Goal: Task Accomplishment & Management: Use online tool/utility

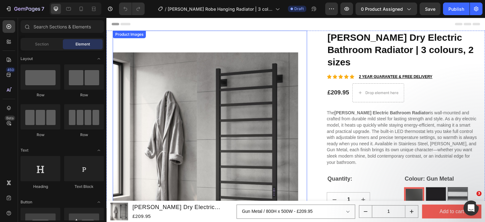
click at [129, 32] on div "Product Images" at bounding box center [129, 35] width 33 height 8
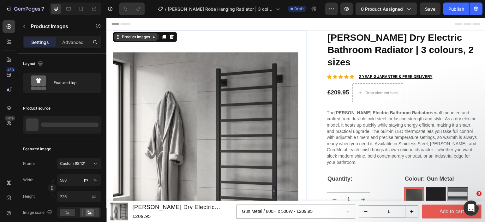
click at [129, 36] on div "Product Images" at bounding box center [136, 37] width 31 height 6
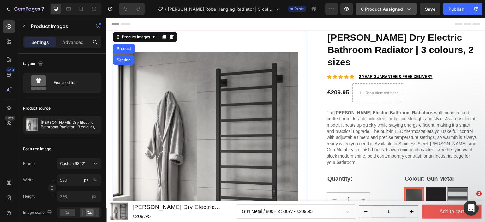
click at [388, 12] on button "0 product assigned" at bounding box center [387, 9] width 62 height 13
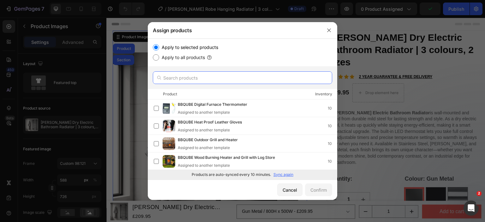
click at [190, 73] on input "text" at bounding box center [243, 77] width 180 height 13
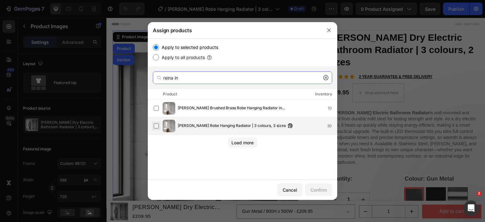
type input "reina in"
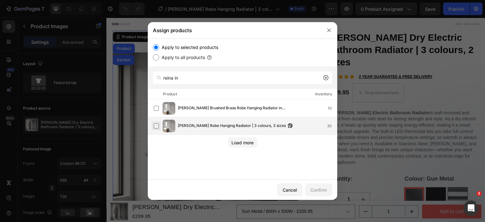
click at [157, 127] on label at bounding box center [156, 126] width 5 height 5
click at [318, 193] on div "Confirm" at bounding box center [319, 190] width 16 height 7
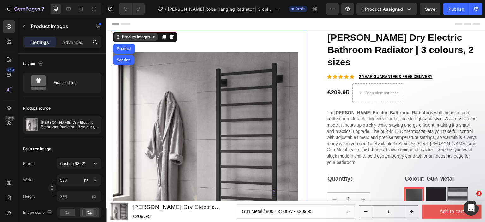
click at [145, 37] on div "Product Images" at bounding box center [136, 37] width 31 height 6
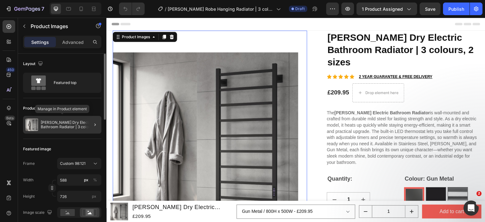
click at [57, 127] on p "Reina Velino Dry Electric Bathroom Radiator | 3 colours, 2 sizes" at bounding box center [70, 124] width 58 height 9
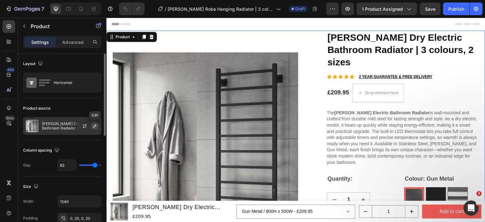
click at [92, 124] on icon "button" at bounding box center [94, 126] width 5 height 5
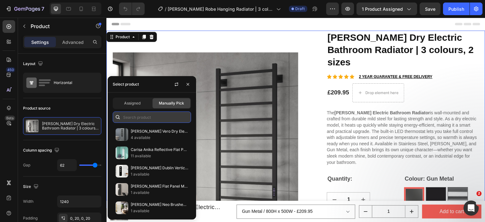
click at [134, 119] on input "text" at bounding box center [152, 117] width 78 height 11
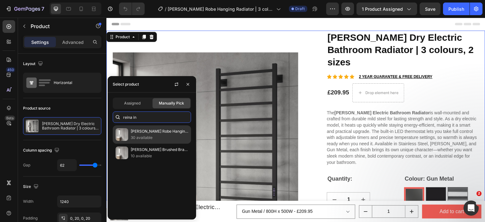
type input "reina in"
click at [159, 139] on p "30 available" at bounding box center [160, 138] width 58 height 6
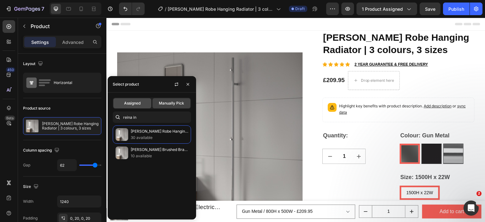
click at [136, 105] on span "Assigned" at bounding box center [132, 104] width 16 height 6
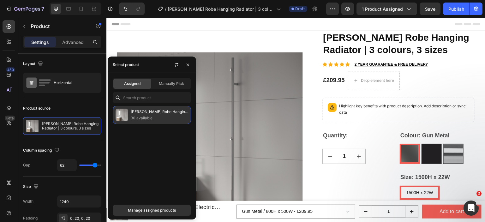
click at [151, 113] on p "[PERSON_NAME] Robe Hanging Radiator | 3 colours, 3 sizes" at bounding box center [160, 112] width 58 height 6
click at [152, 211] on div "Manage assigned products" at bounding box center [152, 211] width 48 height 6
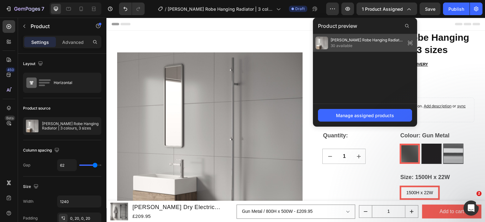
click at [362, 44] on span "30 available" at bounding box center [367, 46] width 73 height 6
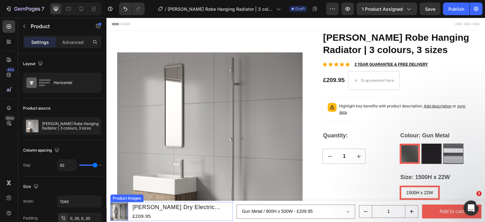
click at [128, 207] on img at bounding box center [119, 212] width 18 height 18
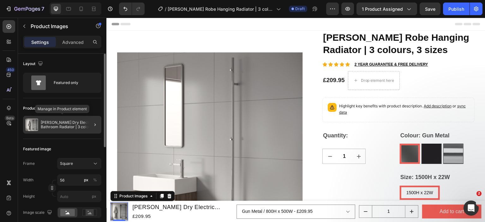
click at [63, 126] on p "Reina Velino Dry Electric Bathroom Radiator | 3 colours, 2 sizes" at bounding box center [70, 124] width 58 height 9
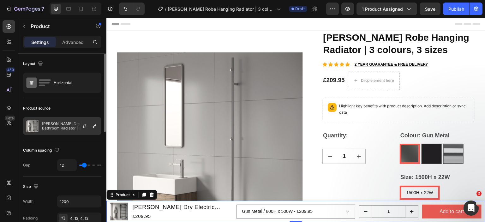
click at [89, 129] on div at bounding box center [87, 126] width 28 height 17
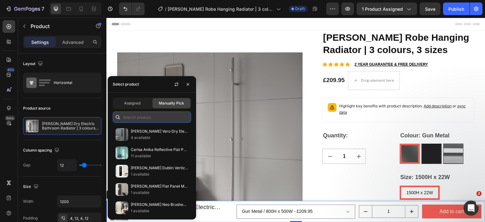
click at [138, 116] on input "text" at bounding box center [152, 117] width 78 height 11
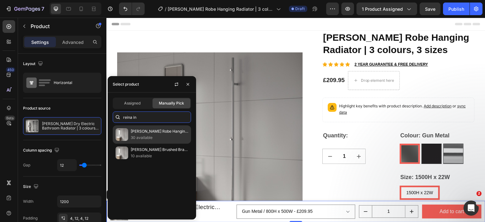
type input "reina in"
click at [150, 140] on p "30 available" at bounding box center [160, 138] width 58 height 6
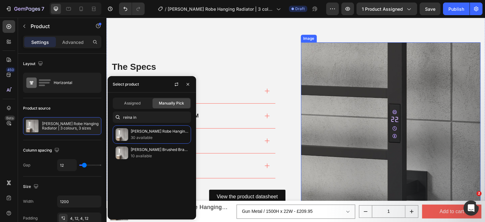
scroll to position [379, 0]
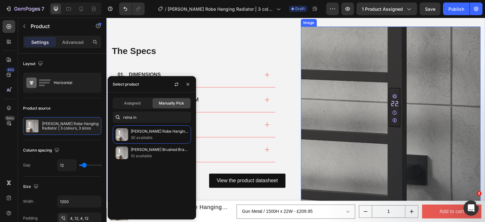
click at [316, 112] on img at bounding box center [391, 117] width 180 height 180
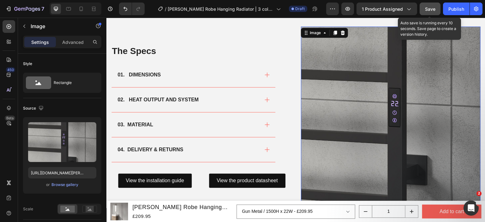
click at [436, 6] on span "Save" at bounding box center [430, 8] width 10 height 5
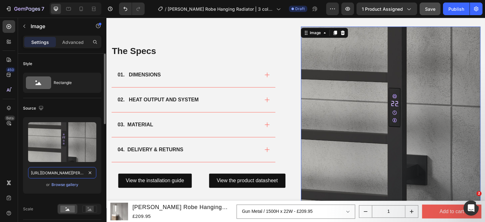
click at [58, 169] on input "https://cdn.shopify.com/s/files/1/0929/8313/2424/files/reina-velino-black-rooms…" at bounding box center [62, 172] width 68 height 11
paste input "ines-1500x22-brushed-brass_4265e6d9-1e78-4288-a6db-42e397f752f2.png?v=1758570241"
type input "https://cdn.shopify.com/s/files/1/0929/8313/2424/files/reina-ines-1500x22-brush…"
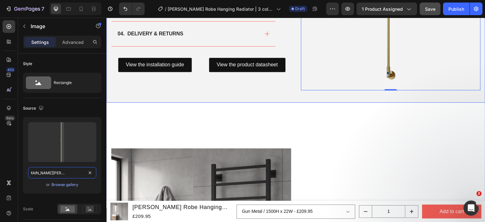
scroll to position [537, 0]
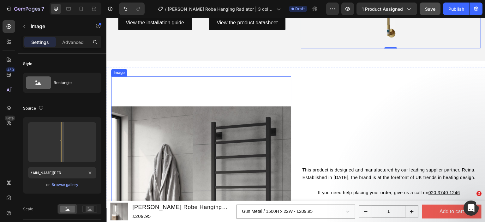
click at [275, 132] on img at bounding box center [201, 196] width 180 height 240
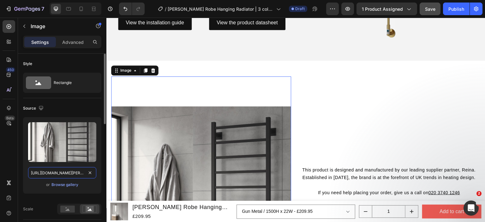
click at [63, 176] on input "https://cdn.shopify.com/s/files/1/0929/8313/2424/files/reina-velino-black-rooms…" at bounding box center [62, 172] width 68 height 11
paste input "ines-dry-electric-polished-stainless-steel-ls1_fcc7cef7-13f7-4819-904e-634f0261…"
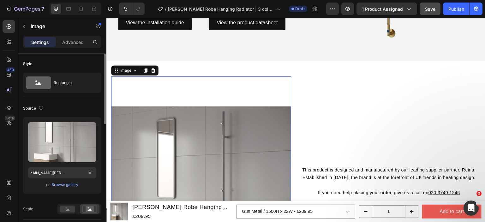
click at [39, 190] on div "Upload Image https://cdn.shopify.com/s/files/1/0929/8313/2424/files/reina-ines-…" at bounding box center [62, 155] width 78 height 76
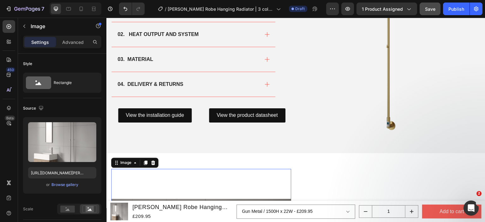
scroll to position [411, 0]
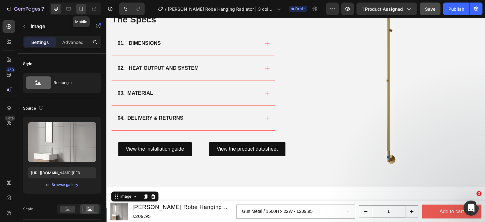
click at [85, 10] on div at bounding box center [81, 9] width 10 height 10
type input "https://cdn.shopify.com/s/files/1/0929/8313/2424/files/reina-velino-black-rooms…"
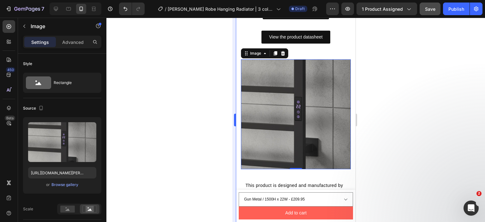
scroll to position [513, 0]
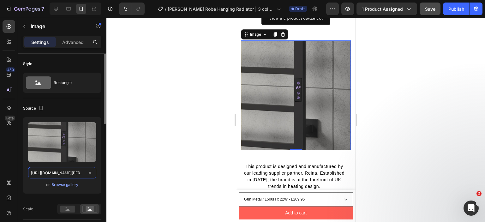
click at [61, 174] on input "https://cdn.shopify.com/s/files/1/0929/8313/2424/files/reina-velino-black-rooms…" at bounding box center [62, 172] width 68 height 11
paste input "ines-1500x22-brushed-brass_4265e6d9-1e78-4288-a6db-42e397f752f2.png?v=1758570241"
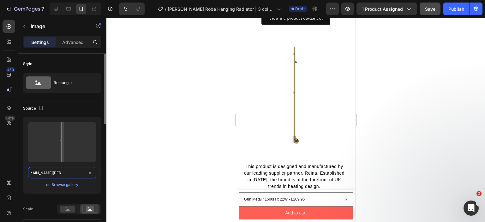
click at [67, 170] on input "https://cdn.shopify.com/s/files/1/0929/8313/2424/files/reina-ines-1500x22-brush…" at bounding box center [62, 172] width 68 height 11
paste input "dry-electric-polished-stainless-steel-ls1_fcc7cef7-13f7-4819-904e-634f0261d3a0.…"
type input "[URL][DOMAIN_NAME][PERSON_NAME]"
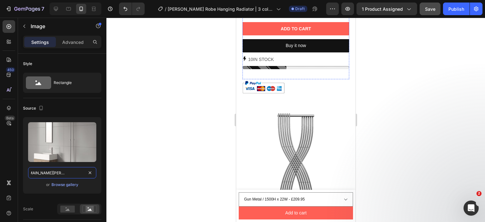
scroll to position [458, 0]
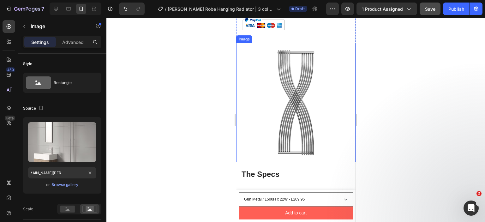
click at [298, 120] on img at bounding box center [295, 102] width 119 height 119
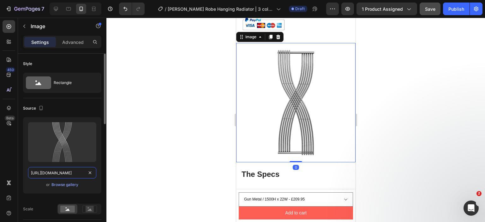
click at [65, 173] on input "https://cdn.shopify.com/s/files/1/0929/8313/2424/files/gempages_554308088228741…" at bounding box center [62, 172] width 68 height 11
paste input "reina-ines-1500x22-brushed-brass_4265e6d9-1e78-4288-a6db-42e397f752f2.png?v=175…"
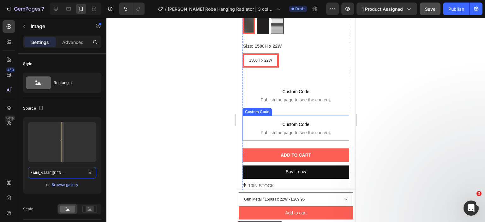
scroll to position [173, 0]
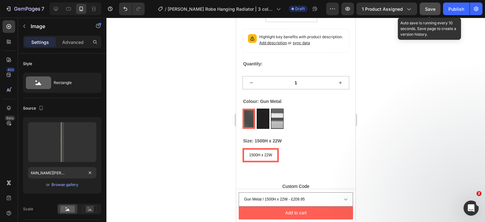
click at [427, 9] on span "Save" at bounding box center [430, 8] width 10 height 5
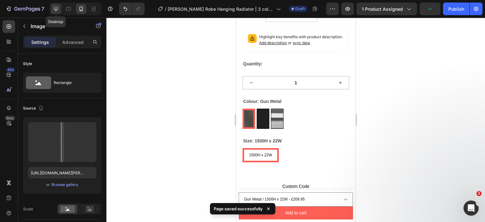
click at [58, 11] on icon at bounding box center [56, 9] width 6 height 6
type input "https://cdn.shopify.com/s/files/1/0929/8313/2424/files/gempages_554308088228741…"
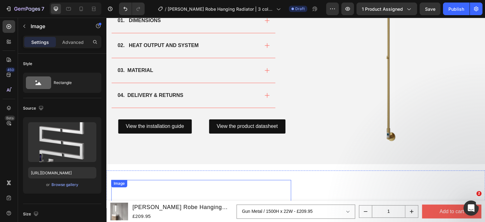
scroll to position [419, 0]
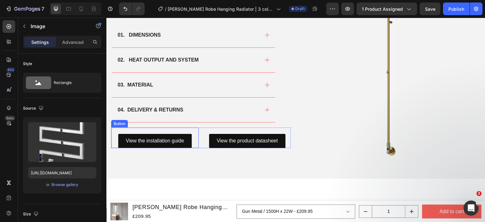
click at [194, 132] on div "View the installation guide Button" at bounding box center [155, 138] width 88 height 21
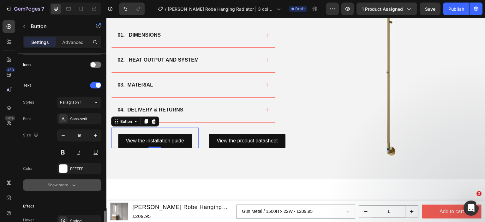
scroll to position [315, 0]
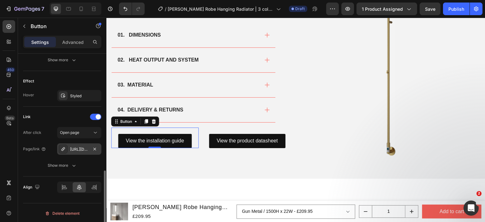
click at [81, 148] on div "https://cdn.shopify.com/s/files/1/0929/8313/2424/files/Reina-Velino-Installatio…" at bounding box center [79, 150] width 18 height 6
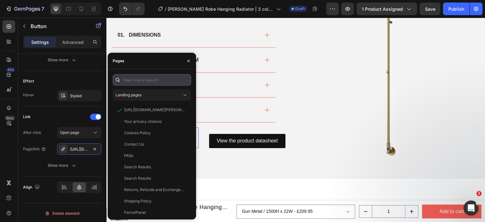
click at [155, 80] on input "text" at bounding box center [152, 79] width 78 height 11
paste input "https://cdn.shopify.com/s/files/1/0929/8313/2424/files/Reina-Ines-Installation-…"
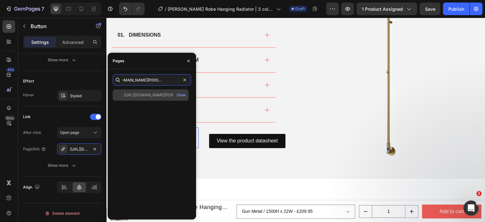
type input "https://cdn.shopify.com/s/files/1/0929/8313/2424/files/Reina-Ines-Installation-…"
click at [148, 97] on div "https://cdn.shopify.com/s/files/1/0929/8313/2424/files/Reina-Ines-Installation-…" at bounding box center [154, 95] width 61 height 6
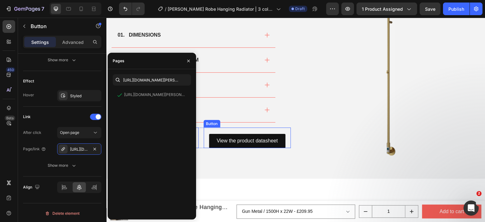
click at [218, 129] on div "View the product datasheet Button" at bounding box center [248, 138] width 88 height 21
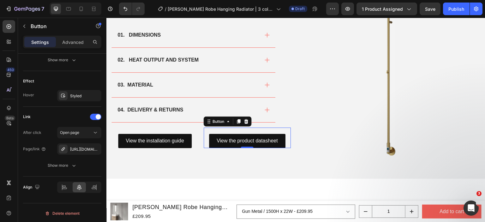
scroll to position [315, 0]
click at [73, 143] on div "https://cdn.shopify.com/s/files/1/0929/8313/2424/files/Reina_Velino_Product_Dat…" at bounding box center [79, 148] width 44 height 11
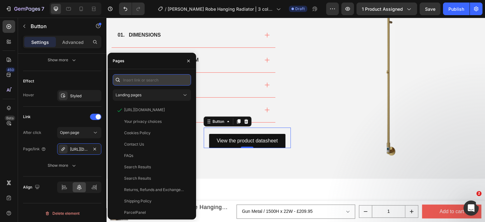
click at [145, 77] on input "text" at bounding box center [152, 79] width 78 height 11
paste input "https://cdn.shopify.com/s/files/1/0929/8313/2424/files/Reina_Ines_Product_Datas…"
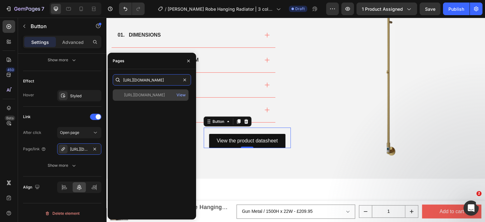
type input "https://cdn.shopify.com/s/files/1/0929/8313/2424/files/Reina_Ines_Product_Datas…"
click at [144, 96] on div "https://cdn.shopify.com/s/files/1/0929/8313/2424/files/Reina_Ines_Product_Datas…" at bounding box center [144, 95] width 41 height 6
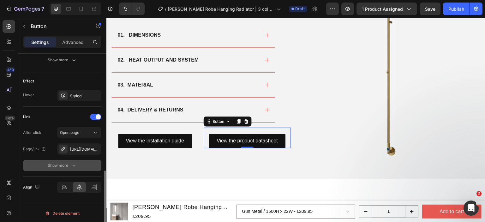
click at [55, 166] on div "Show more" at bounding box center [62, 165] width 29 height 6
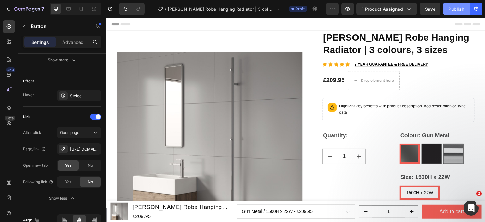
click at [463, 12] on div "Publish" at bounding box center [457, 9] width 16 height 7
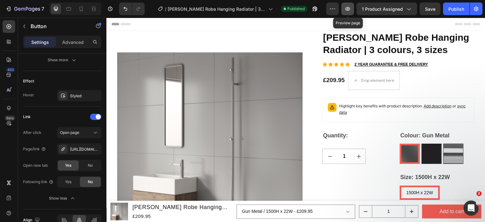
click at [350, 8] on icon "button" at bounding box center [348, 9] width 6 height 6
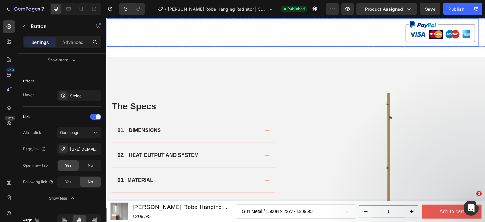
scroll to position [379, 0]
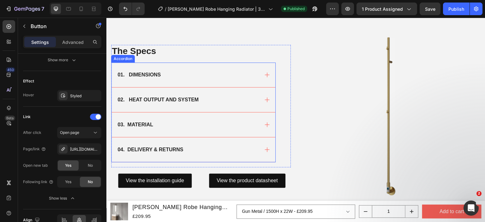
click at [205, 71] on div "01. DIMENSIONS" at bounding box center [188, 74] width 143 height 9
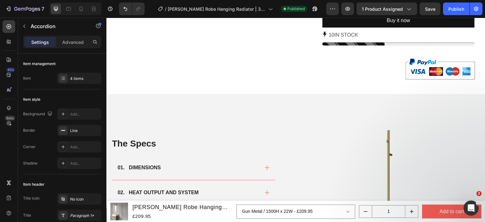
scroll to position [348, 0]
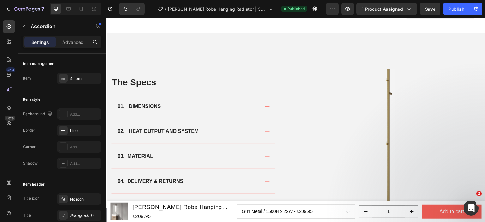
click at [199, 108] on div "01. DIMENSIONS" at bounding box center [188, 106] width 143 height 9
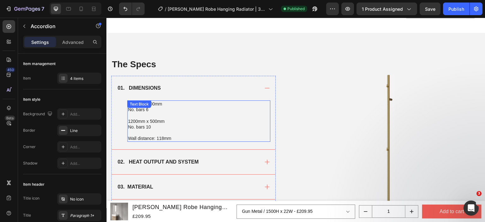
scroll to position [379, 0]
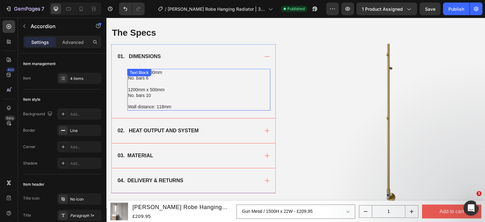
click at [199, 90] on p "1200mm x 500mm" at bounding box center [199, 90] width 142 height 6
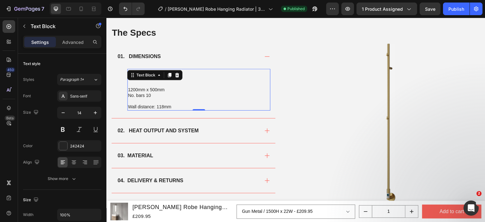
click at [136, 96] on p "No. bars 10" at bounding box center [199, 96] width 142 height 6
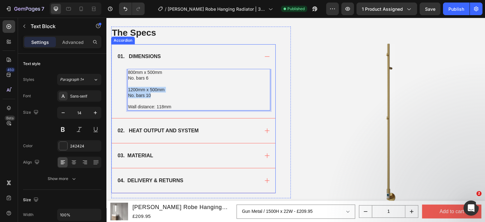
drag, startPoint x: 162, startPoint y: 95, endPoint x: 126, endPoint y: 89, distance: 35.5
click at [126, 89] on div "800mm x 500mm No. bars 6 1200mm x 500mm No. bars 10 Wall distance: 118mm Text B…" at bounding box center [194, 93] width 164 height 49
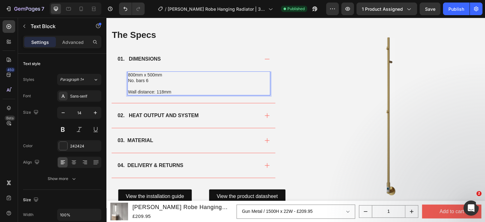
scroll to position [381, 0]
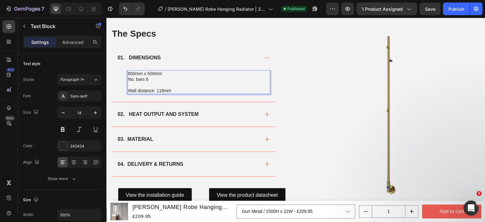
click at [130, 71] on p "800mm x 500mm" at bounding box center [199, 74] width 142 height 6
click at [153, 71] on p "1200mm x 500mm" at bounding box center [199, 74] width 142 height 6
click at [158, 88] on p "Wall distance: 118mm" at bounding box center [199, 91] width 142 height 6
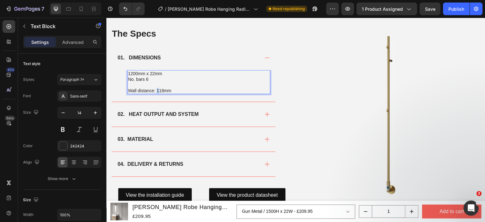
click at [158, 88] on p "Wall distance: 118mm" at bounding box center [199, 91] width 142 height 6
drag, startPoint x: 162, startPoint y: 89, endPoint x: 156, endPoint y: 89, distance: 6.0
click at [156, 89] on p "Wall distance: 118mm" at bounding box center [199, 91] width 142 height 6
click at [149, 76] on p "No. bars 6" at bounding box center [199, 79] width 142 height 6
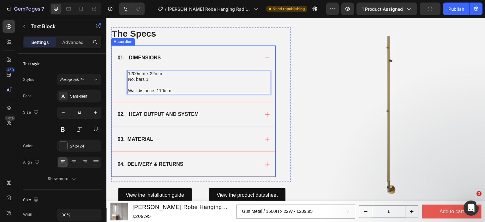
click at [185, 55] on div "01. DIMENSIONS" at bounding box center [188, 57] width 143 height 9
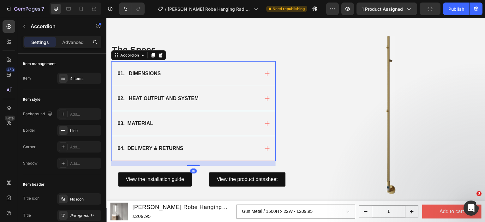
click at [196, 92] on div "02. HEAT OUTPUT AND SYSTEM" at bounding box center [194, 98] width 164 height 25
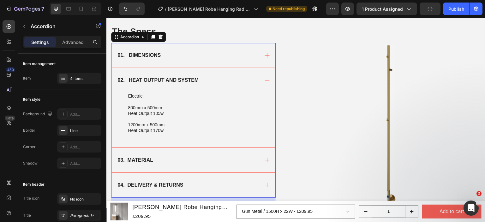
click at [182, 58] on div "01. DIMENSIONS" at bounding box center [188, 55] width 143 height 9
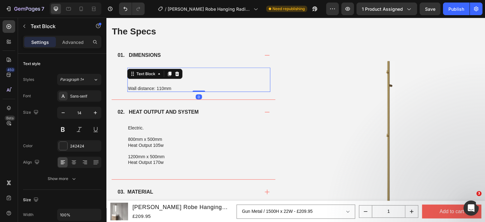
click at [204, 77] on p "No. bars 1" at bounding box center [199, 77] width 142 height 6
drag, startPoint x: 177, startPoint y: 71, endPoint x: 128, endPoint y: 70, distance: 49.3
click at [128, 70] on p "1200mm x 22mm" at bounding box center [199, 71] width 142 height 6
copy p "1200mm x 22mm"
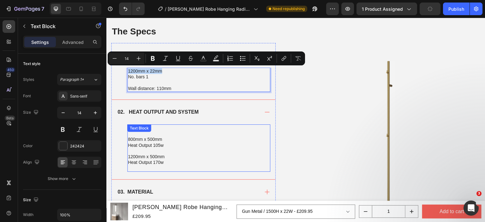
click at [163, 152] on p at bounding box center [199, 151] width 142 height 6
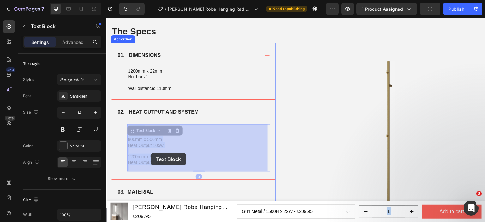
drag, startPoint x: 167, startPoint y: 163, endPoint x: 152, endPoint y: 153, distance: 17.6
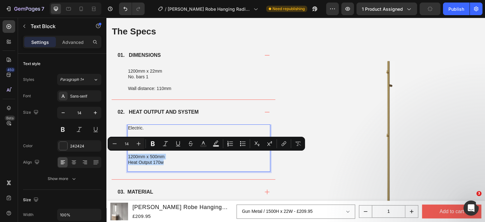
drag, startPoint x: 162, startPoint y: 162, endPoint x: 128, endPoint y: 155, distance: 35.0
click at [128, 155] on div "Electric. 800mm x 500mm Heat Output 105w 1200mm x 500mm Heat Output 170w" at bounding box center [198, 148] width 143 height 47
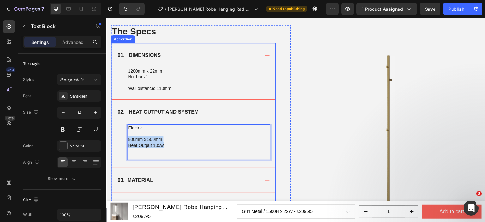
drag, startPoint x: 166, startPoint y: 145, endPoint x: 126, endPoint y: 139, distance: 39.8
click at [126, 139] on div "Electric. 800mm x 500mm Heat Output 105w Text Block 0" at bounding box center [194, 146] width 164 height 43
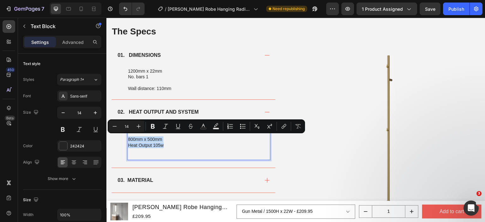
click at [139, 140] on p "800mm x 500mm" at bounding box center [199, 140] width 142 height 6
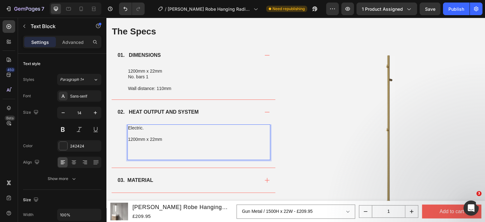
click at [135, 132] on p "Rich Text Editor. Editing area: main" at bounding box center [199, 134] width 142 height 6
click at [148, 146] on p "Rich Text Editor. Editing area: main" at bounding box center [199, 146] width 142 height 6
click at [133, 138] on p "1200mm x 22mm" at bounding box center [199, 140] width 142 height 6
click at [135, 72] on div "Text Block" at bounding box center [139, 72] width 21 height 6
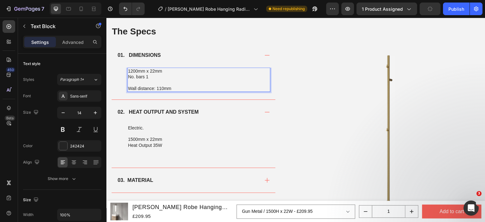
click at [132, 71] on p "1200mm x 22mm" at bounding box center [199, 71] width 142 height 6
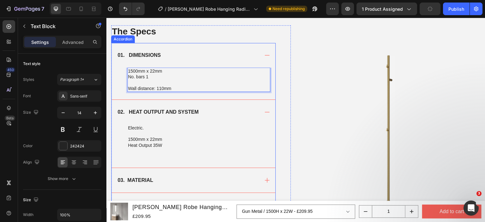
click at [229, 121] on div "02. HEAT OUTPUT AND SYSTEM" at bounding box center [194, 112] width 164 height 25
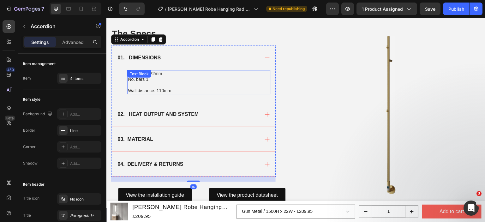
click at [229, 80] on p "No. bars 1" at bounding box center [199, 79] width 142 height 6
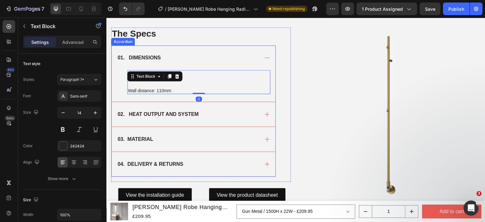
click at [226, 62] on div "01. DIMENSIONS" at bounding box center [194, 58] width 164 height 25
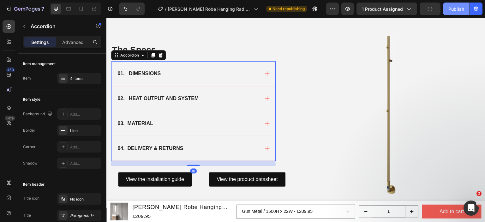
click at [457, 8] on div "Publish" at bounding box center [457, 9] width 16 height 7
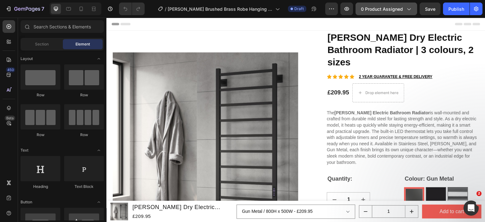
click at [413, 9] on button "0 product assigned" at bounding box center [387, 9] width 62 height 13
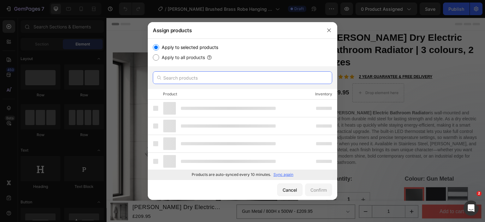
click at [205, 83] on input "text" at bounding box center [243, 77] width 180 height 13
click at [197, 79] on input "reina ines" at bounding box center [243, 77] width 180 height 13
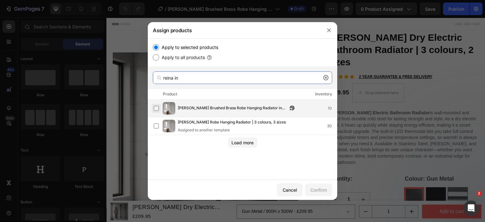
type input "reina in"
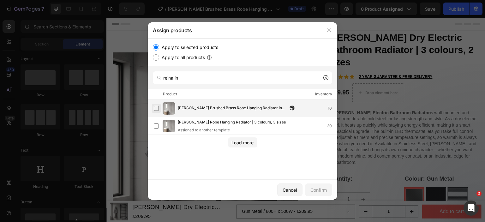
click at [156, 108] on label at bounding box center [156, 108] width 5 height 5
click at [317, 187] on div "Confirm" at bounding box center [319, 190] width 16 height 7
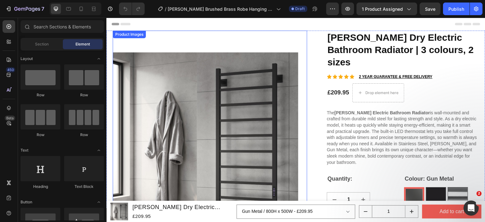
click at [138, 35] on div "Product Images" at bounding box center [129, 35] width 31 height 6
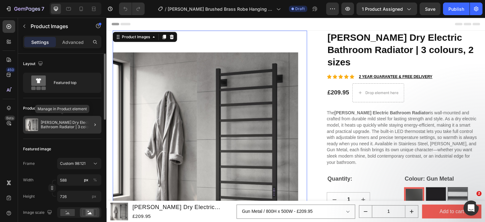
click at [81, 124] on p "Reina Velino Dry Electric Bathroom Radiator | 3 colours, 2 sizes" at bounding box center [70, 124] width 58 height 9
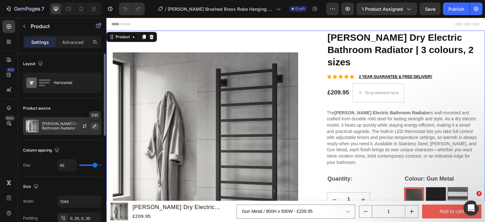
click at [93, 127] on icon "button" at bounding box center [94, 126] width 5 height 5
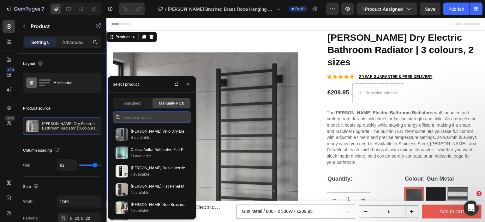
click at [136, 118] on input "text" at bounding box center [152, 117] width 78 height 11
paste input "alada-premium-skin-brightening-booster"
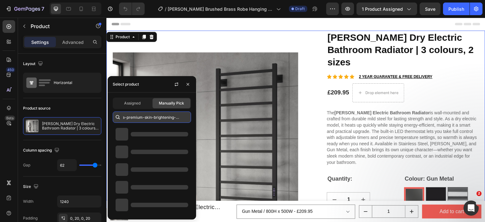
click at [136, 118] on input "alada-premium-skin-brightening-booster" at bounding box center [152, 117] width 78 height 11
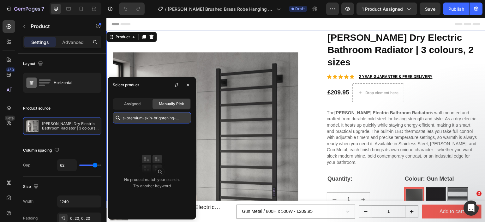
click at [136, 118] on input "alada-premium-skin-brightening-booster" at bounding box center [152, 117] width 78 height 11
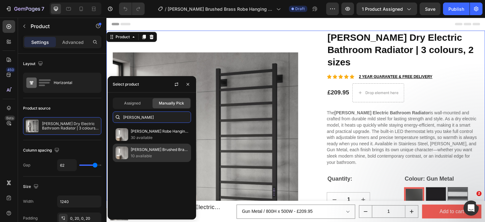
type input "reina ines"
click at [141, 158] on p "10 available" at bounding box center [160, 156] width 58 height 6
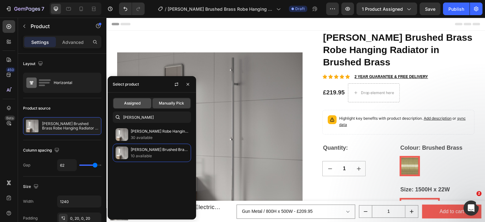
click at [131, 103] on span "Assigned" at bounding box center [132, 104] width 16 height 6
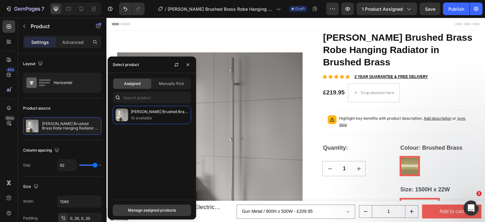
click at [150, 207] on button "Manage assigned products" at bounding box center [152, 210] width 78 height 11
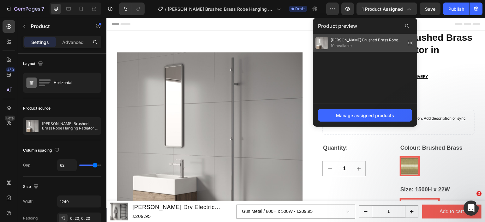
click at [348, 43] on span "[PERSON_NAME] Brushed Brass Robe Hanging Radiator in Brushed Brass" at bounding box center [367, 40] width 73 height 6
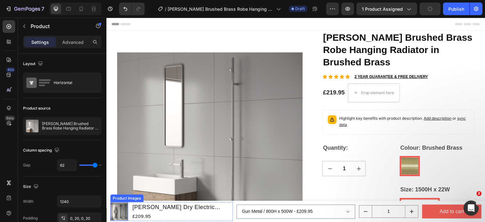
click at [120, 197] on div "Product Images" at bounding box center [127, 199] width 31 height 6
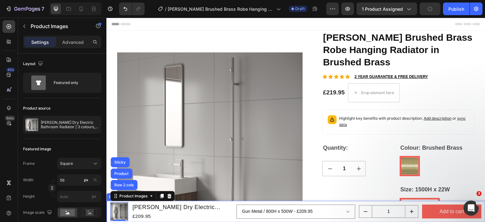
click at [109, 199] on div "Product" at bounding box center [116, 197] width 19 height 8
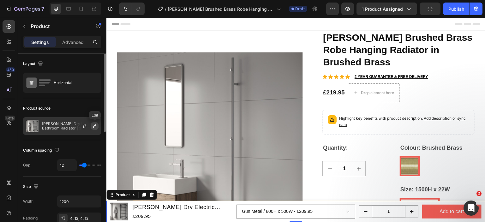
click at [94, 127] on icon "button" at bounding box center [94, 126] width 5 height 5
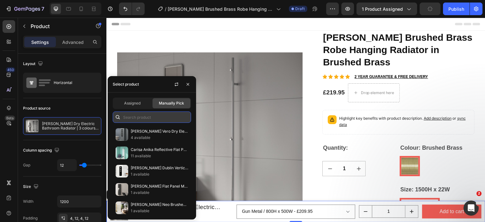
click at [141, 118] on input "text" at bounding box center [152, 117] width 78 height 11
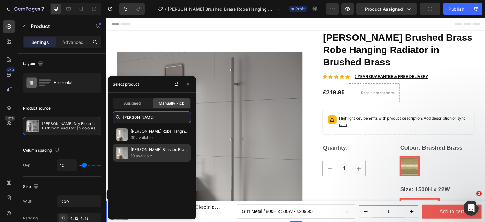
type input "reina ines"
click at [135, 152] on p "[PERSON_NAME] Brushed Brass Robe Hanging Radiator in Brushed Brass" at bounding box center [160, 150] width 58 height 6
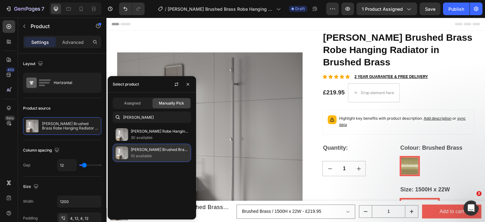
click at [150, 156] on p "10 available" at bounding box center [160, 156] width 58 height 6
click at [210, 219] on div "£219.95" at bounding box center [182, 216] width 101 height 9
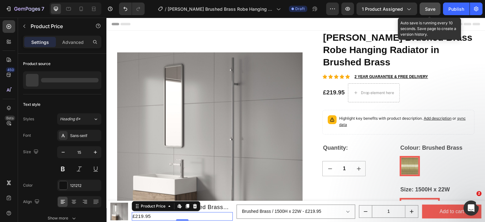
click at [437, 9] on button "Save" at bounding box center [430, 9] width 21 height 13
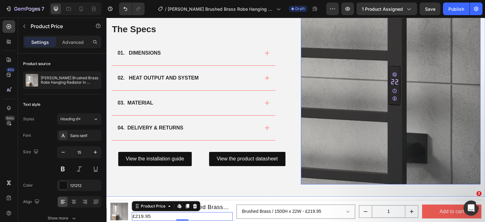
scroll to position [411, 0]
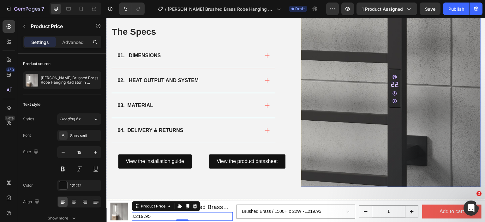
click at [347, 89] on img at bounding box center [391, 97] width 180 height 180
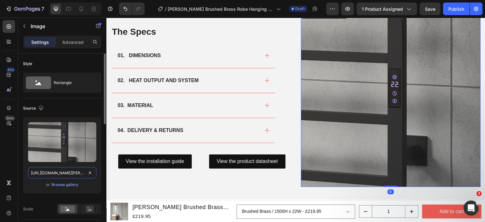
click at [62, 174] on input "https://cdn.shopify.com/s/files/1/0929/8313/2424/files/reina-velino-black-rooms…" at bounding box center [62, 172] width 68 height 11
paste input "ines-1500x22-brushed-brass_4265e6d9-1e78-4288-a6db-42e397f752f2.png?v=1758570241"
type input "https://cdn.shopify.com/s/files/1/0929/8313/2424/files/reina-ines-1500x22-brush…"
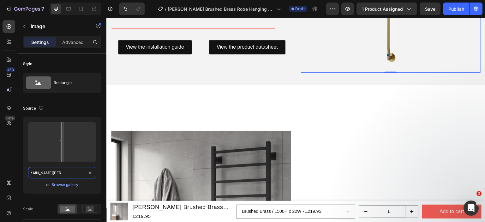
scroll to position [569, 0]
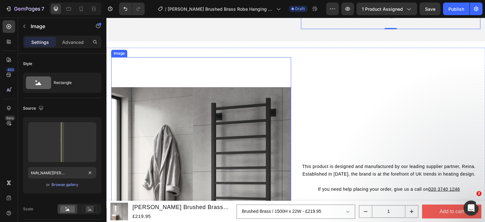
click at [229, 156] on img at bounding box center [201, 177] width 180 height 240
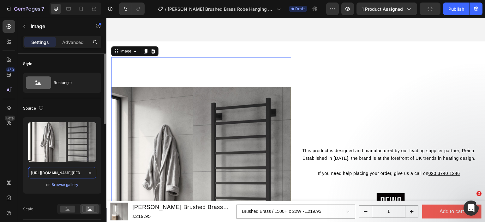
click at [63, 168] on input "https://cdn.shopify.com/s/files/1/0929/8313/2424/files/reina-velino-black-rooms…" at bounding box center [62, 172] width 68 height 11
paste input "ines-dry-electric-polished-stainless-steel-ls1_fcc7cef7-13f7-4819-904e-634f0261…"
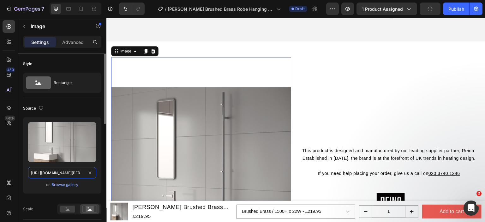
scroll to position [0, 248]
click at [30, 186] on div "or Browse gallery" at bounding box center [62, 185] width 68 height 8
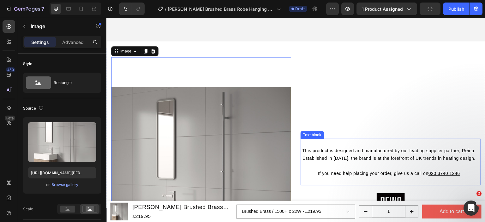
scroll to position [442, 0]
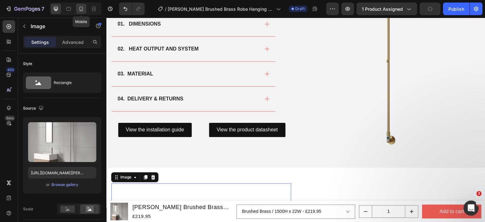
click at [77, 10] on div at bounding box center [81, 9] width 10 height 10
type input "[URL][DOMAIN_NAME][PERSON_NAME]"
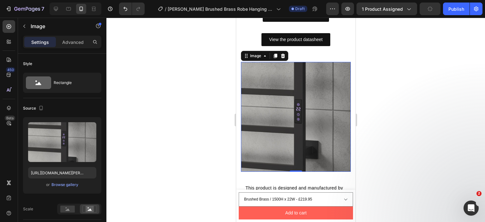
scroll to position [525, 0]
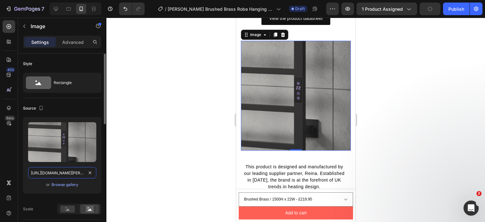
click at [62, 174] on input "[URL][DOMAIN_NAME][PERSON_NAME]" at bounding box center [62, 172] width 68 height 11
paste input "ines-1500x22-brushed-brass_4265e6d9-1e78-4288-a6db-42e397f752f2.png?v=1758570241"
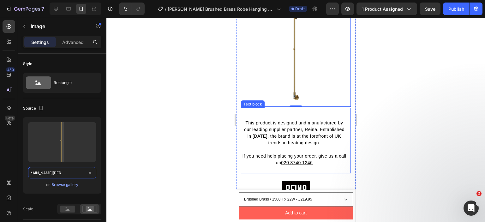
scroll to position [715, 0]
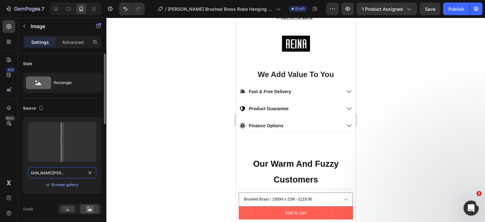
click at [53, 170] on input "https://cdn.shopify.com/s/files/1/0929/8313/2424/files/reina-ines-1500x22-brush…" at bounding box center [62, 172] width 68 height 11
click at [67, 170] on input "https://cdn.shopify.com/s/files/1/0929/8313/2424/files/reina-ines-1500x22-brush…" at bounding box center [62, 172] width 68 height 11
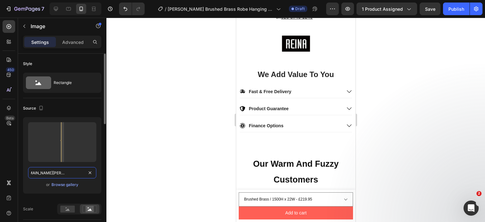
click at [67, 170] on input "https://cdn.shopify.com/s/files/1/0929/8313/2424/files/reina-ines-1500x22-brush…" at bounding box center [62, 172] width 68 height 11
paste input "dry-electric-polished-stainless-steel-ls1_fcc7cef7-13f7-4819-904e-634f0261d3a0.…"
type input "https://cdn.shopify.com/s/files/1/0929/8313/2424/files/reina-ines-dry-electric-…"
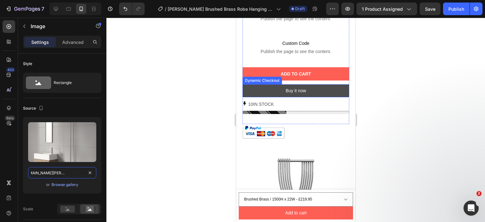
scroll to position [406, 0]
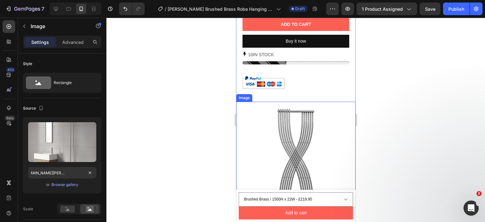
click at [306, 138] on img at bounding box center [295, 161] width 119 height 119
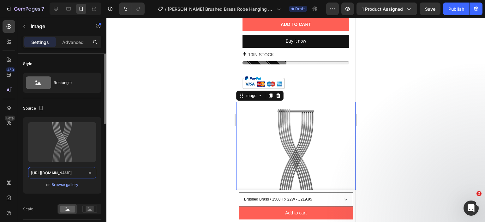
click at [57, 174] on input "[URL][DOMAIN_NAME]" at bounding box center [62, 172] width 68 height 11
paste input "reina-ines-1500x22-brushed-brass_4265e6d9-1e78-4288-a6db-42e397f752f2.png?v=175…"
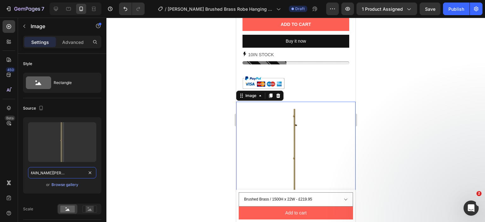
scroll to position [628, 0]
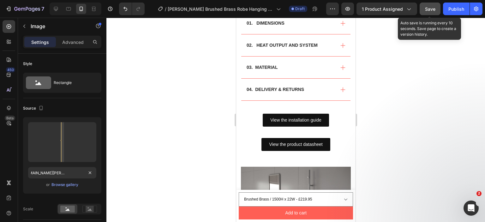
click at [433, 12] on div "Save" at bounding box center [430, 9] width 10 height 7
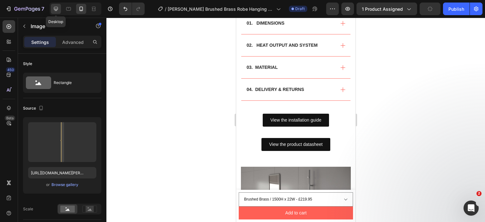
click at [59, 12] on div at bounding box center [56, 9] width 10 height 10
type input "https://cdn.shopify.com/s/files/1/0929/8313/2424/files/gempages_554308088228741…"
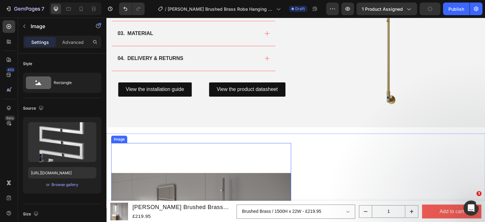
scroll to position [406, 0]
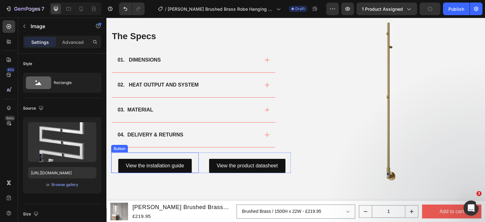
click at [195, 165] on div "View the installation guide Button" at bounding box center [155, 163] width 88 height 21
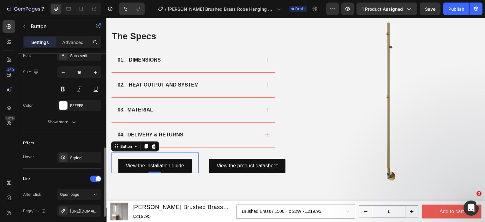
scroll to position [315, 0]
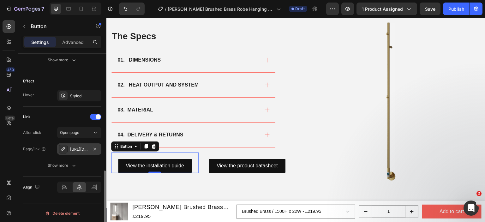
click at [87, 147] on div "[URL][DOMAIN_NAME][PERSON_NAME]" at bounding box center [79, 150] width 18 height 6
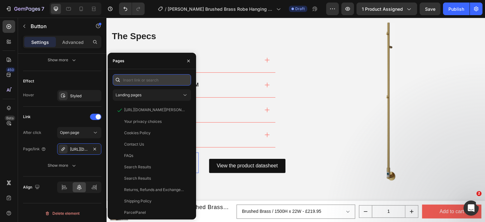
click at [146, 81] on input "text" at bounding box center [152, 79] width 78 height 11
paste input "https://cdn.shopify.com/s/files/1/0929/8313/2424/files/Reina-Ines-Installation-…"
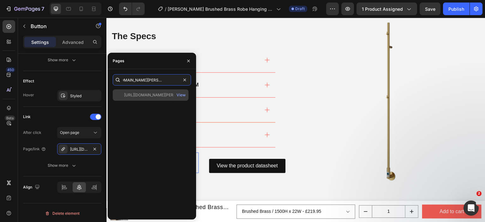
type input "https://cdn.shopify.com/s/files/1/0929/8313/2424/files/Reina-Ines-Installation-…"
click at [147, 95] on div "https://cdn.shopify.com/s/files/1/0929/8313/2424/files/Reina-Ines-Installation-…" at bounding box center [154, 95] width 61 height 6
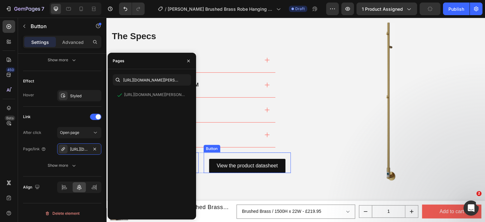
click at [273, 156] on div "View the product datasheet Button" at bounding box center [248, 163] width 88 height 21
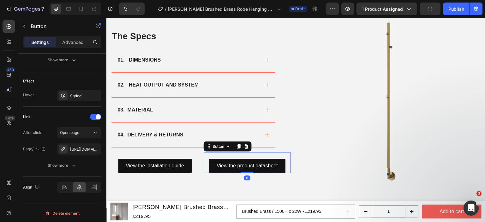
scroll to position [315, 0]
click at [94, 148] on icon "button" at bounding box center [94, 149] width 5 height 5
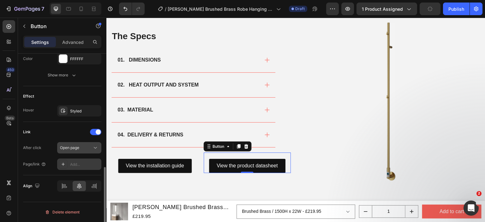
scroll to position [298, 0]
click at [77, 165] on div "Add..." at bounding box center [85, 166] width 30 height 6
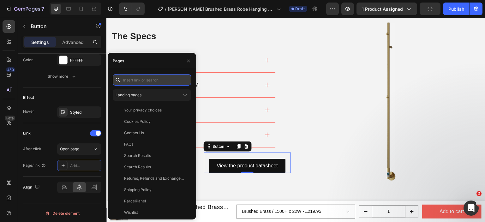
click at [151, 79] on input "text" at bounding box center [152, 79] width 78 height 11
paste input "https://cdn.shopify.com/s/files/1/0929/8313/2424/files/Reina_Ines_Product_Datas…"
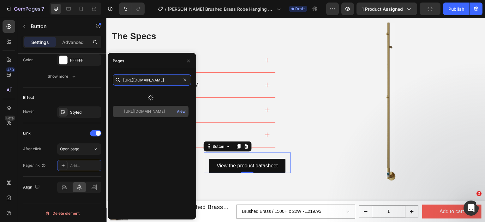
type input "https://cdn.shopify.com/s/files/1/0929/8313/2424/files/Reina_Ines_Product_Datas…"
click at [151, 111] on div "https://cdn.shopify.com/s/files/1/0929/8313/2424/files/Reina_Ines_Product_Datas…" at bounding box center [144, 112] width 41 height 6
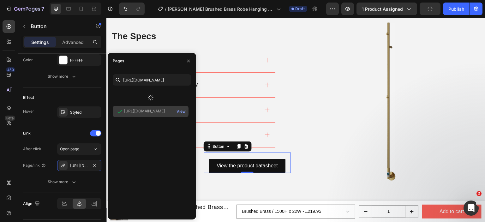
scroll to position [0, 0]
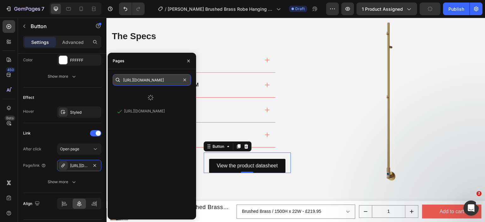
click at [167, 77] on input "https://cdn.shopify.com/s/files/1/0929/8313/2424/files/Reina_Ines_Product_Datas…" at bounding box center [152, 79] width 78 height 11
paste input "text"
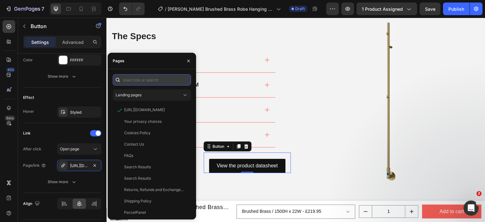
click at [164, 81] on input "text" at bounding box center [152, 79] width 78 height 11
paste input "https://cdn.shopify.com/s/files/1/0929/8313/2424/files/Reina_Ines_Product_Datas…"
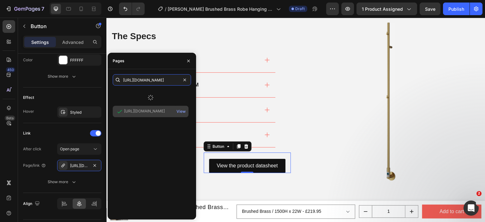
type input "https://cdn.shopify.com/s/files/1/0929/8313/2424/files/Reina_Ines_Product_Datas…"
click at [147, 112] on div "https://cdn.shopify.com/s/files/1/0929/8313/2424/files/Reina_Ines_Product_Datas…" at bounding box center [144, 111] width 41 height 6
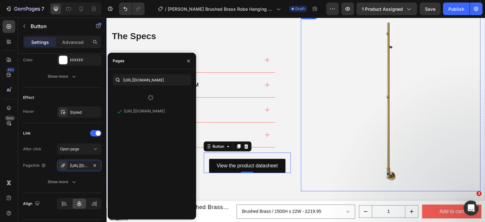
click at [320, 146] on img at bounding box center [391, 102] width 180 height 180
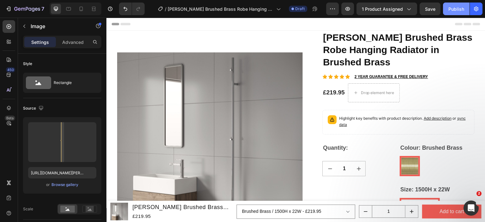
click at [449, 12] on button "Publish" at bounding box center [456, 9] width 27 height 13
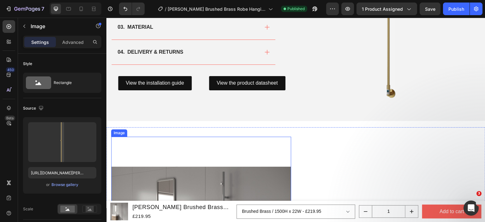
scroll to position [442, 0]
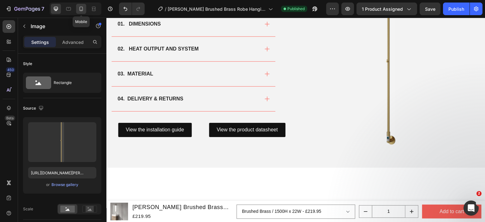
click at [83, 7] on icon at bounding box center [81, 9] width 6 height 6
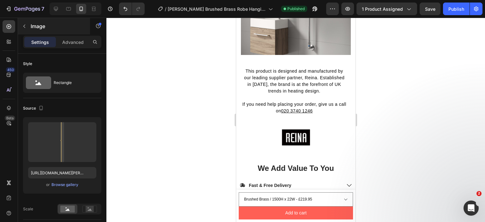
scroll to position [885, 0]
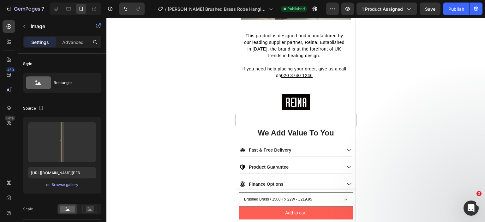
click at [51, 7] on div at bounding box center [76, 9] width 52 height 13
click at [53, 7] on icon at bounding box center [56, 9] width 6 height 6
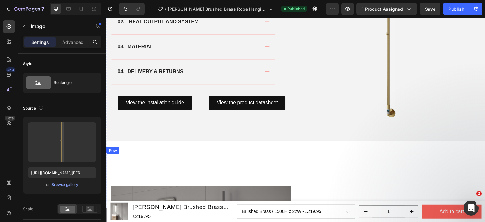
scroll to position [638, 0]
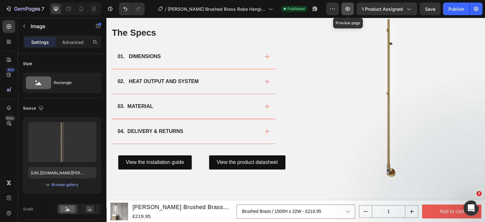
click at [346, 9] on icon "button" at bounding box center [348, 9] width 6 height 6
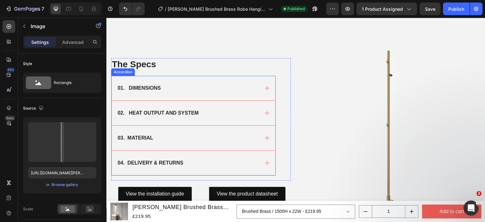
scroll to position [670, 0]
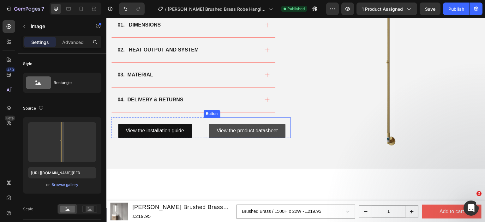
click at [280, 124] on link "View the product datasheet" at bounding box center [247, 131] width 76 height 14
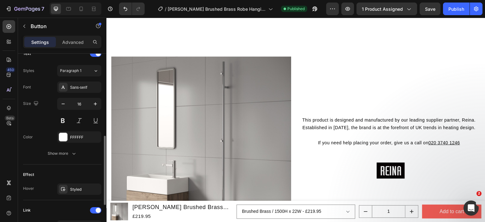
scroll to position [315, 0]
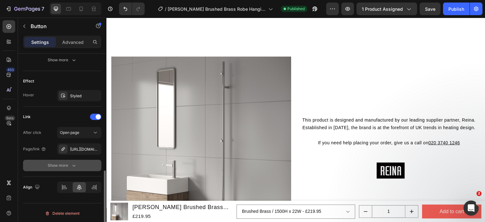
click at [74, 162] on icon "button" at bounding box center [74, 165] width 6 height 6
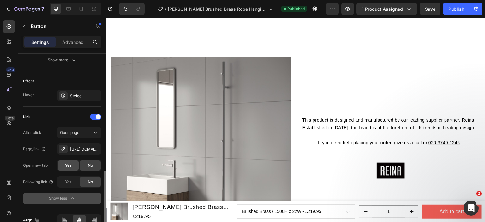
scroll to position [348, 0]
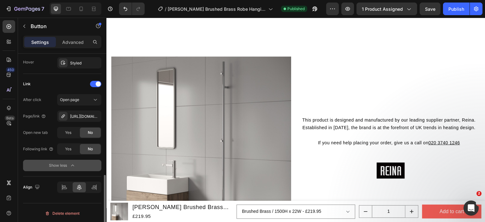
click at [66, 133] on span "Yes" at bounding box center [68, 133] width 6 height 6
click at [462, 8] on div "Publish" at bounding box center [457, 9] width 16 height 7
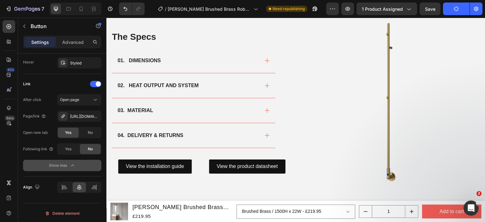
scroll to position [607, 0]
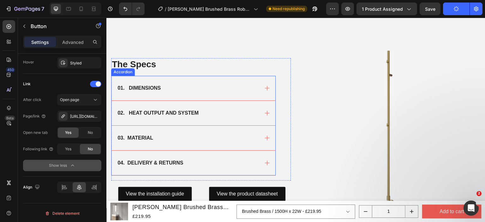
click at [192, 88] on div "01. DIMENSIONS" at bounding box center [188, 87] width 143 height 9
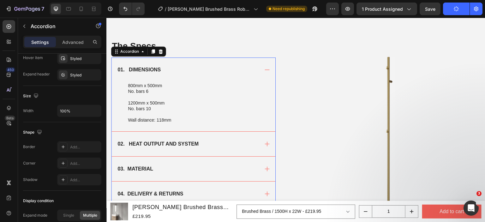
scroll to position [0, 0]
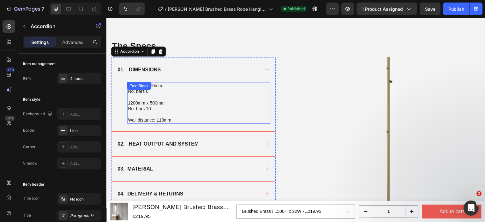
click at [195, 99] on p at bounding box center [199, 98] width 142 height 6
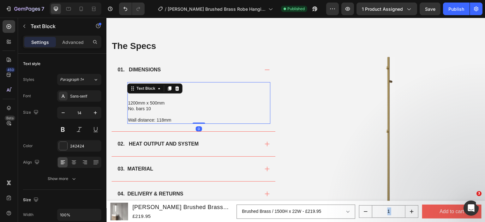
click at [158, 106] on p "No. bars 10" at bounding box center [199, 109] width 142 height 6
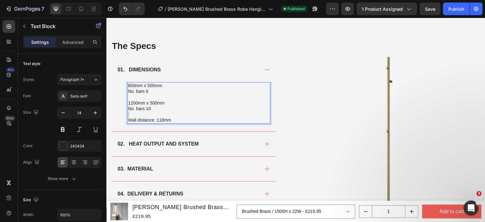
click at [158, 106] on p "No. bars 10" at bounding box center [199, 109] width 142 height 6
click at [172, 117] on p "Wall distance: 118mm" at bounding box center [199, 120] width 142 height 6
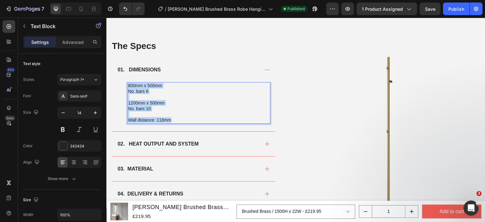
drag, startPoint x: 172, startPoint y: 119, endPoint x: 129, endPoint y: 85, distance: 54.9
click at [129, 85] on div "800mm x 500mm No. bars 6 1200mm x 500mm No. bars 10 Wall distance: 118mm" at bounding box center [198, 102] width 143 height 41
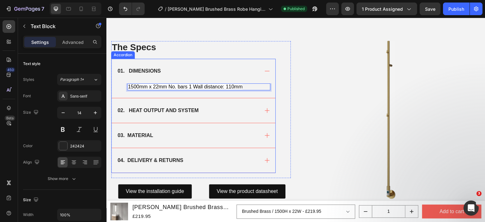
scroll to position [607, 0]
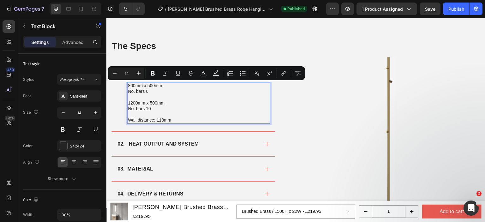
click at [168, 90] on p "No. bars 6" at bounding box center [199, 91] width 142 height 6
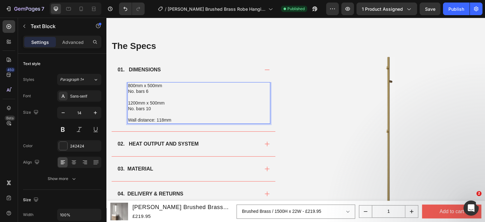
click at [129, 84] on p "800mm x 500mm" at bounding box center [199, 86] width 142 height 6
click at [156, 83] on p "1500mm x 500mm" at bounding box center [199, 86] width 142 height 6
click at [148, 93] on p "No. bars 6" at bounding box center [199, 91] width 142 height 6
drag, startPoint x: 152, startPoint y: 109, endPoint x: 129, endPoint y: 100, distance: 25.0
click at [129, 100] on div "1500mm x 22mm No. bars 1 1200mm x 500mm No. bars 10 Wall distance: 118mm" at bounding box center [198, 102] width 143 height 41
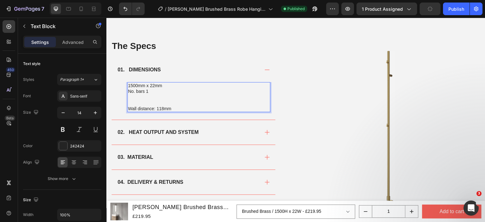
scroll to position [608, 0]
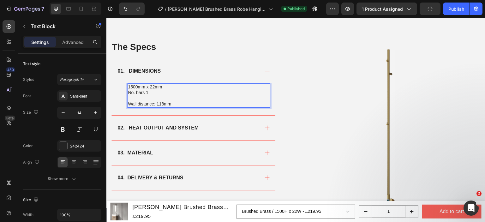
click at [162, 101] on p "Wall distance: 118mm" at bounding box center [199, 104] width 142 height 6
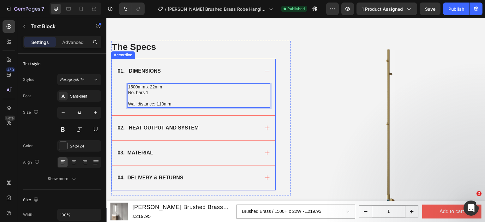
click at [192, 126] on strong "02. HEAT OUTPUT AND SYSTEM" at bounding box center [158, 127] width 81 height 5
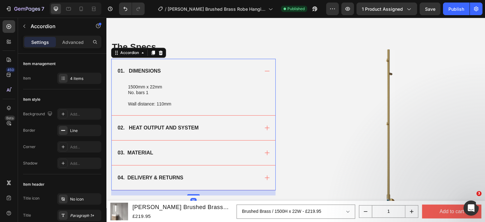
click at [242, 124] on div "02. HEAT OUTPUT AND SYSTEM" at bounding box center [188, 127] width 143 height 9
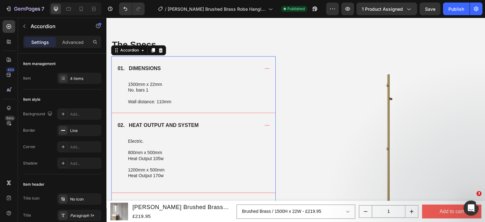
scroll to position [640, 0]
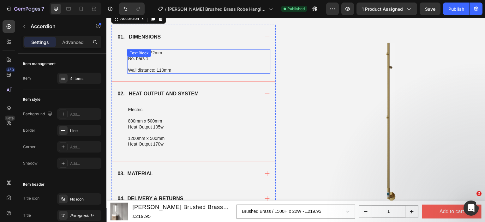
click at [162, 54] on div "1500mm x 22mm No. bars 1 Wall distance: 110mm Text Block" at bounding box center [198, 61] width 143 height 24
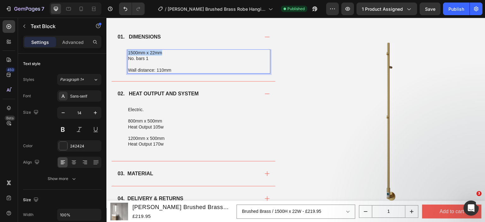
copy p "1500mm x 22mm"
drag, startPoint x: 177, startPoint y: 50, endPoint x: 129, endPoint y: 49, distance: 48.1
click at [129, 49] on div "1500mm x 22mm No. bars 1 Wall distance: 110mm" at bounding box center [198, 61] width 143 height 24
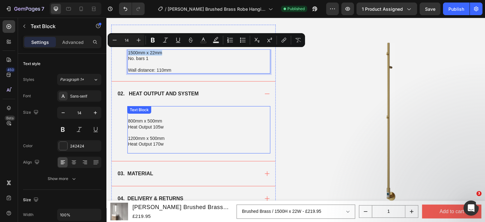
click at [170, 119] on p "800mm x 500mm" at bounding box center [199, 121] width 142 height 6
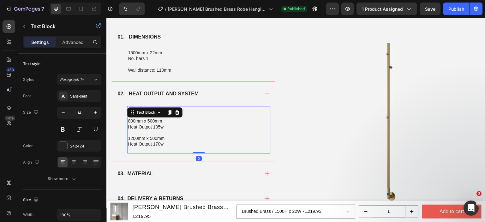
click at [164, 122] on p "800mm x 500mm" at bounding box center [199, 121] width 142 height 6
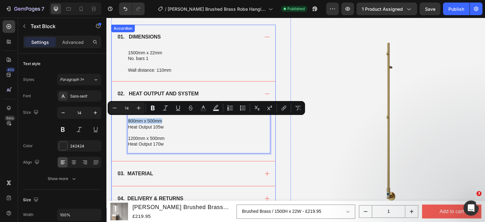
drag, startPoint x: 163, startPoint y: 119, endPoint x: 125, endPoint y: 119, distance: 38.6
click at [125, 119] on div "Electric. 800mm x 500mm Heat Output 105w 1200mm x 500mm Heat Output 170w Text B…" at bounding box center [194, 133] width 164 height 55
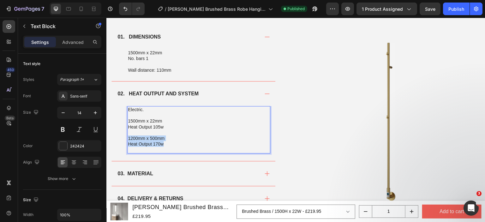
drag, startPoint x: 167, startPoint y: 145, endPoint x: 129, endPoint y: 135, distance: 39.1
click at [129, 135] on div "Electric. 1500mm x 22mm Heat Output 105w 1200mm x 500mm Heat Output 170w" at bounding box center [198, 129] width 143 height 47
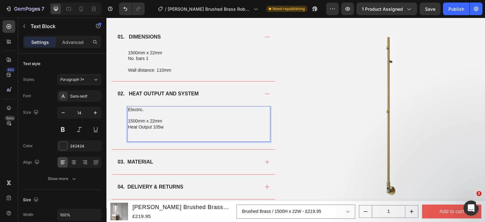
click at [157, 126] on p "Heat Output 105w" at bounding box center [199, 127] width 142 height 6
click at [164, 120] on p "1500mm x 22mm" at bounding box center [199, 121] width 142 height 6
click at [129, 119] on p "1500mm x 22mm" at bounding box center [199, 121] width 142 height 6
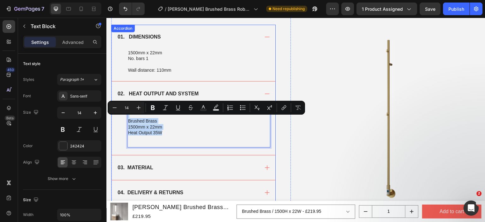
drag, startPoint x: 165, startPoint y: 131, endPoint x: 115, endPoint y: 117, distance: 51.7
click at [115, 117] on div "Electric. Brushed Brass 1500mm x 22mm Heat Output 35W Text Block 0" at bounding box center [194, 130] width 164 height 49
copy div "Brushed Brass 1500mm x 22mm Heat Output 35W"
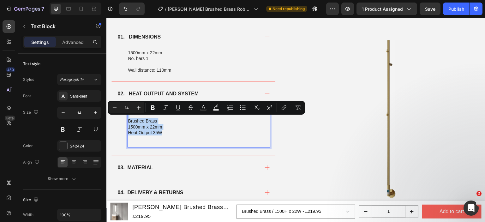
click at [172, 133] on p "Heat Output 35W" at bounding box center [199, 133] width 142 height 6
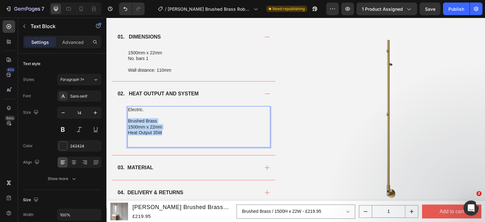
drag, startPoint x: 167, startPoint y: 132, endPoint x: 129, endPoint y: 121, distance: 39.2
click at [129, 121] on div "Electric. Brushed Brass 1500mm x 22mm Heat Output 35W" at bounding box center [198, 126] width 143 height 41
copy div "Brushed Brass 1500mm x 22mm Heat Output 35W"
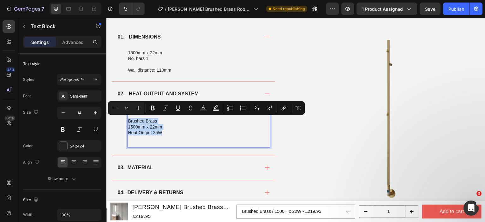
click at [173, 133] on p "Heat Output 35W" at bounding box center [199, 133] width 142 height 6
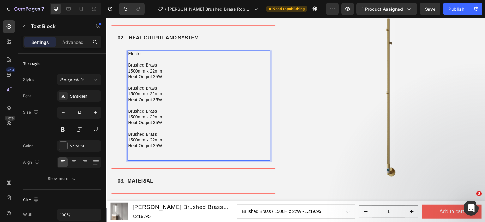
scroll to position [703, 0]
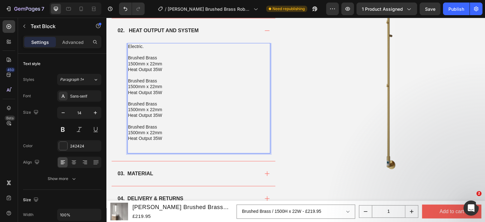
click at [157, 100] on p "Rich Text Editor. Editing area: main" at bounding box center [199, 98] width 142 height 6
drag, startPoint x: 157, startPoint y: 80, endPoint x: 128, endPoint y: 79, distance: 29.1
click at [128, 79] on p "Brushed Brass" at bounding box center [199, 81] width 142 height 6
drag, startPoint x: 159, startPoint y: 102, endPoint x: 126, endPoint y: 101, distance: 33.5
click at [126, 101] on div "Electric. Brushed Brass 1500mm x 22mm Heat Output 35W Gun Metal 1500mm x 22mm H…" at bounding box center [194, 102] width 164 height 118
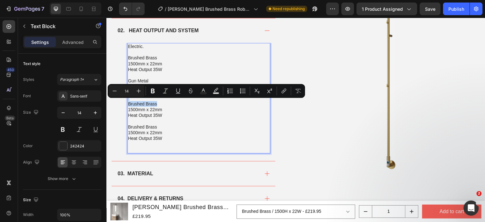
click at [158, 103] on p "Brushed Brass" at bounding box center [199, 104] width 142 height 6
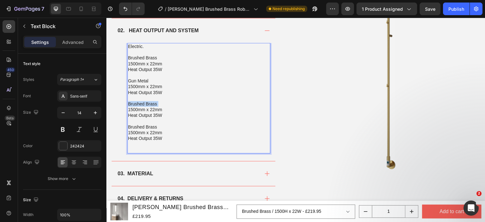
drag, startPoint x: 147, startPoint y: 102, endPoint x: 131, endPoint y: 101, distance: 15.5
click at [131, 101] on p "Brushed Brass" at bounding box center [199, 104] width 142 height 6
click at [131, 104] on p "BMatt Black" at bounding box center [199, 104] width 142 height 6
click at [156, 125] on p "Brushed Brass" at bounding box center [199, 127] width 142 height 6
drag, startPoint x: 158, startPoint y: 125, endPoint x: 128, endPoint y: 125, distance: 29.4
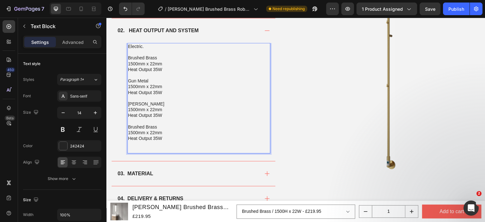
click at [128, 125] on p "Brushed Brass" at bounding box center [199, 127] width 142 height 6
click at [156, 115] on p "Heat Output 35W" at bounding box center [199, 116] width 142 height 6
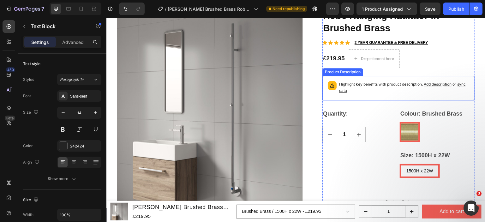
scroll to position [8, 0]
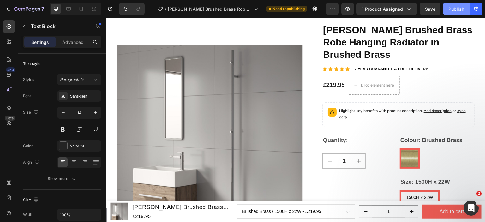
click at [453, 12] on div "Publish" at bounding box center [457, 9] width 16 height 7
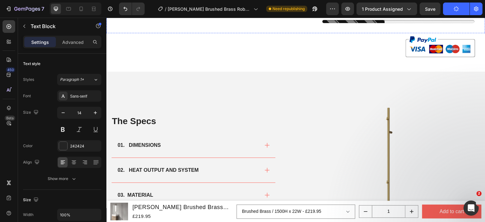
scroll to position [324, 0]
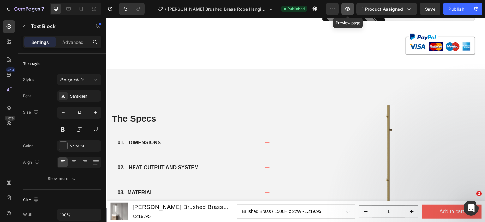
click at [351, 11] on icon "button" at bounding box center [348, 9] width 6 height 6
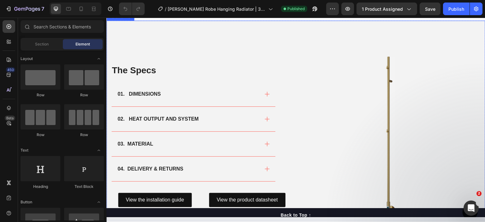
scroll to position [63, 0]
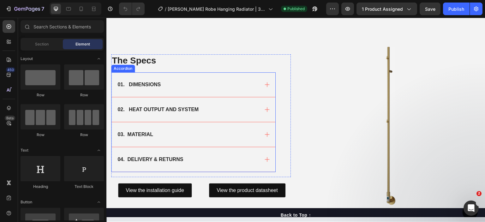
click at [187, 89] on div "01. DIMENSIONS" at bounding box center [194, 84] width 164 height 25
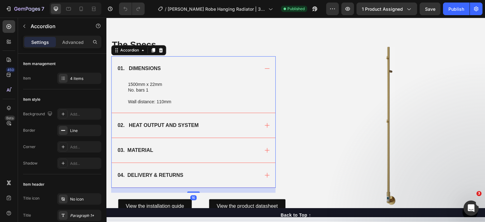
click at [160, 123] on strong "02. HEAT OUTPUT AND SYSTEM" at bounding box center [158, 125] width 81 height 5
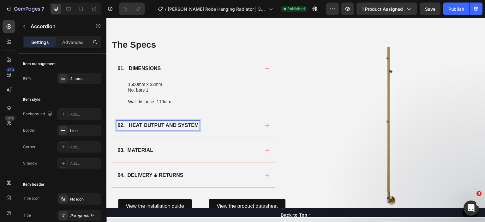
click at [214, 125] on div "02. HEAT OUTPUT AND SYSTEM" at bounding box center [188, 125] width 143 height 9
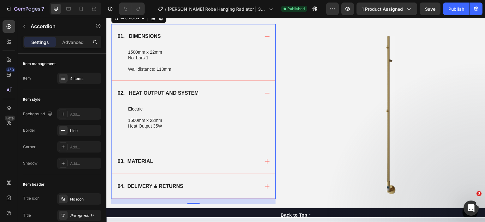
scroll to position [126, 0]
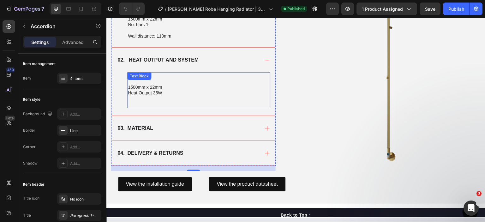
click at [163, 90] on p "Heat Output 35W" at bounding box center [199, 93] width 142 height 6
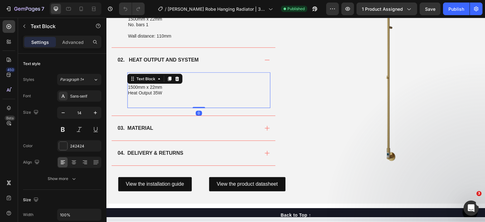
click at [143, 87] on p "1500mm x 22mm" at bounding box center [199, 87] width 142 height 6
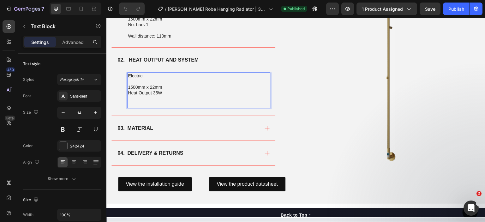
click at [128, 86] on p "1500mm x 22mm" at bounding box center [199, 87] width 142 height 6
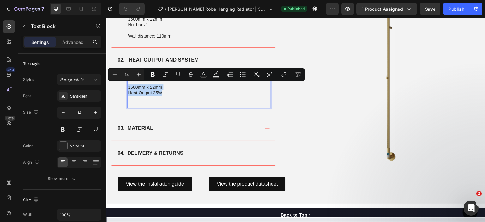
drag, startPoint x: 167, startPoint y: 92, endPoint x: 129, endPoint y: 84, distance: 38.7
click at [129, 84] on div "Electric. 1500mm x 22mm Heat Output 35W" at bounding box center [198, 90] width 143 height 36
copy div "1500mm x 22mm Heat Output 35W"
click at [163, 91] on p "Heat Output 35W" at bounding box center [199, 93] width 142 height 6
click at [169, 93] on p "Heat Output 35W" at bounding box center [199, 93] width 142 height 6
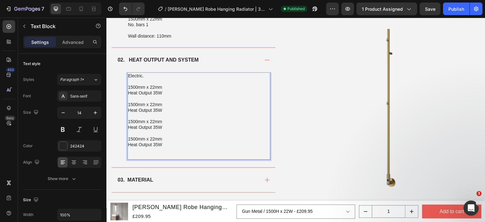
click at [139, 82] on p "Rich Text Editor. Editing area: main" at bounding box center [199, 82] width 142 height 6
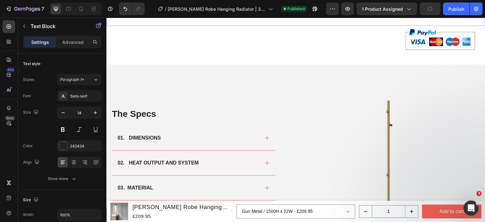
scroll to position [411, 0]
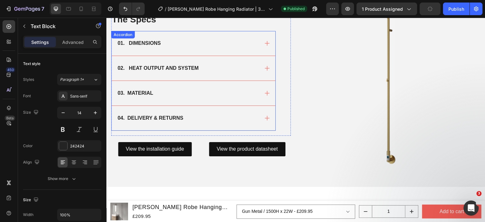
click at [211, 45] on div "01. DIMENSIONS" at bounding box center [188, 43] width 143 height 9
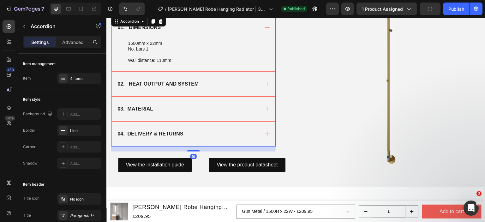
click at [168, 80] on p "02. HEAT OUTPUT AND SYSTEM" at bounding box center [158, 84] width 81 height 8
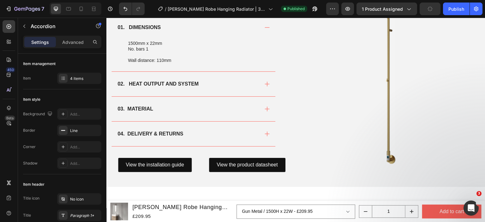
click at [217, 85] on div "02. HEAT OUTPUT AND SYSTEM" at bounding box center [188, 83] width 143 height 9
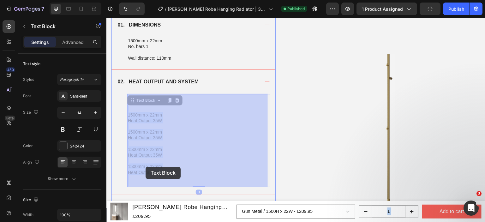
drag, startPoint x: 164, startPoint y: 171, endPoint x: 152, endPoint y: 168, distance: 12.8
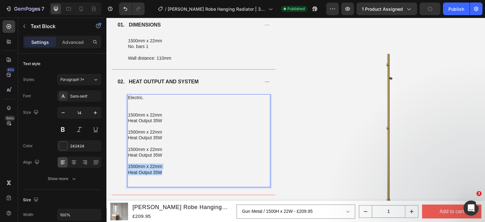
drag, startPoint x: 164, startPoint y: 170, endPoint x: 129, endPoint y: 167, distance: 35.3
click at [129, 167] on div "Electric. 1500mm x 22mm Heat Output 35W 1500mm x 22mm Heat Output 35W 1500mm x …" at bounding box center [198, 140] width 143 height 93
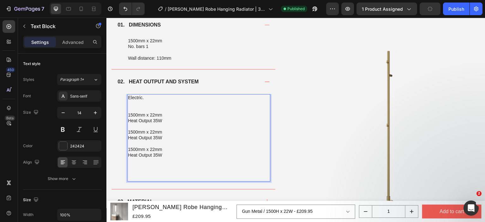
click at [175, 105] on p "Rich Text Editor. Editing area: main" at bounding box center [199, 104] width 142 height 6
click at [171, 110] on p "Rich Text Editor. Editing area: main" at bounding box center [199, 109] width 142 height 6
click at [166, 125] on p "Rich Text Editor. Editing area: main" at bounding box center [199, 127] width 142 height 6
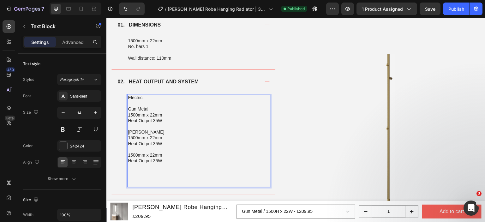
click at [169, 147] on p "Rich Text Editor. Editing area: main" at bounding box center [199, 150] width 142 height 6
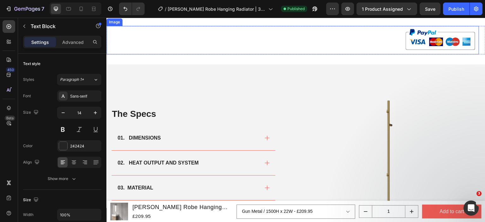
scroll to position [442, 0]
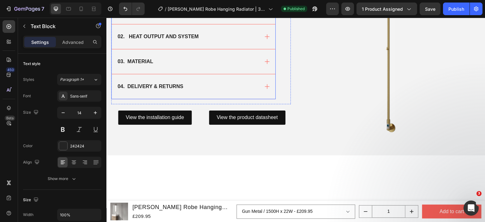
click at [227, 38] on div "02. HEAT OUTPUT AND SYSTEM" at bounding box center [188, 36] width 143 height 9
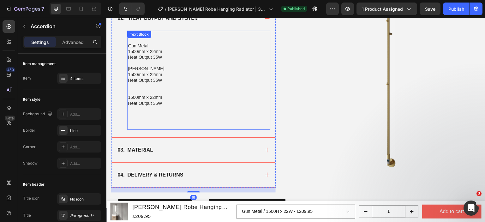
click at [139, 91] on p at bounding box center [199, 92] width 142 height 6
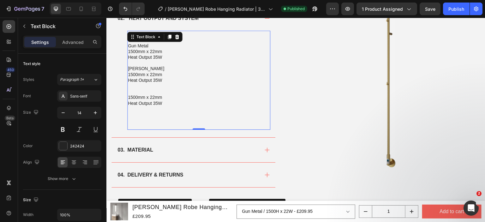
click at [134, 90] on p at bounding box center [199, 92] width 142 height 6
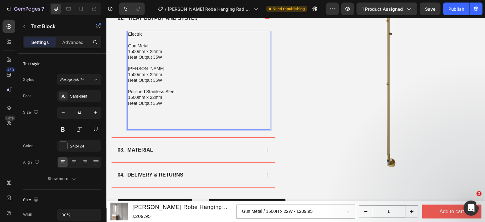
click at [154, 79] on p "Heat Output 35W" at bounding box center [199, 80] width 142 height 6
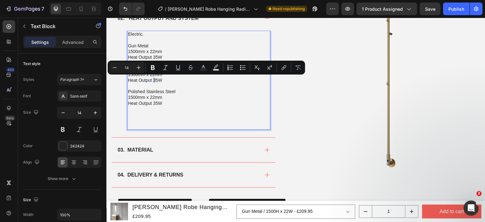
click at [154, 80] on p "Heat Output 35W" at bounding box center [199, 80] width 142 height 6
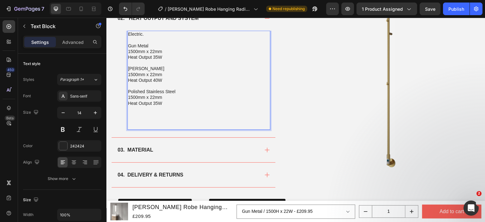
click at [173, 88] on p "Rich Text Editor. Editing area: main" at bounding box center [199, 86] width 142 height 6
click at [445, 10] on button "Publish" at bounding box center [456, 9] width 27 height 13
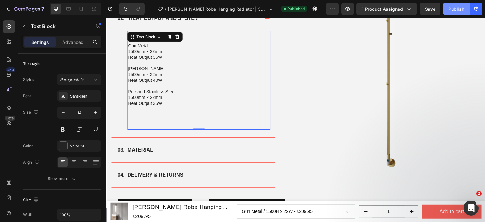
click at [453, 11] on div "Publish" at bounding box center [457, 9] width 16 height 7
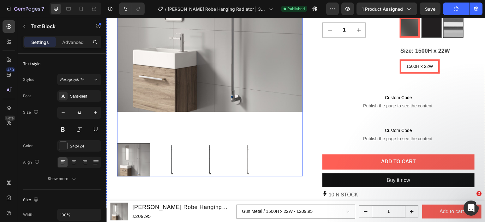
scroll to position [0, 0]
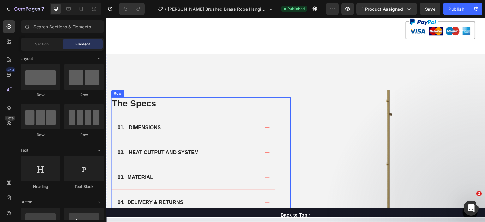
scroll to position [32, 0]
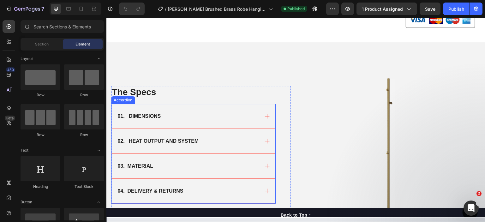
click at [203, 114] on div "01. DIMENSIONS" at bounding box center [188, 116] width 143 height 9
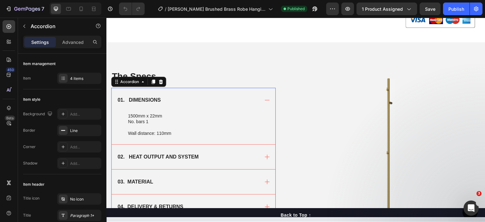
click at [195, 157] on strong "02. HEAT OUTPUT AND SYSTEM" at bounding box center [158, 156] width 81 height 5
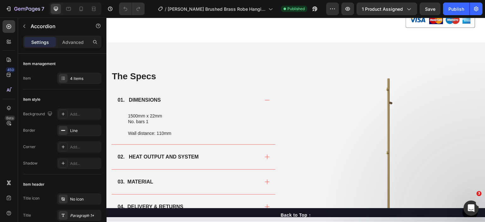
click at [211, 154] on div "02. HEAT OUTPUT AND SYSTEM" at bounding box center [188, 156] width 143 height 9
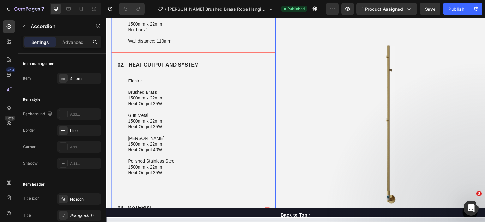
scroll to position [126, 0]
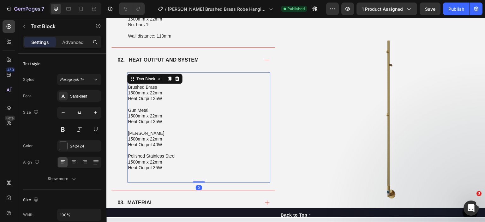
click at [130, 109] on p "Gun Metal" at bounding box center [199, 110] width 142 height 6
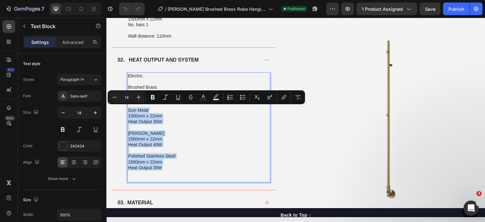
drag, startPoint x: 129, startPoint y: 109, endPoint x: 165, endPoint y: 169, distance: 70.4
click at [165, 169] on div "Electric. Brushed Brass 1500mm x 22mm Heat Output 35W Gun Metal 1500mm x 22mm H…" at bounding box center [198, 127] width 143 height 111
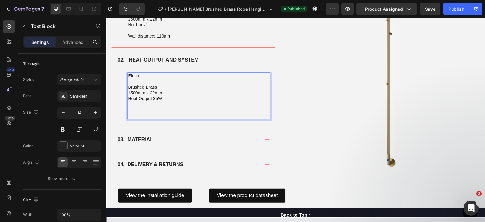
click at [147, 109] on p "Rich Text Editor. Editing area: main" at bounding box center [199, 110] width 142 height 6
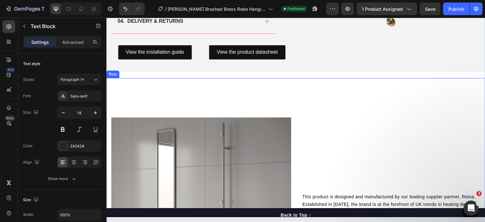
scroll to position [316, 0]
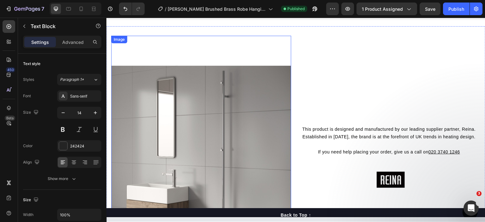
click at [155, 125] on img at bounding box center [201, 156] width 180 height 240
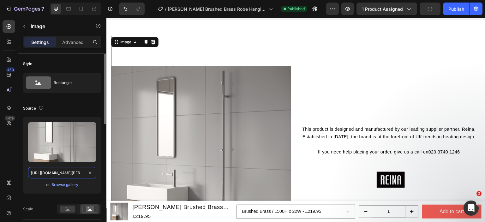
click at [71, 177] on input "[URL][DOMAIN_NAME][PERSON_NAME]" at bounding box center [62, 172] width 68 height 11
paste input "1500x22-brushed-brass.png?v=1758570206"
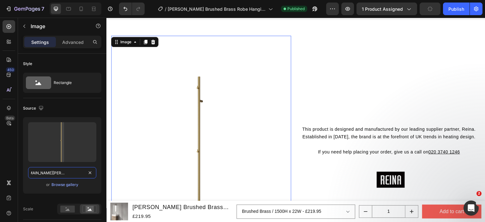
type input "[URL][DOMAIN_NAME][PERSON_NAME]"
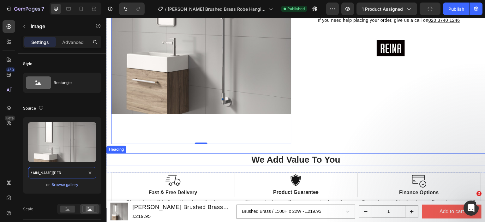
scroll to position [474, 0]
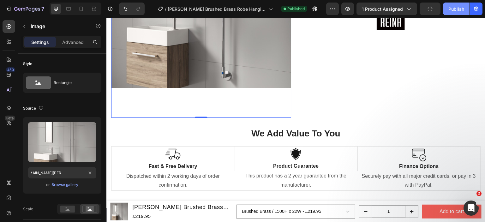
click at [454, 13] on button "Publish" at bounding box center [456, 9] width 27 height 13
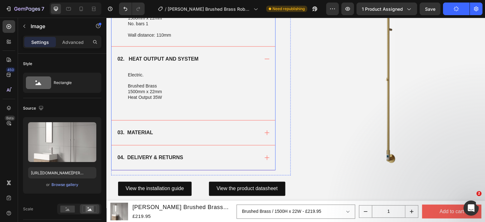
scroll to position [0, 0]
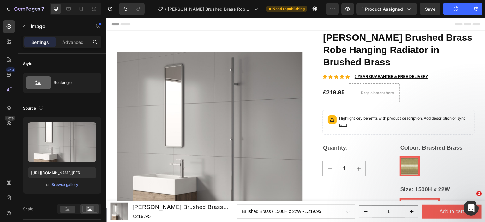
click at [458, 8] on icon "button" at bounding box center [456, 8] width 5 height 5
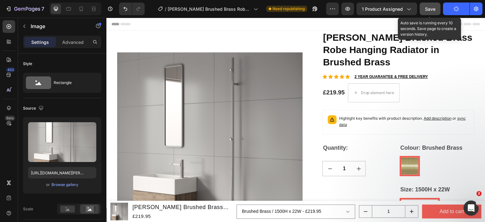
click at [433, 13] on button "Save" at bounding box center [430, 9] width 21 height 13
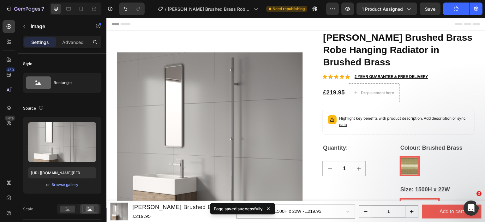
click at [456, 14] on button "Publish" at bounding box center [456, 9] width 27 height 13
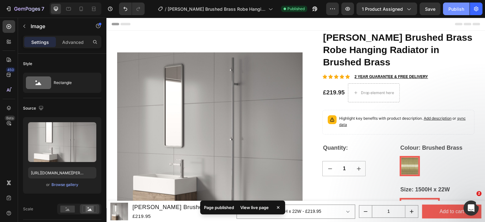
click at [461, 6] on div "Publish" at bounding box center [457, 9] width 16 height 7
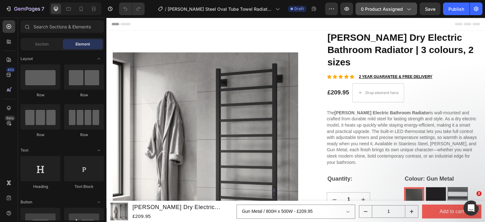
click at [382, 8] on span "0 product assigned" at bounding box center [382, 9] width 42 height 7
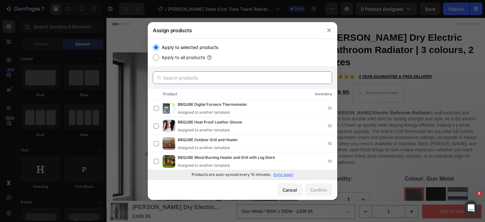
click at [220, 72] on input "text" at bounding box center [243, 77] width 180 height 13
paste input "[PERSON_NAME] Steel Oval Tube Towel Radiator in Polished Stainless Steel"
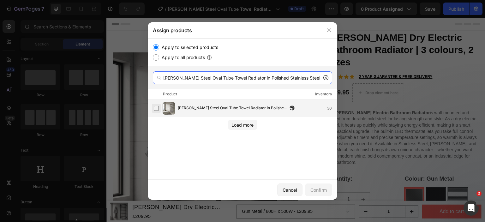
type input "[PERSON_NAME] Steel Oval Tube Towel Radiator in Polished Stainless Steel"
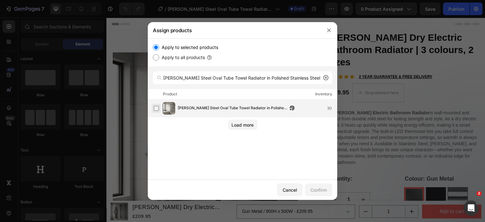
click at [156, 108] on label at bounding box center [156, 108] width 5 height 5
click at [321, 191] on div "Confirm" at bounding box center [319, 190] width 16 height 7
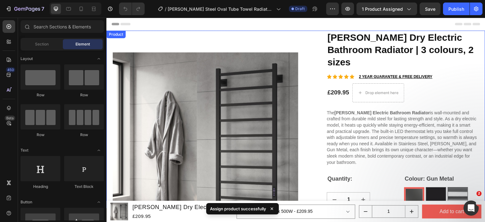
click at [111, 34] on div "Product" at bounding box center [116, 35] width 17 height 6
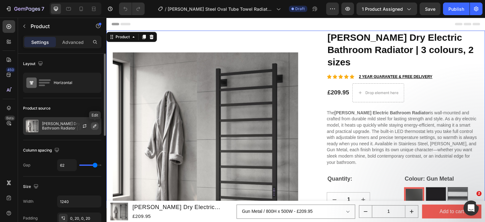
click at [95, 124] on icon "button" at bounding box center [94, 126] width 5 height 5
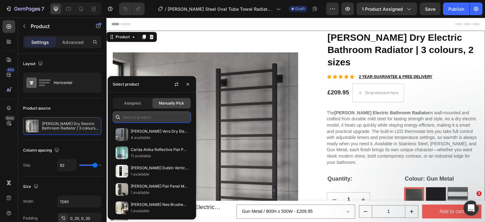
click at [134, 116] on input "text" at bounding box center [152, 117] width 78 height 11
paste input "[PERSON_NAME] Steel Oval Tube Towel Radiator in Polished Stainless Steel"
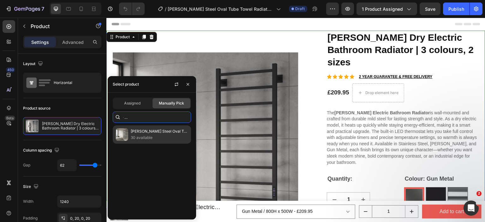
type input "[PERSON_NAME] Steel Oval Tube Towel Radiator in Polished Stainless Steel"
click at [135, 134] on p "[PERSON_NAME] Steel Oval Tube Towel Radiator in Polished Stainless Steel" at bounding box center [160, 131] width 58 height 6
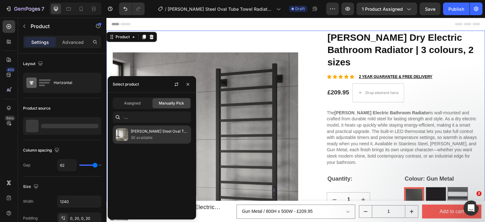
scroll to position [0, 0]
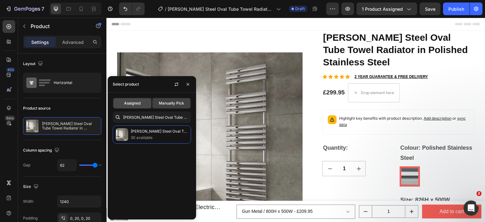
click at [137, 101] on span "Assigned" at bounding box center [132, 104] width 16 height 6
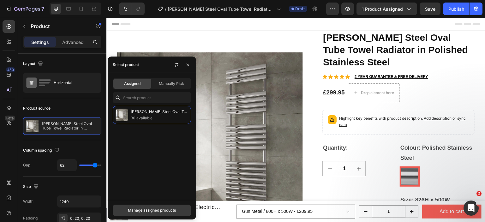
click at [154, 211] on div "Manage assigned products" at bounding box center [152, 211] width 48 height 6
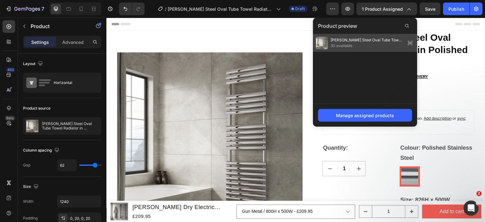
drag, startPoint x: 350, startPoint y: 47, endPoint x: 244, endPoint y: 41, distance: 106.3
click at [350, 47] on span "30 available" at bounding box center [367, 46] width 73 height 6
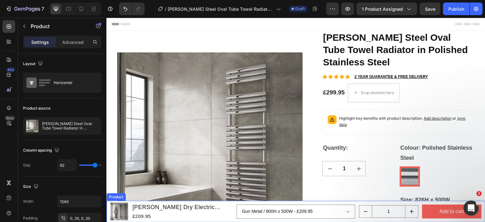
click at [112, 198] on div "Product" at bounding box center [116, 197] width 17 height 6
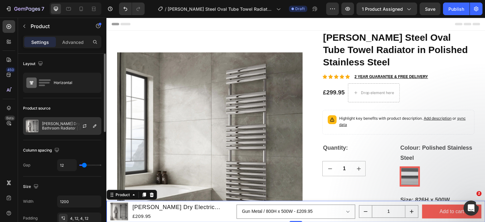
click at [79, 130] on div at bounding box center [87, 126] width 28 height 17
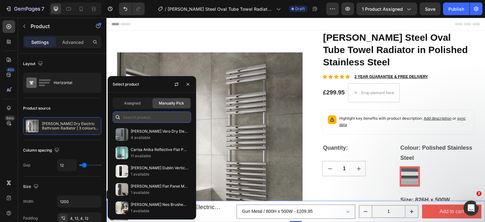
click at [143, 119] on input "text" at bounding box center [152, 117] width 78 height 11
paste input "[PERSON_NAME] Steel Oval Tube Towel Radiator in Polished Stainless Steel"
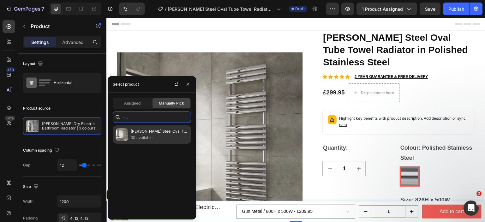
type input "[PERSON_NAME] Steel Oval Tube Towel Radiator in Polished Stainless Steel"
click at [144, 133] on p "[PERSON_NAME] Steel Oval Tube Towel Radiator in Polished Stainless Steel" at bounding box center [160, 131] width 58 height 6
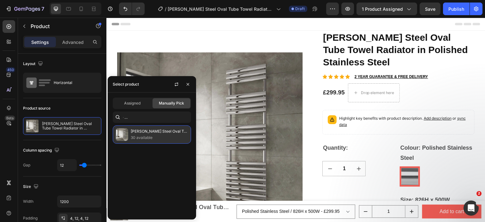
scroll to position [0, 0]
click at [144, 133] on p "[PERSON_NAME] Steel Oval Tube Towel Radiator in Polished Stainless Steel" at bounding box center [160, 131] width 58 height 6
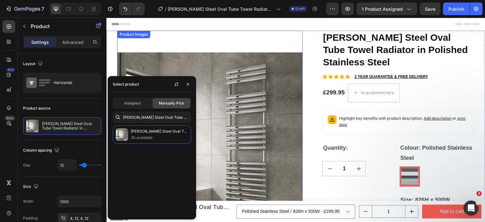
click at [238, 159] on img at bounding box center [210, 145] width 186 height 229
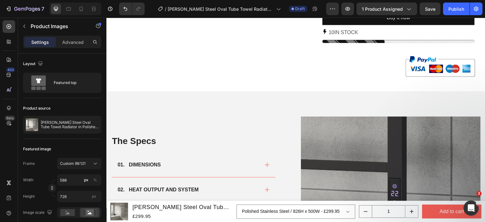
scroll to position [442, 0]
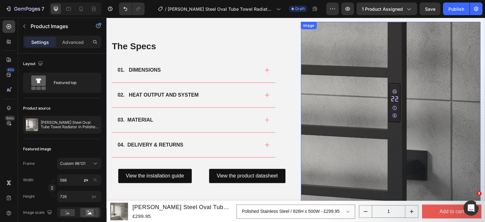
click at [336, 64] on img at bounding box center [391, 112] width 180 height 180
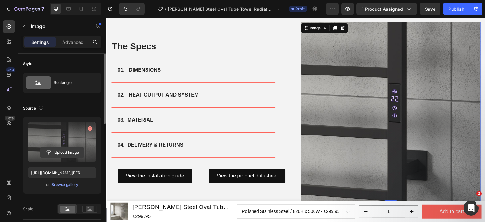
click at [61, 151] on input "file" at bounding box center [62, 152] width 44 height 11
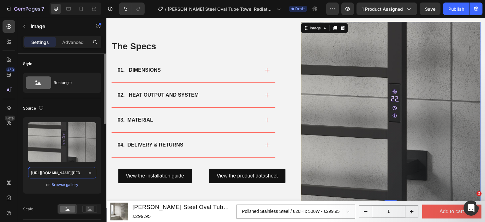
click at [67, 170] on input "[URL][DOMAIN_NAME][PERSON_NAME]" at bounding box center [62, 172] width 68 height 11
paste input "helin-1120x500-polished-stainless-steel.png?v=1758570816"
type input "https://cdn.shopify.com/s/files/1/0929/8313/2424/files/reina-helin-1120x500-pol…"
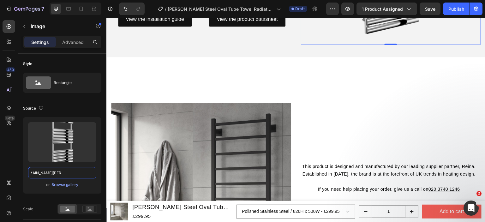
scroll to position [632, 0]
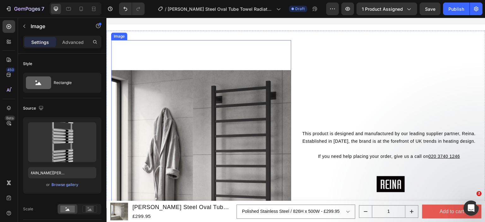
click at [122, 45] on div "Image" at bounding box center [201, 160] width 180 height 240
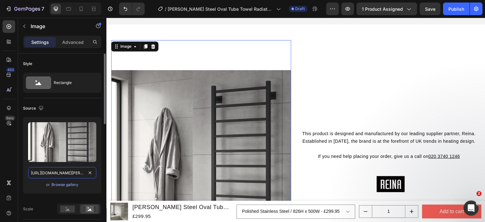
click at [54, 170] on input "[URL][DOMAIN_NAME][PERSON_NAME]" at bounding box center [62, 172] width 68 height 11
paste input "helin-designer-heated-towel-rail-steel-polished-ls1.jpg?v=175857081"
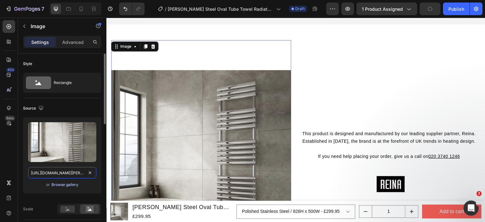
scroll to position [0, 183]
click at [33, 186] on div "or Browse gallery" at bounding box center [62, 185] width 68 height 8
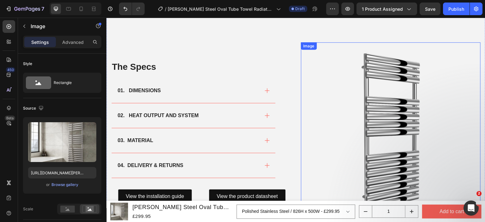
scroll to position [411, 0]
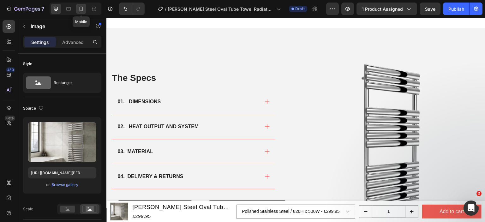
click at [81, 9] on icon at bounding box center [81, 9] width 6 height 6
type input "[URL][DOMAIN_NAME][PERSON_NAME]"
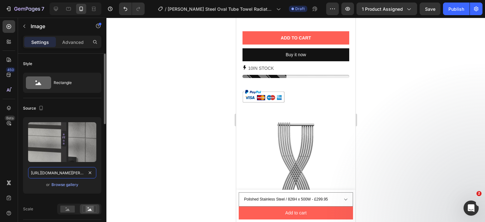
click at [59, 170] on input "[URL][DOMAIN_NAME][PERSON_NAME]" at bounding box center [62, 172] width 68 height 11
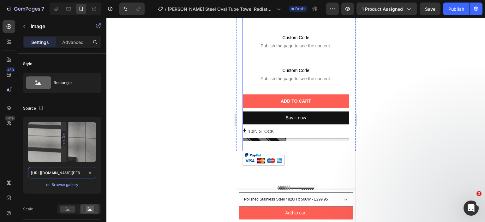
scroll to position [379, 0]
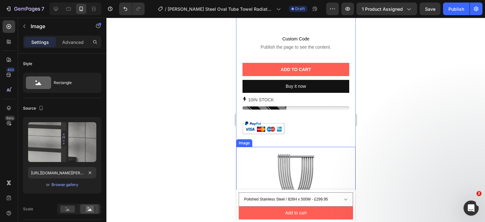
click at [276, 168] on img at bounding box center [295, 206] width 119 height 119
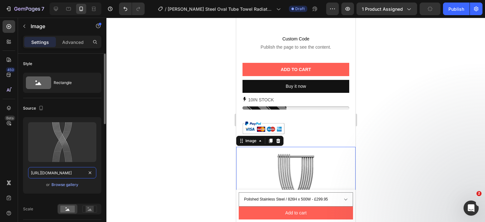
click at [58, 175] on input "[URL][DOMAIN_NAME]" at bounding box center [62, 172] width 68 height 11
paste input "reina-helin-1120x500-polished-stainless-steel.png?v=1758570816"
type input "https://cdn.shopify.com/s/files/1/0929/8313/2424/files/reina-helin-1120x500-pol…"
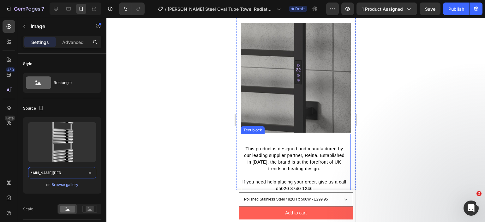
scroll to position [790, 0]
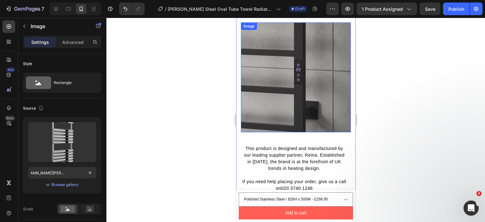
click at [275, 100] on img at bounding box center [296, 77] width 110 height 110
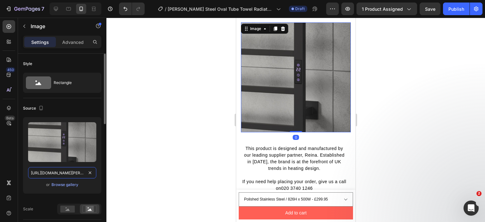
click at [51, 173] on input "[URL][DOMAIN_NAME][PERSON_NAME]" at bounding box center [62, 172] width 68 height 11
paste input "helin-designer-heated-towel-rail-steel-polished-ls1.jpg?v=1758570815"
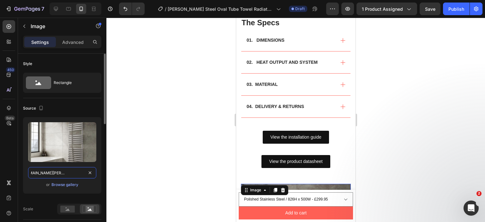
scroll to position [569, 0]
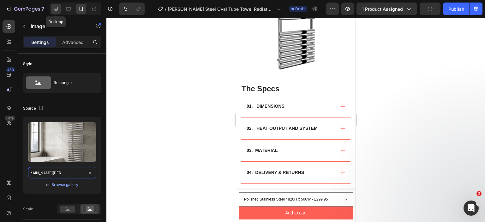
type input "https://cdn.shopify.com/s/files/1/0929/8313/2424/files/reina-helin-designer-hea…"
click at [59, 9] on div at bounding box center [56, 9] width 10 height 10
type input "750"
type input "1000"
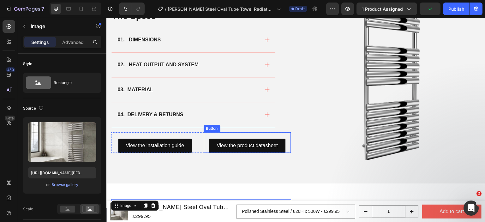
scroll to position [472, 0]
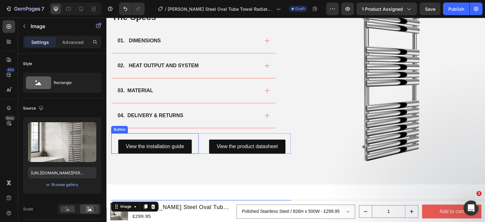
click at [185, 134] on div "View the installation guide Button" at bounding box center [155, 143] width 88 height 21
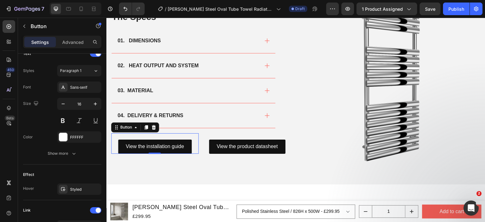
scroll to position [315, 0]
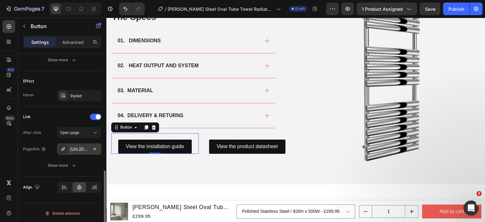
click at [75, 147] on div "[URL][DOMAIN_NAME][PERSON_NAME]" at bounding box center [79, 150] width 18 height 6
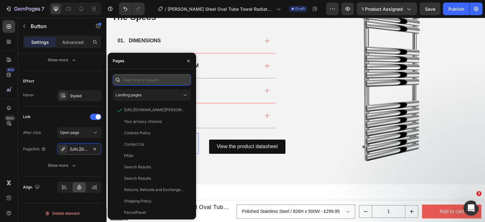
click at [136, 82] on input "text" at bounding box center [152, 79] width 78 height 11
paste input "https://cdn.shopify.com/s/files/1/0929/8313/2424/files/Reina-Helin-Installation…"
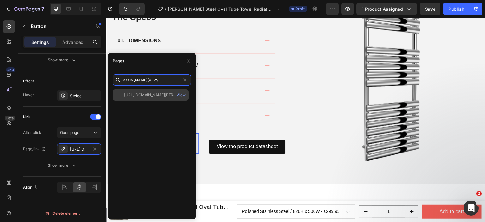
type input "https://cdn.shopify.com/s/files/1/0929/8313/2424/files/Reina-Helin-Installation…"
click at [139, 96] on div "https://cdn.shopify.com/s/files/1/0929/8313/2424/files/Reina-Helin-Installation…" at bounding box center [154, 95] width 61 height 6
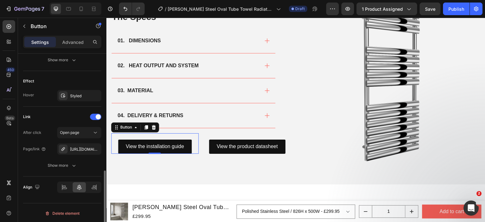
click at [48, 79] on div "Effect" at bounding box center [62, 81] width 78 height 10
click at [221, 135] on div "View the product datasheet Button" at bounding box center [248, 143] width 88 height 21
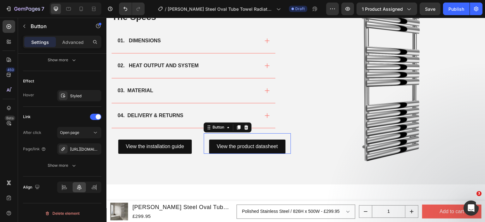
scroll to position [315, 0]
click at [78, 148] on div "[URL][DOMAIN_NAME]" at bounding box center [79, 150] width 18 height 6
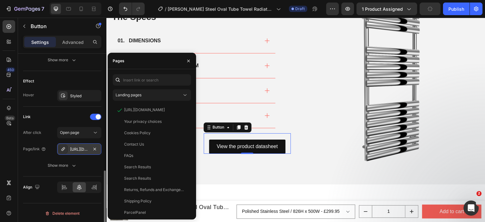
click at [78, 148] on div "[URL][DOMAIN_NAME]" at bounding box center [79, 150] width 18 height 6
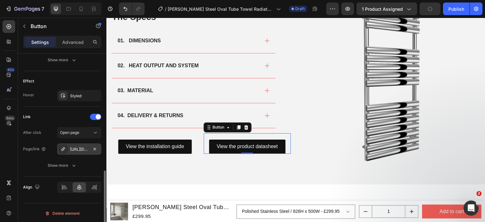
click at [78, 148] on div "[URL][DOMAIN_NAME]" at bounding box center [79, 150] width 18 height 6
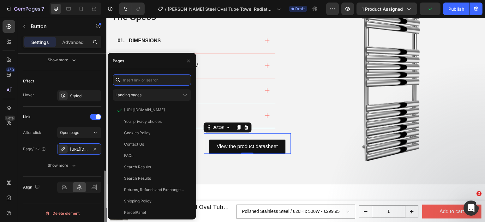
paste input "https://cdn.shopify.com/s/files/1/0929/8313/2424/files/Reina_Helin_Product_Data…"
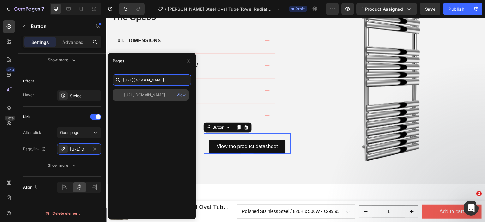
type input "https://cdn.shopify.com/s/files/1/0929/8313/2424/files/Reina_Helin_Product_Data…"
click at [145, 96] on div "https://cdn.shopify.com/s/files/1/0929/8313/2424/files/Reina_Helin_Product_Data…" at bounding box center [144, 95] width 41 height 6
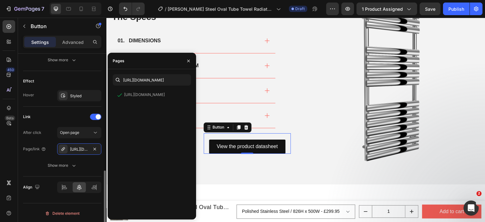
click at [34, 156] on div "After click Open page Page/link https://cdn.shopify.com/s/files/1/0929/8313/242…" at bounding box center [62, 149] width 78 height 44
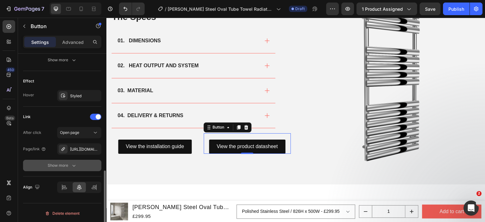
click at [68, 164] on div "Show more" at bounding box center [62, 165] width 29 height 6
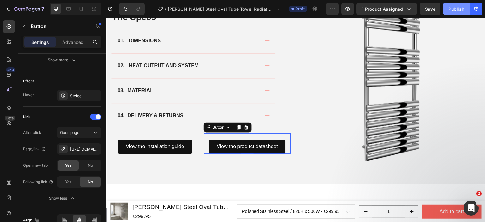
click at [458, 10] on div "Publish" at bounding box center [457, 9] width 16 height 7
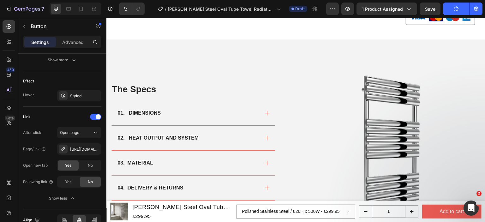
scroll to position [411, 0]
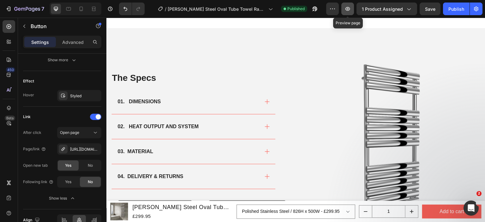
click at [347, 8] on icon "button" at bounding box center [348, 9] width 5 height 4
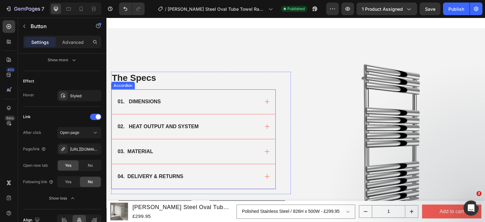
click at [195, 111] on div "01. DIMENSIONS" at bounding box center [194, 101] width 164 height 25
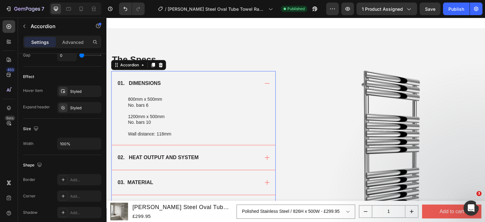
scroll to position [0, 0]
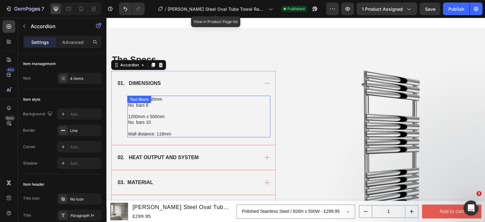
click at [177, 111] on p at bounding box center [199, 111] width 142 height 6
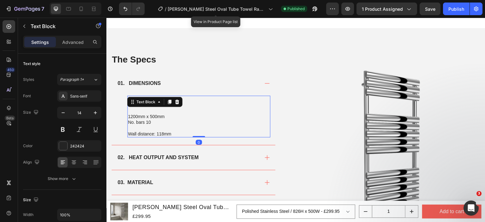
click at [152, 121] on p "No. bars 10" at bounding box center [199, 122] width 142 height 6
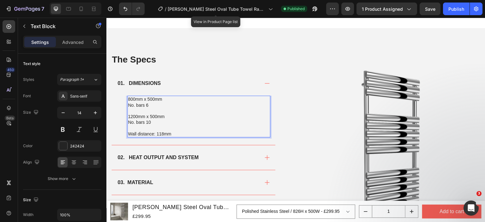
click at [132, 99] on p "800mm x 500mm" at bounding box center [199, 99] width 142 height 6
click at [134, 99] on p "800mm x 500mm" at bounding box center [199, 99] width 142 height 6
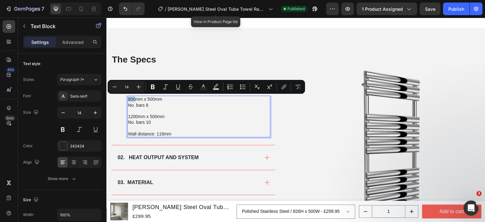
drag, startPoint x: 135, startPoint y: 99, endPoint x: 129, endPoint y: 99, distance: 6.0
click at [129, 99] on p "800mm x 500mm" at bounding box center [199, 99] width 142 height 6
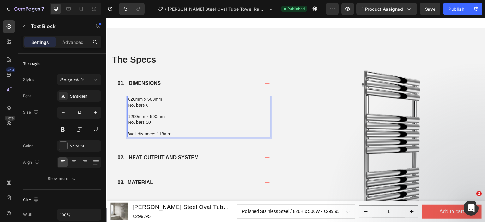
click at [138, 117] on p "1200mm x 500mm" at bounding box center [199, 117] width 142 height 6
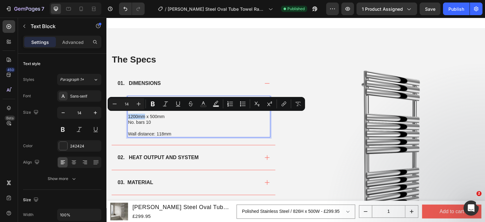
drag, startPoint x: 138, startPoint y: 117, endPoint x: 128, endPoint y: 116, distance: 10.1
click at [128, 116] on p "1200mm x 500mm" at bounding box center [199, 117] width 142 height 6
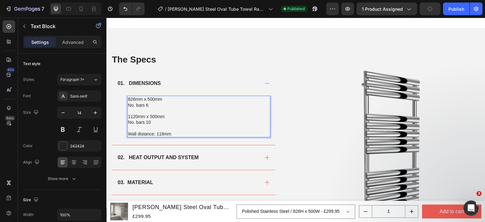
click at [169, 114] on p "1120mm x 500mm" at bounding box center [199, 117] width 142 height 6
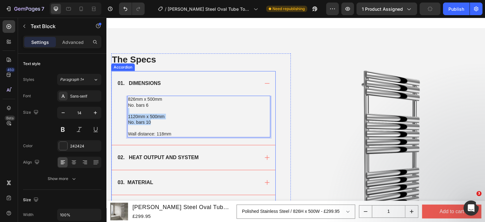
drag, startPoint x: 158, startPoint y: 120, endPoint x: 123, endPoint y: 113, distance: 35.7
click at [123, 113] on div "826mm x 500mm No. bars 6 1120mm x 500mm No. bars 10 Wall distance: 118mm Text B…" at bounding box center [194, 120] width 164 height 49
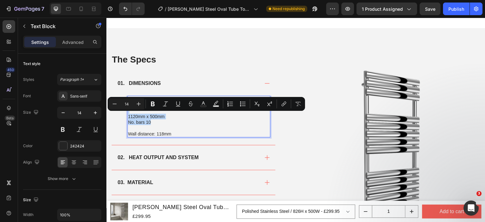
click at [158, 120] on p "No. bars 10" at bounding box center [199, 122] width 142 height 6
drag, startPoint x: 155, startPoint y: 123, endPoint x: 128, endPoint y: 117, distance: 28.1
click at [128, 117] on div "826mm x 500mm No. bars 6 1120mm x 500mm No. bars 10 Wall distance: 118mm" at bounding box center [198, 116] width 143 height 41
copy div "1120mm x 500mm No. bars 10"
click at [162, 124] on p "No. bars 10" at bounding box center [199, 122] width 142 height 6
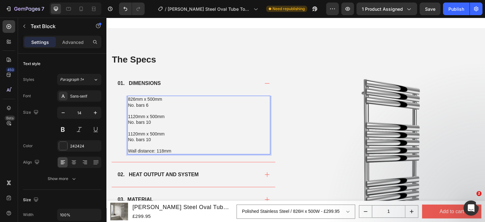
click at [137, 132] on p "1120mm x 500mm" at bounding box center [199, 134] width 142 height 6
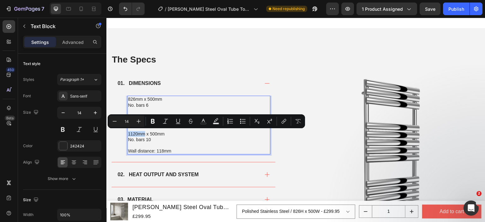
drag, startPoint x: 137, startPoint y: 132, endPoint x: 129, endPoint y: 131, distance: 7.6
click at [129, 131] on p "1120mm x 500mm" at bounding box center [199, 134] width 142 height 6
click at [135, 134] on p "1120mm x 500mm" at bounding box center [199, 134] width 142 height 6
drag, startPoint x: 137, startPoint y: 134, endPoint x: 129, endPoint y: 133, distance: 7.6
click at [129, 133] on p "1120mm x 500mm" at bounding box center [199, 134] width 142 height 6
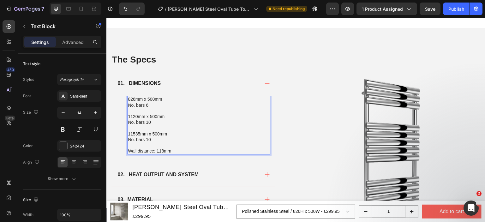
click at [130, 134] on p "11535mm x 500mm" at bounding box center [199, 134] width 142 height 6
click at [161, 149] on p "Wall distance: 118mm" at bounding box center [199, 151] width 142 height 6
click at [149, 106] on p "No. bars 6" at bounding box center [199, 105] width 142 height 6
click at [153, 123] on p "No. bars 10" at bounding box center [199, 122] width 142 height 6
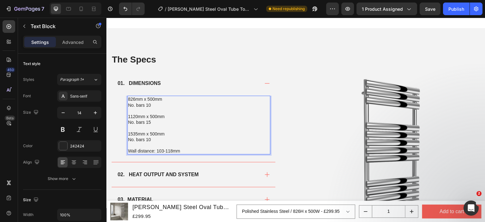
click at [150, 140] on p "No. bars 10" at bounding box center [199, 140] width 142 height 6
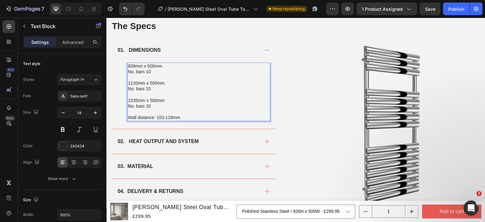
scroll to position [474, 0]
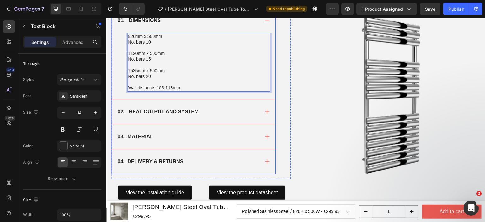
click at [219, 106] on div "02. HEAT OUTPUT AND SYSTEM" at bounding box center [194, 112] width 164 height 25
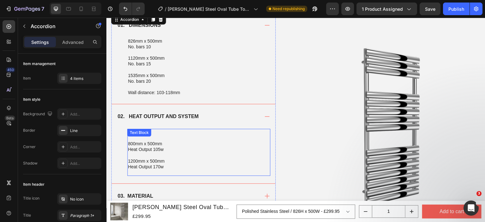
scroll to position [442, 0]
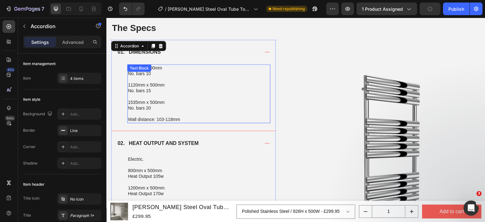
click at [169, 100] on p "1535mm x 500mm" at bounding box center [199, 103] width 142 height 6
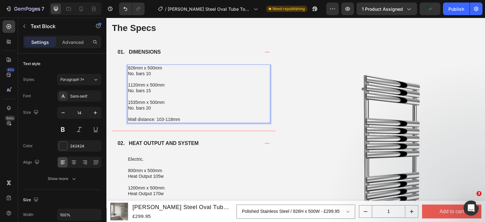
click at [159, 109] on p "No. bars 20" at bounding box center [199, 108] width 142 height 6
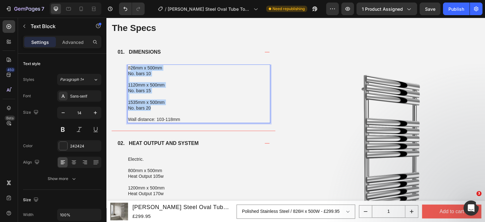
click at [130, 68] on p "826mm x 500mm" at bounding box center [199, 68] width 142 height 6
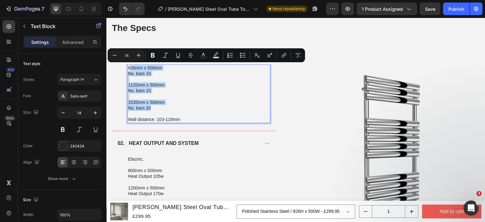
click at [129, 68] on p "826mm x 500mm" at bounding box center [199, 68] width 142 height 6
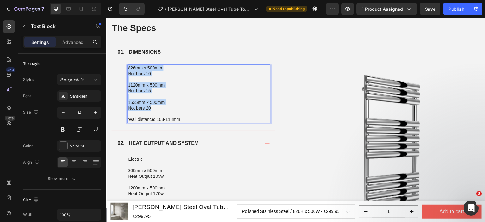
click at [129, 67] on p "826mm x 500mm" at bounding box center [199, 68] width 142 height 6
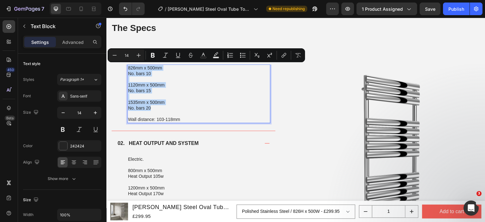
copy div "826mm x 500mm No. bars 10 1120mm x 500mm No. bars 15 1535mm x 500mm No. bars 20"
click at [184, 172] on p "800mm x 500mm" at bounding box center [199, 171] width 142 height 6
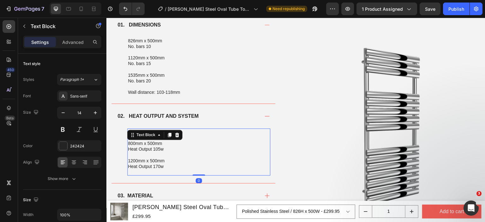
scroll to position [506, 0]
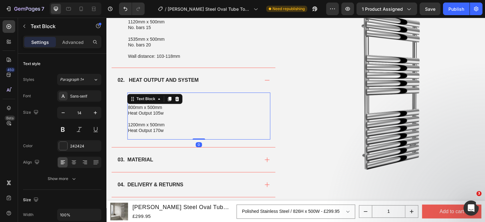
click at [175, 126] on p "1200mm x 500mm" at bounding box center [199, 125] width 142 height 6
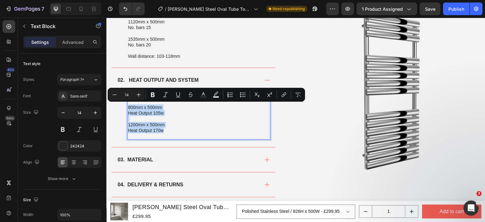
drag, startPoint x: 168, startPoint y: 129, endPoint x: 128, endPoint y: 105, distance: 46.7
click at [128, 105] on div "Electric. 800mm x 500mm Heat Output 105w 1200mm x 500mm Heat Output 170w" at bounding box center [198, 116] width 143 height 47
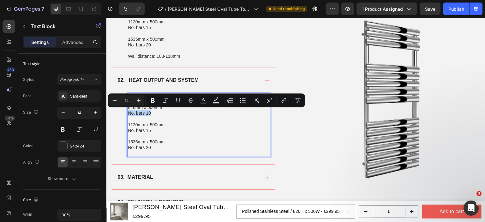
drag, startPoint x: 155, startPoint y: 113, endPoint x: 129, endPoint y: 113, distance: 26.2
click at [129, 113] on p "No. bars 10" at bounding box center [199, 113] width 142 height 6
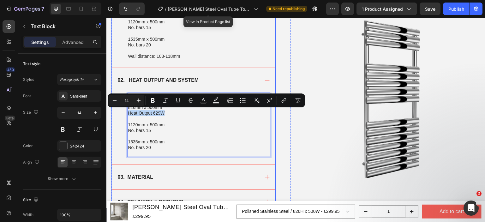
drag, startPoint x: 173, startPoint y: 110, endPoint x: 124, endPoint y: 113, distance: 49.1
click at [124, 113] on div "Electric. 826mm x 500mm Heat Output 629W 1120mm x 500mm No. bars 15 1535mm x 50…" at bounding box center [194, 129] width 164 height 72
copy p "Heat Output 629W"
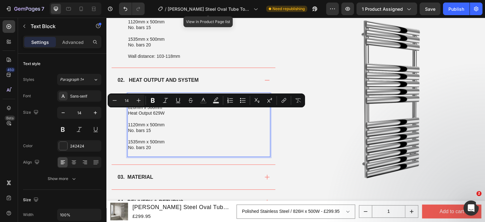
click at [154, 128] on p "No. bars 15" at bounding box center [199, 131] width 142 height 6
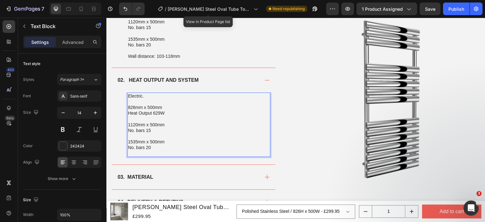
drag, startPoint x: 154, startPoint y: 127, endPoint x: 129, endPoint y: 128, distance: 25.3
click at [129, 128] on p "No. bars 15" at bounding box center [199, 131] width 142 height 6
drag, startPoint x: 154, startPoint y: 130, endPoint x: 129, endPoint y: 131, distance: 25.3
click at [129, 131] on p "No. bars 15" at bounding box center [199, 131] width 142 height 6
click at [159, 130] on p "Heat Output 629W" at bounding box center [199, 131] width 142 height 6
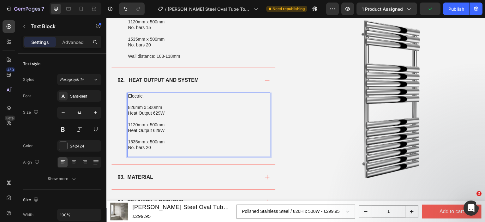
click at [160, 131] on p "Heat Output 629W" at bounding box center [199, 131] width 142 height 6
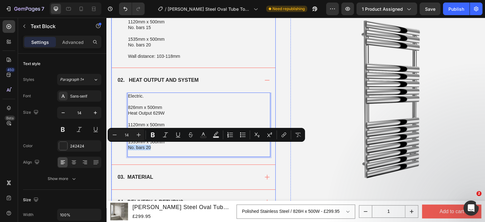
drag, startPoint x: 154, startPoint y: 147, endPoint x: 125, endPoint y: 147, distance: 28.8
click at [125, 147] on div "Electric. 826mm x 500mm Heat Output 629W 1120mm x 500mm Heat Output 881W 1535mm…" at bounding box center [194, 129] width 164 height 72
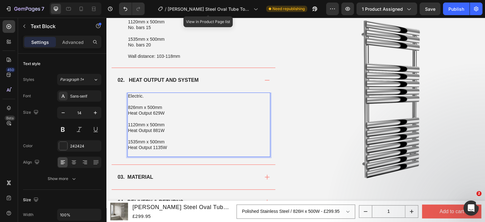
click at [186, 146] on p "Heat Output 1135W" at bounding box center [199, 148] width 142 height 6
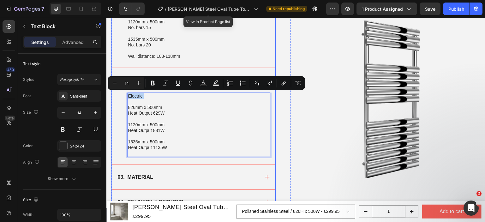
drag, startPoint x: 146, startPoint y: 95, endPoint x: 124, endPoint y: 98, distance: 22.1
click at [124, 98] on div "Electric. 826mm x 500mm Heat Output 629W 1120mm x 500mm Heat Output 881W 1535mm…" at bounding box center [194, 129] width 164 height 72
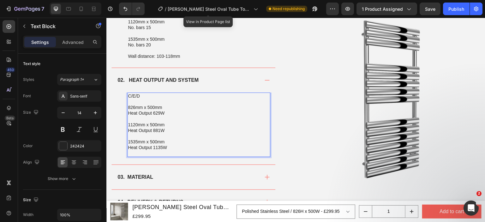
click at [159, 99] on p "Rich Text Editor. Editing area: main" at bounding box center [199, 102] width 142 height 6
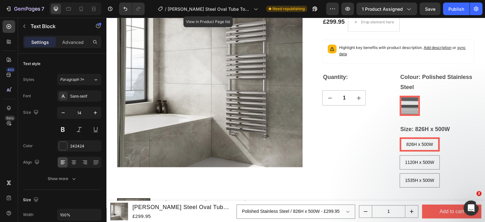
scroll to position [0, 0]
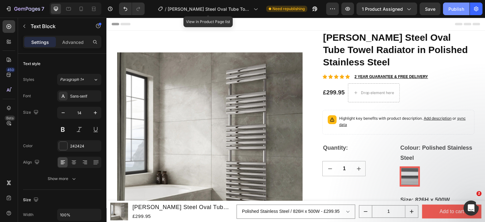
click at [463, 4] on button "Publish" at bounding box center [456, 9] width 27 height 13
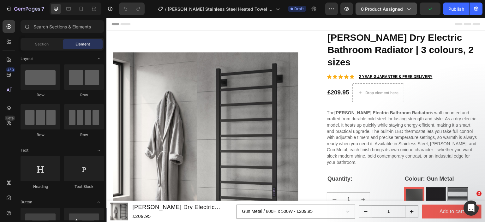
click at [392, 6] on span "0 product assigned" at bounding box center [382, 9] width 42 height 7
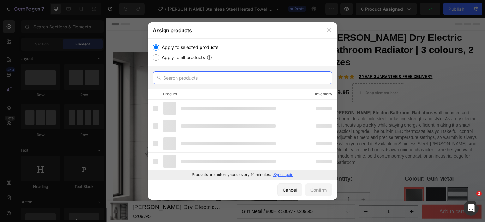
click at [179, 76] on input "text" at bounding box center [243, 77] width 180 height 13
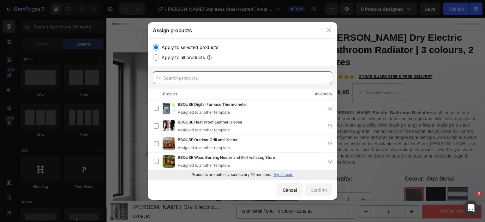
click at [204, 73] on input "text" at bounding box center [243, 77] width 180 height 13
paste input "[PERSON_NAME] Stainless Steel Heated Towel Rail in Polished Stainless Steel"
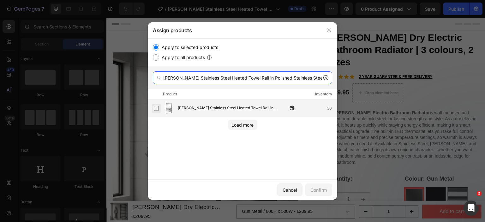
type input "[PERSON_NAME] Stainless Steel Heated Towel Rail in Polished Stainless Steel"
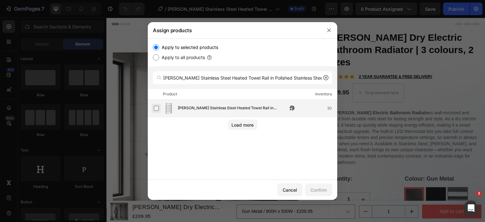
click at [157, 108] on label at bounding box center [156, 108] width 5 height 5
click at [317, 192] on div "Confirm" at bounding box center [319, 190] width 16 height 7
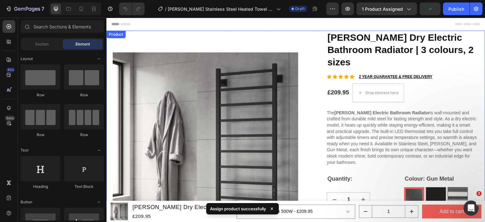
click at [110, 37] on div "Product" at bounding box center [116, 35] width 17 height 6
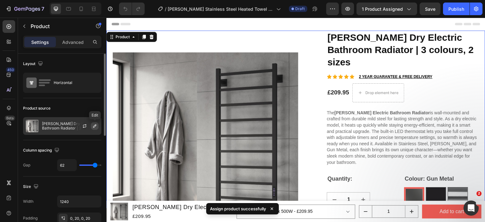
click at [95, 125] on icon "button" at bounding box center [94, 126] width 5 height 5
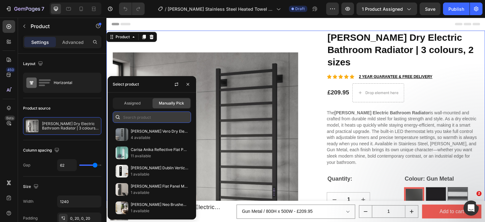
click at [157, 118] on input "text" at bounding box center [152, 117] width 78 height 11
paste input "[PERSON_NAME] Stainless Steel Heated Towel Rail in Polished Stainless Steel"
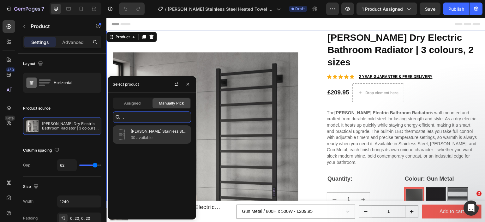
type input "[PERSON_NAME] Stainless Steel Heated Towel Rail in Polished Stainless Steel"
click at [150, 130] on p "[PERSON_NAME] Stainless Steel Heated Towel Rail in Polished Stainless Steel" at bounding box center [160, 131] width 58 height 6
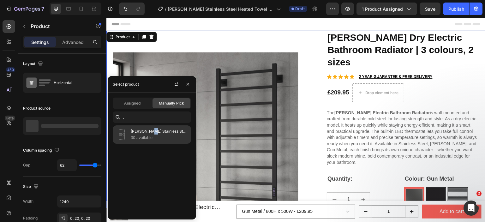
scroll to position [0, 0]
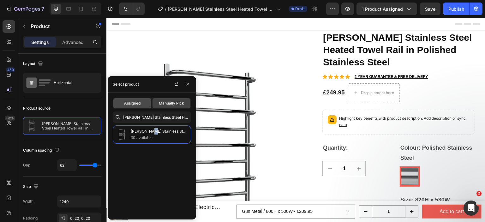
click at [138, 101] on span "Assigned" at bounding box center [132, 104] width 16 height 6
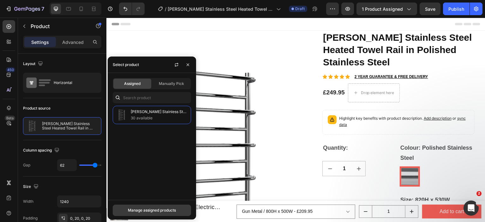
click at [154, 210] on div "Manage assigned products" at bounding box center [152, 211] width 48 height 6
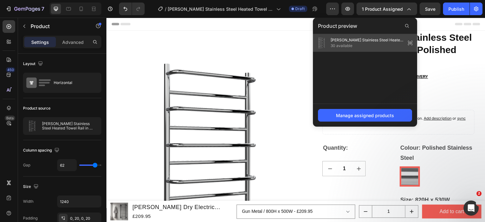
click at [344, 44] on span "30 available" at bounding box center [367, 46] width 73 height 6
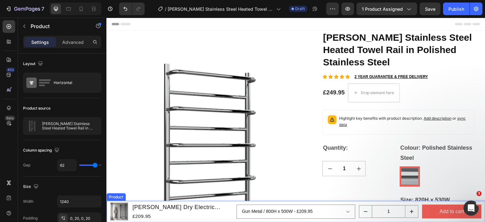
click at [111, 198] on div "Product" at bounding box center [116, 197] width 17 height 6
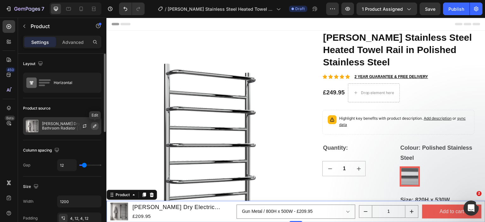
click at [94, 126] on icon "button" at bounding box center [94, 126] width 5 height 5
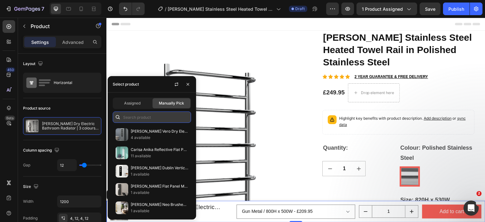
click at [145, 116] on input "text" at bounding box center [152, 117] width 78 height 11
paste input "[PERSON_NAME] Stainless Steel Heated Towel Rail in Polished Stainless Steel"
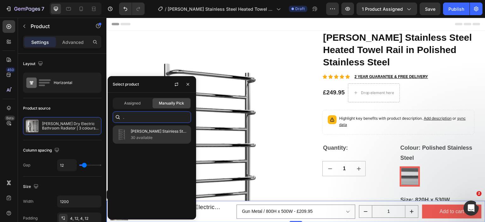
type input "[PERSON_NAME] Stainless Steel Heated Towel Rail in Polished Stainless Steel"
click at [143, 132] on p "[PERSON_NAME] Stainless Steel Heated Towel Rail in Polished Stainless Steel" at bounding box center [160, 131] width 58 height 6
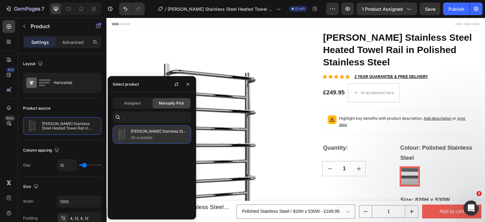
scroll to position [0, 0]
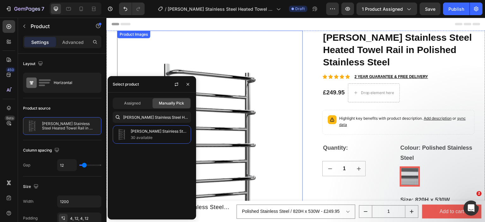
click at [278, 169] on img at bounding box center [210, 145] width 186 height 229
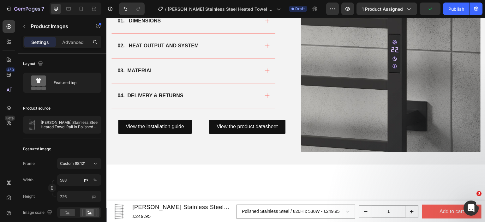
scroll to position [506, 0]
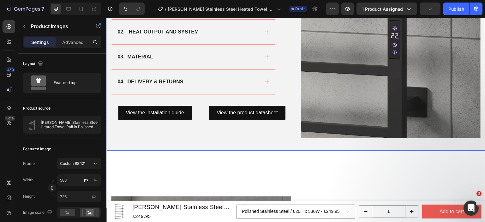
click at [352, 106] on img at bounding box center [391, 49] width 180 height 180
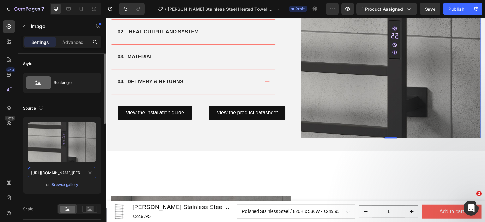
click at [70, 173] on input "[URL][DOMAIN_NAME][PERSON_NAME]" at bounding box center [62, 172] width 68 height 11
paste input "belbo-1180x530-polished-stainless-steel.png?v=1758571338"
type input "[URL][DOMAIN_NAME]"
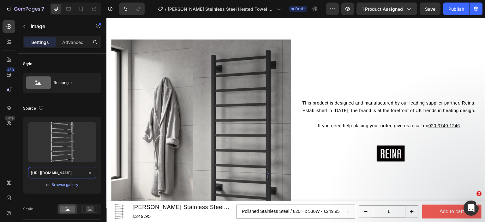
scroll to position [664, 0]
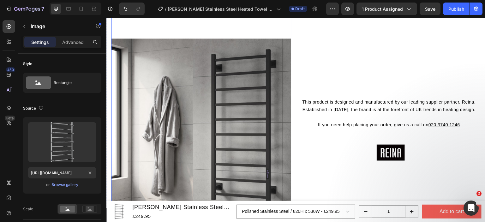
click at [214, 108] on img at bounding box center [201, 129] width 180 height 240
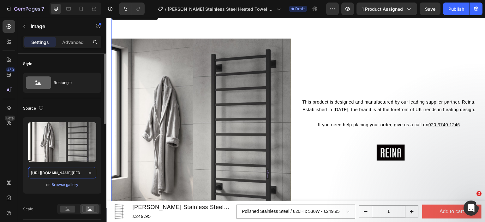
click at [71, 170] on input "[URL][DOMAIN_NAME][PERSON_NAME]" at bounding box center [62, 172] width 68 height 11
paste input "belbo-820x530-polished-stainless-steel.png?v=1758571338"
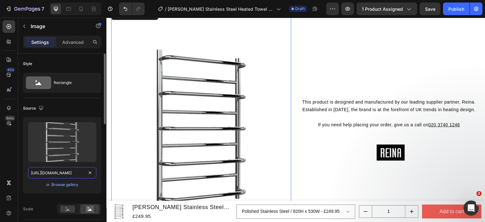
scroll to position [0, 166]
click at [85, 7] on div at bounding box center [81, 9] width 10 height 10
type input "[URL][DOMAIN_NAME][PERSON_NAME]"
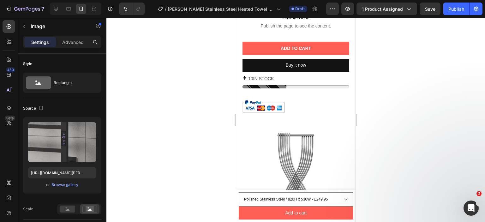
scroll to position [453, 0]
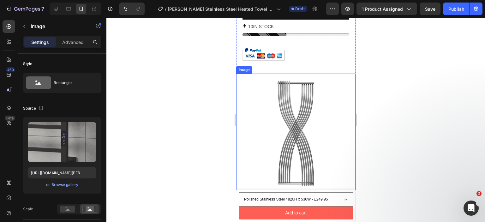
click at [284, 130] on img at bounding box center [295, 133] width 119 height 119
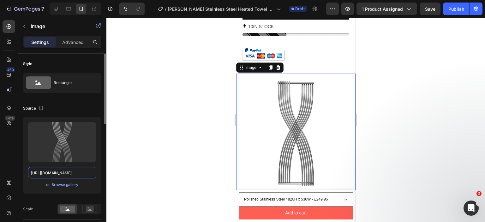
click at [52, 177] on input "[URL][DOMAIN_NAME]" at bounding box center [62, 172] width 68 height 11
click at [64, 172] on input "[URL][DOMAIN_NAME]" at bounding box center [62, 172] width 68 height 11
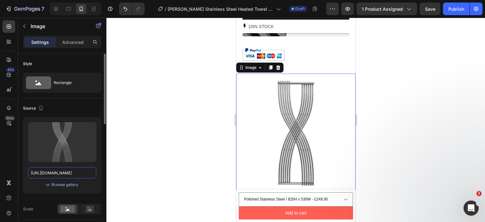
paste input "reina-belbo-1180x530-polished-stainless-steel.png?v=1758571338"
type input "[URL][DOMAIN_NAME]"
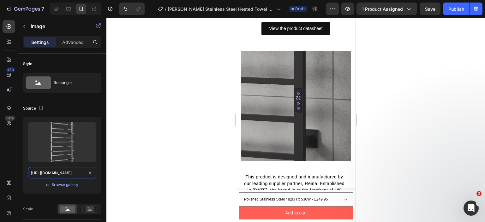
scroll to position [800, 0]
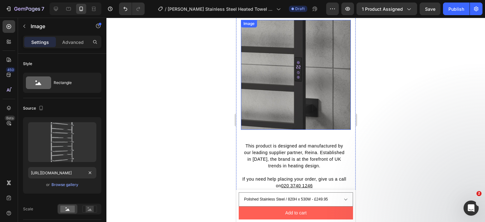
click at [282, 96] on img at bounding box center [296, 75] width 110 height 110
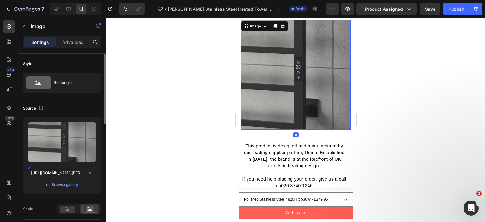
click at [61, 174] on input "[URL][DOMAIN_NAME][PERSON_NAME]" at bounding box center [62, 172] width 68 height 11
paste input "belbo-1180x530-polished-stainless-steel.png?v=1758571338"
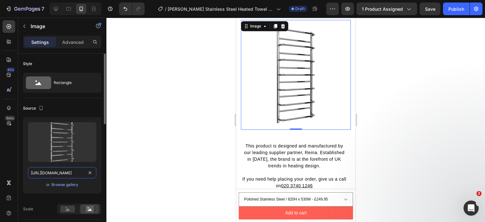
scroll to position [0, 167]
click at [67, 173] on input "[URL][DOMAIN_NAME]" at bounding box center [62, 172] width 68 height 11
paste input "82"
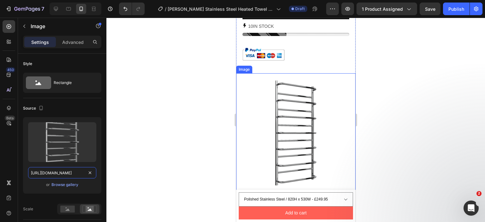
scroll to position [453, 0]
type input "[URL][DOMAIN_NAME]"
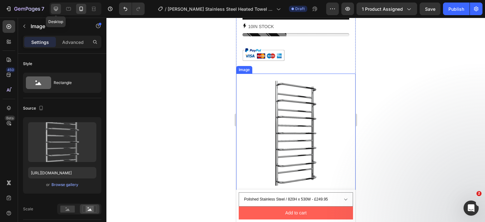
click at [56, 9] on icon at bounding box center [56, 9] width 6 height 6
type input "750"
type input "1000"
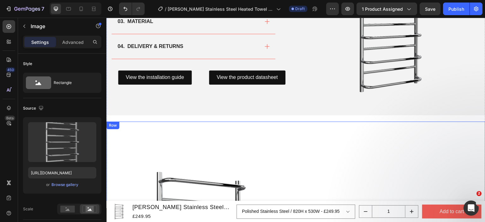
scroll to position [472, 0]
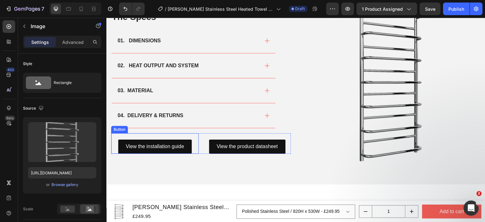
click at [171, 135] on div "View the installation guide Button" at bounding box center [155, 143] width 88 height 21
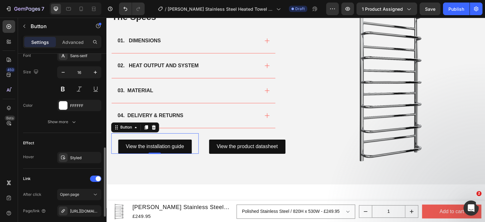
scroll to position [315, 0]
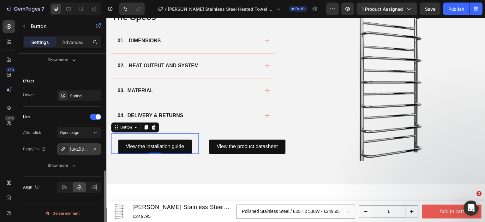
click at [75, 149] on div "[URL][DOMAIN_NAME][PERSON_NAME]" at bounding box center [79, 150] width 18 height 6
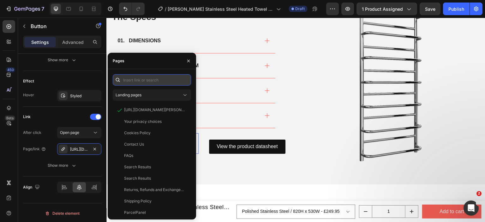
click at [145, 84] on input "text" at bounding box center [152, 79] width 78 height 11
paste input "[URL][DOMAIN_NAME]"
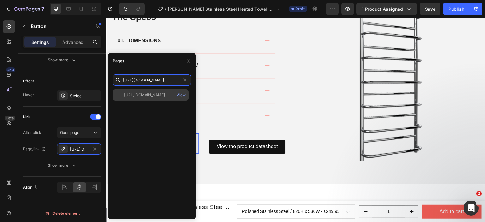
type input "[URL][DOMAIN_NAME]"
click at [145, 94] on div "[URL][DOMAIN_NAME]" at bounding box center [144, 95] width 41 height 6
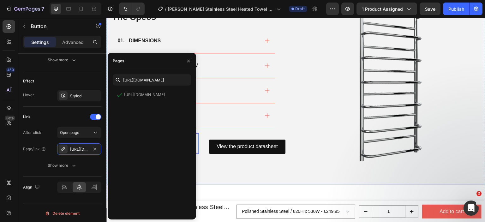
click at [242, 167] on div "The Specs Heading 01. DIMENSIONS 02. HEAT OUTPUT AND SYSTEM 03. MATERIAL 04. DE…" at bounding box center [201, 82] width 180 height 180
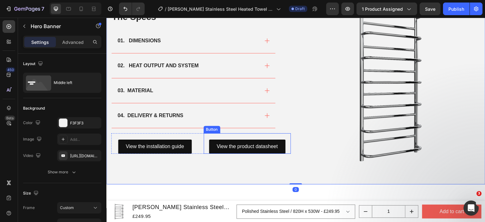
click at [248, 137] on div "View the product datasheet Button" at bounding box center [248, 143] width 88 height 21
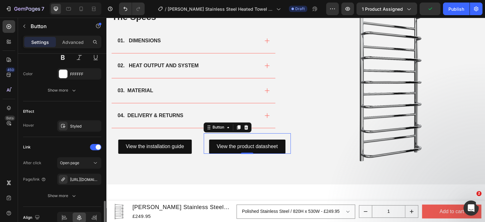
scroll to position [315, 0]
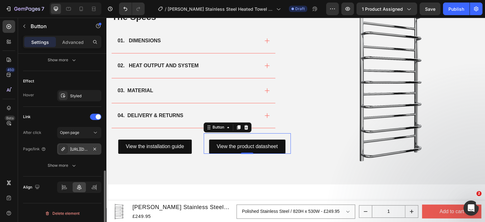
click at [83, 148] on div "[URL][DOMAIN_NAME]" at bounding box center [79, 150] width 18 height 6
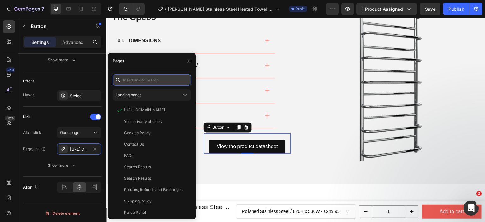
click at [144, 77] on input "text" at bounding box center [152, 79] width 78 height 11
paste input "[URL][DOMAIN_NAME]"
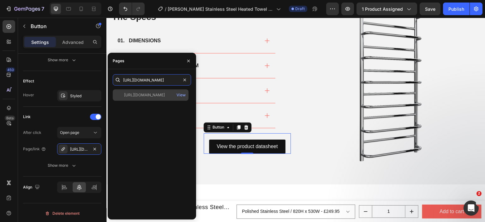
type input "[URL][DOMAIN_NAME]"
click at [145, 97] on div "[URL][DOMAIN_NAME]" at bounding box center [144, 95] width 41 height 6
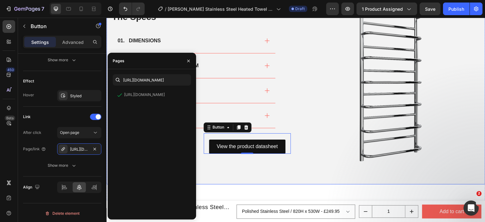
click at [250, 178] on div "The Specs Heading 01. DIMENSIONS 02. HEAT OUTPUT AND SYSTEM 03. MATERIAL 04. DE…" at bounding box center [296, 75] width 379 height 217
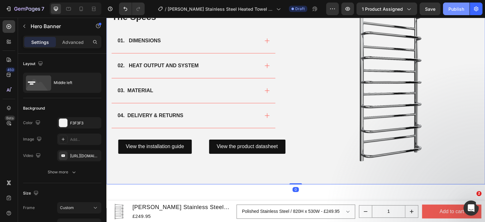
click at [454, 12] on div "Publish" at bounding box center [457, 9] width 16 height 7
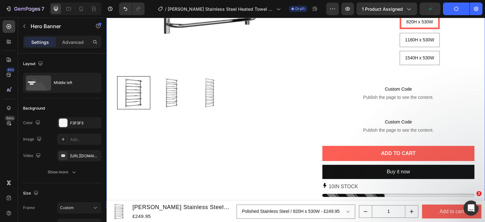
scroll to position [156, 0]
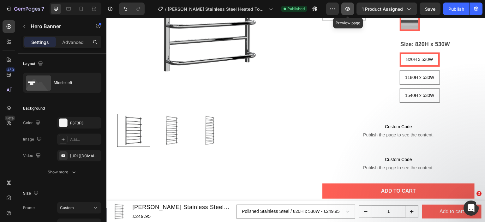
click at [348, 11] on icon "button" at bounding box center [348, 9] width 6 height 6
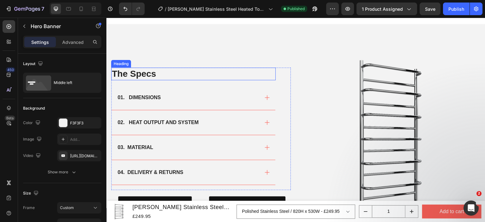
scroll to position [440, 0]
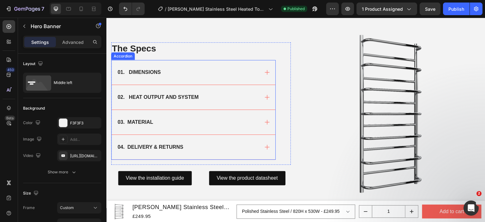
click at [174, 64] on div "01. DIMENSIONS" at bounding box center [194, 72] width 164 height 25
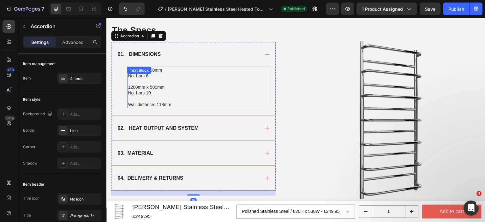
click at [176, 71] on div "800mm x 500mm No. bars 6 1200mm x 500mm No. bars 10 Wall distance: 118mm Text B…" at bounding box center [198, 87] width 143 height 41
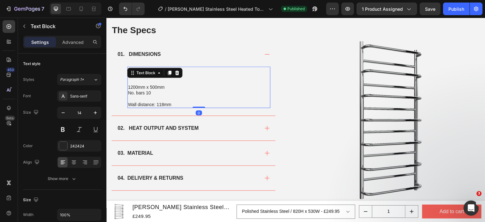
click at [173, 93] on p "No. bars 10" at bounding box center [199, 93] width 142 height 6
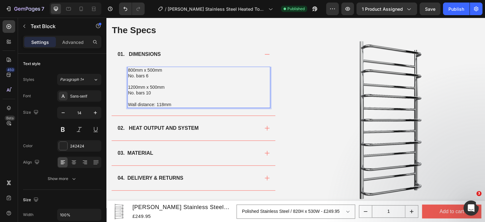
click at [133, 67] on p "800mm x 500mm" at bounding box center [199, 70] width 142 height 6
click at [151, 69] on p "820mm x 500mm" at bounding box center [199, 70] width 142 height 6
click at [135, 86] on p "1200mm x 500mm" at bounding box center [199, 87] width 142 height 6
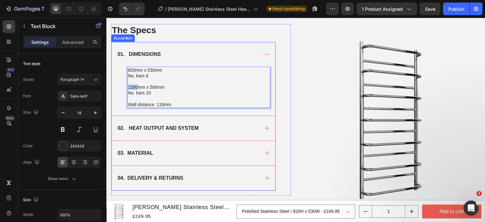
drag, startPoint x: 137, startPoint y: 86, endPoint x: 125, endPoint y: 85, distance: 11.4
click at [125, 85] on div "820mm x 530mm No. bars 6 1200mm x 500mm No. bars 10 Wall distance: 118mm Text B…" at bounding box center [194, 91] width 164 height 49
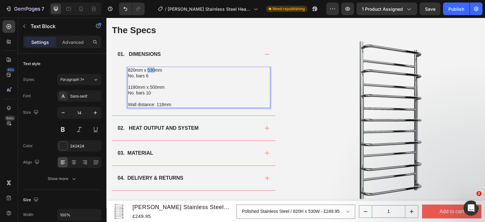
copy p "530"
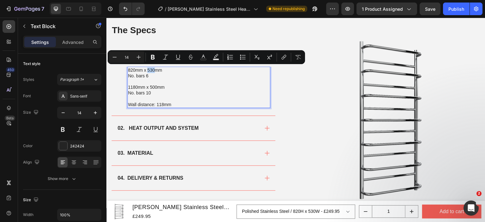
drag, startPoint x: 148, startPoint y: 69, endPoint x: 156, endPoint y: 69, distance: 8.2
click at [156, 69] on p "820mm x 530mm" at bounding box center [199, 70] width 142 height 6
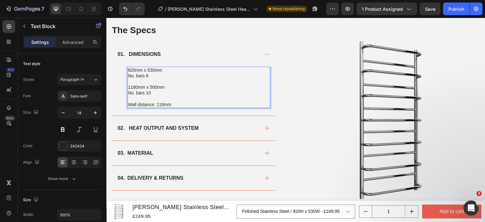
drag, startPoint x: 150, startPoint y: 83, endPoint x: 154, endPoint y: 83, distance: 3.8
click at [155, 83] on p "Rich Text Editor. Editing area: main" at bounding box center [199, 82] width 142 height 6
drag, startPoint x: 150, startPoint y: 86, endPoint x: 156, endPoint y: 87, distance: 6.7
click at [156, 87] on p "1180mm x 500mm" at bounding box center [199, 87] width 142 height 6
drag, startPoint x: 172, startPoint y: 86, endPoint x: 127, endPoint y: 84, distance: 44.9
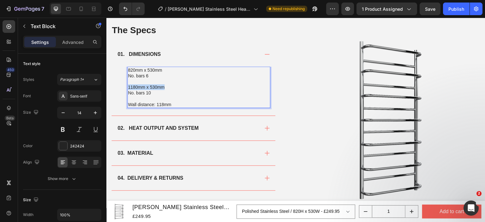
click at [127, 84] on div "820mm x 530mm No. bars 6 1180mm x 530mm No. bars 10 Wall distance: 118mm Text B…" at bounding box center [194, 91] width 164 height 49
copy p "1180mm x 530mm"
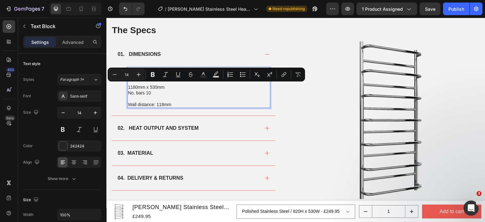
click at [155, 92] on p "No. bars 10" at bounding box center [199, 93] width 142 height 6
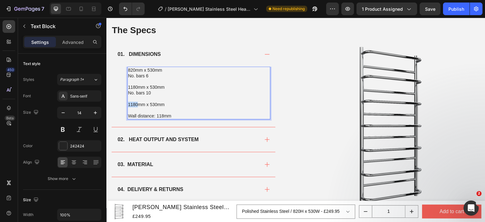
drag, startPoint x: 137, startPoint y: 105, endPoint x: 127, endPoint y: 104, distance: 9.6
click at [127, 104] on div "820mm x 530mm No. bars 6 1180mm x 530mm No. bars 10 1180mm x 530mm Wall distanc…" at bounding box center [198, 93] width 143 height 53
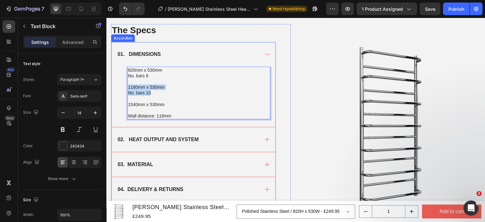
drag, startPoint x: 154, startPoint y: 91, endPoint x: 122, endPoint y: 89, distance: 32.3
click at [122, 89] on div "820mm x 530mm No. bars 6 1180mm x 530mm No. bars 10 1540mm x 530mm Wall distanc…" at bounding box center [194, 97] width 164 height 61
copy div "1180mm x 530mm No. bars 10"
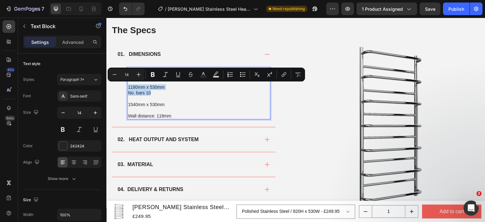
click at [150, 94] on p "No. bars 10" at bounding box center [199, 93] width 142 height 6
click at [151, 93] on p "No. bars 10" at bounding box center [199, 93] width 142 height 6
click at [152, 93] on p "No. bars 10" at bounding box center [199, 93] width 142 height 6
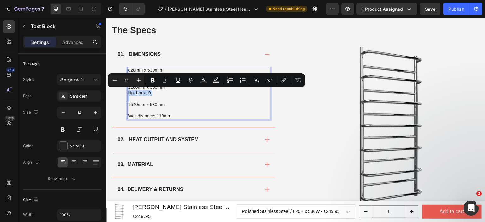
copy p "No. bars 10"
click at [135, 109] on p "Rich Text Editor. Editing area: main" at bounding box center [199, 110] width 142 height 6
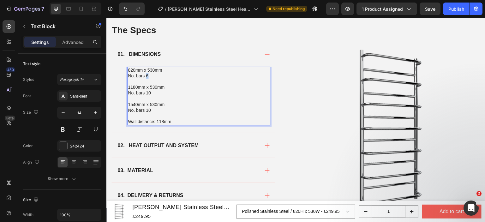
click at [148, 76] on p "No. bars 6" at bounding box center [199, 76] width 142 height 6
click at [151, 95] on p "No. bars 10" at bounding box center [199, 93] width 142 height 6
click at [153, 108] on p "No. bars 10" at bounding box center [199, 110] width 142 height 6
click at [159, 108] on p "No. bars 17" at bounding box center [199, 110] width 142 height 6
click at [160, 122] on p "Wall distance: 118mm" at bounding box center [199, 122] width 142 height 6
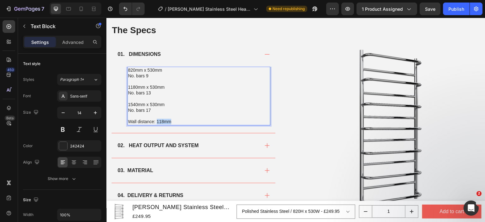
click at [160, 122] on p "Wall distance: 118mm" at bounding box center [199, 122] width 142 height 6
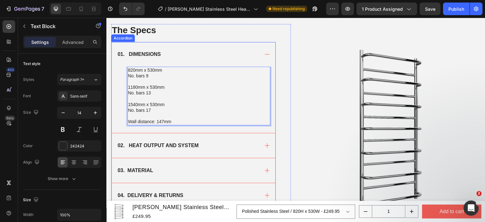
click at [198, 62] on div "01. DIMENSIONS" at bounding box center [194, 54] width 164 height 25
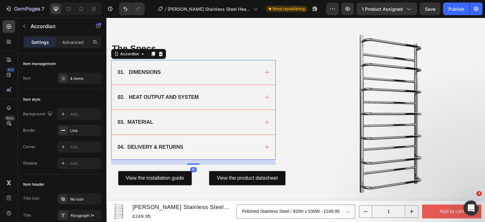
click at [199, 88] on div "02. HEAT OUTPUT AND SYSTEM" at bounding box center [194, 97] width 164 height 25
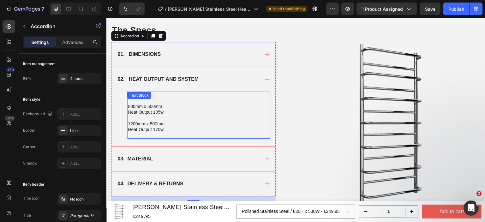
click at [171, 123] on p "1200mm x 500mm" at bounding box center [199, 124] width 142 height 6
click at [206, 61] on div "01. DIMENSIONS" at bounding box center [194, 54] width 164 height 25
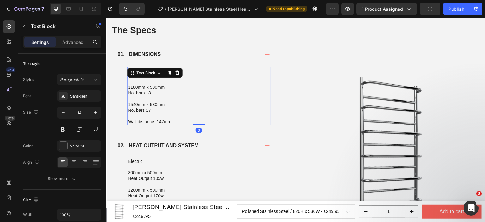
click at [169, 70] on div "820mm x 530mm No. bars 9 1180mm x 530mm No. bars 13 1540mm x 530mm No. bars 17 …" at bounding box center [198, 96] width 143 height 59
click at [173, 99] on p at bounding box center [199, 99] width 142 height 6
click at [164, 69] on p "820mm x 530mm" at bounding box center [199, 70] width 142 height 6
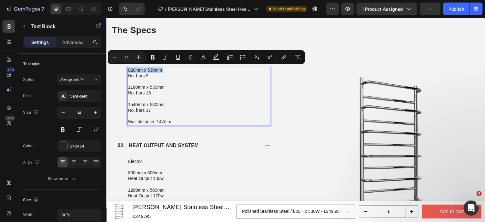
copy p "820mm x 530mm"
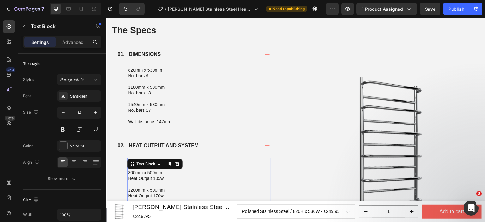
click at [179, 165] on div "Electric. 800mm x 500mm Heat Output 105w 1200mm x 500mm Heat Output 170w Text B…" at bounding box center [198, 181] width 143 height 47
click at [162, 172] on p "800mm x 500mm" at bounding box center [199, 173] width 142 height 6
click at [165, 188] on p "1200mm x 500mm" at bounding box center [199, 190] width 142 height 6
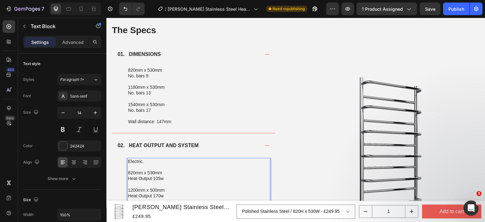
click at [165, 188] on p "1200mm x 500mm" at bounding box center [199, 190] width 142 height 6
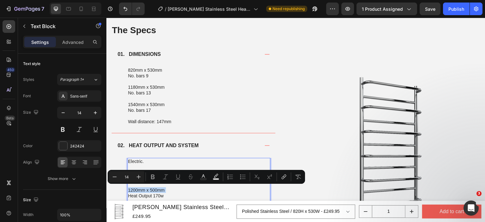
click at [165, 188] on p "1200mm x 500mm" at bounding box center [199, 190] width 142 height 6
drag, startPoint x: 136, startPoint y: 190, endPoint x: 129, endPoint y: 191, distance: 7.3
click at [129, 191] on p "820mm x 530mm" at bounding box center [199, 190] width 142 height 6
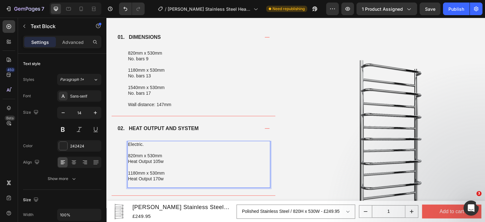
scroll to position [472, 0]
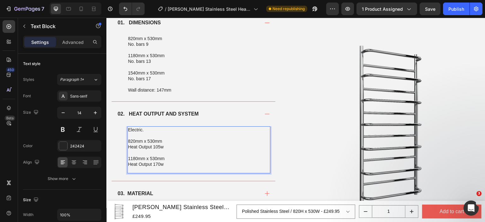
click at [177, 160] on p "1180mm x 530mm" at bounding box center [199, 159] width 142 height 6
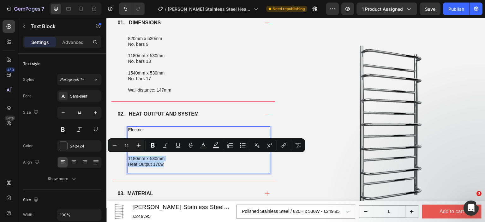
copy div "1180mm x 530mm Heat Output 170w"
drag, startPoint x: 172, startPoint y: 164, endPoint x: 128, endPoint y: 158, distance: 44.7
click at [128, 158] on div "Electric. 820mm x 530mm Heat Output 105w 1180mm x 530mm Heat Output 170w" at bounding box center [198, 149] width 143 height 47
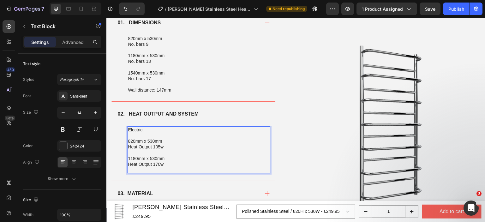
click at [172, 167] on p "Rich Text Editor. Editing area: main" at bounding box center [199, 170] width 142 height 6
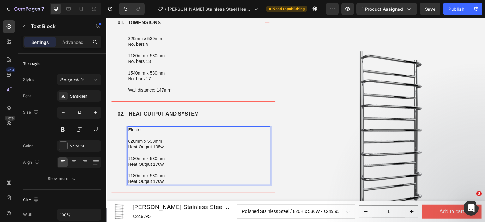
click at [131, 176] on p "1180mm x 530mm" at bounding box center [199, 176] width 142 height 6
click at [136, 176] on p "1180mm x 530mm" at bounding box center [199, 176] width 142 height 6
click at [155, 147] on p "Heat Output 105w" at bounding box center [199, 147] width 142 height 6
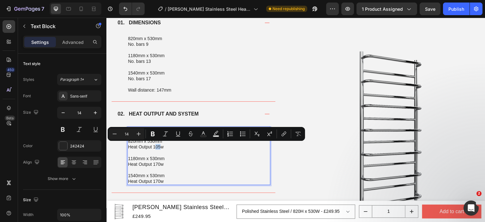
drag, startPoint x: 154, startPoint y: 147, endPoint x: 161, endPoint y: 147, distance: 6.6
click at [161, 147] on p "Heat Output 105w" at bounding box center [199, 147] width 142 height 6
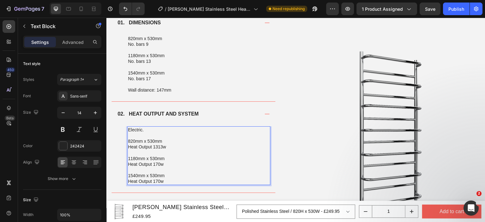
click at [156, 144] on p "Heat Output 1313w" at bounding box center [199, 147] width 142 height 6
click at [156, 162] on p "Heat Output 170w" at bounding box center [199, 165] width 142 height 6
click at [157, 180] on p "Heat Output 170w" at bounding box center [199, 182] width 142 height 6
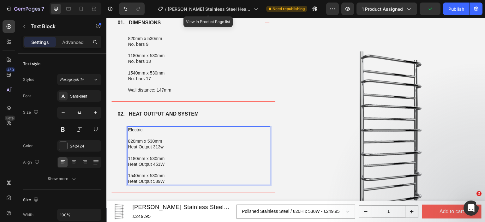
click at [181, 169] on p "Rich Text Editor. Editing area: main" at bounding box center [199, 170] width 142 height 6
click at [144, 129] on p "Electric." at bounding box center [199, 130] width 142 height 6
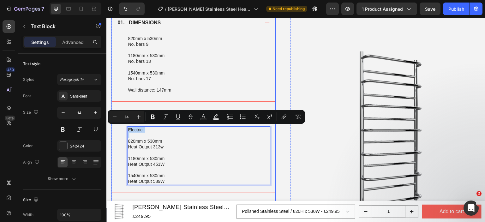
drag, startPoint x: 144, startPoint y: 129, endPoint x: 124, endPoint y: 129, distance: 20.9
click at [124, 129] on div "Electric. 820mm x 530mm Heat Output 313w 1180mm x 530mm Heat Output 451W 1540mm…" at bounding box center [194, 159] width 164 height 66
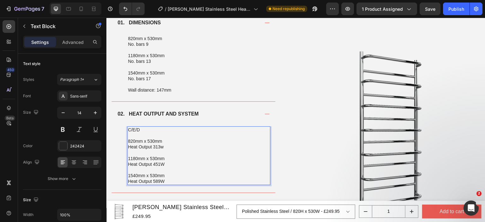
click at [178, 133] on p "Rich Text Editor. Editing area: main" at bounding box center [199, 136] width 142 height 6
click at [453, 9] on div "Publish" at bounding box center [457, 9] width 16 height 7
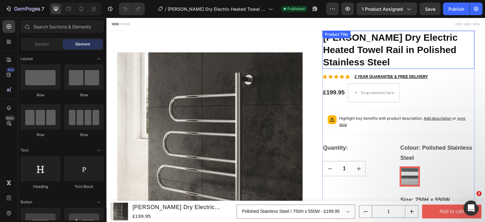
click at [360, 55] on h1 "[PERSON_NAME] Dry Electric Heated Towel Rail in Polished Stainless Steel" at bounding box center [399, 50] width 152 height 38
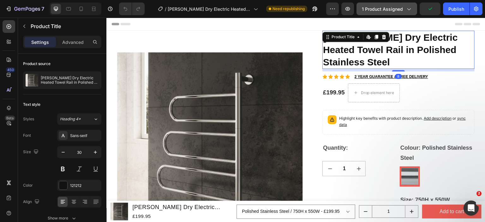
click at [384, 13] on button "1 product assigned" at bounding box center [387, 9] width 61 height 13
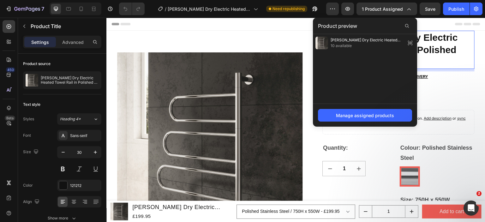
click at [375, 25] on div "Product preview" at bounding box center [365, 26] width 104 height 16
click at [392, 7] on span "1 product assigned" at bounding box center [382, 9] width 41 height 7
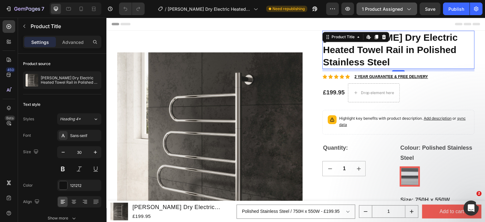
click at [392, 8] on span "1 product assigned" at bounding box center [382, 9] width 41 height 7
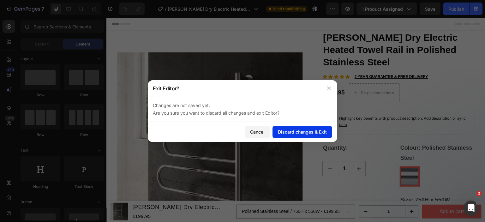
click at [282, 131] on div "Discard changes & Exit" at bounding box center [302, 132] width 49 height 7
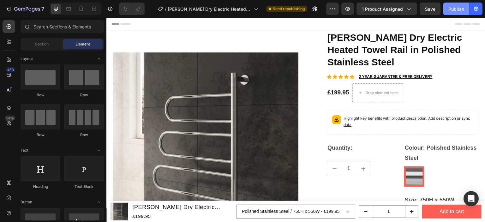
click at [456, 11] on div "Publish" at bounding box center [457, 9] width 16 height 7
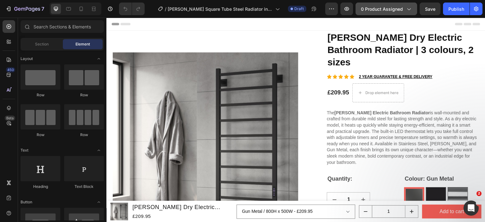
click at [371, 10] on span "0 product assigned" at bounding box center [382, 9] width 42 height 7
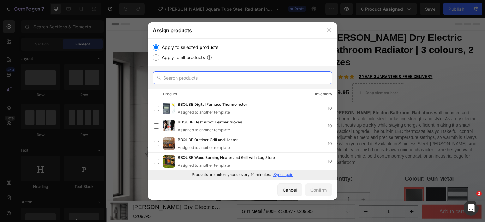
click at [237, 76] on input "text" at bounding box center [243, 77] width 180 height 13
paste input "Reina Arden"
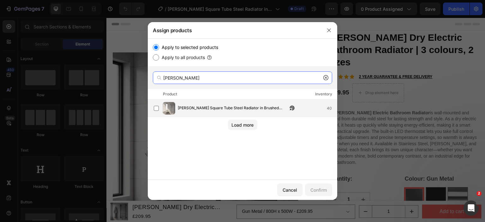
type input "Reina Arden"
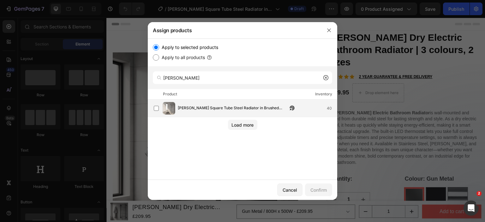
click at [164, 109] on img at bounding box center [169, 108] width 13 height 13
click at [315, 195] on button "Confirm" at bounding box center [318, 190] width 27 height 13
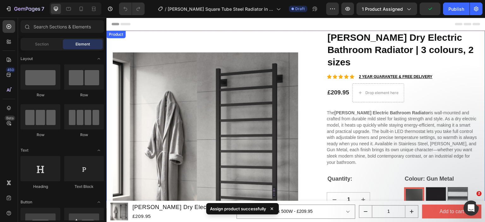
click at [110, 35] on div "Product" at bounding box center [116, 35] width 17 height 6
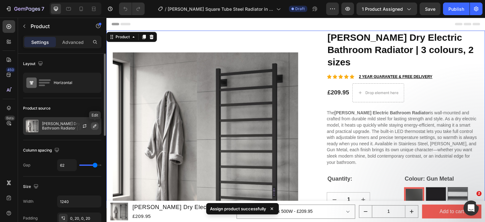
click at [95, 126] on icon "button" at bounding box center [94, 126] width 3 height 3
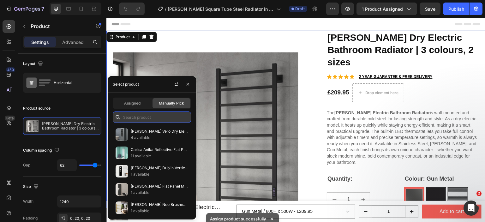
click at [135, 115] on input "text" at bounding box center [152, 117] width 78 height 11
paste input "Reina Arden"
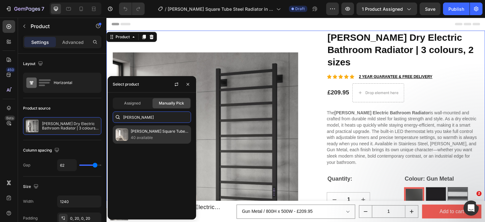
type input "Reina Arden"
click at [141, 131] on p "[PERSON_NAME] Square Tube Steel Radiator in Brushed Stainless Steel | 2 colours…" at bounding box center [160, 131] width 58 height 6
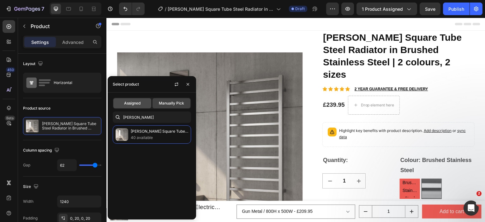
click at [134, 102] on span "Assigned" at bounding box center [132, 104] width 16 height 6
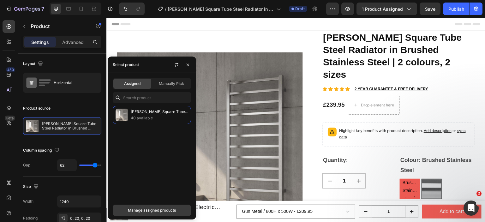
click at [164, 210] on div "Manage assigned products" at bounding box center [152, 211] width 48 height 6
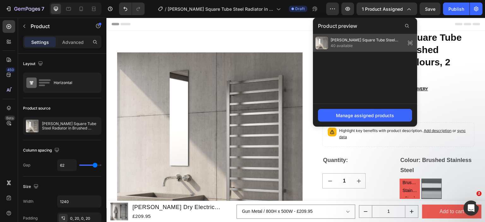
drag, startPoint x: 342, startPoint y: 43, endPoint x: 252, endPoint y: 94, distance: 103.5
click at [342, 43] on span "40 available" at bounding box center [367, 46] width 73 height 6
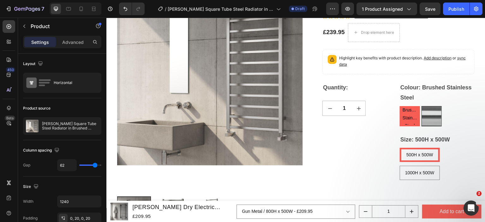
scroll to position [126, 0]
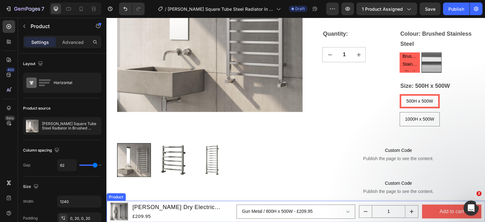
click at [112, 197] on div "Product" at bounding box center [116, 197] width 17 height 6
click at [109, 204] on div "Product Images Reina Velino Dry Electric Bathroom Radiator | 3 colours, 2 sizes…" at bounding box center [296, 211] width 379 height 21
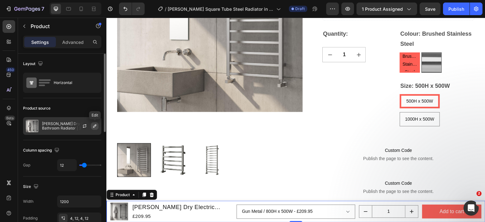
click at [92, 124] on icon "button" at bounding box center [94, 126] width 5 height 5
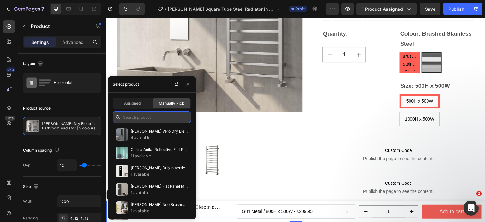
click at [139, 120] on input "text" at bounding box center [152, 117] width 78 height 11
paste input "Reina Arden"
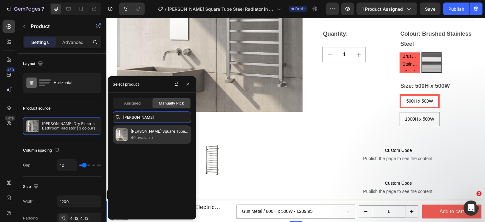
type input "Reina Arden"
click at [140, 131] on p "[PERSON_NAME] Square Tube Steel Radiator in Brushed Stainless Steel | 2 colours…" at bounding box center [160, 131] width 58 height 6
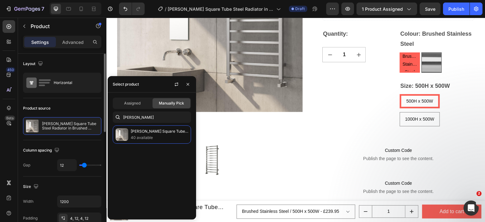
click at [81, 107] on div "Product source" at bounding box center [62, 108] width 78 height 10
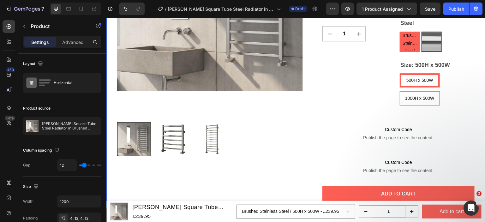
scroll to position [253, 0]
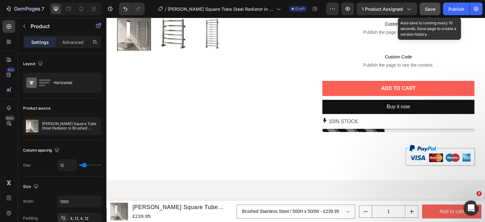
click at [432, 10] on span "Save" at bounding box center [430, 8] width 10 height 5
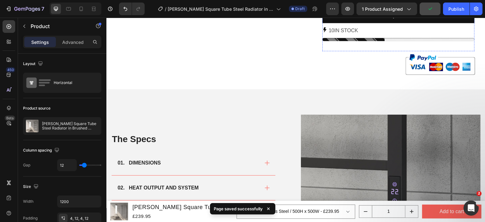
scroll to position [348, 0]
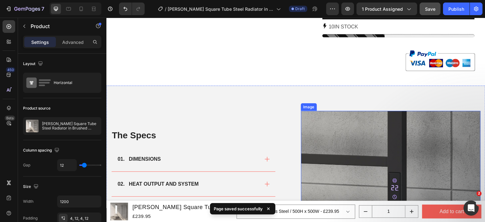
click at [354, 115] on img at bounding box center [391, 201] width 180 height 180
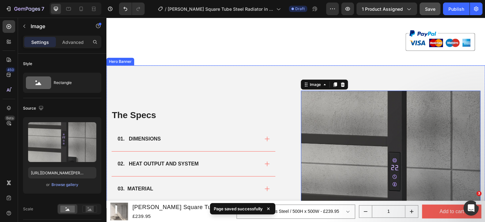
scroll to position [379, 0]
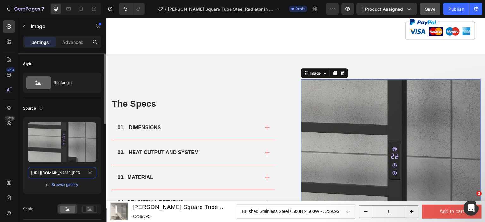
click at [73, 173] on input "[URL][DOMAIN_NAME][PERSON_NAME]" at bounding box center [62, 172] width 68 height 11
paste input "arden-1000x500-brushed-stainless-steel.png?v=1758571492"
type input "https://cdn.shopify.com/s/files/1/0929/8313/2424/files/reina-arden-1000x500-bru…"
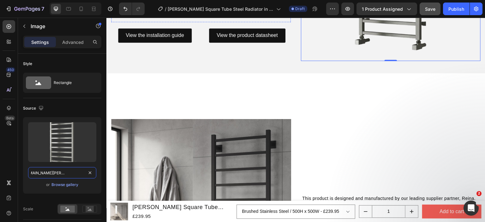
scroll to position [601, 0]
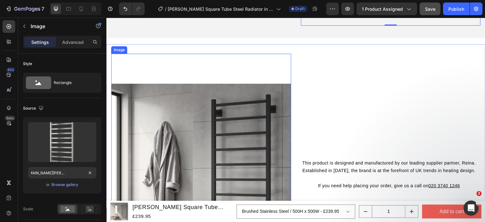
click at [260, 125] on img at bounding box center [201, 174] width 180 height 240
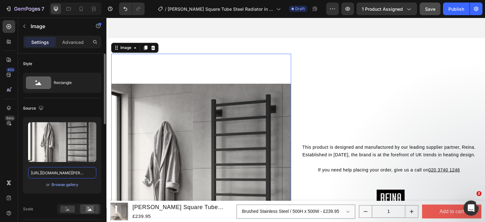
click at [72, 169] on input "[URL][DOMAIN_NAME][PERSON_NAME]" at bounding box center [62, 172] width 68 height 11
paste input "arden-roomset_1.jpg?v=1758571493"
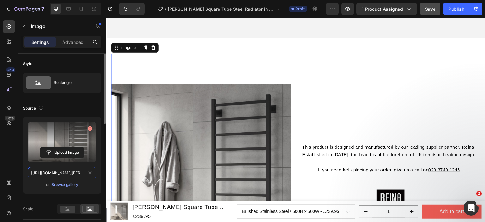
scroll to position [0, 121]
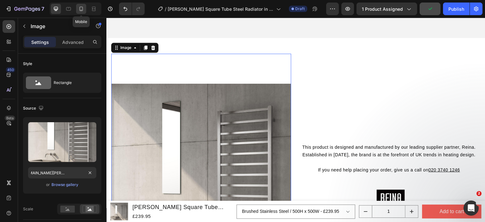
click at [82, 10] on icon at bounding box center [81, 9] width 6 height 6
type input "[URL][DOMAIN_NAME][PERSON_NAME]"
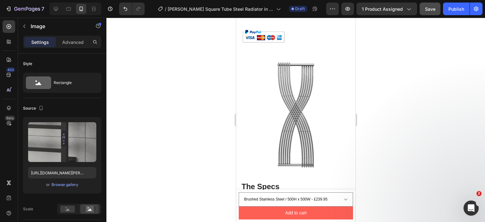
scroll to position [506, 0]
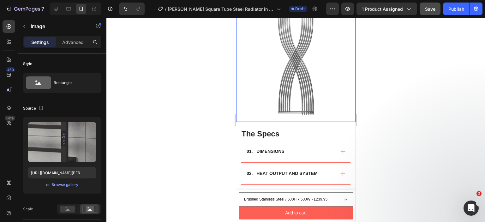
click at [294, 68] on img at bounding box center [295, 62] width 119 height 119
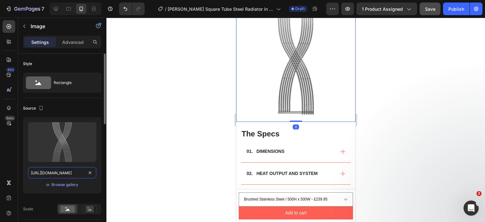
click at [43, 173] on input "[URL][DOMAIN_NAME]" at bounding box center [62, 172] width 68 height 11
paste input "reina-arden-1000x500-brushed-stainless-steel.png?v=1758571492"
type input "https://cdn.shopify.com/s/files/1/0929/8313/2424/files/reina-arden-1000x500-bru…"
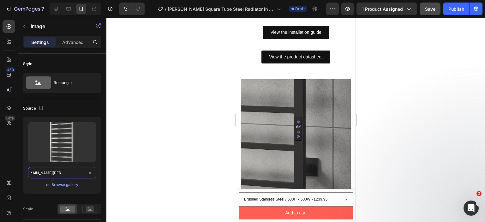
scroll to position [727, 0]
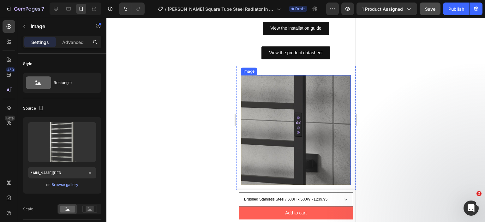
click at [273, 134] on img at bounding box center [296, 130] width 110 height 110
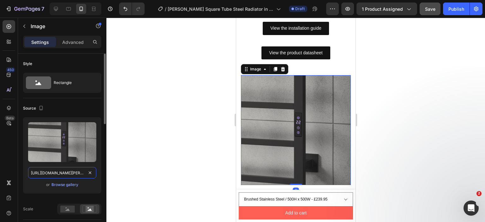
click at [65, 175] on input "[URL][DOMAIN_NAME][PERSON_NAME]" at bounding box center [62, 172] width 68 height 11
paste input "arden-roomset_1.jpg?v=1758571493"
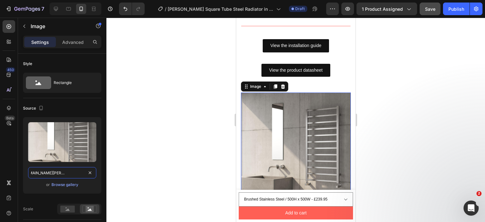
scroll to position [695, 0]
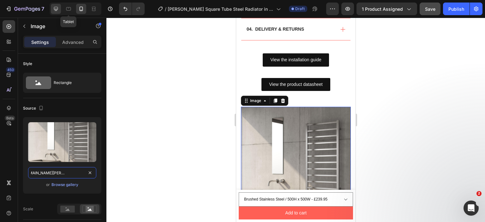
type input "https://cdn.shopify.com/s/files/1/0929/8313/2424/files/reina-arden-roomset_1.jp…"
click at [58, 9] on icon at bounding box center [56, 9] width 4 height 4
type input "750"
type input "1000"
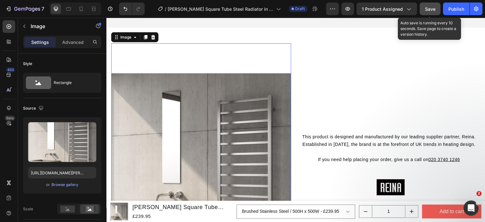
scroll to position [820, 0]
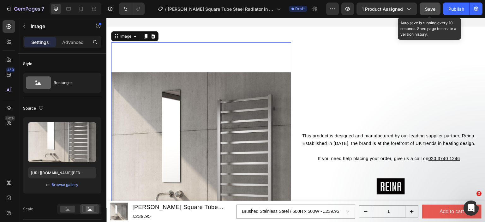
click at [436, 10] on span "Save" at bounding box center [430, 8] width 10 height 5
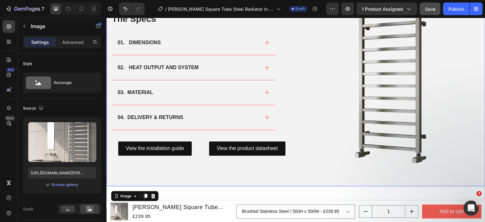
scroll to position [662, 0]
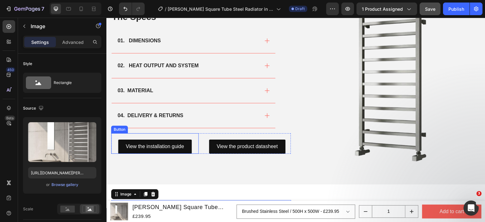
click at [184, 135] on div "View the installation guide Button" at bounding box center [155, 143] width 88 height 21
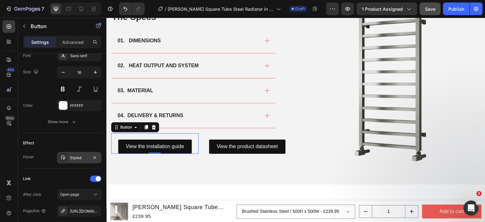
scroll to position [315, 0]
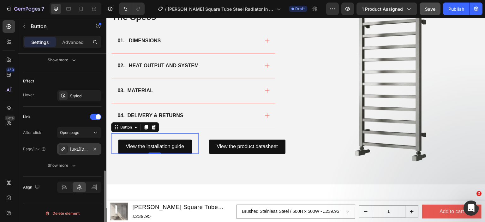
click at [82, 150] on div "[URL][DOMAIN_NAME][PERSON_NAME]" at bounding box center [79, 150] width 18 height 6
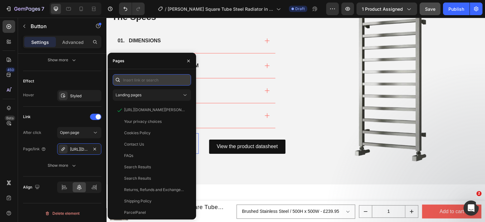
click at [146, 82] on input "text" at bounding box center [152, 79] width 78 height 11
paste input "https://cdn.shopify.com/s/files/1/0929/8313/2424/files/Reina-Arden-Installation…"
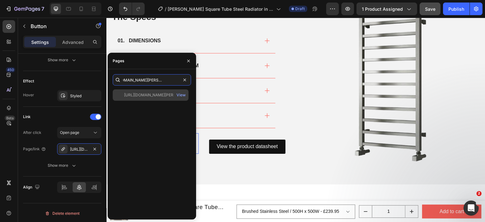
type input "https://cdn.shopify.com/s/files/1/0929/8313/2424/files/Reina-Arden-Installation…"
click at [146, 94] on div "https://cdn.shopify.com/s/files/1/0929/8313/2424/files/Reina-Arden-Installation…" at bounding box center [154, 95] width 61 height 6
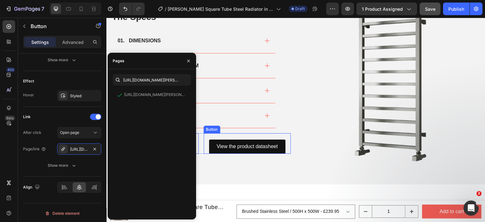
click at [235, 134] on div "View the product datasheet Button" at bounding box center [248, 143] width 88 height 21
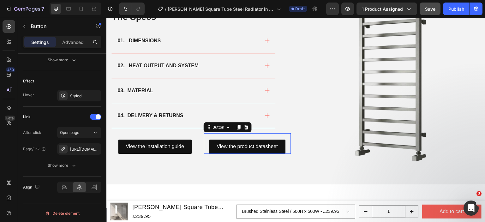
scroll to position [315, 0]
click at [82, 148] on div "[URL][DOMAIN_NAME]" at bounding box center [79, 150] width 18 height 6
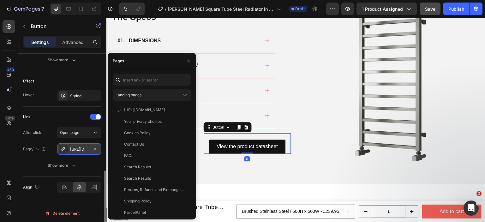
click at [82, 148] on div "[URL][DOMAIN_NAME]" at bounding box center [79, 150] width 18 height 6
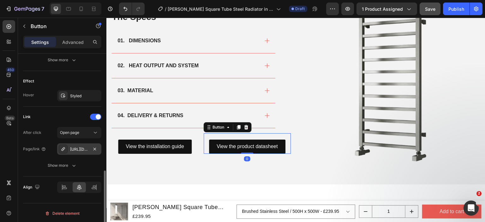
click at [83, 148] on div "[URL][DOMAIN_NAME]" at bounding box center [79, 150] width 18 height 6
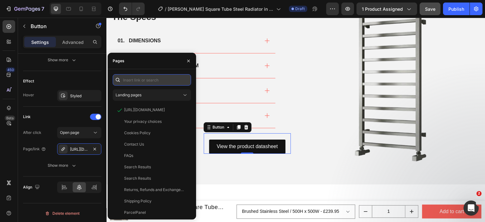
paste input "https://cdn.shopify.com/s/files/1/0929/8313/2424/files/Reina_Arden_Product_Data…"
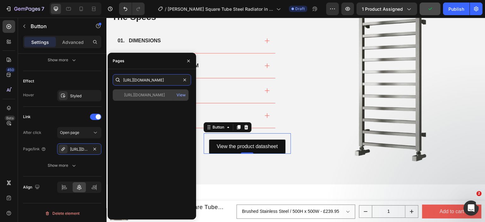
type input "https://cdn.shopify.com/s/files/1/0929/8313/2424/files/Reina_Arden_Product_Data…"
click at [153, 97] on div "https://cdn.shopify.com/s/files/1/0929/8313/2424/files/Reina_Arden_Product_Data…" at bounding box center [144, 95] width 41 height 6
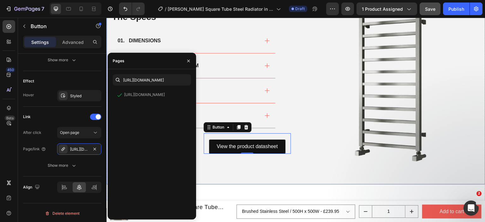
click at [268, 178] on div "The Specs Heading 01. DIMENSIONS 02. HEAT OUTPUT AND SYSTEM 03. MATERIAL 04. DE…" at bounding box center [296, 75] width 379 height 217
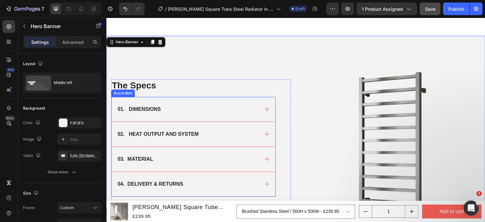
scroll to position [535, 0]
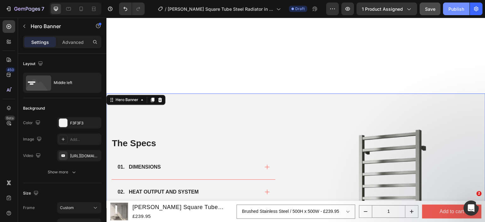
click at [459, 10] on div "Publish" at bounding box center [457, 9] width 16 height 7
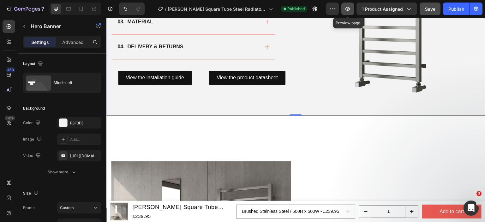
click at [350, 12] on icon "button" at bounding box center [348, 9] width 6 height 6
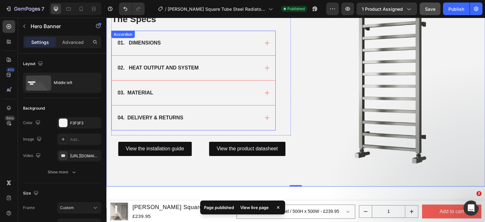
scroll to position [409, 0]
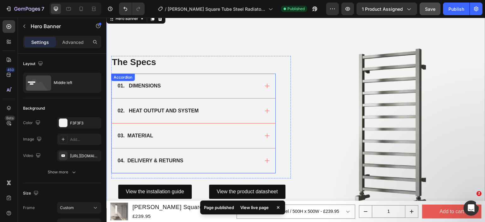
click at [224, 85] on div "01. DIMENSIONS" at bounding box center [188, 85] width 143 height 9
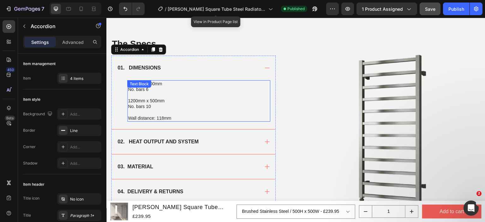
click at [134, 97] on p at bounding box center [199, 95] width 142 height 6
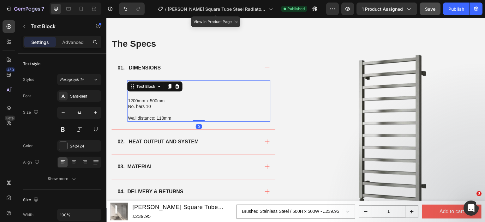
click at [175, 100] on p "1200mm x 500mm" at bounding box center [199, 101] width 142 height 6
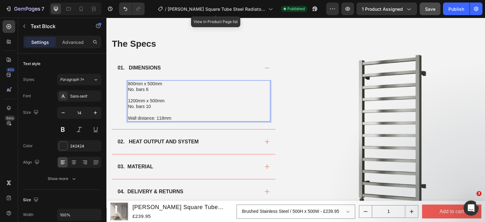
click at [131, 83] on p "800mm x 500mm" at bounding box center [199, 84] width 142 height 6
click at [132, 83] on p "800mm x 500mm" at bounding box center [199, 84] width 142 height 6
click at [133, 99] on p "1200mm x 500mm" at bounding box center [199, 101] width 142 height 6
click at [166, 119] on p "Wall distance: 118mm" at bounding box center [199, 118] width 142 height 6
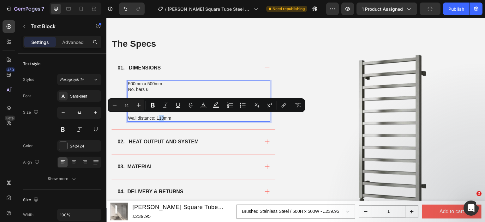
drag, startPoint x: 163, startPoint y: 118, endPoint x: 158, endPoint y: 118, distance: 5.1
click at [158, 118] on p "Wall distance: 118mm" at bounding box center [199, 118] width 142 height 6
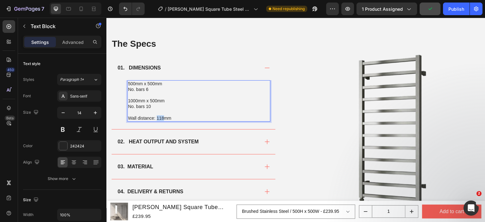
drag, startPoint x: 156, startPoint y: 118, endPoint x: 164, endPoint y: 118, distance: 7.3
click at [164, 118] on p "Wall distance: 118mm" at bounding box center [199, 118] width 142 height 6
click at [185, 115] on p "Wall distance: 65-80mm" at bounding box center [199, 118] width 142 height 6
click at [150, 107] on p "No. bars 10" at bounding box center [199, 107] width 142 height 6
click at [208, 104] on p "No. bars 12" at bounding box center [199, 107] width 142 height 6
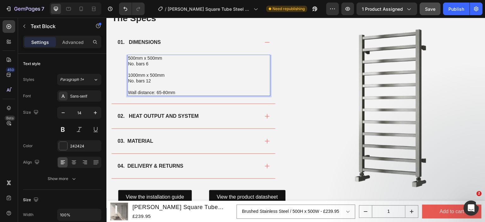
scroll to position [472, 0]
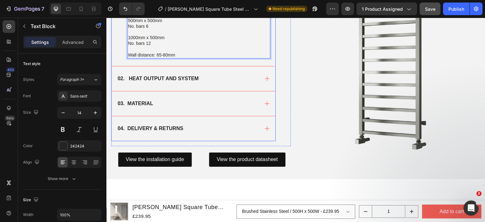
click at [209, 82] on div "02. HEAT OUTPUT AND SYSTEM" at bounding box center [188, 78] width 143 height 9
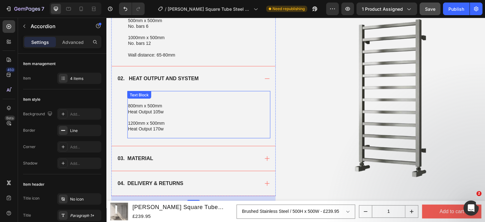
click at [157, 94] on p "Electric." at bounding box center [199, 95] width 142 height 6
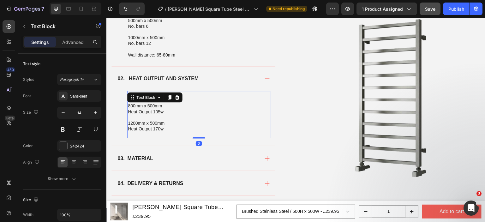
click at [212, 103] on p "800mm x 500mm" at bounding box center [199, 106] width 142 height 6
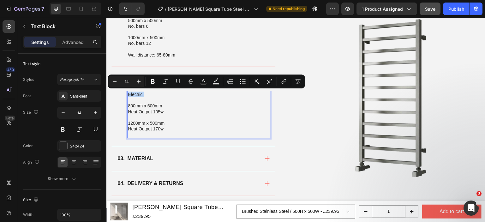
drag, startPoint x: 147, startPoint y: 93, endPoint x: 128, endPoint y: 94, distance: 18.7
click at [128, 94] on p "Electric." at bounding box center [199, 95] width 142 height 6
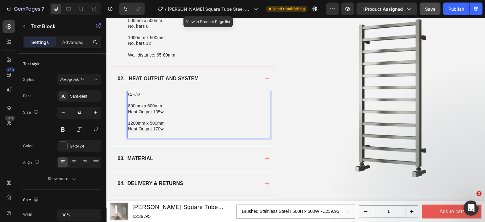
click at [161, 101] on p "Rich Text Editor. Editing area: main" at bounding box center [199, 100] width 142 height 6
click at [166, 111] on p "Heat Output 105w" at bounding box center [199, 112] width 142 height 6
click at [135, 104] on p "800mm x 500mm" at bounding box center [199, 106] width 142 height 6
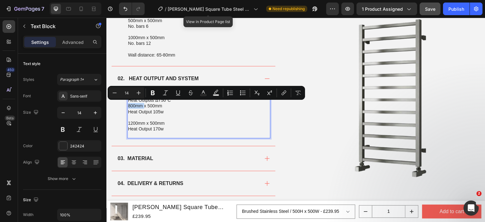
click at [133, 104] on p "800mm x 500mm" at bounding box center [199, 106] width 142 height 6
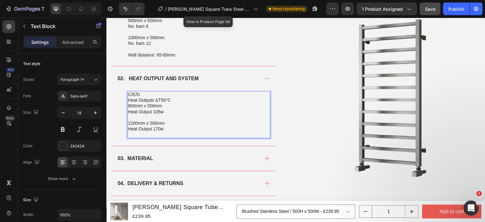
click at [129, 106] on p "800mm x 500mm" at bounding box center [199, 106] width 142 height 6
click at [131, 106] on p "800mm x 500mm" at bounding box center [199, 106] width 142 height 6
click at [131, 121] on p "1200mm x 500mm" at bounding box center [199, 123] width 142 height 6
click at [132, 121] on p "1200mm x 500mm" at bounding box center [199, 123] width 142 height 6
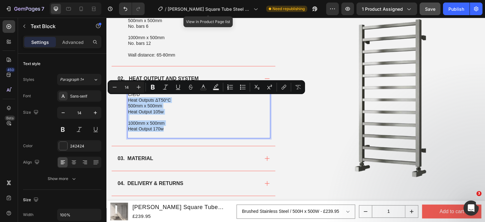
drag, startPoint x: 167, startPoint y: 127, endPoint x: 128, endPoint y: 100, distance: 47.1
click at [128, 100] on div "C/E/D Heat Outputs ΔT50°C 500mm x 500mm Heat Output 105w 1000mm x 500mm Heat Ou…" at bounding box center [198, 114] width 143 height 47
copy div "Heat Outputs ΔT50°C 500mm x 500mm Heat Output 105w 1000mm x 500mm Heat Output 1…"
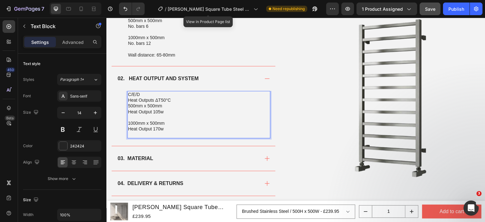
click at [161, 133] on p "Rich Text Editor. Editing area: main" at bounding box center [199, 135] width 142 height 6
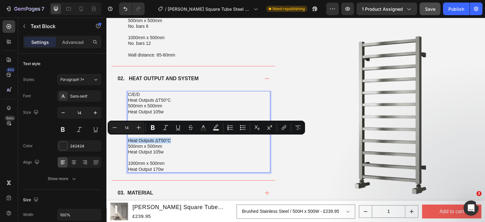
drag, startPoint x: 174, startPoint y: 138, endPoint x: 129, endPoint y: 139, distance: 45.2
click at [129, 139] on p "Heat Outputs ΔT50°C" at bounding box center [199, 141] width 142 height 6
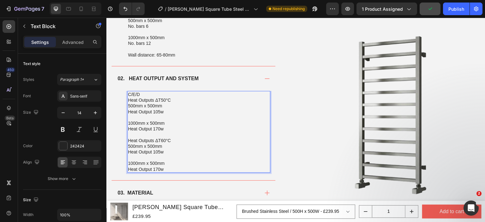
click at [158, 111] on p "Heat Output 105w" at bounding box center [199, 112] width 142 height 6
click at [158, 128] on p "Heat Output 170w" at bounding box center [199, 129] width 142 height 6
click at [161, 152] on p "Heat Output 105w" at bounding box center [199, 152] width 142 height 6
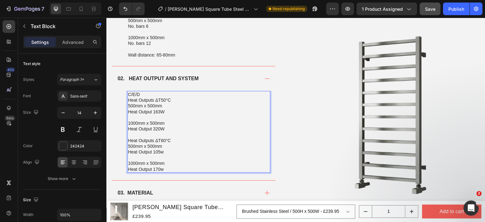
click at [158, 150] on p "Heat Output 105w" at bounding box center [199, 152] width 142 height 6
click at [156, 168] on p "Heat Output 170w" at bounding box center [199, 170] width 142 height 6
click at [171, 152] on p "Heat Output 208" at bounding box center [199, 152] width 142 height 6
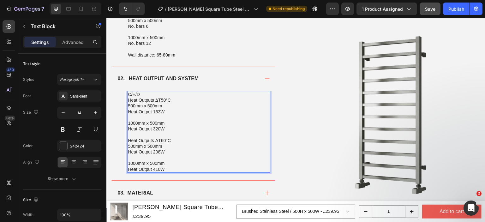
click at [194, 143] on p "500mm x 500mm" at bounding box center [199, 146] width 142 height 6
drag, startPoint x: 174, startPoint y: 137, endPoint x: 132, endPoint y: 137, distance: 42.4
click at [132, 137] on div "C/E/D Heat Outputs ΔT50°C 500mm x 500mm Heat Output 163W 1000mm x 500mm Heat Ou…" at bounding box center [198, 132] width 143 height 82
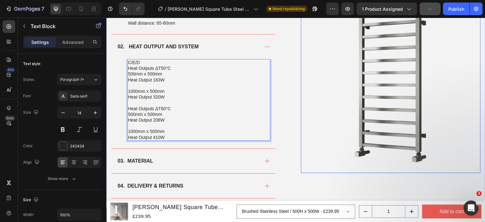
scroll to position [598, 0]
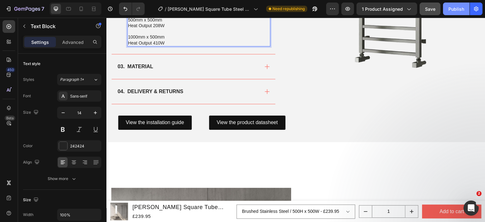
click at [455, 10] on div "Publish" at bounding box center [457, 9] width 16 height 7
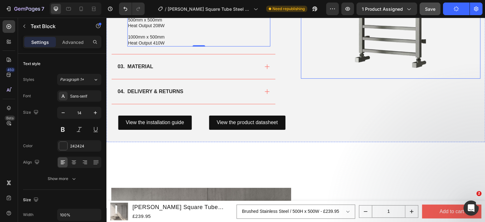
scroll to position [725, 0]
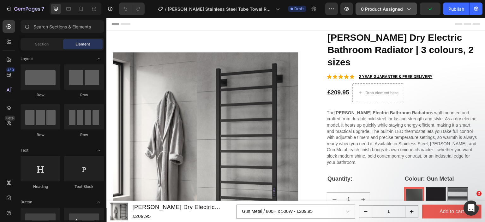
click at [397, 12] on button "0 product assigned" at bounding box center [387, 9] width 62 height 13
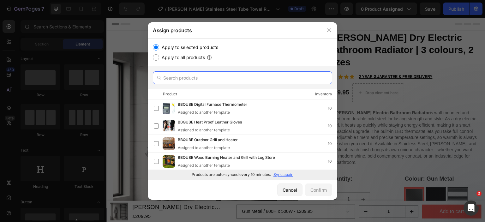
click at [225, 76] on input "text" at bounding box center [243, 77] width 180 height 13
paste input "[PERSON_NAME]"
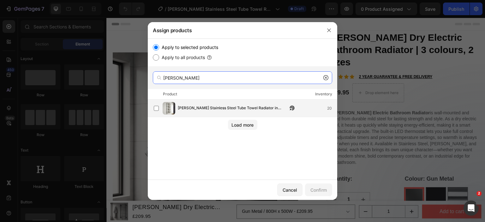
type input "[PERSON_NAME]"
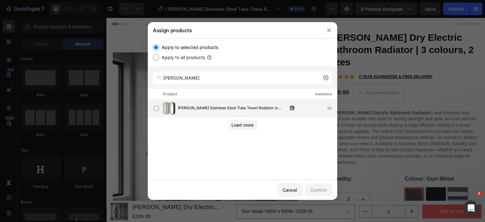
click at [188, 110] on span "[PERSON_NAME] Stainless Steel Tube Towel Radiator in Polished Stainless Steel" at bounding box center [233, 108] width 110 height 7
click at [325, 192] on div "Confirm" at bounding box center [319, 190] width 16 height 7
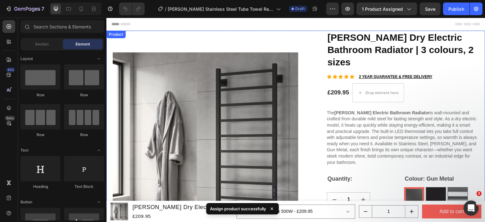
click at [111, 35] on div "Product" at bounding box center [116, 35] width 17 height 6
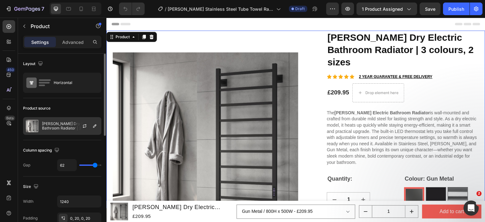
click at [69, 126] on p "[PERSON_NAME] Dry Electric Bathroom Radiator | 3 colours, 2 sizes" at bounding box center [70, 126] width 57 height 9
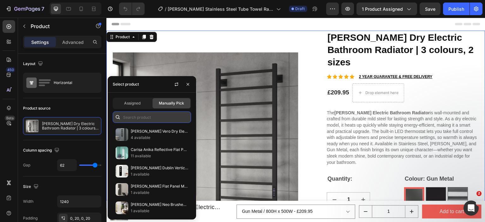
click at [137, 113] on input "text" at bounding box center [152, 117] width 78 height 11
paste input "Reina Adora"
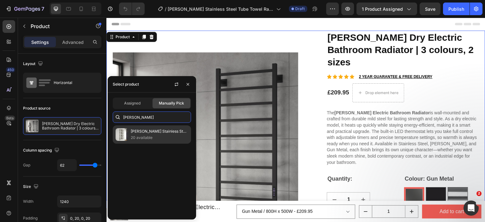
type input "Reina Adora"
click at [142, 130] on p "[PERSON_NAME] Stainless Steel Tube Towel Radiator in Polished Stainless Steel" at bounding box center [160, 131] width 58 height 6
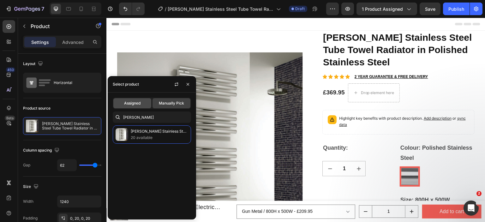
click at [138, 103] on span "Assigned" at bounding box center [132, 104] width 16 height 6
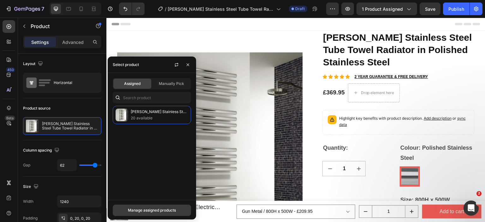
click at [149, 206] on button "Manage assigned products" at bounding box center [152, 210] width 78 height 11
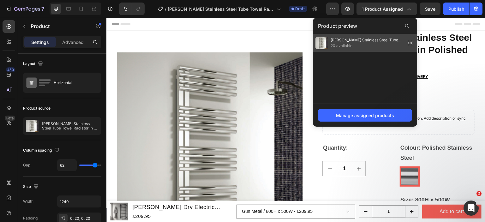
drag, startPoint x: 345, startPoint y: 50, endPoint x: 238, endPoint y: 61, distance: 106.7
click at [345, 50] on div "Reina Adora Stainless Steel Tube Towel Radiator in Polished Stainless Steel 20 …" at bounding box center [365, 43] width 104 height 18
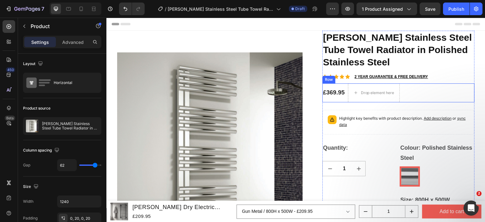
scroll to position [95, 0]
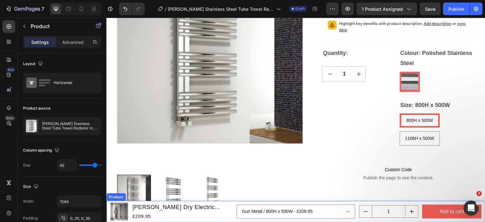
click at [112, 197] on div "Product" at bounding box center [116, 197] width 17 height 6
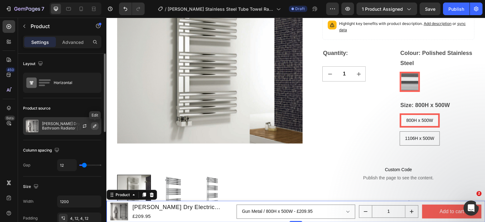
click at [94, 124] on icon "button" at bounding box center [94, 126] width 5 height 5
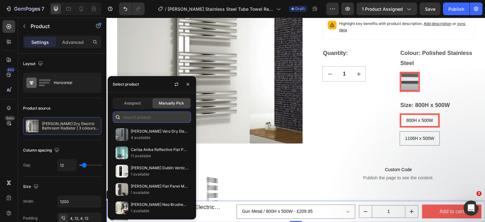
click at [136, 116] on input "text" at bounding box center [152, 117] width 78 height 11
paste input "Reina Adora"
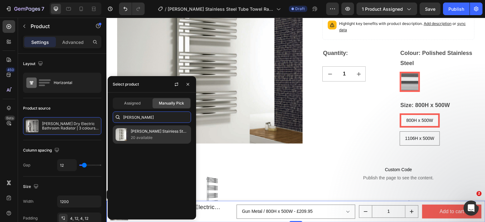
type input "Reina Adora"
click at [141, 130] on p "[PERSON_NAME] Stainless Steel Tube Towel Radiator in Polished Stainless Steel" at bounding box center [160, 131] width 58 height 6
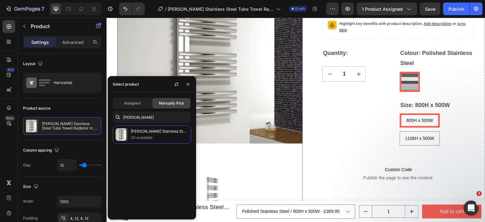
click at [226, 157] on img at bounding box center [210, 50] width 186 height 229
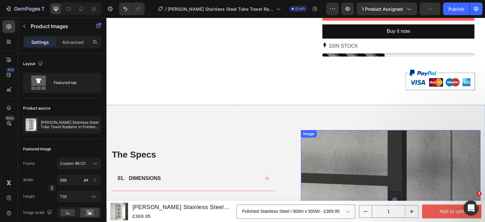
scroll to position [221, 0]
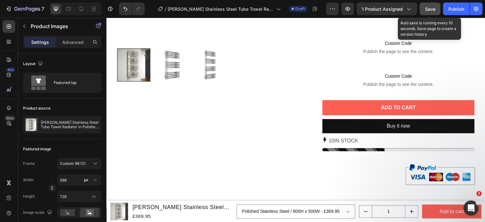
drag, startPoint x: 430, startPoint y: 7, endPoint x: 311, endPoint y: 3, distance: 118.9
click at [430, 7] on span "Save" at bounding box center [430, 8] width 10 height 5
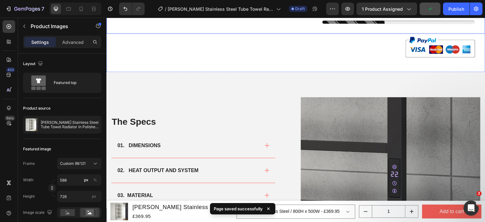
scroll to position [379, 0]
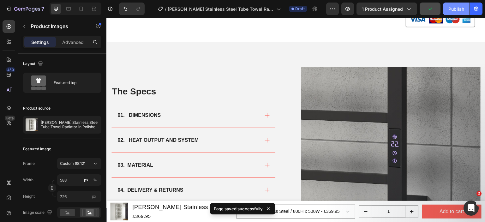
click at [457, 3] on button "Publish" at bounding box center [456, 9] width 27 height 13
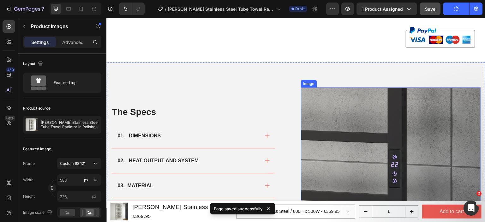
scroll to position [348, 0]
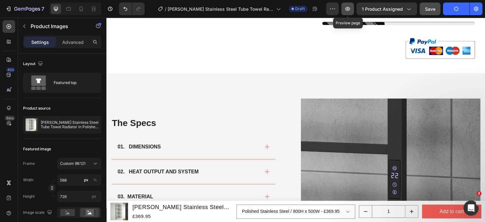
click at [348, 8] on icon "button" at bounding box center [348, 9] width 6 height 6
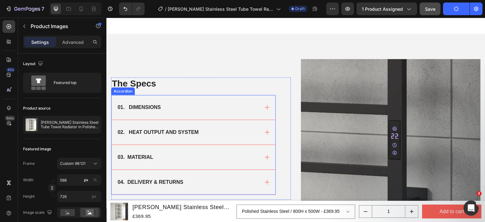
scroll to position [411, 0]
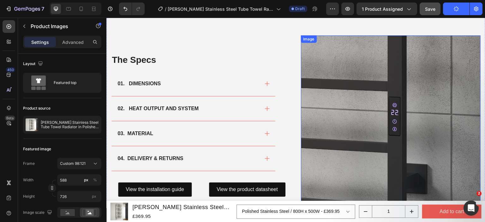
click at [313, 49] on img at bounding box center [391, 125] width 180 height 180
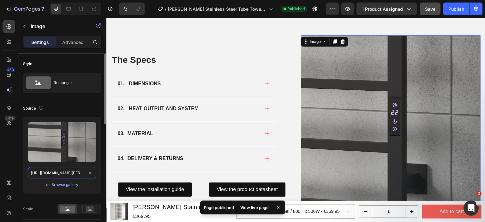
click at [63, 175] on input "[URL][DOMAIN_NAME][PERSON_NAME]" at bounding box center [62, 172] width 68 height 11
paste input "adora-800x500-polished-stainless-steel.png?v=1758571759"
type input "https://cdn.shopify.com/s/files/1/0929/8313/2424/files/reina-adora-800x500-poli…"
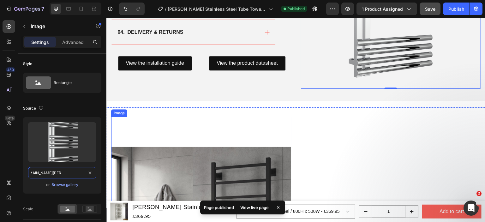
scroll to position [632, 0]
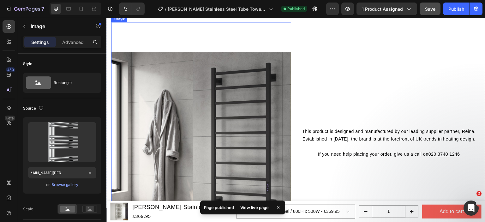
click at [191, 129] on img at bounding box center [201, 142] width 180 height 240
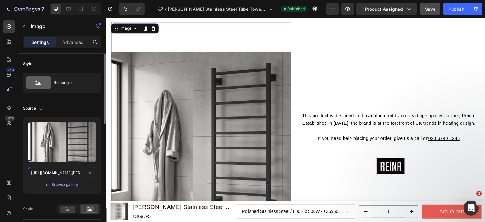
click at [69, 175] on input "[URL][DOMAIN_NAME][PERSON_NAME]" at bounding box center [62, 172] width 68 height 11
paste input "adora-roomset.jpg?v=1758571758"
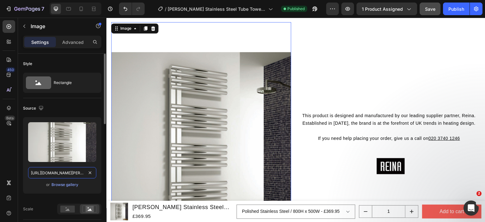
scroll to position [0, 118]
click at [79, 11] on icon at bounding box center [81, 9] width 6 height 6
type input "[URL][DOMAIN_NAME][PERSON_NAME]"
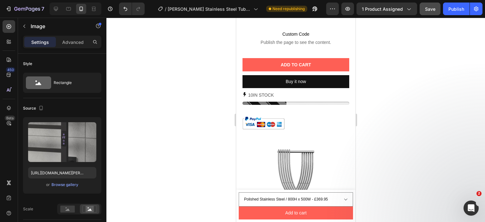
scroll to position [418, 0]
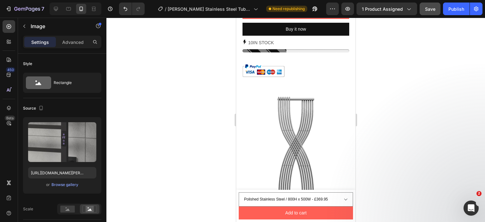
click at [273, 132] on img at bounding box center [295, 149] width 119 height 119
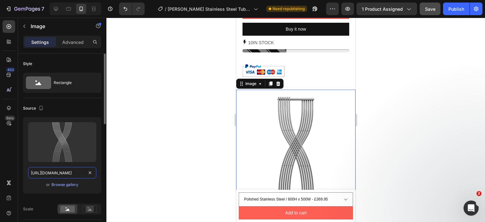
click at [51, 172] on input "[URL][DOMAIN_NAME]" at bounding box center [62, 172] width 68 height 11
paste input "reina-adora-800x500-polished-stainless-steel.png?v=1758571759"
type input "https://cdn.shopify.com/s/files/1/0929/8313/2424/files/reina-adora-800x500-poli…"
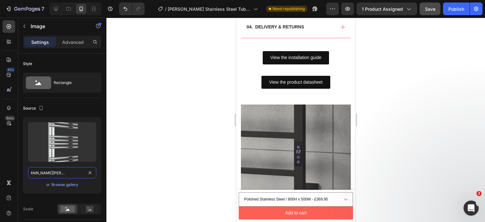
scroll to position [735, 0]
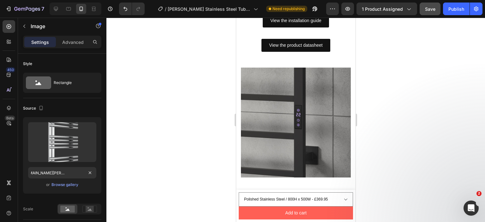
click at [264, 134] on img at bounding box center [296, 123] width 110 height 110
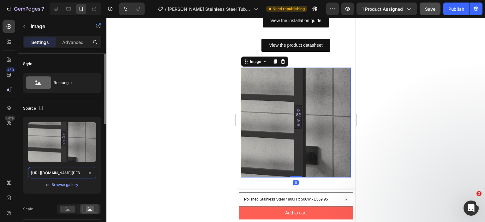
click at [67, 174] on input "[URL][DOMAIN_NAME][PERSON_NAME]" at bounding box center [62, 172] width 68 height 11
paste input "adora-roomset.jpg?v=1758571758"
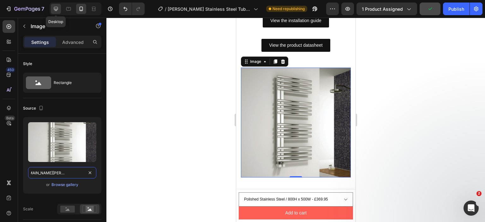
type input "https://cdn.shopify.com/s/files/1/0929/8313/2424/files/reina-adora-roomset.jpg?…"
click at [56, 11] on icon at bounding box center [56, 9] width 6 height 6
type input "750"
type input "1000"
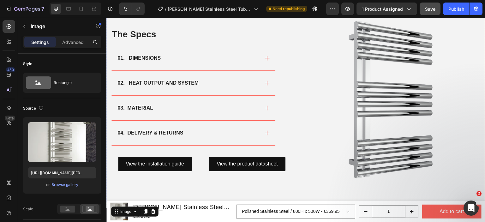
scroll to position [693, 0]
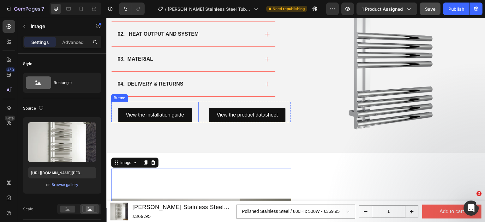
click at [188, 104] on div "View the installation guide Button" at bounding box center [155, 112] width 88 height 21
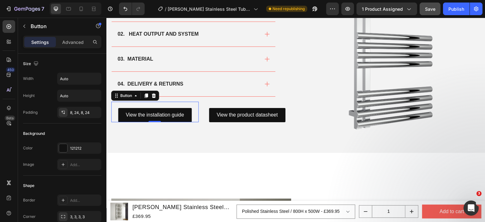
click at [137, 102] on div "View the installation guide Button 0" at bounding box center [155, 112] width 88 height 21
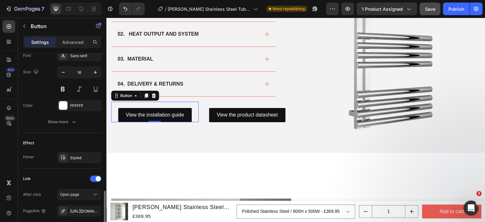
scroll to position [315, 0]
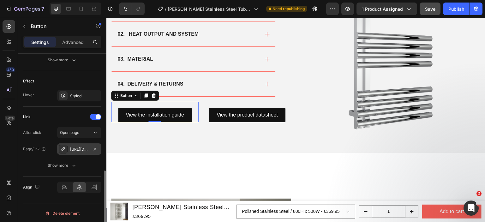
click at [80, 148] on div "[URL][DOMAIN_NAME][PERSON_NAME]" at bounding box center [79, 150] width 18 height 6
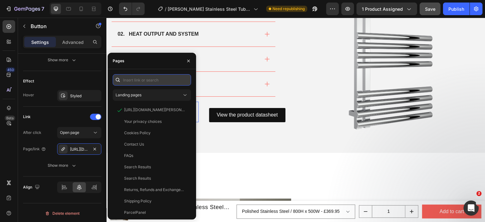
click at [142, 76] on input "text" at bounding box center [152, 79] width 78 height 11
paste input "https://cdn.shopify.com/s/files/1/0929/8313/2424/files/Reina-Adora-Installation…"
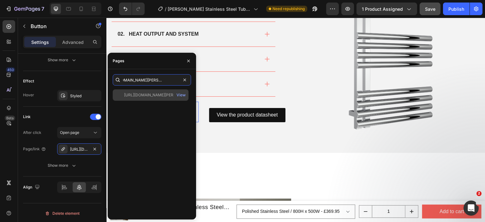
type input "https://cdn.shopify.com/s/files/1/0929/8313/2424/files/Reina-Adora-Installation…"
click at [134, 91] on div "https://cdn.shopify.com/s/files/1/0929/8313/2424/files/Reina-Adora-Installation…" at bounding box center [151, 94] width 76 height 11
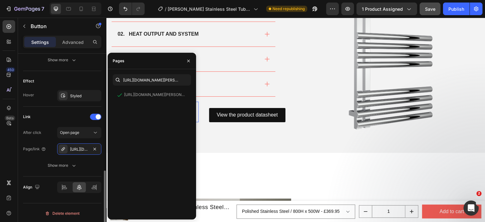
click at [67, 113] on div "Link" at bounding box center [62, 117] width 78 height 10
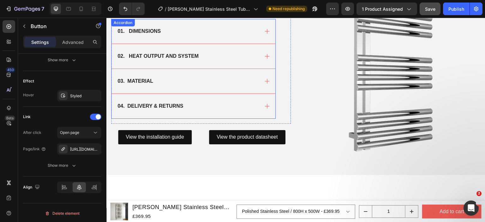
scroll to position [409, 0]
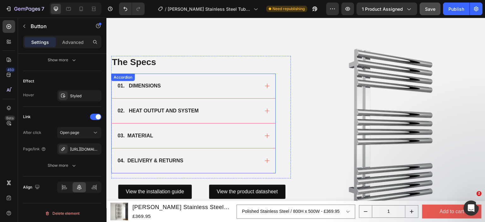
click at [167, 86] on div "01. DIMENSIONS" at bounding box center [188, 85] width 143 height 9
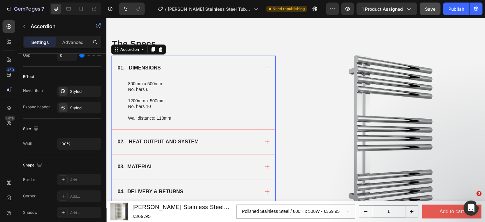
scroll to position [0, 0]
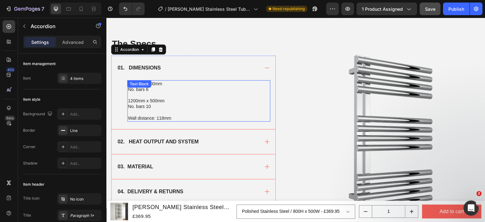
click at [156, 99] on p "1200mm x 500mm" at bounding box center [199, 101] width 142 height 6
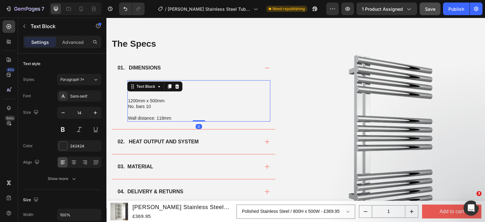
click at [195, 100] on p "1200mm x 500mm" at bounding box center [199, 101] width 142 height 6
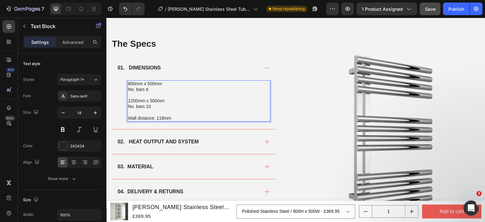
click at [134, 83] on p "800mm x 500mm" at bounding box center [199, 84] width 142 height 6
click at [151, 84] on p "800mm x 500mm" at bounding box center [199, 84] width 142 height 6
click at [133, 100] on p "1200mm x 500mm" at bounding box center [199, 101] width 142 height 6
click at [149, 90] on p "No. bars 6" at bounding box center [199, 90] width 142 height 6
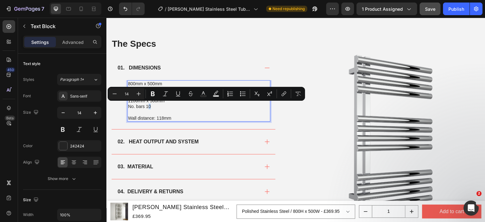
drag, startPoint x: 149, startPoint y: 107, endPoint x: 154, endPoint y: 107, distance: 4.4
click at [154, 107] on p "No. bars 10" at bounding box center [199, 107] width 142 height 6
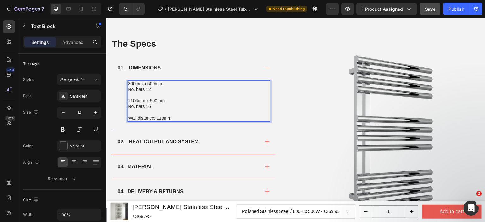
click at [161, 118] on p "Wall distance: 118mm" at bounding box center [199, 118] width 142 height 6
click at [177, 114] on p "Rich Text Editor. Editing area: main" at bounding box center [199, 113] width 142 height 6
click at [175, 117] on p "Wall distance: 118mm" at bounding box center [199, 118] width 142 height 6
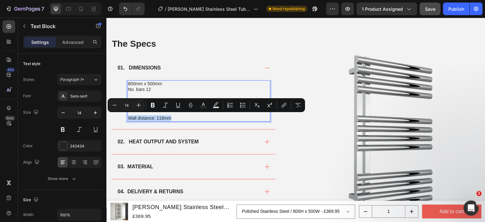
drag, startPoint x: 173, startPoint y: 117, endPoint x: 127, endPoint y: 117, distance: 45.8
click at [127, 117] on div "800mm x 500mm No. bars 12 1106mm x 500mm No. bars 16 Wall distance: 118mm" at bounding box center [198, 100] width 143 height 41
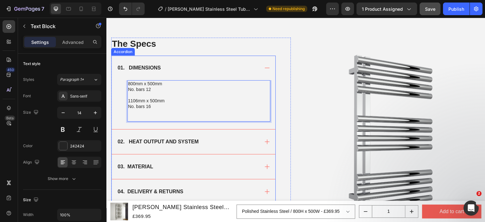
click at [167, 143] on strong "02. HEAT OUTPUT AND SYSTEM" at bounding box center [158, 141] width 81 height 5
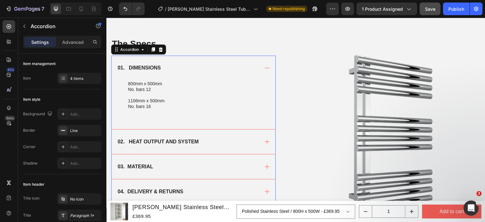
click at [204, 141] on div "02. HEAT OUTPUT AND SYSTEM" at bounding box center [188, 141] width 143 height 9
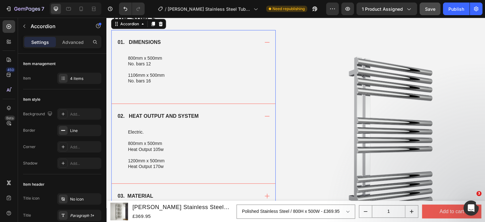
scroll to position [472, 0]
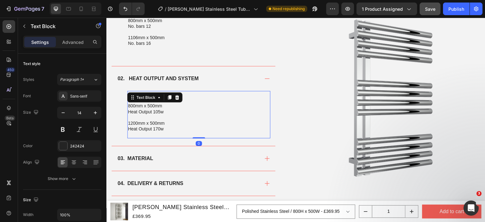
click at [173, 125] on p "1200mm x 500mm" at bounding box center [199, 123] width 142 height 6
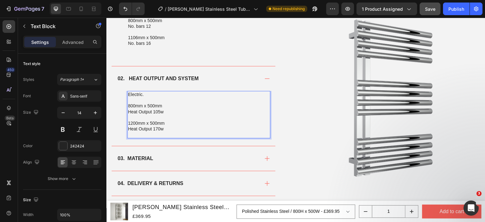
click at [174, 115] on p "Rich Text Editor. Editing area: main" at bounding box center [199, 118] width 142 height 6
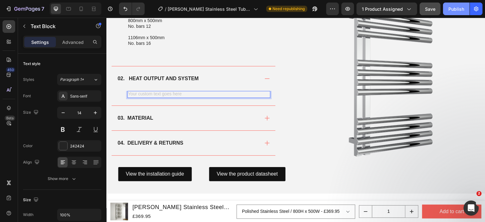
click at [461, 9] on div "Publish" at bounding box center [457, 9] width 16 height 7
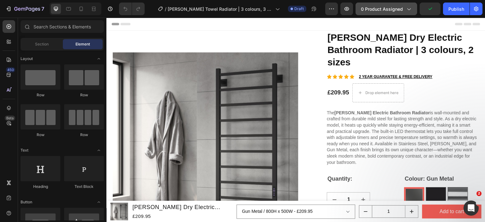
click at [412, 12] on icon "button" at bounding box center [409, 9] width 6 height 6
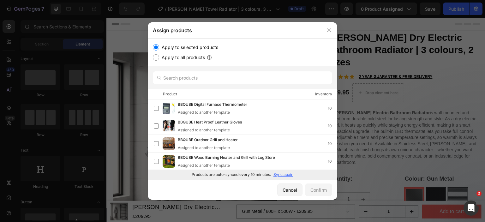
click at [199, 70] on div at bounding box center [243, 77] width 190 height 23
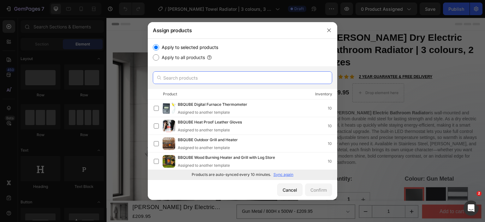
click at [197, 76] on input "text" at bounding box center [243, 77] width 180 height 13
paste input "[PERSON_NAME] Towel Radiator | 3 colours, 3 sizes"
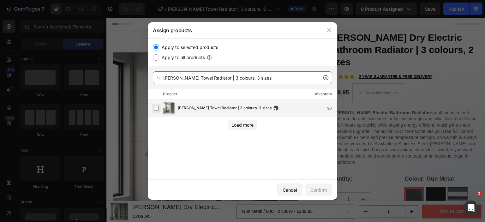
type input "[PERSON_NAME] Towel Radiator | 3 colours, 3 sizes"
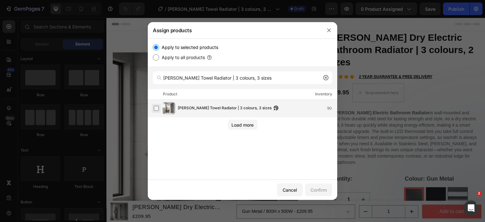
click at [155, 110] on label at bounding box center [156, 108] width 5 height 5
click at [314, 189] on div "Confirm" at bounding box center [319, 190] width 16 height 7
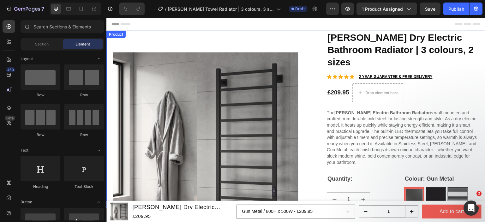
click at [113, 35] on div "Product" at bounding box center [116, 35] width 17 height 6
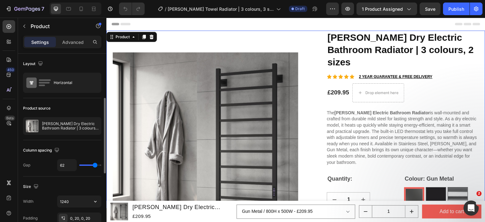
scroll to position [32, 0]
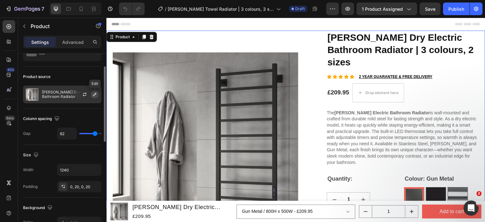
click at [95, 93] on icon "button" at bounding box center [94, 94] width 3 height 3
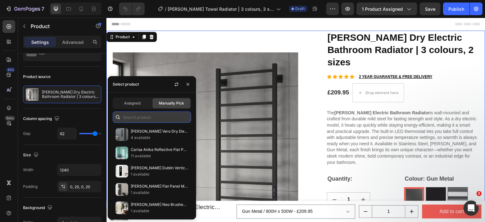
click at [135, 115] on input "text" at bounding box center [152, 117] width 78 height 11
paste input "[PERSON_NAME]"
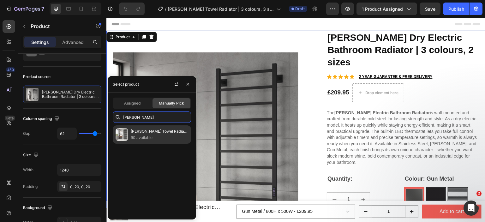
type input "[PERSON_NAME]"
click at [150, 139] on p "90 available" at bounding box center [160, 138] width 58 height 6
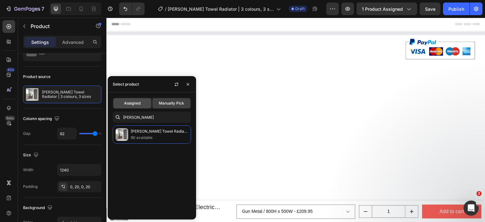
click at [128, 103] on span "Assigned" at bounding box center [132, 104] width 16 height 6
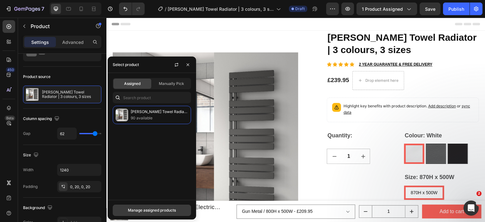
click at [150, 208] on div "Manage assigned products" at bounding box center [152, 211] width 48 height 6
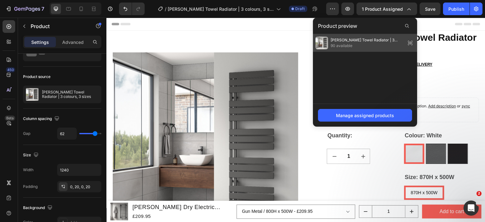
drag, startPoint x: 339, startPoint y: 48, endPoint x: 245, endPoint y: 80, distance: 99.3
click at [339, 48] on span "90 available" at bounding box center [367, 46] width 73 height 6
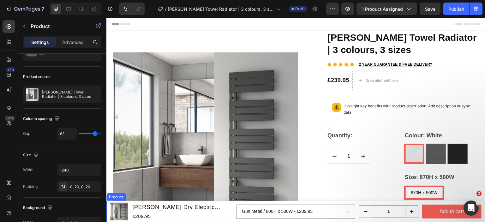
click at [111, 196] on div "Product" at bounding box center [116, 197] width 17 height 6
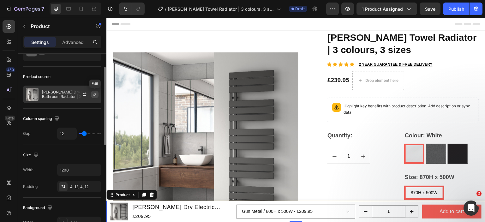
click at [95, 94] on icon "button" at bounding box center [94, 94] width 5 height 5
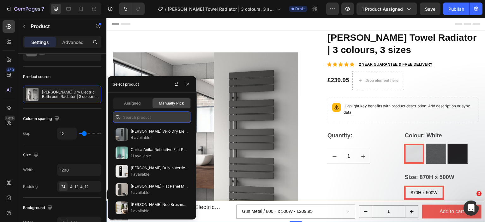
click at [140, 118] on input "text" at bounding box center [152, 117] width 78 height 11
paste input "[PERSON_NAME]"
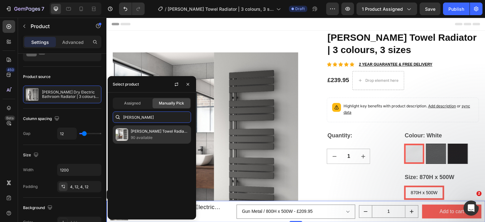
type input "[PERSON_NAME]"
click at [138, 136] on p "90 available" at bounding box center [160, 138] width 58 height 6
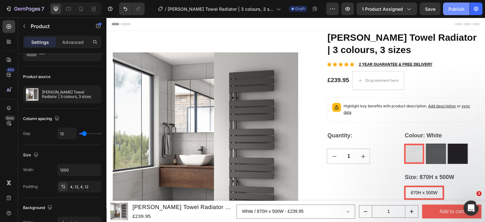
click at [455, 9] on div "Publish" at bounding box center [457, 9] width 16 height 7
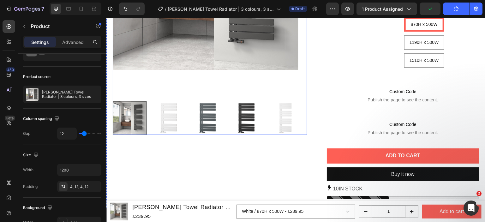
scroll to position [221, 0]
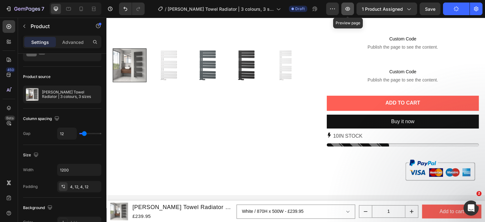
click at [352, 4] on button "button" at bounding box center [348, 9] width 13 height 13
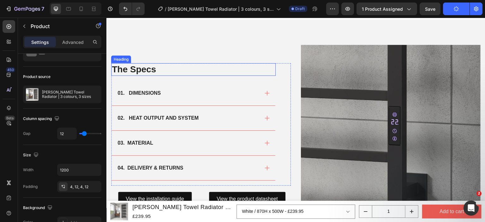
scroll to position [442, 0]
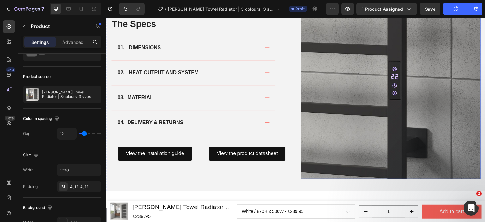
click at [355, 96] on img at bounding box center [391, 89] width 180 height 180
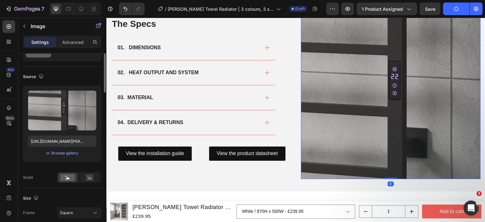
scroll to position [0, 0]
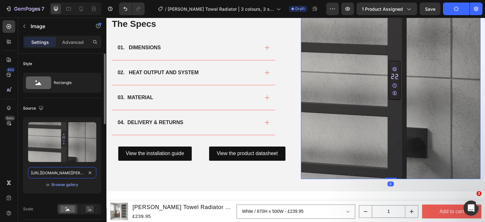
click at [63, 172] on input "[URL][DOMAIN_NAME][PERSON_NAME]" at bounding box center [62, 172] width 68 height 11
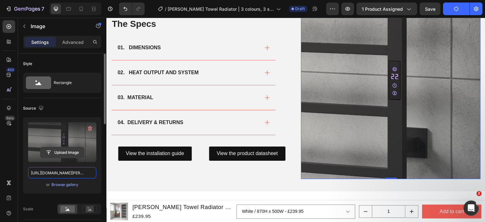
paste input "ada-1190x500-anthracite.png?v=1758571853"
type input "[URL][DOMAIN_NAME][PERSON_NAME]"
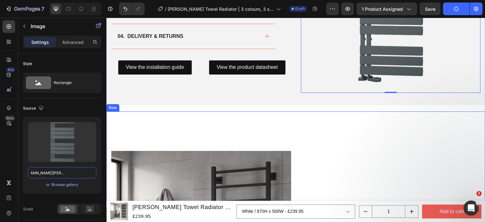
scroll to position [569, 0]
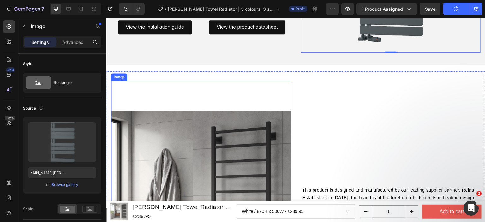
click at [272, 131] on img at bounding box center [201, 201] width 180 height 240
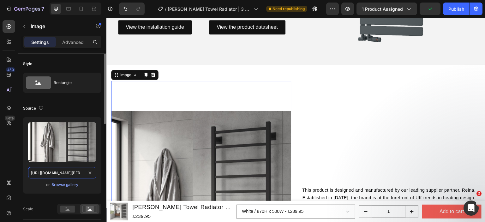
click at [77, 174] on input "[URL][DOMAIN_NAME][PERSON_NAME]" at bounding box center [62, 172] width 68 height 11
paste input "ada-1510x500-anthracite-roomset.jpg?v=1758571852"
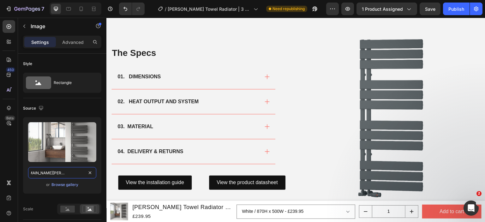
scroll to position [411, 0]
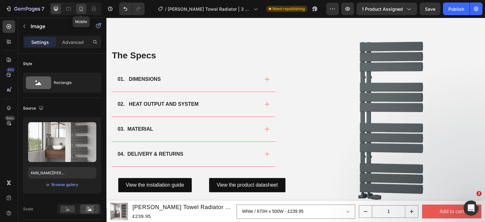
click at [83, 10] on icon at bounding box center [81, 9] width 6 height 6
type input "[URL][DOMAIN_NAME][PERSON_NAME]"
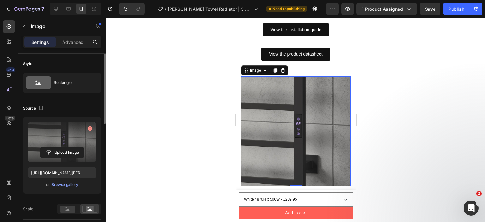
scroll to position [549, 0]
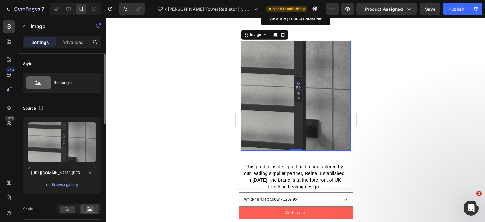
click at [50, 173] on input "[URL][DOMAIN_NAME][PERSON_NAME]" at bounding box center [62, 172] width 68 height 11
paste input "ada-1510x500-anthracite-roomset.jpg?v=1758571852"
type input "[URL][DOMAIN_NAME][PERSON_NAME]"
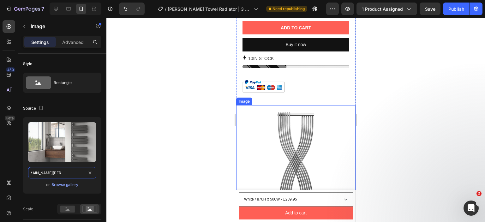
scroll to position [454, 0]
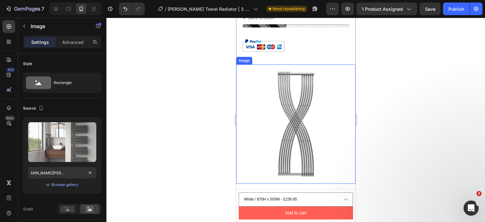
click at [285, 120] on img at bounding box center [295, 123] width 119 height 119
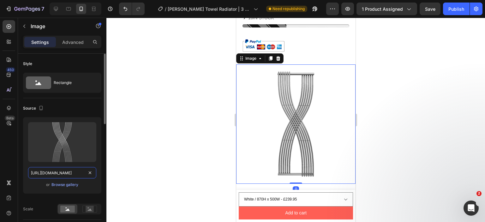
click at [66, 171] on input "[URL][DOMAIN_NAME]" at bounding box center [62, 172] width 68 height 11
paste input "[PERSON_NAME]-1190x500-anthracite.png?v=1758571853"
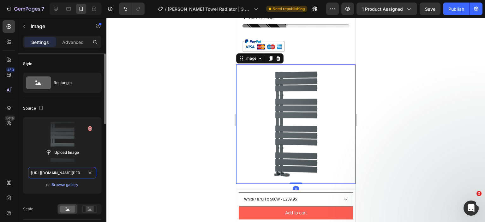
scroll to position [0, 140]
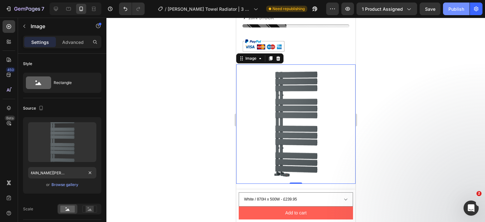
click at [460, 9] on div "Publish" at bounding box center [457, 9] width 16 height 7
click at [58, 10] on icon at bounding box center [56, 9] width 6 height 6
type input "[URL][DOMAIN_NAME]"
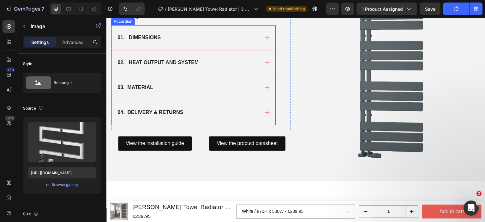
scroll to position [469, 0]
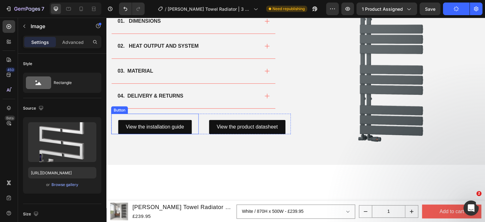
click at [194, 119] on div "View the installation guide Button" at bounding box center [155, 124] width 88 height 21
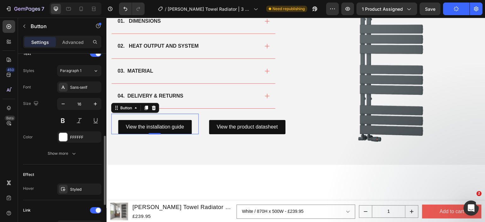
scroll to position [284, 0]
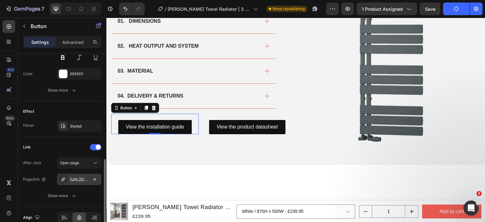
click at [80, 180] on div "[URL][DOMAIN_NAME][PERSON_NAME]" at bounding box center [79, 180] width 18 height 6
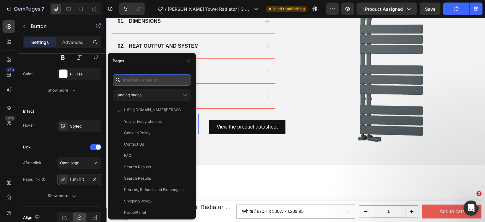
click at [141, 83] on input "text" at bounding box center [152, 79] width 78 height 11
paste input "https://cdn.shopify.com/s/files/1/0929/8313/2424/files/Reina-Vada-Installation-…"
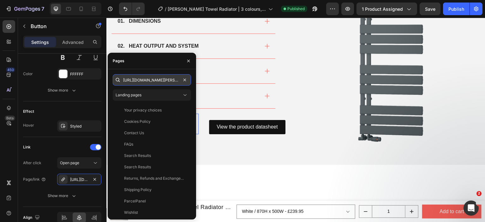
scroll to position [0, 133]
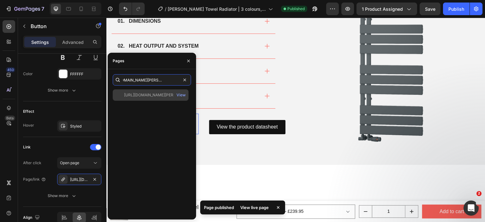
type input "https://cdn.shopify.com/s/files/1/0929/8313/2424/files/Reina-Vada-Installation-…"
click at [145, 95] on div "https://cdn.shopify.com/s/files/1/0929/8313/2424/files/Reina-Vada-Installation-…" at bounding box center [154, 95] width 61 height 6
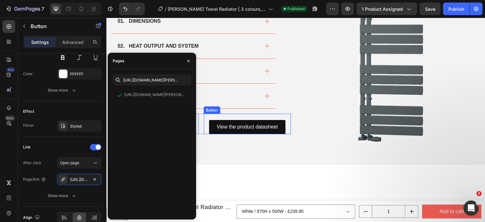
click at [275, 116] on div "View the product datasheet Button" at bounding box center [248, 124] width 88 height 21
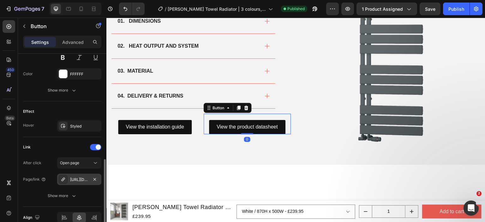
click at [76, 179] on div "[URL][DOMAIN_NAME]" at bounding box center [79, 180] width 18 height 6
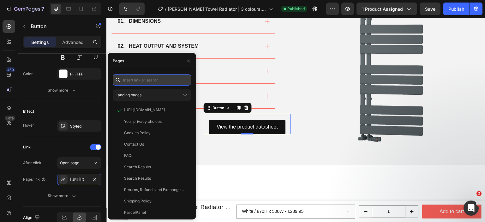
click at [150, 79] on input "text" at bounding box center [152, 79] width 78 height 11
paste input "https://cdn.shopify.com/s/files/1/0929/8313/2424/files/Reina_Vada_Product_Datas…"
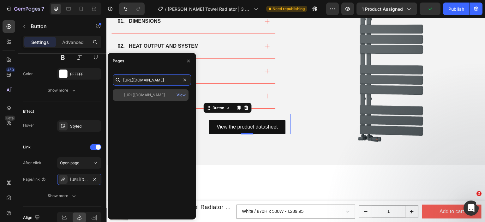
type input "https://cdn.shopify.com/s/files/1/0929/8313/2424/files/Reina_Vada_Product_Datas…"
click at [144, 98] on div "https://cdn.shopify.com/s/files/1/0929/8313/2424/files/Reina_Vada_Product_Datas…" at bounding box center [151, 94] width 76 height 11
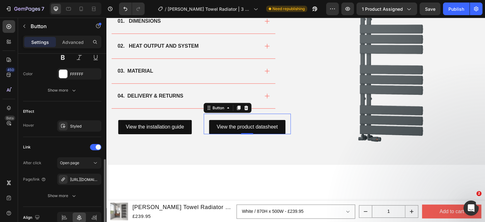
click at [86, 113] on div "Effect" at bounding box center [62, 112] width 78 height 10
click at [452, 12] on button "Publish" at bounding box center [456, 9] width 27 height 13
click at [347, 11] on icon "button" at bounding box center [348, 9] width 6 height 6
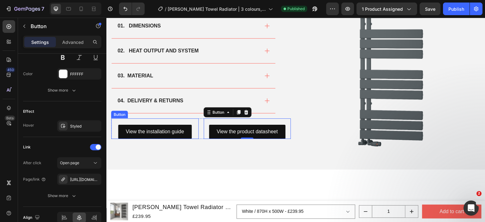
scroll to position [406, 0]
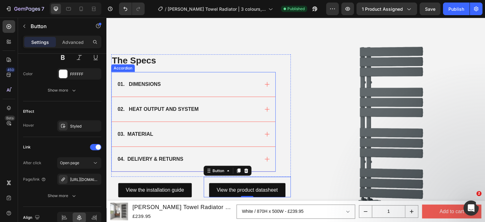
click at [178, 91] on div "01. DIMENSIONS" at bounding box center [194, 84] width 164 height 25
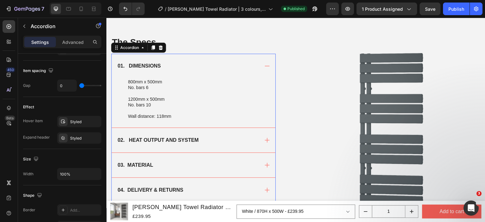
scroll to position [0, 0]
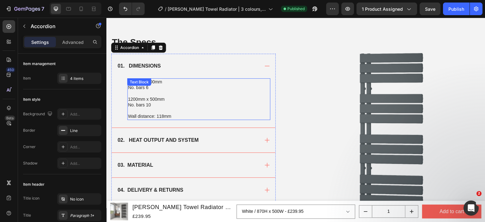
click at [150, 105] on p "No. bars 10" at bounding box center [199, 105] width 142 height 6
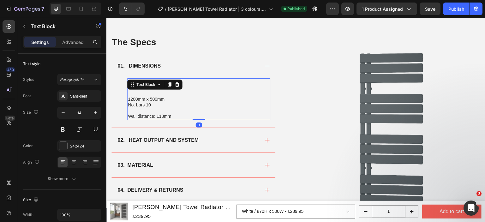
click at [166, 102] on p "No. bars 10" at bounding box center [199, 105] width 142 height 6
click at [135, 82] on p "800mm x 500mm" at bounding box center [199, 82] width 142 height 6
click at [132, 83] on p "800mm x 500mm" at bounding box center [199, 82] width 142 height 6
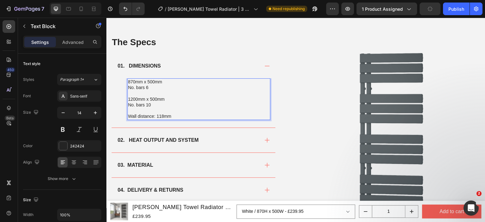
click at [159, 114] on p "Wall distance: 118mm" at bounding box center [199, 116] width 142 height 6
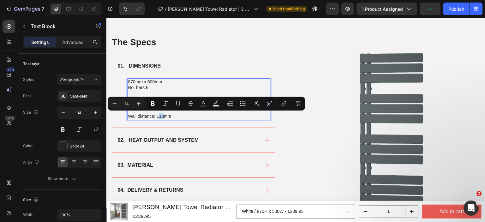
drag, startPoint x: 163, startPoint y: 116, endPoint x: 158, endPoint y: 115, distance: 5.1
click at [158, 115] on p "Wall distance: 118mm" at bounding box center [199, 116] width 142 height 6
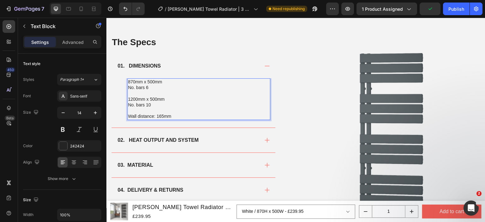
click at [158, 115] on p "Wall distance: 165mm" at bounding box center [199, 116] width 142 height 6
click at [134, 97] on p "1200mm x 500mm" at bounding box center [199, 99] width 142 height 6
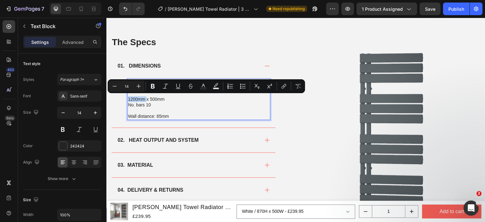
click at [135, 98] on p "1200mm x 500mm" at bounding box center [199, 99] width 142 height 6
click at [137, 98] on p "1200mm x 500mm" at bounding box center [199, 99] width 142 height 6
click at [146, 99] on p "1200mm x 500mm" at bounding box center [199, 99] width 142 height 6
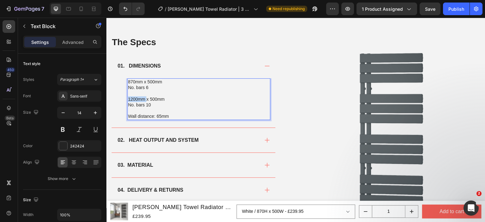
click at [153, 106] on p "No. bars 10" at bounding box center [199, 105] width 142 height 6
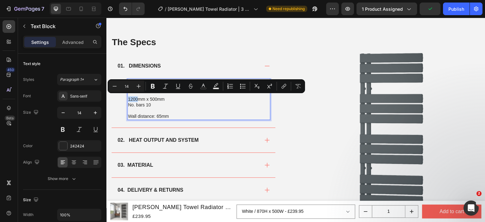
drag, startPoint x: 137, startPoint y: 98, endPoint x: 128, endPoint y: 98, distance: 9.5
click at [128, 98] on p "1200mm x 500mm" at bounding box center [199, 99] width 142 height 6
drag, startPoint x: 161, startPoint y: 105, endPoint x: 127, endPoint y: 100, distance: 34.2
click at [127, 100] on div "870mm x 500mm No. bars 6 1190mm x 500mm No. bars 10 Wall distance: 65mm" at bounding box center [198, 98] width 143 height 41
copy div "1190mm x 500mm No. bars 10"
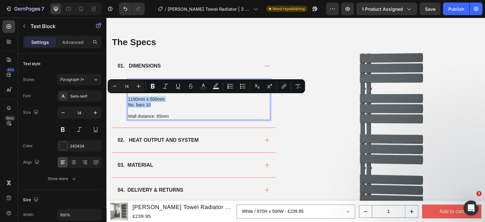
click at [158, 107] on p "No. bars 10" at bounding box center [199, 105] width 142 height 6
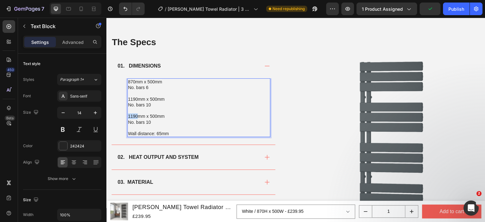
drag, startPoint x: 136, startPoint y: 115, endPoint x: 129, endPoint y: 115, distance: 7.3
click at [129, 115] on p "1190mm x 500mm" at bounding box center [199, 116] width 142 height 6
click at [151, 121] on p "No. bars 10" at bounding box center [199, 122] width 142 height 6
click at [149, 88] on p "No. bars 6" at bounding box center [199, 88] width 142 height 6
click at [152, 105] on p "No. bars 10" at bounding box center [199, 105] width 142 height 6
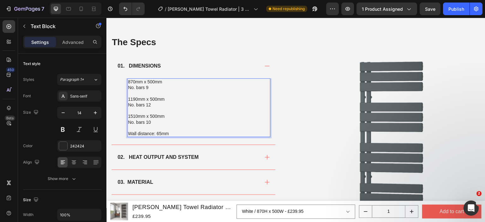
click at [151, 120] on p "No. bars 10" at bounding box center [199, 122] width 142 height 6
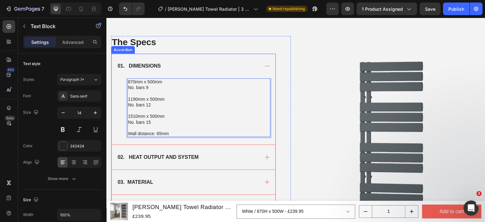
click at [209, 161] on div "02. HEAT OUTPUT AND SYSTEM" at bounding box center [188, 157] width 143 height 9
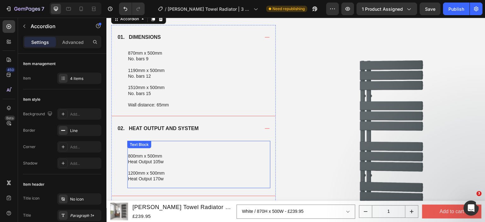
scroll to position [469, 0]
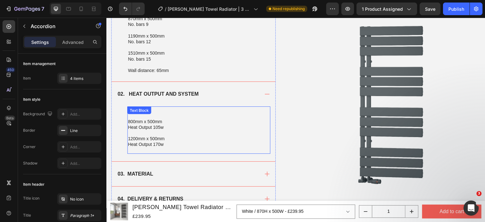
click at [159, 115] on p at bounding box center [199, 116] width 142 height 6
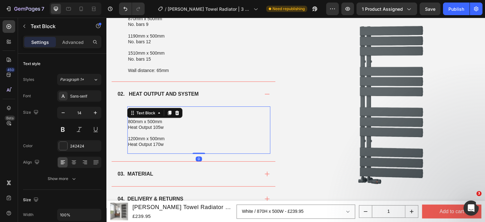
click at [199, 121] on p "800mm x 500mm" at bounding box center [199, 122] width 142 height 6
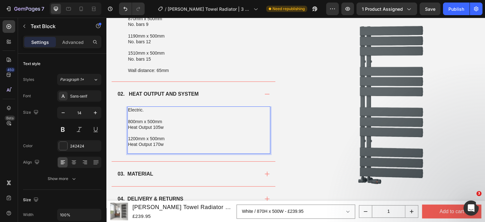
click at [144, 111] on p "Electric." at bounding box center [199, 110] width 142 height 6
click at [148, 117] on p "Rich Text Editor. Editing area: main" at bounding box center [199, 116] width 142 height 6
click at [152, 125] on p "Heat Output 105w" at bounding box center [199, 128] width 142 height 6
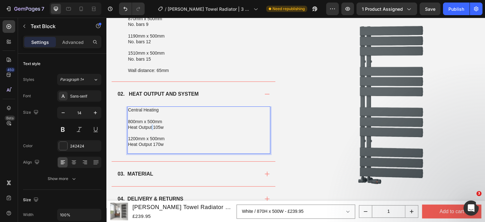
click at [152, 125] on p "Heat Output 105w" at bounding box center [199, 128] width 142 height 6
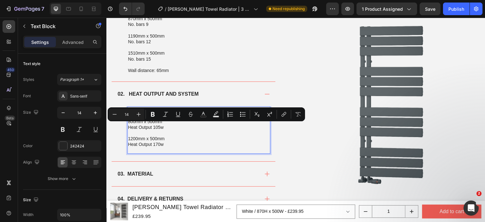
click at [139, 140] on p "1200mm x 500mm" at bounding box center [199, 139] width 142 height 6
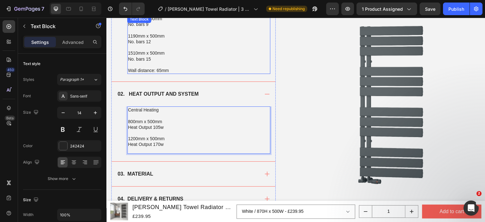
click at [162, 54] on p "1510mm x 500mm" at bounding box center [199, 53] width 142 height 6
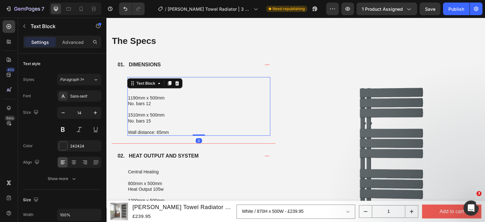
scroll to position [406, 0]
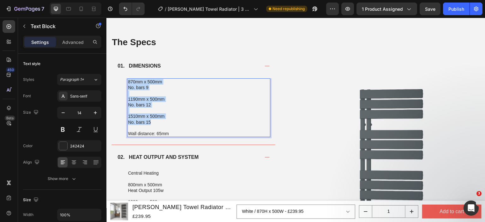
click at [129, 82] on p "870mm x 500mm" at bounding box center [199, 82] width 142 height 6
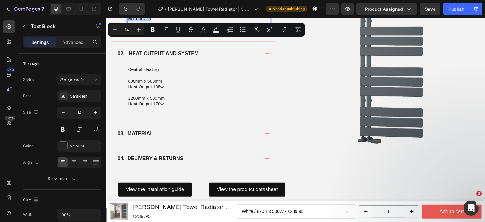
scroll to position [532, 0]
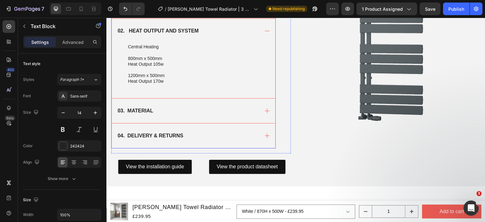
click at [163, 80] on p "Heat Output 170w" at bounding box center [199, 81] width 142 height 6
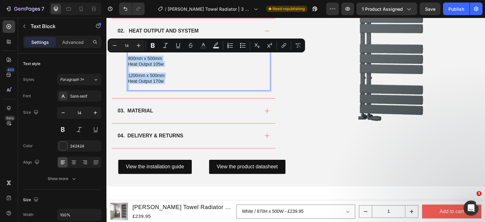
drag, startPoint x: 171, startPoint y: 79, endPoint x: 130, endPoint y: 55, distance: 47.5
click at [130, 55] on div "Central Heating 800mm x 500mm Heat Output 105w 1200mm x 500mm Heat Output 170w" at bounding box center [198, 66] width 143 height 47
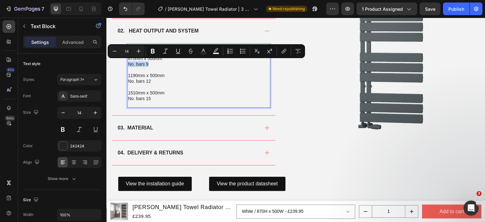
drag, startPoint x: 149, startPoint y: 63, endPoint x: 129, endPoint y: 63, distance: 20.5
click at [129, 63] on p "No. bars 9" at bounding box center [199, 64] width 142 height 6
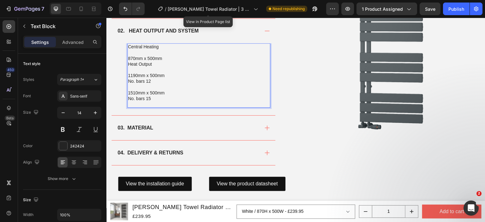
click at [129, 56] on p "870mm x 500mm" at bounding box center [199, 59] width 142 height 6
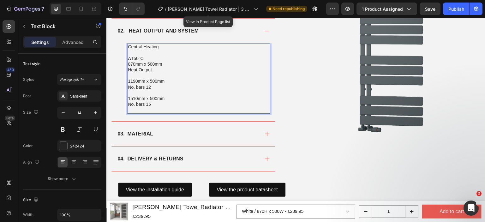
click at [154, 69] on p "Heat Output" at bounding box center [199, 70] width 142 height 6
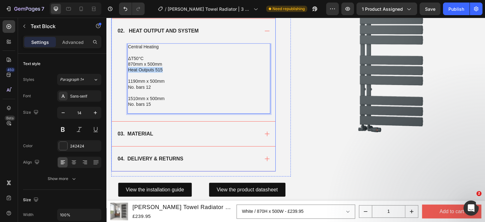
drag, startPoint x: 166, startPoint y: 68, endPoint x: 127, endPoint y: 67, distance: 38.9
click at [127, 67] on div "Central Heating ΔT50°C 870mm x 500mm Heat Outputs 515 1190mm x 500mm No. bars 1…" at bounding box center [194, 82] width 164 height 78
copy p "Heat Outputs 515"
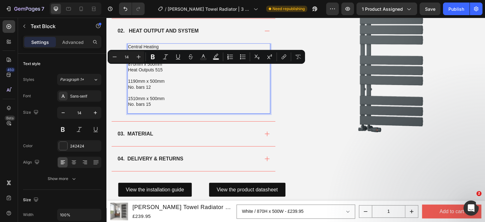
click at [154, 85] on p "No. bars 12" at bounding box center [199, 87] width 142 height 6
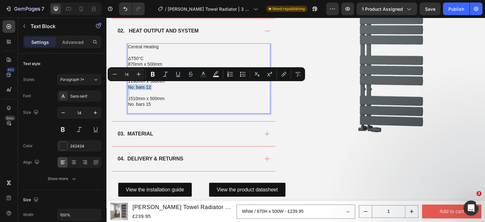
drag, startPoint x: 154, startPoint y: 85, endPoint x: 130, endPoint y: 84, distance: 24.3
click at [130, 84] on p "No. bars 12" at bounding box center [199, 87] width 142 height 6
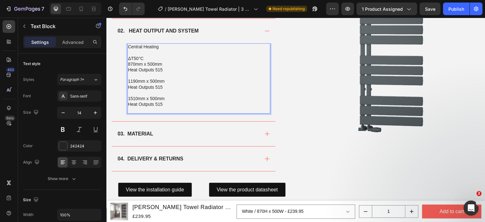
drag, startPoint x: 151, startPoint y: 104, endPoint x: 129, endPoint y: 103, distance: 22.5
click at [129, 103] on p "Heat Outputs 515" at bounding box center [199, 104] width 142 height 6
click at [158, 84] on p "Heat Outputs 515" at bounding box center [199, 87] width 142 height 6
click at [159, 103] on p "Heat Outputs 515" at bounding box center [199, 104] width 142 height 6
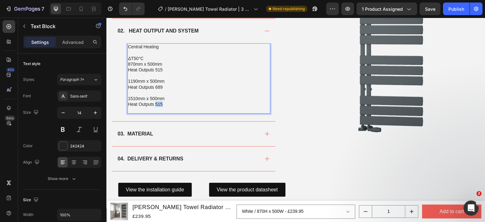
click at [159, 103] on p "Heat Outputs 515" at bounding box center [199, 104] width 142 height 6
click at [167, 102] on p "Heat Outputs 864" at bounding box center [199, 104] width 142 height 6
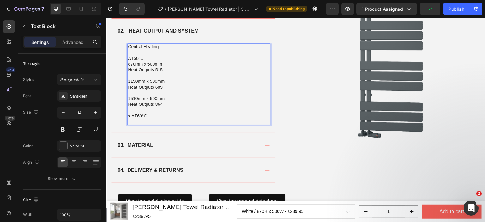
click at [130, 114] on p "s ΔT60°C" at bounding box center [199, 116] width 142 height 6
click at [159, 115] on p "ΔT60°C" at bounding box center [199, 116] width 142 height 6
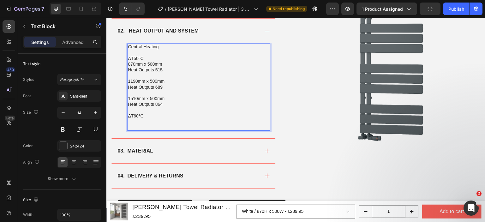
click at [167, 102] on p "Heat Outputs 864" at bounding box center [199, 104] width 142 height 6
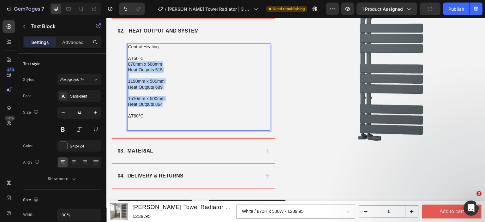
click at [129, 63] on p "870mm x 500mm" at bounding box center [199, 64] width 142 height 6
copy div "870mm x 500mm Heat Outputs 515 1190mm x 500mm Heat Outputs 689 1510mm x 500mm H…"
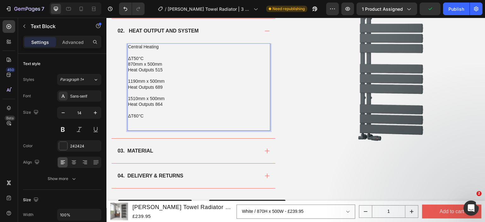
click at [136, 121] on p "Rich Text Editor. Editing area: main" at bounding box center [199, 122] width 142 height 6
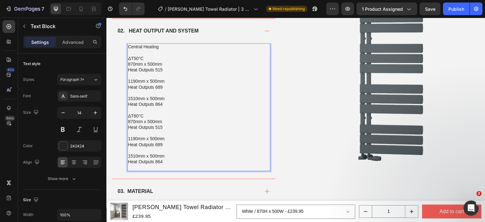
click at [157, 128] on p "Heat Outputs 515" at bounding box center [199, 128] width 142 height 6
click at [156, 144] on p "Heat Outputs 689" at bounding box center [199, 145] width 142 height 6
click at [158, 161] on p "Heat Outputs 864" at bounding box center [199, 162] width 142 height 6
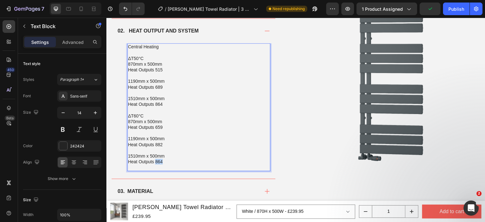
click at [158, 161] on p "Heat Outputs 864" at bounding box center [199, 162] width 142 height 6
click at [113, 152] on div "Central Heating ΔT50°C 870mm x 500mm Heat Outputs 515 1190mm x 500mm Heat Outpu…" at bounding box center [194, 110] width 164 height 135
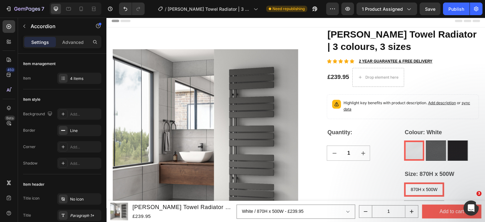
scroll to position [0, 0]
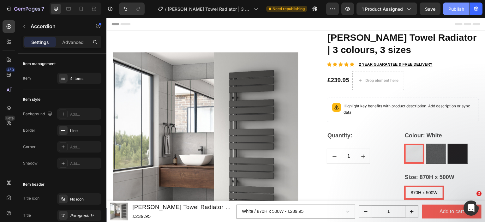
click at [457, 4] on button "Publish" at bounding box center [456, 9] width 27 height 13
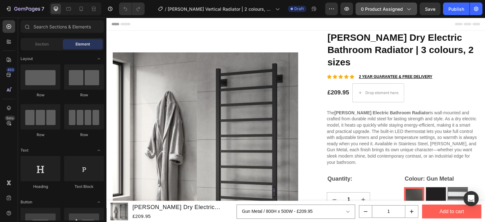
click at [376, 11] on span "0 product assigned" at bounding box center [382, 9] width 42 height 7
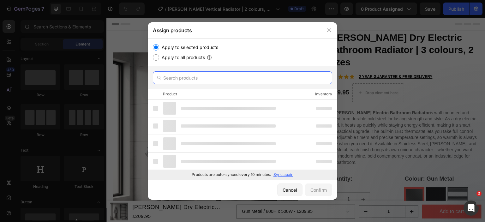
click at [205, 78] on input "text" at bounding box center [243, 77] width 180 height 13
paste input "Reina resia"
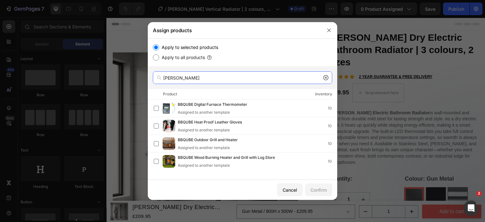
click at [191, 77] on input "Reina resia" at bounding box center [243, 77] width 180 height 13
paste input "text"
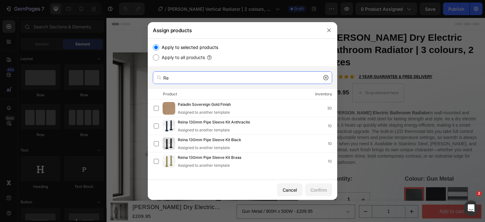
type input "R"
paste input "Reina resia"
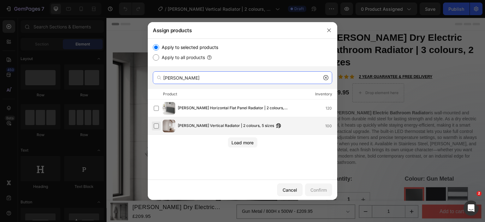
type input "Reina resia"
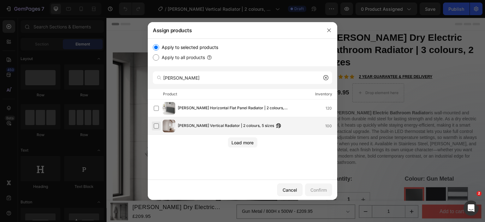
click at [156, 124] on label at bounding box center [156, 126] width 5 height 5
click at [317, 188] on div "Confirm" at bounding box center [319, 190] width 16 height 7
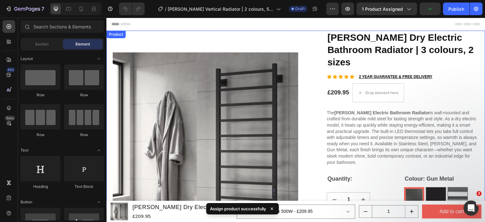
click at [114, 35] on div "Product" at bounding box center [116, 35] width 17 height 6
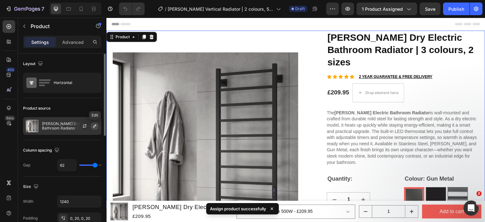
click at [97, 126] on icon "button" at bounding box center [94, 126] width 5 height 5
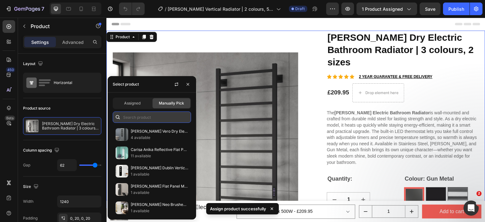
click at [129, 117] on input "text" at bounding box center [152, 117] width 78 height 11
paste input "Reina resia"
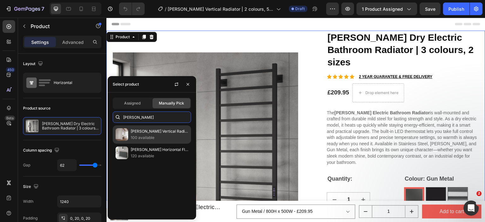
type input "Reina resia"
click at [146, 129] on p "[PERSON_NAME] Vertical Radiator | 2 colours, 5 sizes" at bounding box center [160, 131] width 58 height 6
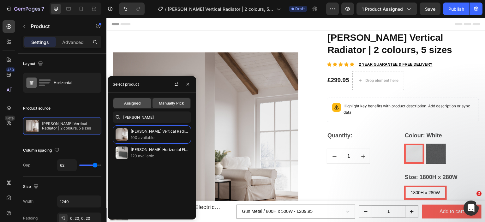
click at [139, 103] on span "Assigned" at bounding box center [132, 104] width 16 height 6
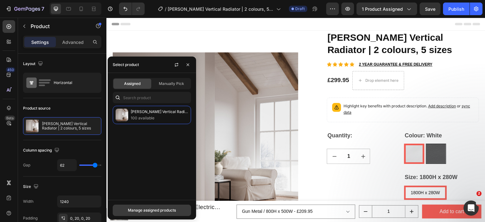
click at [159, 212] on div "Manage assigned products" at bounding box center [152, 211] width 48 height 6
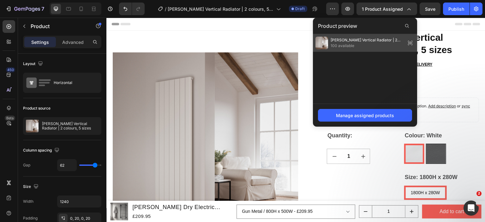
click at [350, 46] on span "100 available" at bounding box center [367, 46] width 73 height 6
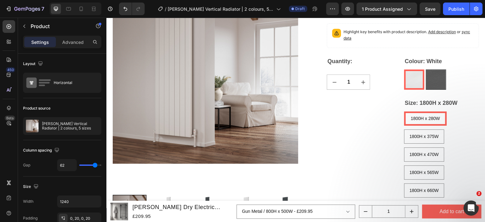
scroll to position [126, 0]
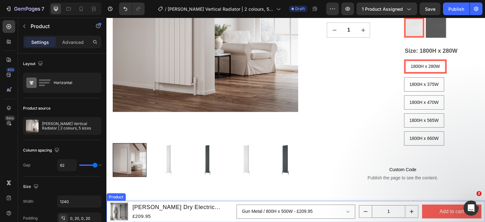
click at [111, 198] on div "Product" at bounding box center [116, 197] width 17 height 6
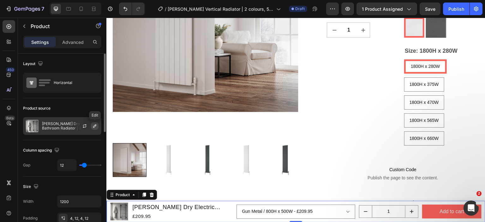
click at [95, 125] on icon "button" at bounding box center [94, 126] width 3 height 3
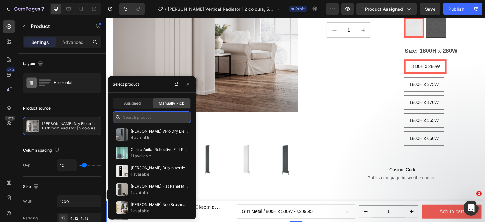
click at [156, 119] on input "text" at bounding box center [152, 117] width 78 height 11
paste input "Reina resia"
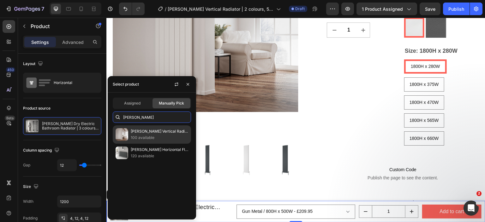
type input "Reina resia"
click at [150, 135] on p "100 available" at bounding box center [160, 138] width 58 height 6
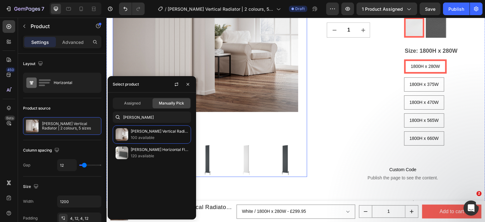
scroll to position [190, 0]
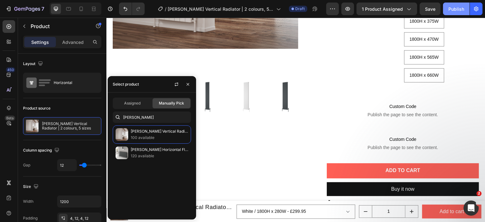
click at [458, 5] on button "Publish" at bounding box center [456, 9] width 27 height 13
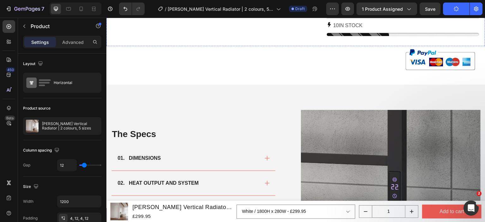
scroll to position [379, 0]
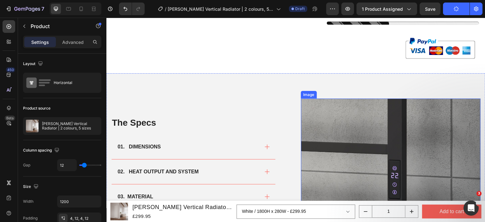
click at [306, 97] on div "Image" at bounding box center [309, 95] width 16 height 8
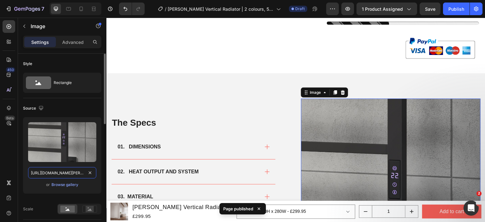
click at [52, 172] on input "[URL][DOMAIN_NAME][PERSON_NAME]" at bounding box center [62, 172] width 68 height 11
paste input "resia-vertical-1800x565-white.png?v=1758573424"
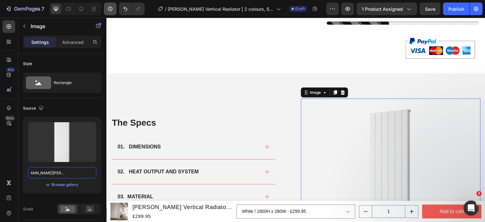
scroll to position [0, 0]
paste input "660-anthrac"
type input "https://cdn.shopify.com/s/files/1/0929/8313/2424/files/reina-resia-vertical-180…"
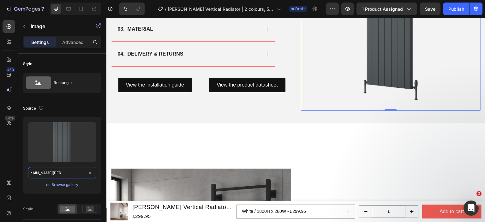
scroll to position [569, 0]
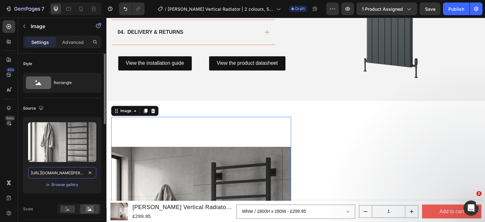
click at [55, 170] on input "[URL][DOMAIN_NAME][PERSON_NAME]" at bounding box center [62, 172] width 68 height 11
paste input "resia-vertical-white.jpg?v=1758573424"
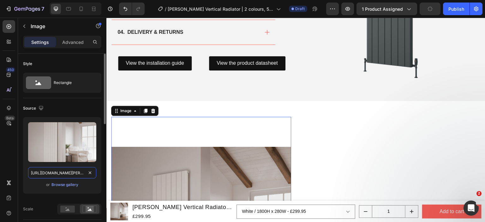
scroll to position [0, 128]
click at [82, 9] on icon at bounding box center [81, 9] width 3 height 4
type input "[URL][DOMAIN_NAME][PERSON_NAME]"
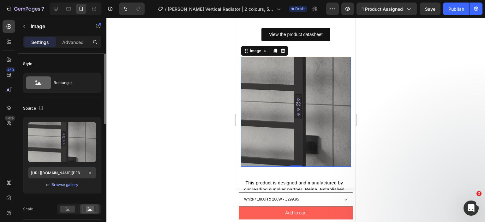
scroll to position [585, 0]
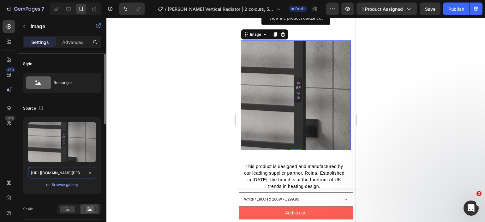
click at [68, 171] on input "[URL][DOMAIN_NAME][PERSON_NAME]" at bounding box center [62, 172] width 68 height 11
paste input "resia-vertical-white.jpg?v=1758573424"
type input "https://cdn.shopify.com/s/files/1/0929/8313/2424/files/reina-resia-vertical-whi…"
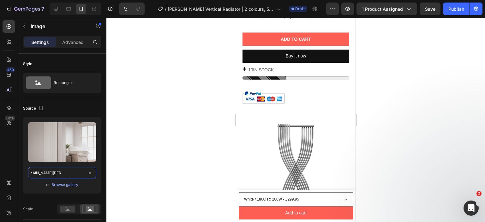
scroll to position [465, 0]
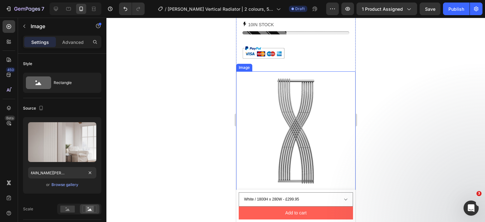
click at [301, 139] on img at bounding box center [295, 130] width 119 height 119
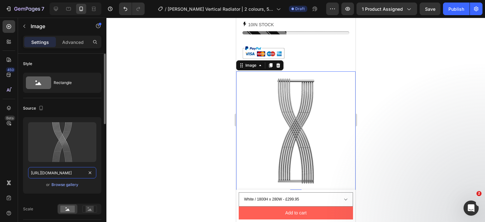
click at [58, 177] on input "[URL][DOMAIN_NAME]" at bounding box center [62, 172] width 68 height 11
paste input "reina-resia-vertical-1800x660-anthracite.png?v=1758573424"
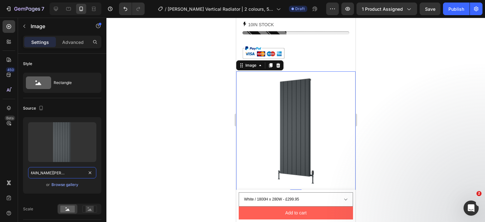
scroll to position [592, 0]
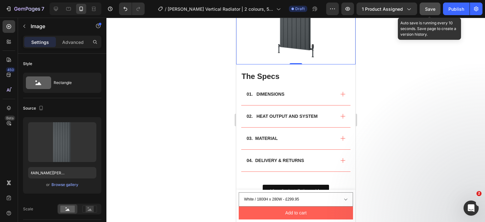
click at [436, 10] on span "Save" at bounding box center [430, 8] width 10 height 5
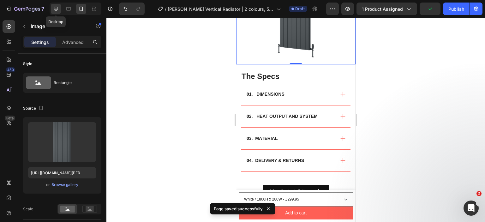
click at [53, 9] on icon at bounding box center [56, 9] width 6 height 6
type input "[URL][DOMAIN_NAME]"
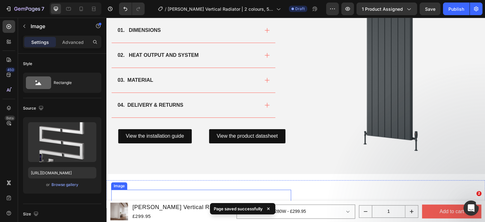
scroll to position [485, 0]
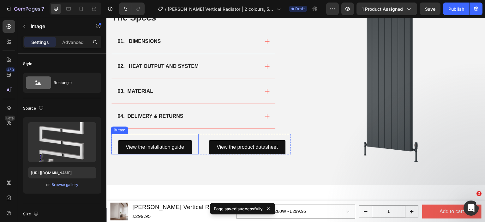
click at [196, 140] on div "View the installation guide Button" at bounding box center [155, 144] width 88 height 21
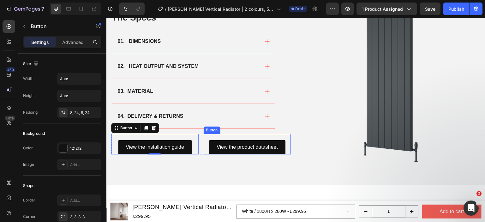
click at [227, 135] on div "View the product datasheet Button" at bounding box center [248, 144] width 88 height 21
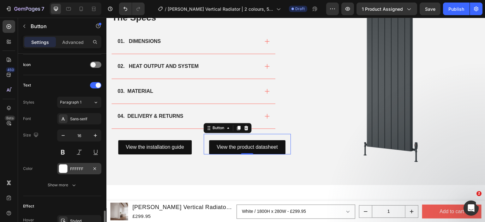
scroll to position [315, 0]
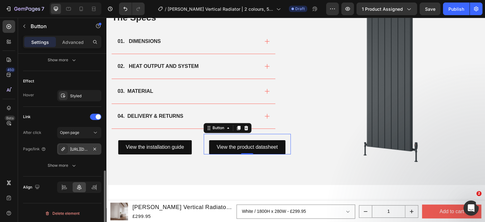
click at [82, 149] on div "[URL][DOMAIN_NAME]" at bounding box center [79, 150] width 18 height 6
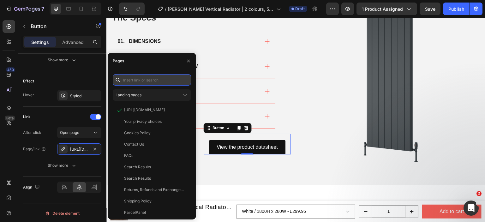
click at [143, 79] on input "text" at bounding box center [152, 79] width 78 height 11
paste input "https://cdn.shopify.com/s/files/1/0929/8313/2424/files/Reina_Resia_Vertical_Pro…"
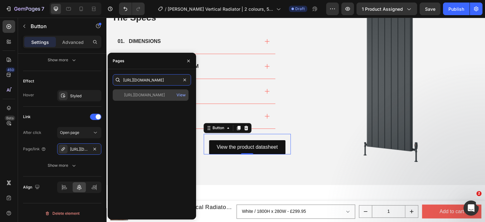
type input "https://cdn.shopify.com/s/files/1/0929/8313/2424/files/Reina_Resia_Vertical_Pro…"
click at [145, 97] on div "https://cdn.shopify.com/s/files/1/0929/8313/2424/files/Reina_Resia_Vertical_Pro…" at bounding box center [144, 95] width 41 height 6
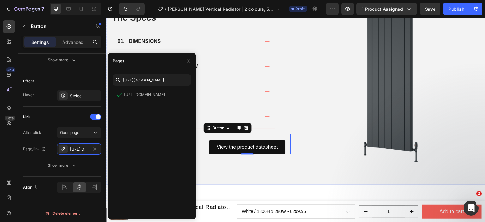
click at [296, 141] on div "The Specs Heading 01. DIMENSIONS 02. HEAT OUTPUT AND SYSTEM 03. MATERIAL 04. DE…" at bounding box center [296, 76] width 379 height 217
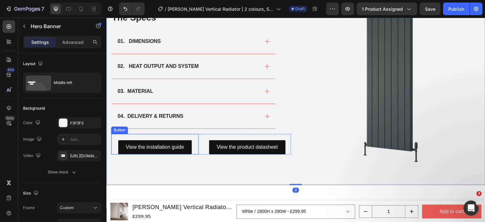
click at [188, 137] on div "View the installation guide Button" at bounding box center [155, 144] width 88 height 21
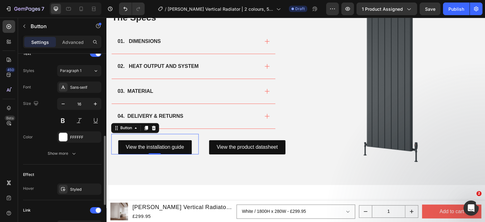
scroll to position [315, 0]
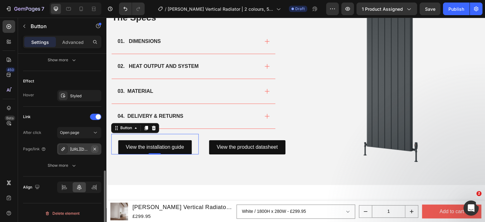
click at [94, 148] on icon "button" at bounding box center [94, 149] width 5 height 5
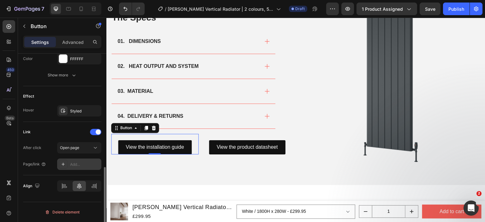
scroll to position [298, 0]
click at [51, 155] on div "After click Open page Page/link Add..." at bounding box center [62, 157] width 78 height 28
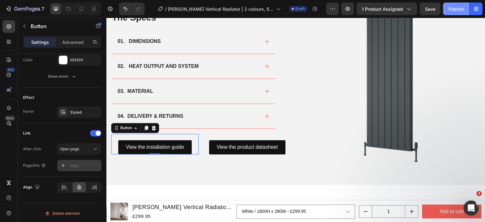
click at [454, 9] on div "Publish" at bounding box center [457, 9] width 16 height 7
click at [350, 12] on button "button" at bounding box center [348, 9] width 13 height 13
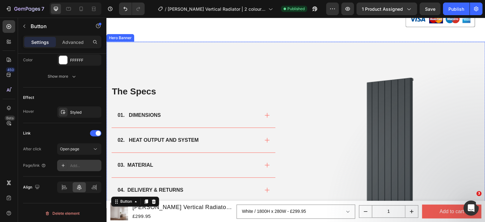
scroll to position [390, 0]
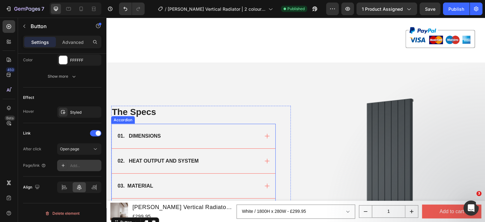
click at [246, 136] on div "01. DIMENSIONS" at bounding box center [188, 135] width 143 height 9
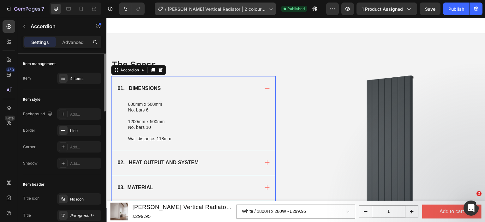
scroll to position [453, 0]
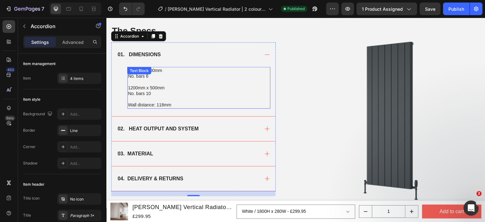
click at [173, 88] on p "1200mm x 500mm" at bounding box center [199, 88] width 142 height 6
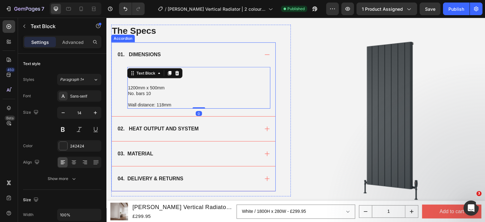
click at [119, 88] on div "800mm x 500mm No. bars 6 1200mm x 500mm No. bars 10 Wall distance: 118mm Text B…" at bounding box center [194, 91] width 164 height 49
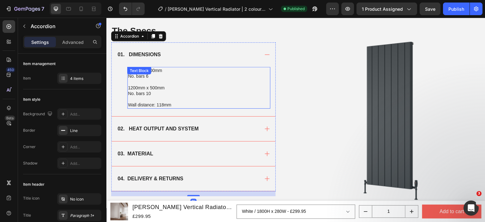
click at [139, 86] on p "1200mm x 500mm" at bounding box center [199, 88] width 142 height 6
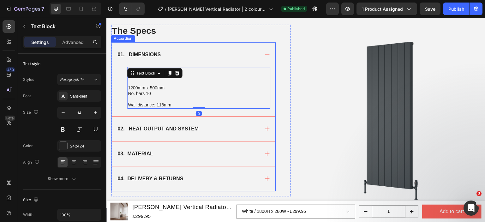
click at [117, 76] on div "800mm x 500mm No. bars 6 1200mm x 500mm No. bars 10 Wall distance: 118mm Text B…" at bounding box center [194, 91] width 164 height 49
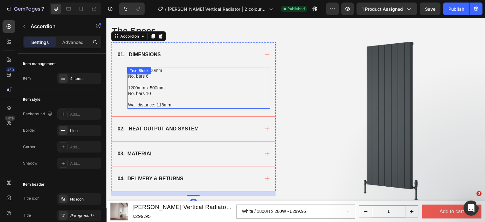
click at [133, 70] on div "Text Block" at bounding box center [139, 71] width 21 height 6
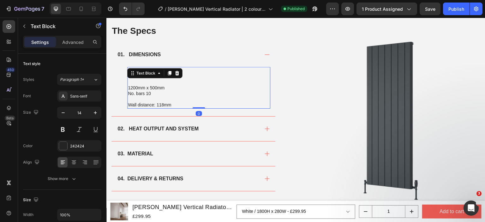
click at [144, 87] on p "1200mm x 500mm" at bounding box center [199, 88] width 142 height 6
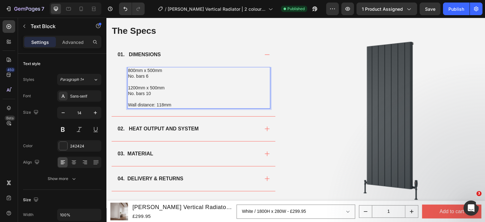
click at [136, 70] on p "800mm x 500mm" at bounding box center [199, 71] width 142 height 6
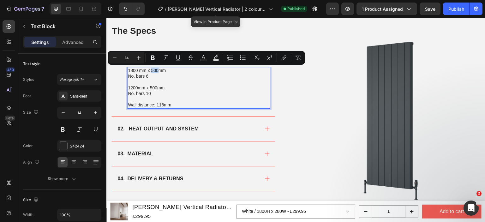
drag, startPoint x: 158, startPoint y: 70, endPoint x: 151, endPoint y: 70, distance: 6.3
click at [151, 70] on p "1800 mm x 500mm" at bounding box center [199, 71] width 142 height 6
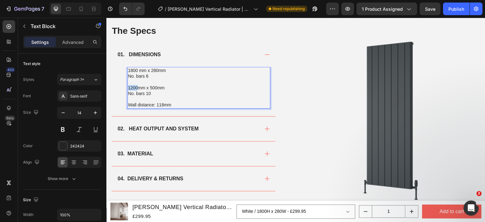
drag, startPoint x: 137, startPoint y: 87, endPoint x: 129, endPoint y: 87, distance: 8.2
click at [129, 87] on p "1200mm x 500mm" at bounding box center [199, 88] width 142 height 6
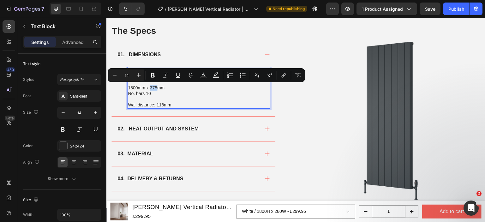
drag, startPoint x: 157, startPoint y: 87, endPoint x: 151, endPoint y: 87, distance: 6.0
click at [151, 87] on p "1800mm x 375mm" at bounding box center [199, 88] width 142 height 6
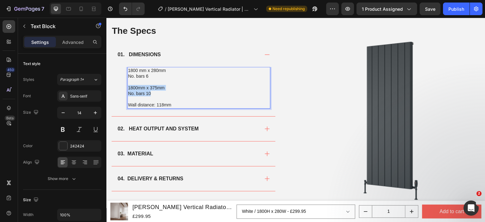
drag, startPoint x: 161, startPoint y: 93, endPoint x: 128, endPoint y: 89, distance: 33.1
click at [128, 89] on div "1800 mm x 280mm No. bars 6 1800mm x 375mm No. bars 10 Wall distance: 118mm" at bounding box center [198, 87] width 143 height 41
copy div "1800mm x 375mm No. bars 10"
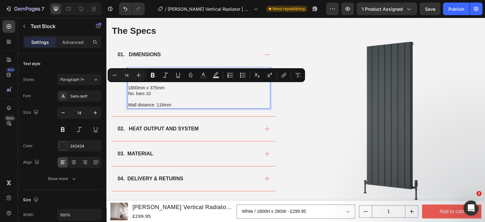
click at [155, 96] on p "Rich Text Editor. Editing area: main" at bounding box center [199, 99] width 142 height 6
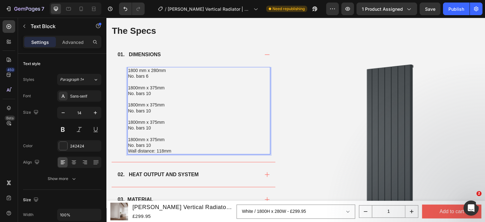
click at [155, 106] on p "1800mm x 375mm" at bounding box center [199, 105] width 142 height 6
click at [153, 121] on p "1800mm x 375mm" at bounding box center [199, 122] width 142 height 6
click at [153, 139] on p "1800mm x 375mm" at bounding box center [199, 140] width 142 height 6
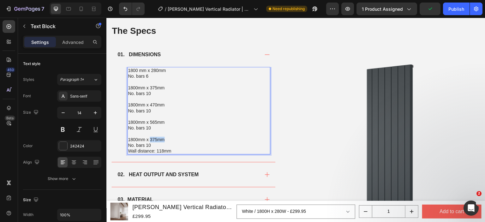
click at [153, 139] on p "1800mm x 375mm" at bounding box center [199, 140] width 142 height 6
click at [153, 144] on p "No. bars 10" at bounding box center [199, 146] width 142 height 6
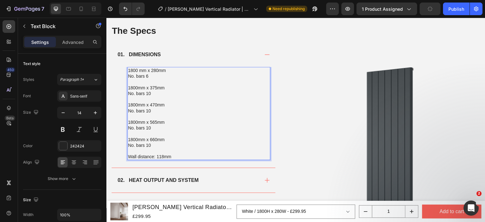
click at [158, 154] on p "Wall distance: 118mm" at bounding box center [199, 157] width 142 height 6
click at [148, 79] on p "Rich Text Editor. Editing area: main" at bounding box center [199, 82] width 142 height 6
click at [148, 76] on p "No. bars 6" at bounding box center [199, 76] width 142 height 6
click at [151, 93] on p "No. bars 10" at bounding box center [199, 94] width 142 height 6
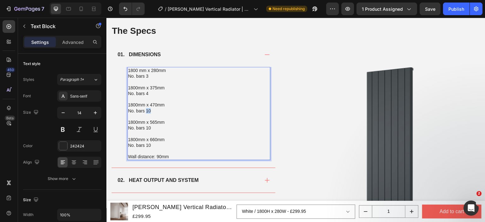
drag, startPoint x: 147, startPoint y: 109, endPoint x: 153, endPoint y: 109, distance: 6.3
click at [153, 109] on p "No. bars 10" at bounding box center [199, 111] width 142 height 6
drag, startPoint x: 147, startPoint y: 127, endPoint x: 153, endPoint y: 127, distance: 6.3
click at [153, 127] on p "No. bars 10" at bounding box center [199, 128] width 142 height 6
drag, startPoint x: 147, startPoint y: 144, endPoint x: 153, endPoint y: 144, distance: 6.0
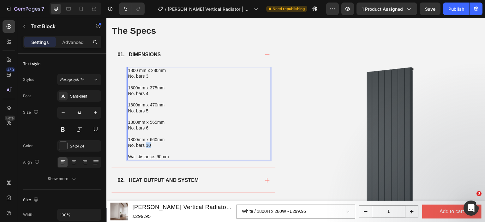
click at [153, 144] on p "No. bars 10" at bounding box center [199, 146] width 142 height 6
click at [170, 145] on p "No. bars 7" at bounding box center [199, 146] width 142 height 6
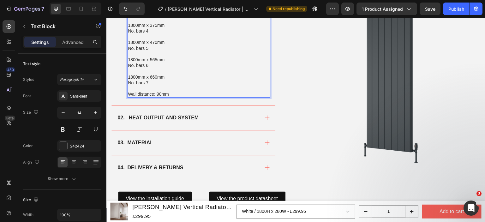
scroll to position [516, 0]
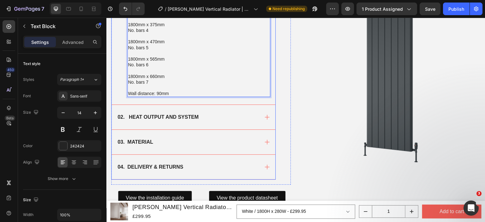
click at [217, 116] on div "02. HEAT OUTPUT AND SYSTEM" at bounding box center [188, 117] width 143 height 9
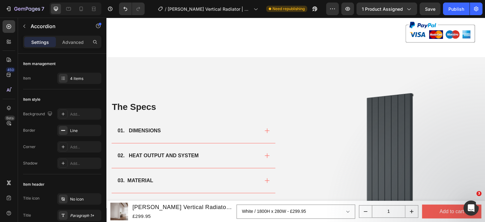
scroll to position [411, 0]
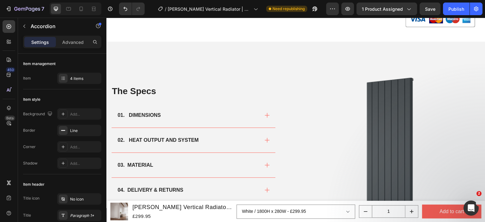
click at [218, 136] on div "02. HEAT OUTPUT AND SYSTEM" at bounding box center [188, 140] width 143 height 9
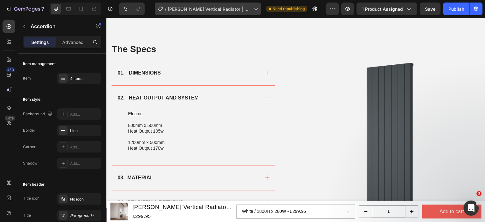
scroll to position [474, 0]
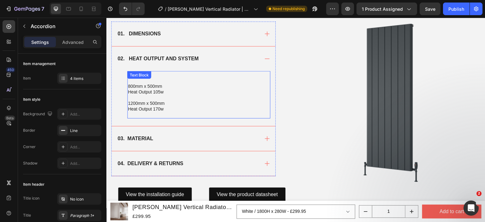
click at [192, 90] on p "Heat Output 105w" at bounding box center [199, 92] width 142 height 6
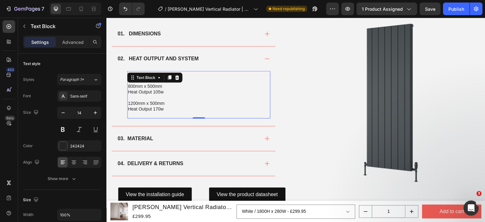
click at [190, 99] on p at bounding box center [199, 98] width 142 height 6
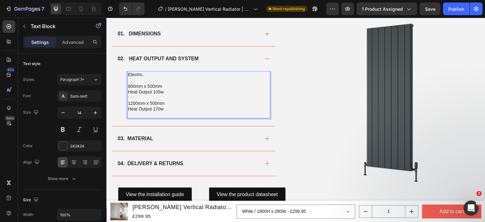
click at [173, 109] on p "Heat Output 170w" at bounding box center [199, 109] width 142 height 6
click at [146, 74] on p "Electric." at bounding box center [199, 75] width 142 height 6
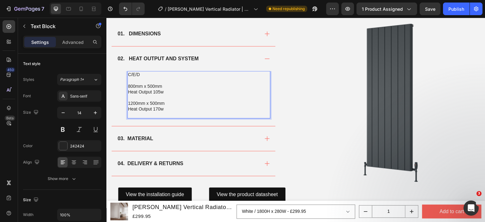
click at [147, 86] on p "800mm x 500mm" at bounding box center [199, 86] width 142 height 6
click at [170, 85] on p "800mm x 500mm" at bounding box center [199, 86] width 142 height 6
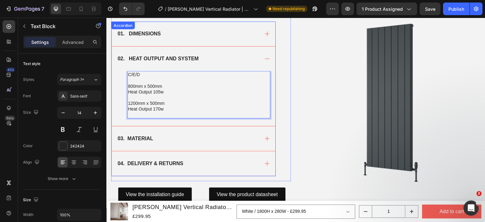
click at [178, 41] on div "01. DIMENSIONS" at bounding box center [194, 33] width 164 height 25
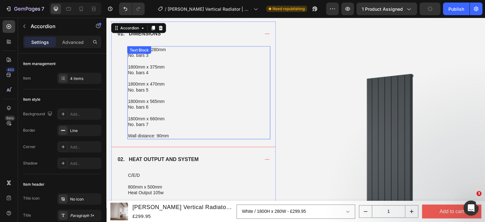
click at [176, 131] on p at bounding box center [199, 130] width 142 height 6
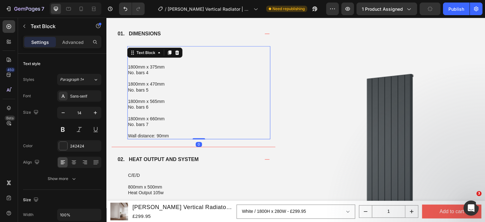
click at [160, 125] on p "No. bars 7" at bounding box center [199, 125] width 142 height 6
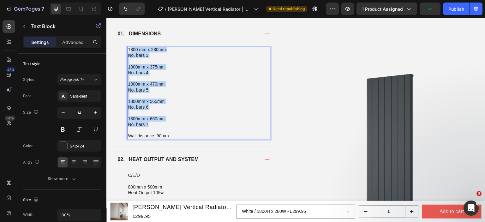
click at [130, 49] on p "1800 mm x 280mm" at bounding box center [199, 50] width 142 height 6
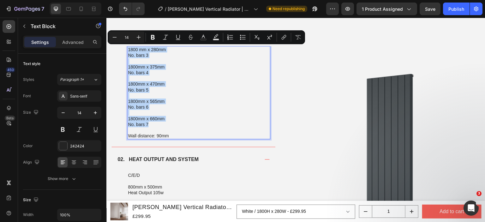
click at [129, 49] on p "1800 mm x 280mm" at bounding box center [199, 50] width 142 height 6
copy div "1800 mm x 280mm No. bars 3 1800mm x 375mm No. bars 4 1800mm x 470mm No. bars 5 …"
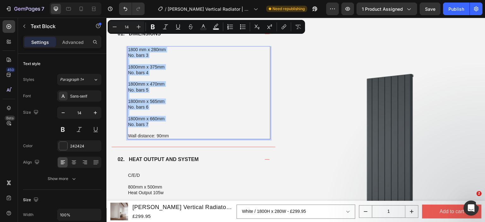
scroll to position [569, 0]
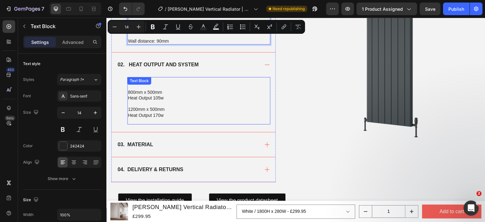
click at [173, 111] on p "1200mm x 500mm" at bounding box center [199, 110] width 142 height 6
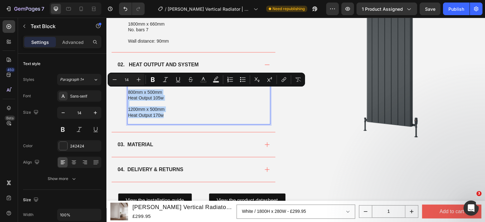
drag, startPoint x: 165, startPoint y: 115, endPoint x: 128, endPoint y: 90, distance: 43.9
click at [128, 90] on div "C/E/D 800mm x 500mm Heat Output 105w 1200mm x 500mm Heat Output 170w" at bounding box center [198, 100] width 143 height 47
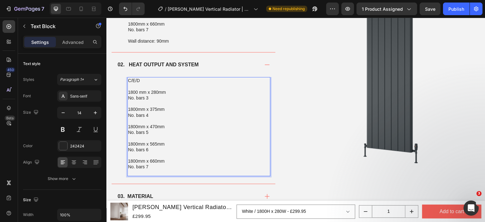
click at [170, 89] on p "1800 mm x 280mm" at bounding box center [199, 92] width 142 height 6
click at [149, 82] on p "C/E/D" at bounding box center [199, 81] width 142 height 6
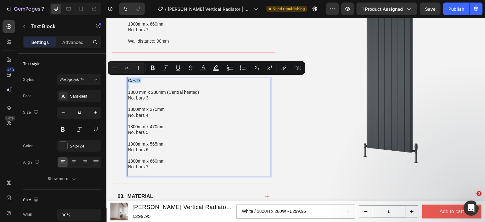
copy p "C/E/D"
click at [169, 107] on p "1800mm x 375mm" at bounding box center [199, 110] width 142 height 6
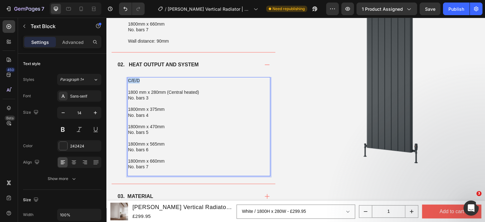
drag, startPoint x: 145, startPoint y: 81, endPoint x: 129, endPoint y: 81, distance: 16.4
click at [129, 81] on p "C/E/D" at bounding box center [199, 81] width 142 height 6
click at [174, 108] on p "1800mm x 375mm" at bounding box center [199, 110] width 142 height 6
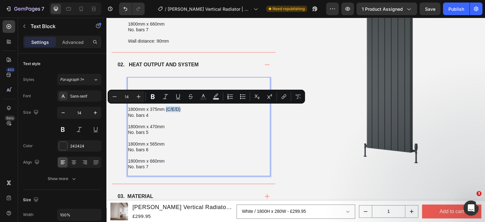
copy p "(C/E/D)"
drag, startPoint x: 182, startPoint y: 108, endPoint x: 166, endPoint y: 108, distance: 15.8
click at [166, 108] on p "1800mm x 375mm (C/E/D)" at bounding box center [199, 110] width 142 height 6
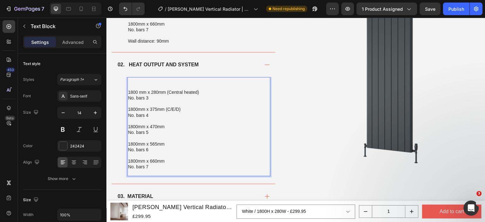
click at [169, 126] on p "1800mm x 470mm" at bounding box center [199, 127] width 142 height 6
click at [174, 143] on p "1800mm x 565mm" at bounding box center [199, 144] width 142 height 6
click at [174, 160] on p "1800mm x 660mm" at bounding box center [199, 161] width 142 height 6
drag, startPoint x: 151, startPoint y: 99, endPoint x: 129, endPoint y: 98, distance: 22.4
click at [129, 98] on p "No. bars 3" at bounding box center [199, 98] width 142 height 6
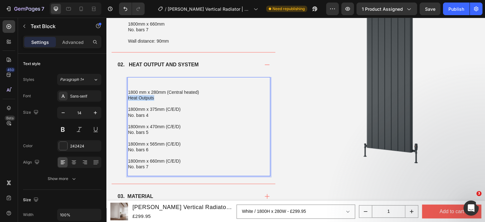
copy p "Heat Outputs"
drag, startPoint x: 156, startPoint y: 99, endPoint x: 129, endPoint y: 99, distance: 26.6
click at [129, 99] on p "Heat Outputs" at bounding box center [199, 98] width 142 height 6
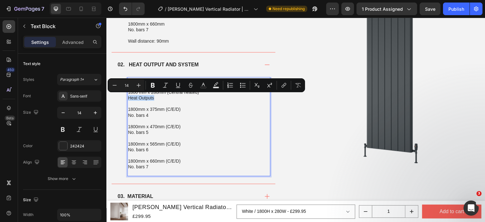
click at [172, 100] on p "Heat Outputs" at bounding box center [199, 98] width 142 height 6
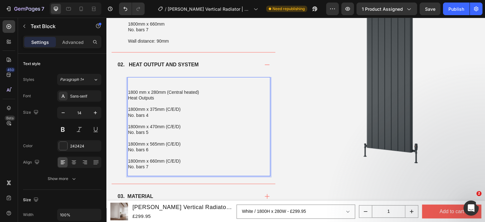
click at [138, 82] on p "Rich Text Editor. Editing area: main" at bounding box center [199, 81] width 142 height 6
drag, startPoint x: 146, startPoint y: 79, endPoint x: 129, endPoint y: 79, distance: 16.8
click at [129, 79] on p "ΔT50°C" at bounding box center [199, 81] width 142 height 6
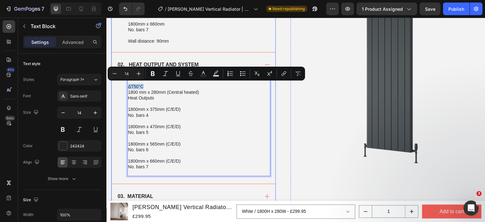
drag, startPoint x: 145, startPoint y: 84, endPoint x: 125, endPoint y: 87, distance: 20.1
click at [125, 87] on div "ΔT50°C 1800 mm x 280mm (Central heated) Heat Outputs 1800mm x 375mm (C/E/D) No.…" at bounding box center [194, 130] width 164 height 107
click at [139, 86] on p "ΔT50°C" at bounding box center [199, 87] width 142 height 6
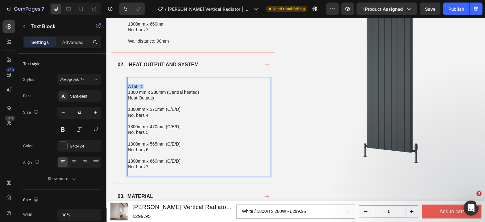
drag, startPoint x: 144, startPoint y: 84, endPoint x: 127, endPoint y: 86, distance: 17.4
click at [127, 86] on div "ΔT50°C 1800 mm x 280mm (Central heated) Heat Outputs 1800mm x 375mm (C/E/D) No.…" at bounding box center [198, 126] width 143 height 99
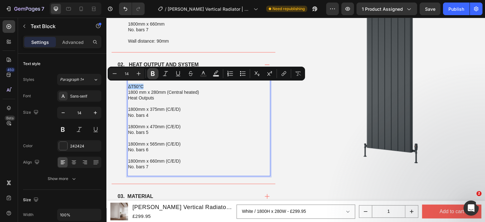
drag, startPoint x: 152, startPoint y: 74, endPoint x: 45, endPoint y: 67, distance: 107.0
click at [152, 74] on icon "Editor contextual toolbar" at bounding box center [153, 73] width 4 height 5
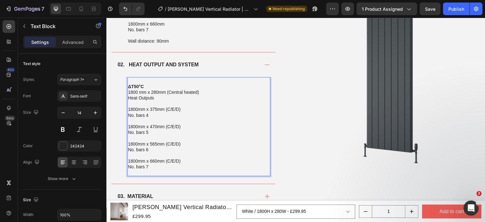
click at [174, 96] on p "Heat Outputs" at bounding box center [199, 98] width 142 height 6
copy p "Heat Outputs 786W"
drag, startPoint x: 174, startPoint y: 96, endPoint x: 128, endPoint y: 97, distance: 46.5
click at [128, 97] on p "Heat Outputs 786W" at bounding box center [199, 98] width 142 height 6
drag, startPoint x: 154, startPoint y: 115, endPoint x: 125, endPoint y: 115, distance: 29.1
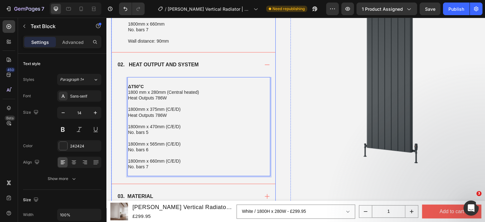
click at [125, 115] on div "ΔT50°C 1800 mm x 280mm (Central heated) Heat Outputs 786W 1800mm x 375mm (C/E/D…" at bounding box center [194, 130] width 164 height 107
drag, startPoint x: 149, startPoint y: 131, endPoint x: 128, endPoint y: 131, distance: 20.9
click at [128, 131] on p "No. bars 5" at bounding box center [199, 133] width 142 height 6
drag, startPoint x: 150, startPoint y: 150, endPoint x: 127, endPoint y: 148, distance: 23.1
click at [127, 148] on div "ΔT50°C 1800 mm x 280mm (Central heated) Heat Outputs 786W 1800mm x 375mm (C/E/D…" at bounding box center [198, 126] width 143 height 99
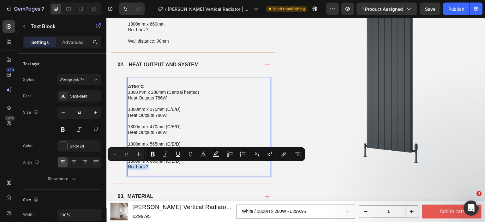
drag, startPoint x: 153, startPoint y: 167, endPoint x: 128, endPoint y: 166, distance: 24.7
click at [128, 166] on p "No. bars 7" at bounding box center [199, 167] width 142 height 6
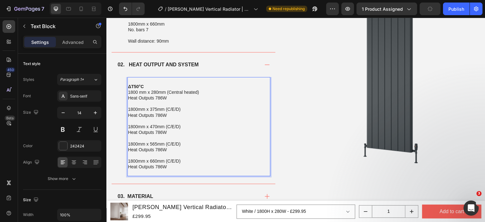
click at [160, 114] on p "Heat Outputs 786W" at bounding box center [199, 116] width 142 height 6
click at [164, 132] on p "Heat Outputs 786W" at bounding box center [199, 133] width 142 height 6
click at [160, 130] on p "Heat Outputs 786W" at bounding box center [199, 133] width 142 height 6
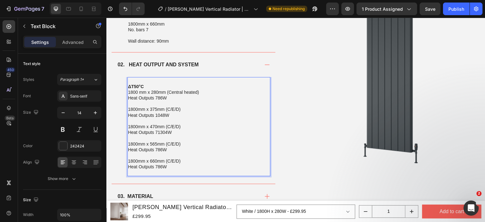
drag, startPoint x: 162, startPoint y: 131, endPoint x: 156, endPoint y: 131, distance: 5.7
click at [156, 131] on p "Heat Outputs 71304W" at bounding box center [199, 133] width 142 height 6
drag, startPoint x: 163, startPoint y: 149, endPoint x: 156, endPoint y: 150, distance: 7.3
click at [156, 150] on p "Heat Outputs 1557W" at bounding box center [199, 150] width 142 height 6
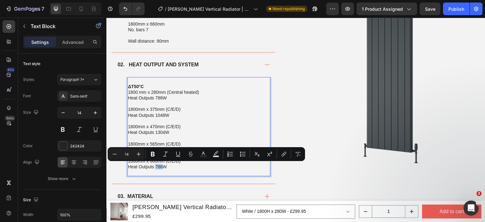
drag, startPoint x: 163, startPoint y: 168, endPoint x: 156, endPoint y: 168, distance: 7.9
click at [156, 168] on p "Heat Outputs 786W" at bounding box center [199, 167] width 142 height 6
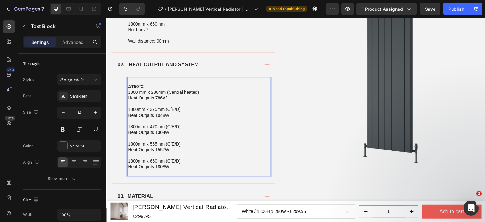
click at [175, 167] on p "Heat Outputs 1808W" at bounding box center [199, 167] width 142 height 6
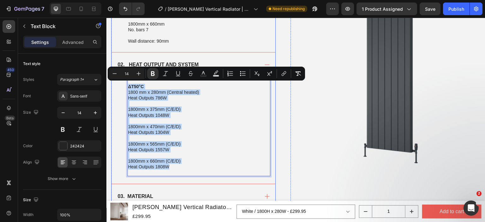
drag, startPoint x: 175, startPoint y: 167, endPoint x: 127, endPoint y: 85, distance: 95.2
click at [127, 85] on div "ΔT50°C 1800 mm x 280mm (Central heated) Heat Outputs 786W 1800mm x 375mm (C/E/D…" at bounding box center [194, 130] width 164 height 107
copy div "ΔT50°C 1800 mm x 280mm (Central heated) Heat Outputs 786W 1800mm x 375mm (C/E/D…"
click at [178, 166] on p "Heat Outputs 1808W" at bounding box center [199, 167] width 142 height 6
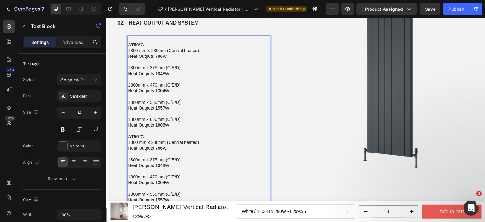
scroll to position [614, 0]
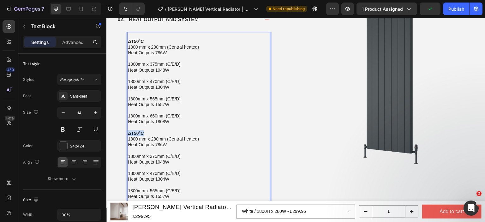
click at [129, 132] on p "ΔT50°C" at bounding box center [199, 134] width 142 height 6
drag, startPoint x: 163, startPoint y: 145, endPoint x: 156, endPoint y: 145, distance: 7.6
click at [156, 145] on p "Heat Outputs 786W" at bounding box center [199, 145] width 142 height 6
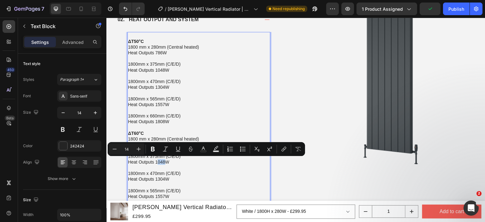
drag, startPoint x: 165, startPoint y: 161, endPoint x: 157, endPoint y: 162, distance: 8.3
click at [157, 162] on p "Heat Outputs 1048W" at bounding box center [199, 162] width 142 height 6
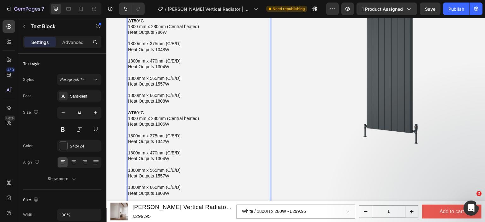
scroll to position [646, 0]
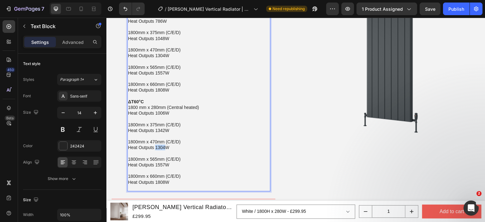
drag, startPoint x: 164, startPoint y: 144, endPoint x: 156, endPoint y: 147, distance: 8.8
click at [156, 147] on p "Heat Outputs 1304W" at bounding box center [199, 148] width 142 height 6
click at [201, 151] on p "Rich Text Editor. Editing area: main" at bounding box center [199, 154] width 142 height 6
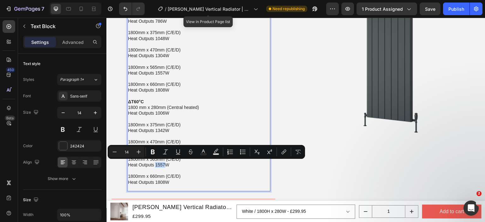
drag, startPoint x: 165, startPoint y: 164, endPoint x: 156, endPoint y: 164, distance: 8.5
click at [156, 164] on p "Heat Outputs 1557W" at bounding box center [199, 165] width 142 height 6
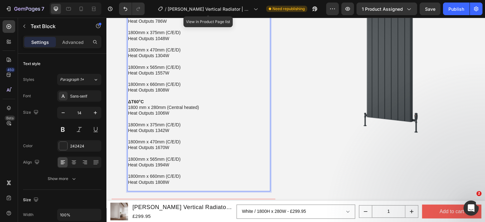
click at [195, 169] on p "Rich Text Editor. Editing area: main" at bounding box center [199, 171] width 142 height 6
click at [159, 172] on p "Rich Text Editor. Editing area: main" at bounding box center [199, 171] width 142 height 6
click at [160, 180] on p "Heat Outputs 1808W" at bounding box center [199, 183] width 142 height 6
click at [164, 181] on p "Heat Outputs 1808W" at bounding box center [199, 183] width 142 height 6
click at [165, 182] on p "Heat Outputs 1808W" at bounding box center [199, 183] width 142 height 6
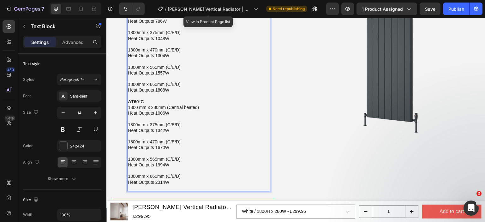
drag, startPoint x: 165, startPoint y: 183, endPoint x: 156, endPoint y: 183, distance: 9.5
click at [156, 183] on p "Heat Outputs 2314W" at bounding box center [199, 183] width 142 height 6
click at [182, 178] on p "1800mm x 660mm (C/E/D)" at bounding box center [199, 177] width 142 height 6
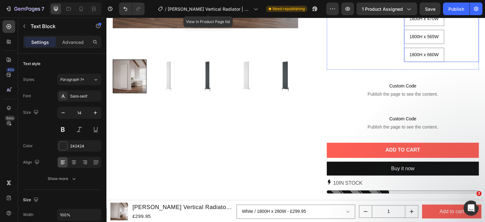
scroll to position [45, 0]
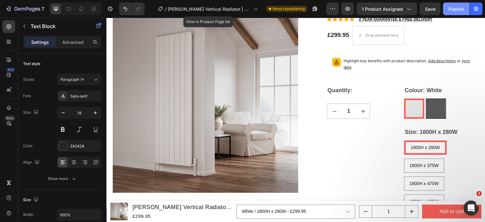
click at [452, 9] on div "Publish" at bounding box center [457, 9] width 16 height 7
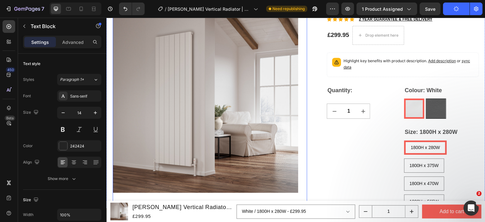
scroll to position [0, 0]
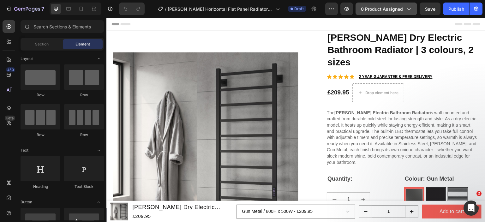
click at [382, 10] on span "0 product assigned" at bounding box center [382, 9] width 42 height 7
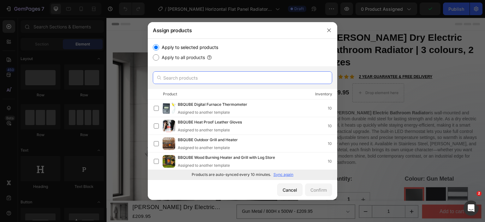
click at [186, 72] on input "text" at bounding box center [243, 77] width 180 height 13
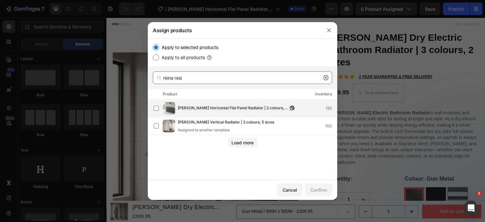
type input "reina resi"
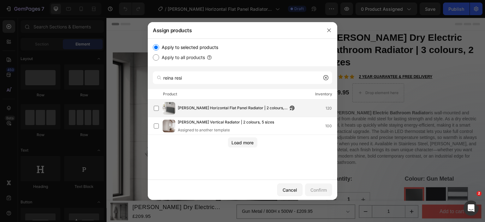
click at [205, 106] on span "[PERSON_NAME] Horizontal Flat Panel Radiator | 2 colours, 6 sizes" at bounding box center [233, 108] width 110 height 7
click at [319, 189] on div "Confirm" at bounding box center [319, 190] width 16 height 7
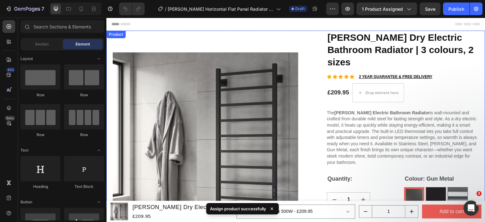
click at [110, 35] on div "Product" at bounding box center [116, 35] width 17 height 6
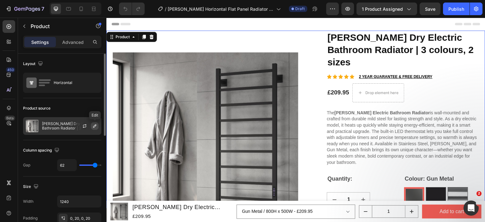
click at [97, 124] on button "button" at bounding box center [95, 126] width 8 height 8
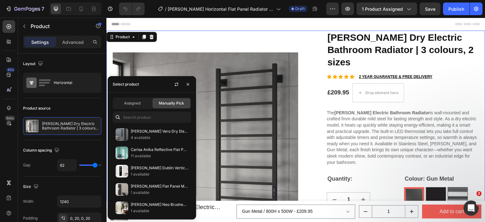
click at [145, 123] on div "Assigned Manually Pick [PERSON_NAME] Vero Dry Electric Towel Radiator in Brushe…" at bounding box center [152, 156] width 88 height 127
click at [147, 119] on input "text" at bounding box center [152, 117] width 78 height 11
paste input "[PERSON_NAME] Horizontal Flat Panel Radiator | 2 colours, 6 sizes"
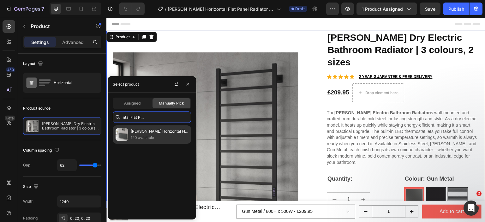
type input "[PERSON_NAME] Horizontal Flat Panel Radiator | 2 colours, 6 sizes"
click at [146, 130] on p "[PERSON_NAME] Horizontal Flat Panel Radiator | 2 colours, 6 sizes" at bounding box center [160, 131] width 58 height 6
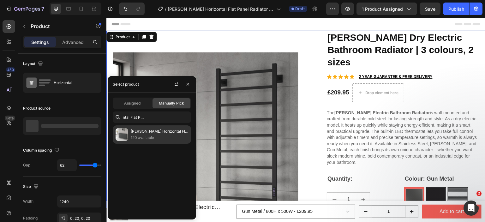
scroll to position [0, 0]
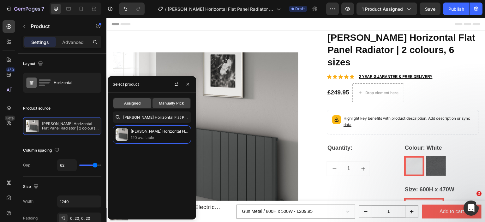
click at [138, 104] on span "Assigned" at bounding box center [132, 104] width 16 height 6
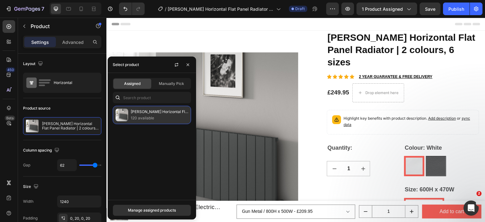
click at [138, 113] on p "[PERSON_NAME] Horizontal Flat Panel Radiator | 2 colours, 6 sizes" at bounding box center [160, 112] width 58 height 6
drag, startPoint x: 158, startPoint y: 209, endPoint x: 92, endPoint y: 133, distance: 100.8
click at [158, 209] on div "Manage assigned products" at bounding box center [152, 211] width 48 height 6
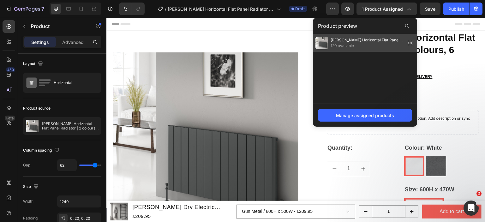
click at [347, 45] on span "120 available" at bounding box center [367, 46] width 73 height 6
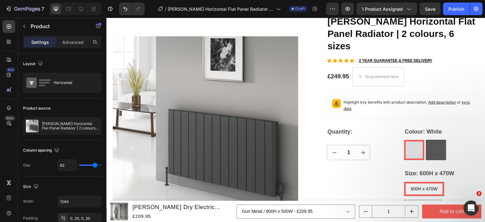
scroll to position [63, 0]
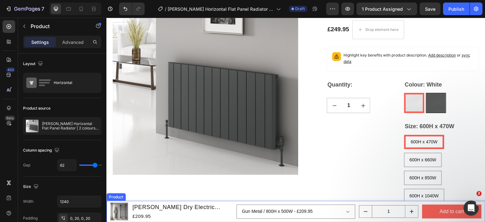
click at [110, 197] on div "Product" at bounding box center [116, 197] width 17 height 6
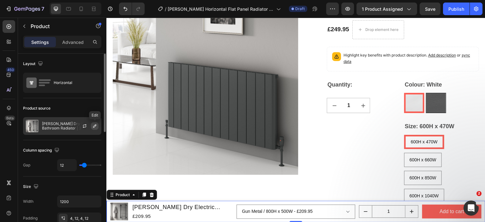
click at [95, 125] on icon "button" at bounding box center [94, 126] width 5 height 5
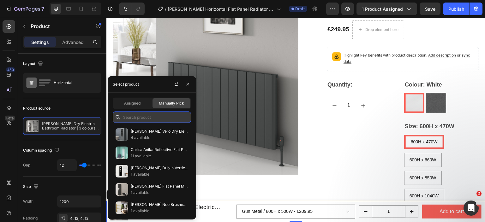
click at [149, 114] on input "text" at bounding box center [152, 117] width 78 height 11
paste input "[PERSON_NAME] Horizontal Flat Panel Radiator | 2 colours, 6 sizes"
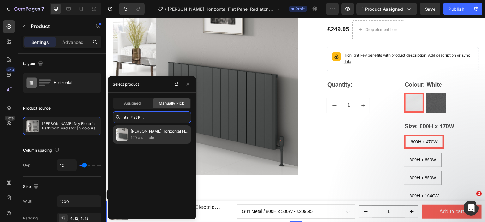
type input "[PERSON_NAME] Horizontal Flat Panel Radiator | 2 colours, 6 sizes"
click at [146, 133] on p "[PERSON_NAME] Horizontal Flat Panel Radiator | 2 colours, 6 sizes" at bounding box center [160, 131] width 58 height 6
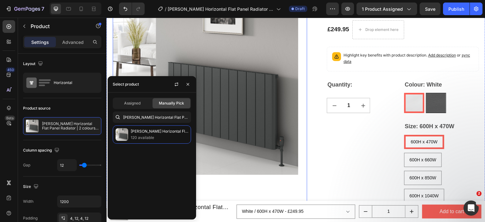
click at [232, 181] on img at bounding box center [206, 81] width 186 height 229
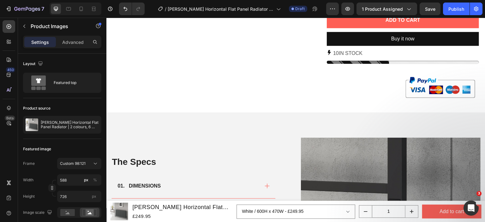
scroll to position [379, 0]
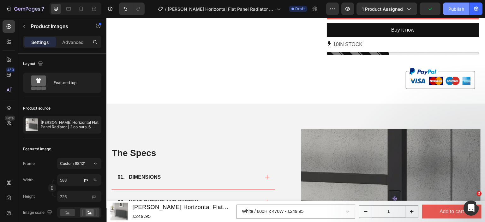
click at [454, 4] on button "Publish" at bounding box center [456, 9] width 27 height 13
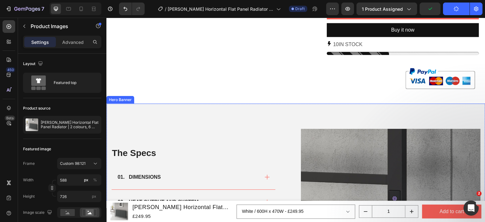
scroll to position [442, 0]
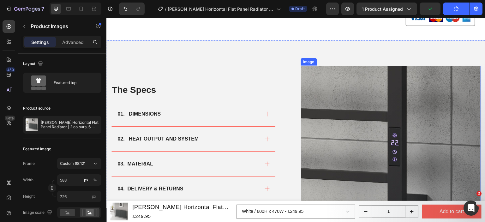
click at [326, 100] on img at bounding box center [391, 156] width 180 height 180
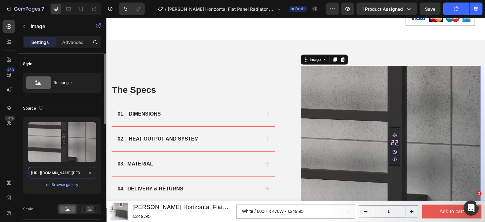
click at [56, 170] on input "[URL][DOMAIN_NAME][PERSON_NAME]" at bounding box center [62, 172] width 68 height 11
paste input "resia-horizontal-600x1230-anthracite.png?v=1758573892"
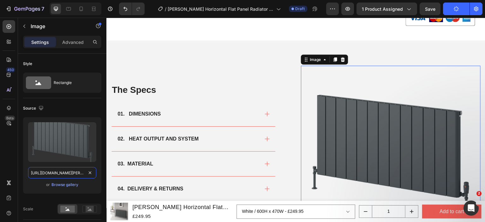
scroll to position [0, 162]
type input "[URL][DOMAIN_NAME][PERSON_NAME]"
click at [83, 8] on icon at bounding box center [81, 9] width 6 height 6
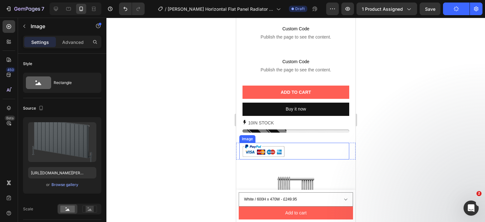
scroll to position [430, 0]
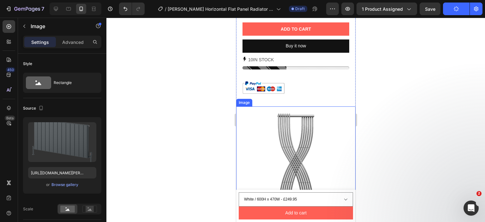
click at [277, 157] on img at bounding box center [295, 166] width 119 height 119
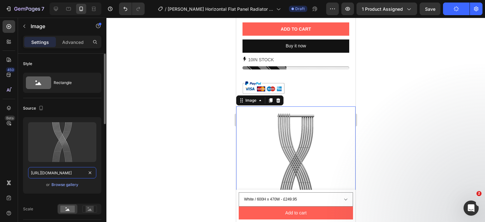
click at [58, 169] on input "[URL][DOMAIN_NAME]" at bounding box center [62, 172] width 68 height 11
paste input "[PERSON_NAME]-horizontal-600x1230-anthracite.png?v=1758573892"
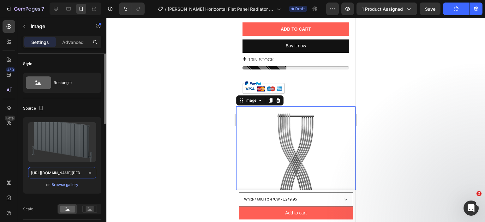
scroll to position [0, 162]
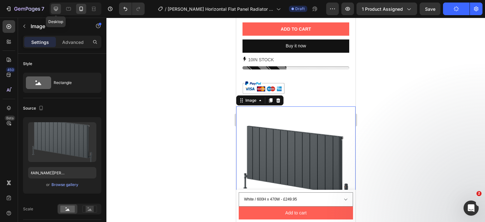
click at [56, 9] on icon at bounding box center [56, 9] width 6 height 6
type input "[URL][DOMAIN_NAME]"
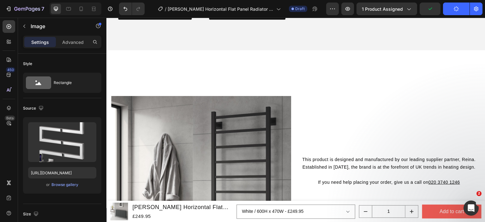
scroll to position [733, 0]
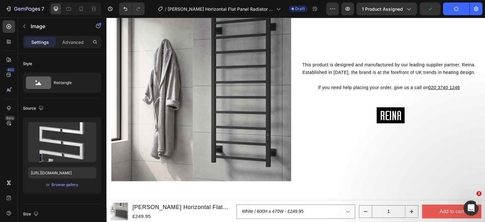
click at [242, 110] on img at bounding box center [201, 91] width 180 height 240
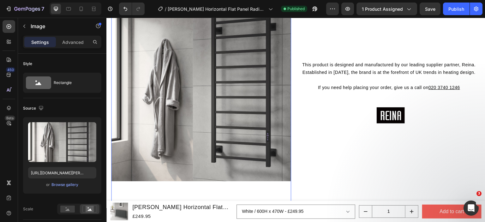
scroll to position [701, 0]
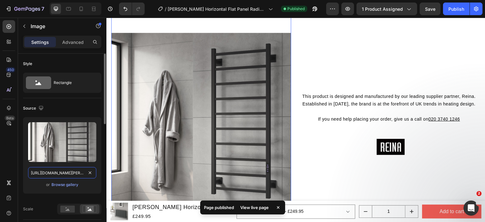
click at [58, 175] on input "[URL][DOMAIN_NAME][PERSON_NAME]" at bounding box center [62, 172] width 68 height 11
paste input "resia-horizontal-600x1230-anthracite.jpg?v=1758573891"
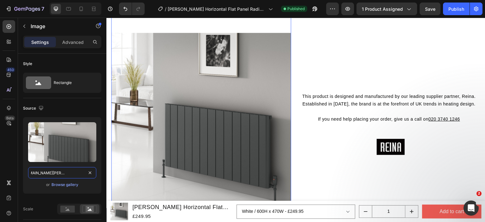
scroll to position [669, 0]
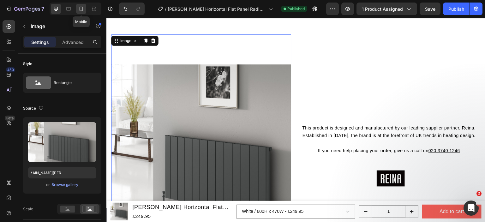
click at [84, 7] on icon at bounding box center [81, 9] width 6 height 6
type input "[URL][DOMAIN_NAME][PERSON_NAME]"
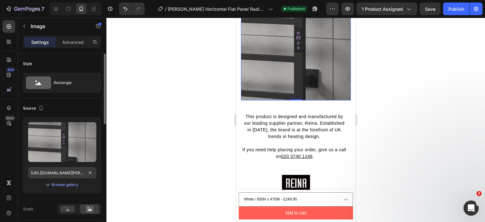
scroll to position [603, 0]
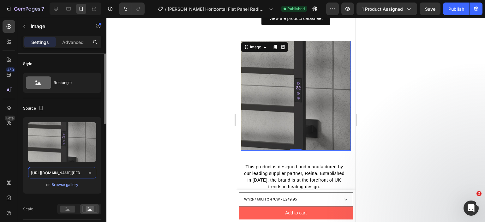
click at [69, 173] on input "[URL][DOMAIN_NAME][PERSON_NAME]" at bounding box center [62, 172] width 68 height 11
paste input "resia-horizontal-600x1230-anthracite.jpg?v=1758573891"
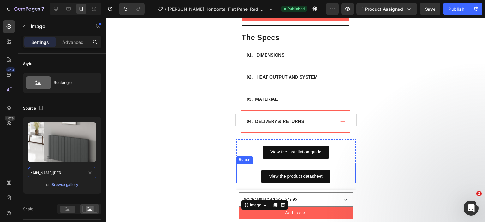
scroll to position [421, 0]
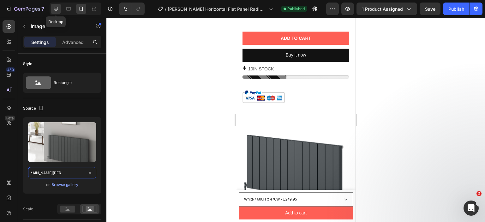
type input "[URL][DOMAIN_NAME][PERSON_NAME]"
click at [57, 9] on icon at bounding box center [56, 9] width 4 height 4
type input "750"
type input "1000"
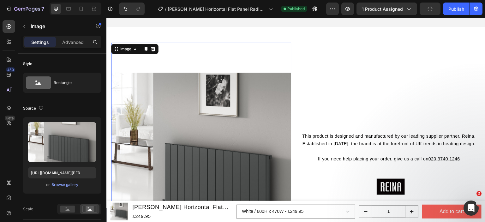
click at [432, 9] on icon "button" at bounding box center [431, 9] width 6 height 6
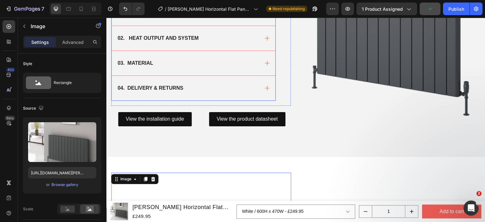
scroll to position [535, 0]
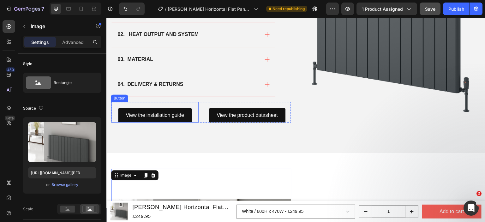
click at [191, 103] on div "View the installation guide Button" at bounding box center [155, 112] width 88 height 21
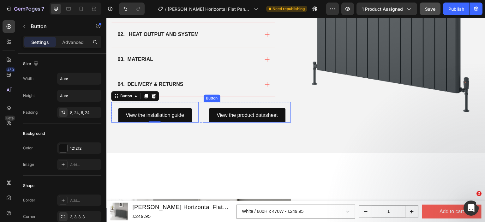
click at [227, 104] on div "View the product datasheet Button" at bounding box center [248, 112] width 88 height 21
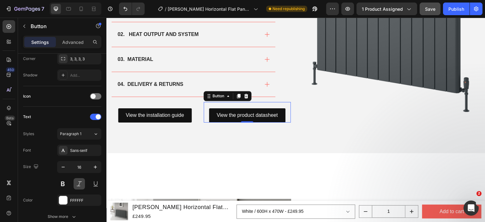
scroll to position [284, 0]
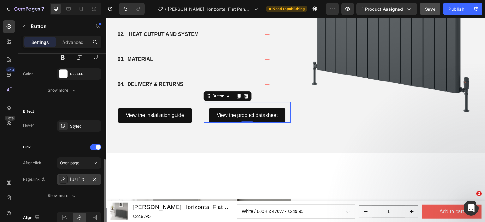
click at [82, 179] on div "[URL][DOMAIN_NAME]" at bounding box center [79, 180] width 18 height 6
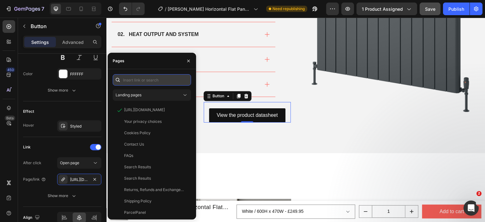
click at [149, 80] on input "text" at bounding box center [152, 79] width 78 height 11
paste input "[URL][DOMAIN_NAME]"
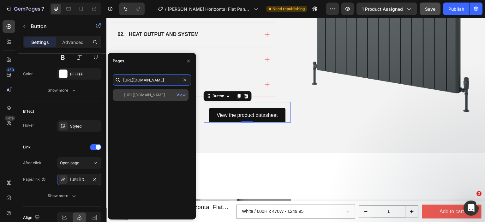
type input "[URL][DOMAIN_NAME]"
click at [150, 95] on div "[URL][DOMAIN_NAME]" at bounding box center [144, 95] width 41 height 6
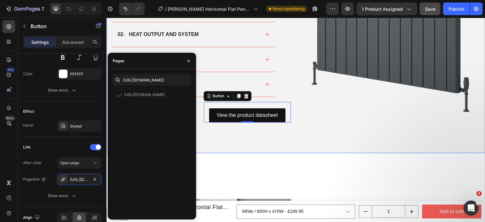
click at [224, 136] on div "The Specs Heading 01. DIMENSIONS 02. HEAT OUTPUT AND SYSTEM 03. MATERIAL 04. DE…" at bounding box center [201, 51] width 180 height 180
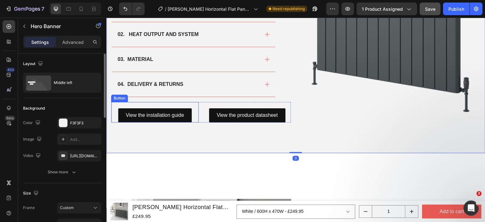
click at [172, 104] on div "View the installation guide Button" at bounding box center [155, 112] width 88 height 21
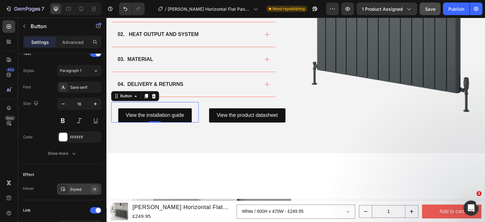
scroll to position [315, 0]
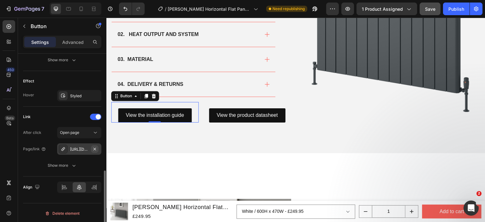
click at [95, 148] on icon "button" at bounding box center [95, 149] width 3 height 3
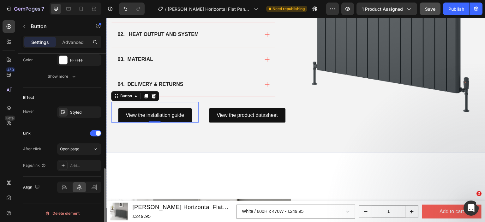
click at [166, 136] on div "The Specs Heading 01. DIMENSIONS 02. HEAT OUTPUT AND SYSTEM 03. MATERIAL 04. DE…" at bounding box center [201, 51] width 180 height 180
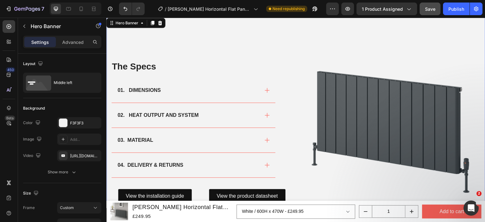
scroll to position [282, 0]
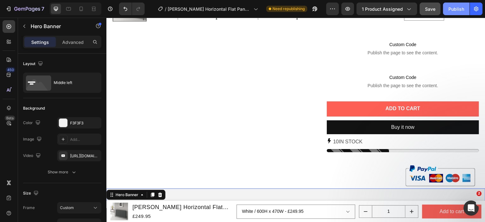
click at [451, 12] on button "Publish" at bounding box center [456, 9] width 27 height 13
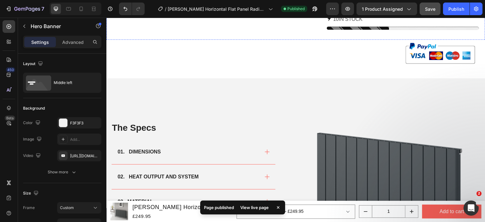
scroll to position [408, 0]
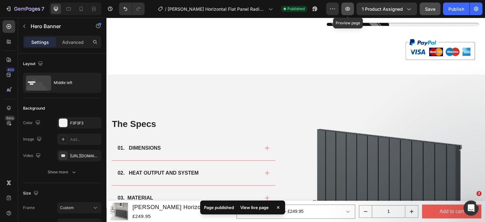
click at [350, 7] on icon "button" at bounding box center [348, 9] width 5 height 4
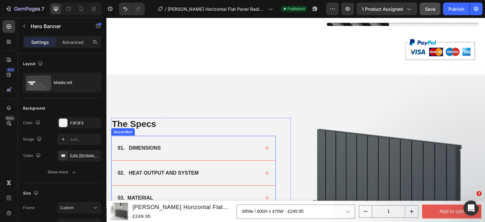
click at [172, 161] on div "02. HEAT OUTPUT AND SYSTEM" at bounding box center [194, 173] width 164 height 25
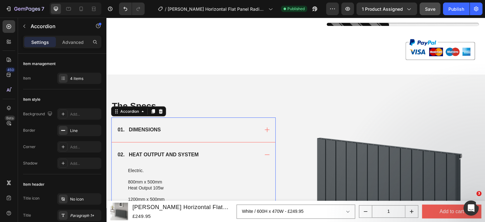
click at [172, 150] on div "02. HEAT OUTPUT AND SYSTEM" at bounding box center [194, 155] width 164 height 25
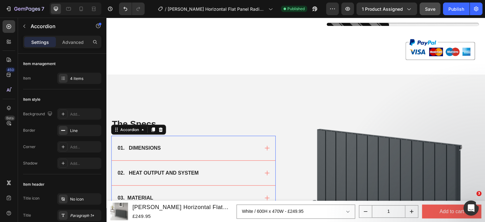
click at [172, 161] on div "02. HEAT OUTPUT AND SYSTEM" at bounding box center [194, 173] width 164 height 25
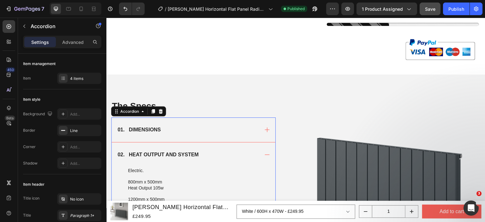
click at [194, 125] on div "01. DIMENSIONS" at bounding box center [188, 129] width 143 height 9
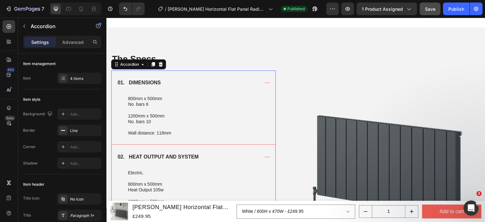
scroll to position [472, 0]
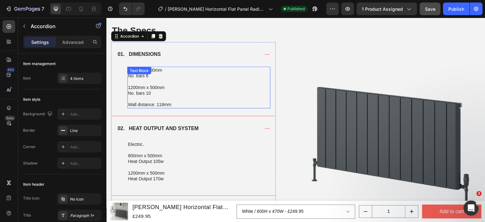
click at [127, 79] on div "800mm x 500mm No. bars 6 1200mm x 500mm No. bars 10 Wall distance: 118mm" at bounding box center [198, 87] width 143 height 41
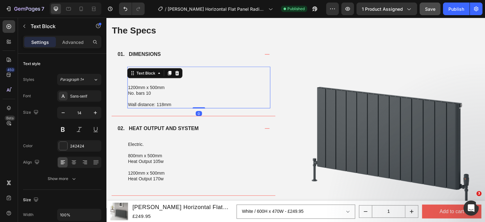
click at [168, 81] on p at bounding box center [199, 82] width 142 height 6
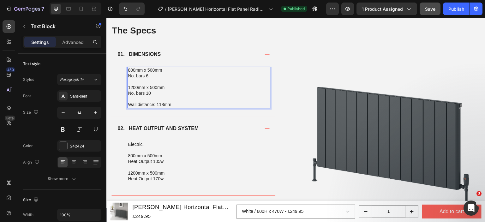
click at [162, 92] on p "No. bars 10" at bounding box center [199, 93] width 142 height 6
click at [131, 69] on p "800mm x 500mm" at bounding box center [199, 70] width 142 height 6
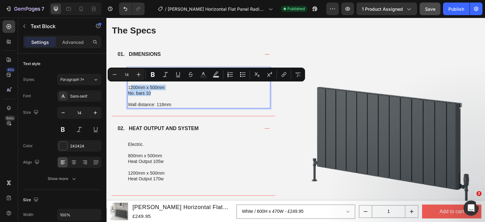
copy div "200mm x 500mm No. bars 10"
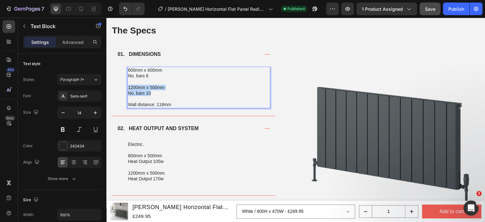
copy div "1200mm x 500mm No. bars 10"
drag, startPoint x: 156, startPoint y: 91, endPoint x: 128, endPoint y: 86, distance: 28.9
click at [128, 86] on div "600mm x 400mm No. bars 6 1200mm x 500mm No. bars 10 Wall distance: 118mm" at bounding box center [198, 87] width 143 height 41
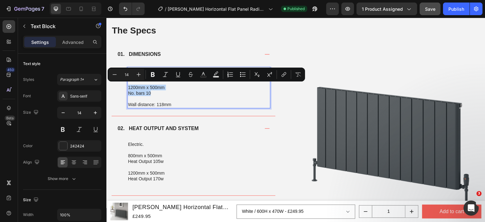
click at [152, 91] on p "No. bars 10" at bounding box center [199, 93] width 142 height 6
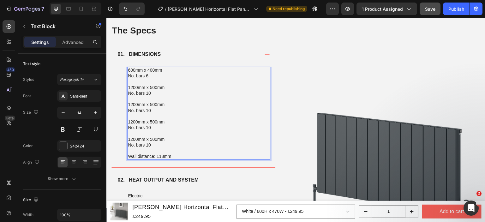
click at [132, 86] on p "1200mm x 500mm" at bounding box center [199, 88] width 142 height 6
drag, startPoint x: 137, startPoint y: 87, endPoint x: 129, endPoint y: 87, distance: 7.6
click at [129, 87] on p "1200mm x 500mm" at bounding box center [199, 88] width 142 height 6
click at [148, 86] on p "600mm x 500mm" at bounding box center [199, 88] width 142 height 6
copy p "600mm x 660mm"
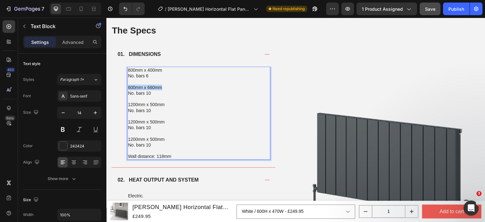
drag, startPoint x: 165, startPoint y: 87, endPoint x: 129, endPoint y: 86, distance: 36.1
click at [129, 86] on p "600mm x 660mm" at bounding box center [199, 88] width 142 height 6
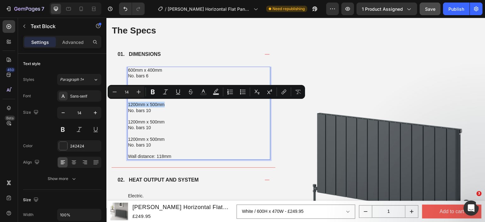
drag, startPoint x: 167, startPoint y: 102, endPoint x: 129, endPoint y: 103, distance: 37.6
click at [129, 103] on p "1200mm x 500mm" at bounding box center [199, 105] width 142 height 6
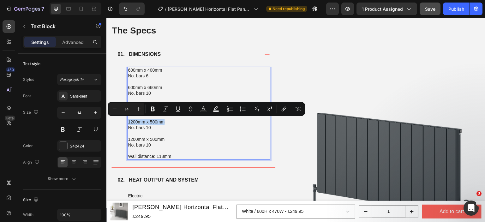
drag, startPoint x: 168, startPoint y: 121, endPoint x: 129, endPoint y: 122, distance: 39.2
click at [129, 122] on p "1200mm x 500mm" at bounding box center [199, 122] width 142 height 6
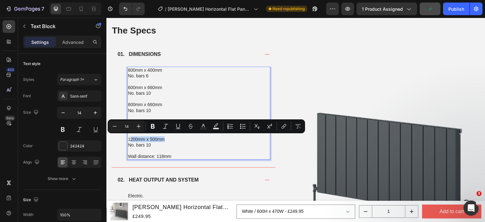
drag, startPoint x: 167, startPoint y: 138, endPoint x: 130, endPoint y: 137, distance: 36.7
click at [130, 137] on p "1200mm x 500mm" at bounding box center [199, 140] width 142 height 6
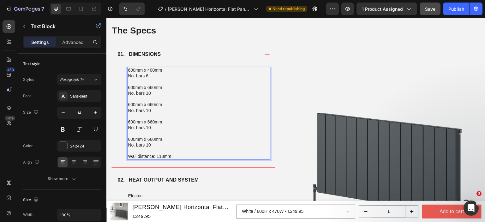
click at [148, 102] on p "600mm x 660mm" at bounding box center [199, 105] width 142 height 6
drag, startPoint x: 155, startPoint y: 102, endPoint x: 148, endPoint y: 103, distance: 7.0
click at [148, 103] on p "600mm x 660mm" at bounding box center [199, 105] width 142 height 6
drag, startPoint x: 154, startPoint y: 122, endPoint x: 148, endPoint y: 121, distance: 6.4
click at [148, 121] on p "600mm x 660mm" at bounding box center [199, 122] width 142 height 6
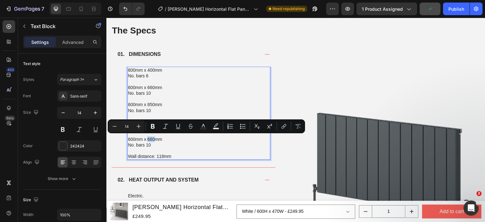
drag, startPoint x: 155, startPoint y: 139, endPoint x: 148, endPoint y: 139, distance: 7.3
click at [148, 139] on p "600mm x 660mm" at bounding box center [199, 140] width 142 height 6
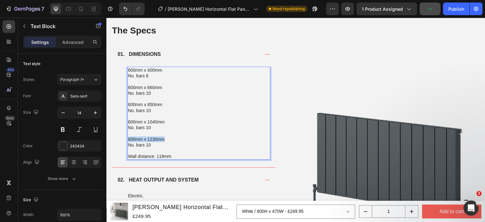
copy p "600mm x 1230mm"
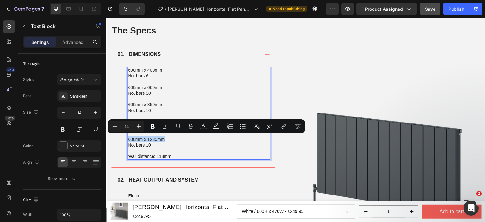
drag, startPoint x: 169, startPoint y: 138, endPoint x: 128, endPoint y: 138, distance: 41.4
click at [128, 138] on p "600mm x 1230mm" at bounding box center [199, 140] width 142 height 6
drag, startPoint x: 155, startPoint y: 143, endPoint x: 127, endPoint y: 138, distance: 28.0
click at [127, 138] on div "600mm x 400mm No. bars 6 600mm x 660mm No. bars 10 600mm x 850mm No. bars 10 60…" at bounding box center [198, 113] width 143 height 93
copy div "600mm x 1230mm No. bars 10"
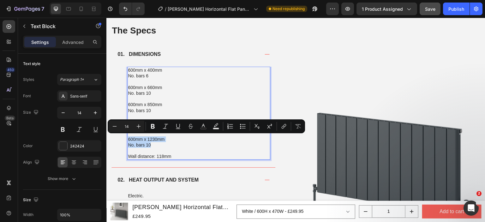
click at [164, 144] on p "No. bars 10" at bounding box center [199, 145] width 142 height 6
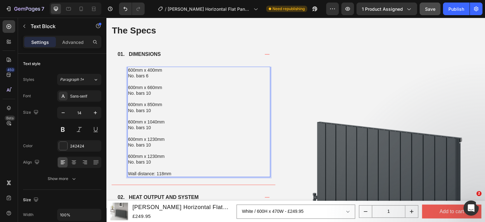
click at [156, 157] on p "600mm x 1230mm" at bounding box center [199, 157] width 142 height 6
click at [150, 76] on p "No. bars 6" at bounding box center [199, 76] width 142 height 6
click at [150, 93] on p "No. bars 10" at bounding box center [199, 93] width 142 height 6
click at [151, 110] on p "No. bars 10" at bounding box center [199, 111] width 142 height 6
click at [153, 124] on p "600mm x 1040mm" at bounding box center [199, 122] width 142 height 6
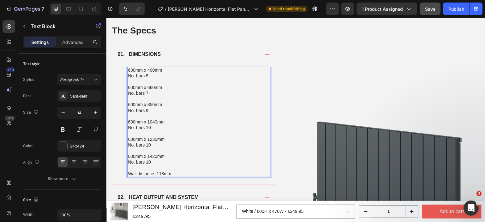
click at [153, 127] on p "No. bars 10" at bounding box center [199, 128] width 142 height 6
click at [152, 145] on p "No. bars 10" at bounding box center [199, 145] width 142 height 6
click at [153, 160] on p "No. bars 10" at bounding box center [199, 162] width 142 height 6
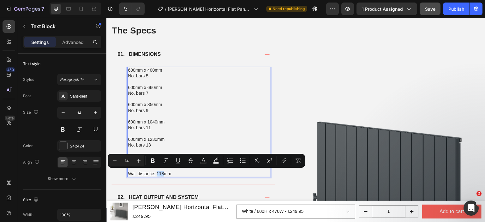
drag, startPoint x: 163, startPoint y: 174, endPoint x: 157, endPoint y: 173, distance: 6.0
click at [157, 173] on p "Wall distance: 118mm" at bounding box center [199, 174] width 142 height 6
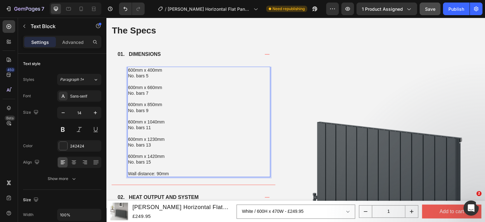
click at [190, 162] on p "No. bars 15" at bounding box center [199, 162] width 142 height 6
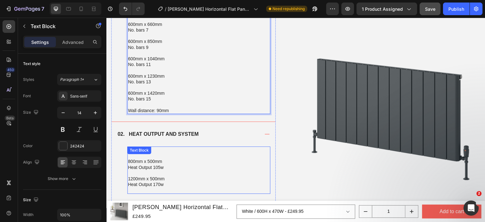
click at [194, 153] on p at bounding box center [199, 156] width 142 height 6
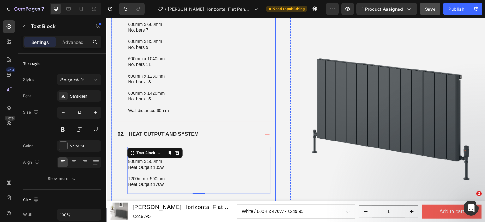
scroll to position [630, 0]
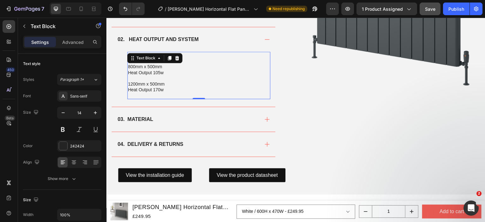
click at [196, 85] on p "1200mm x 500mm" at bounding box center [199, 84] width 142 height 6
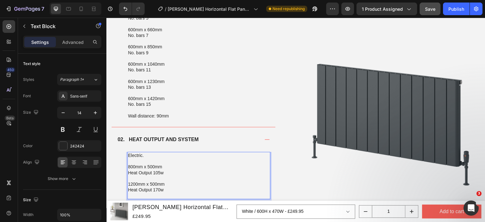
scroll to position [503, 0]
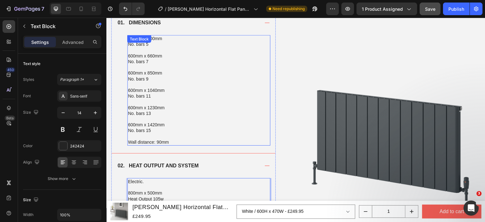
click at [164, 102] on p "Rich Text Editor. Editing area: main" at bounding box center [199, 102] width 142 height 6
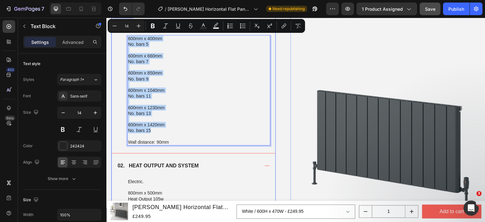
drag, startPoint x: 161, startPoint y: 130, endPoint x: 126, endPoint y: 40, distance: 97.0
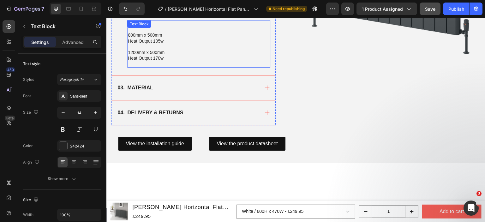
click at [168, 59] on p "Heat Output 170w" at bounding box center [199, 58] width 142 height 6
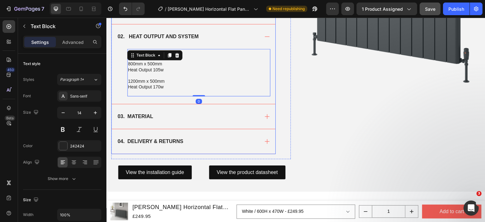
scroll to position [598, 0]
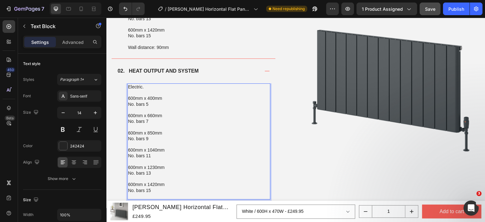
click at [144, 86] on p "Electric." at bounding box center [199, 87] width 142 height 6
click at [148, 111] on p "Rich Text Editor. Editing area: main" at bounding box center [199, 110] width 142 height 6
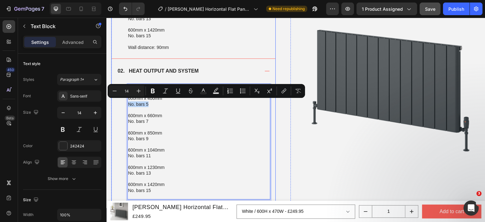
drag, startPoint x: 151, startPoint y: 101, endPoint x: 125, endPoint y: 101, distance: 25.9
click at [125, 101] on div "C/E/D 600mm x 400mm No. bars 5 600mm x 660mm No. bars 7 600mm x 850mm No. bars …" at bounding box center [194, 145] width 164 height 124
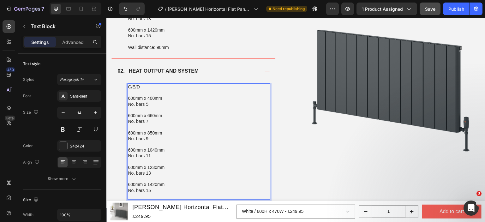
click at [162, 113] on p "600mm x 660mm" at bounding box center [199, 116] width 142 height 6
click at [153, 104] on p "No. bars 5" at bounding box center [199, 104] width 142 height 6
copy p "Heat Outputs 471W"
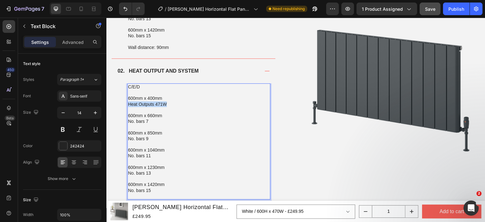
drag, startPoint x: 171, startPoint y: 102, endPoint x: 129, endPoint y: 104, distance: 42.1
click at [129, 104] on p "Heat Outputs 471W" at bounding box center [199, 104] width 142 height 6
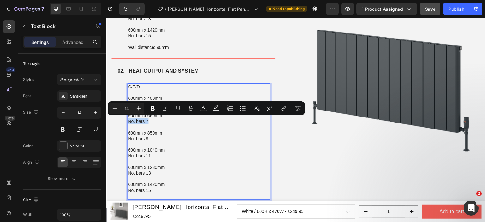
drag, startPoint x: 150, startPoint y: 121, endPoint x: 128, endPoint y: 121, distance: 22.1
click at [128, 121] on p "No. bars 7" at bounding box center [199, 122] width 142 height 6
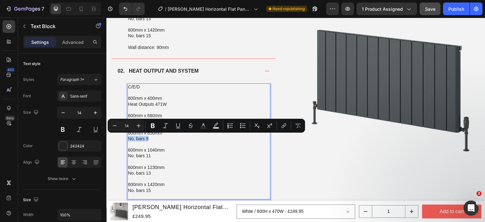
drag, startPoint x: 149, startPoint y: 138, endPoint x: 129, endPoint y: 138, distance: 20.2
click at [129, 138] on p "No. bars 9" at bounding box center [199, 139] width 142 height 6
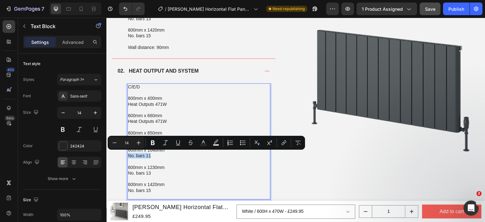
drag, startPoint x: 150, startPoint y: 154, endPoint x: 127, endPoint y: 154, distance: 23.4
click at [127, 154] on div "C/E/D 600mm x 400mm Heat Outputs 471W 600mm x 660mm Heat Outputs 471W 600mm x 8…" at bounding box center [198, 141] width 143 height 116
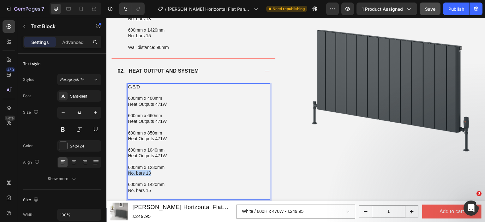
drag, startPoint x: 153, startPoint y: 173, endPoint x: 128, endPoint y: 172, distance: 25.0
click at [128, 172] on p "No. bars 13" at bounding box center [199, 173] width 142 height 6
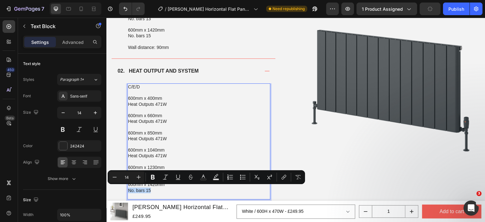
drag, startPoint x: 152, startPoint y: 188, endPoint x: 129, endPoint y: 188, distance: 23.1
click at [129, 188] on p "No. bars 15" at bounding box center [199, 191] width 142 height 6
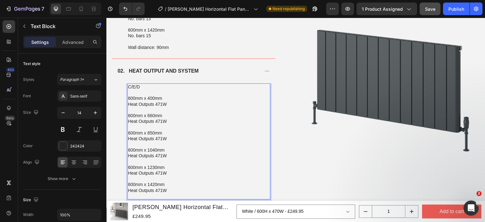
click at [158, 119] on p "Heat Outputs 471W" at bounding box center [199, 122] width 142 height 6
click at [161, 139] on p "Heat Outputs 471W" at bounding box center [199, 139] width 142 height 6
click at [160, 139] on p "Heat Outputs 471W" at bounding box center [199, 139] width 142 height 6
click at [157, 154] on p "Heat Outputs 471W" at bounding box center [199, 156] width 142 height 6
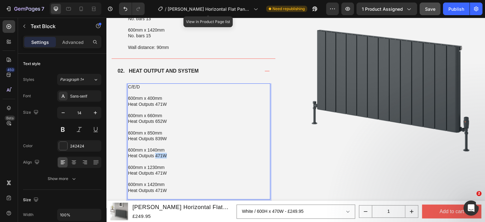
click at [157, 154] on p "Heat Outputs 471W" at bounding box center [199, 156] width 142 height 6
click at [165, 176] on p "Rich Text Editor. Editing area: main" at bounding box center [199, 179] width 142 height 6
click at [163, 170] on p "Heat Outputs 471W" at bounding box center [199, 173] width 142 height 6
drag, startPoint x: 162, startPoint y: 173, endPoint x: 156, endPoint y: 173, distance: 6.3
click at [156, 173] on p "Heat Outputs 471W" at bounding box center [199, 173] width 142 height 6
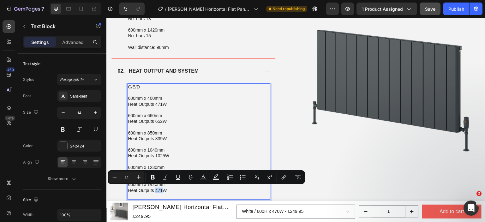
drag, startPoint x: 163, startPoint y: 189, endPoint x: 156, endPoint y: 189, distance: 7.3
click at [156, 189] on p "Heat Outputs 471W" at bounding box center [199, 191] width 142 height 6
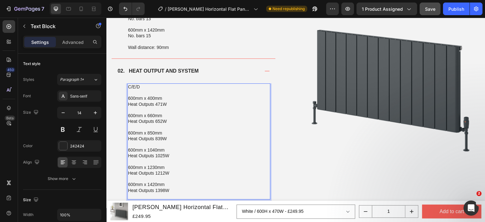
click at [197, 189] on p "Heat Outputs 1398W" at bounding box center [199, 191] width 142 height 6
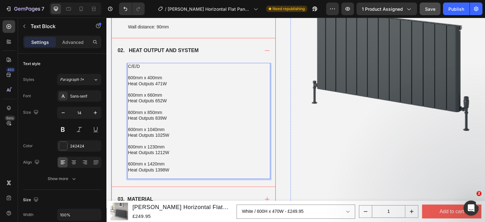
scroll to position [630, 0]
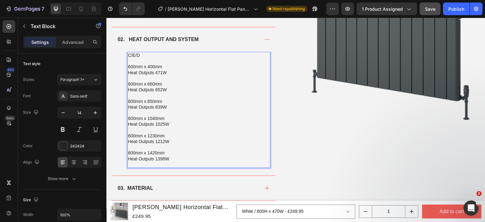
click at [132, 59] on p "Rich Text Editor. Editing area: main" at bounding box center [199, 61] width 142 height 6
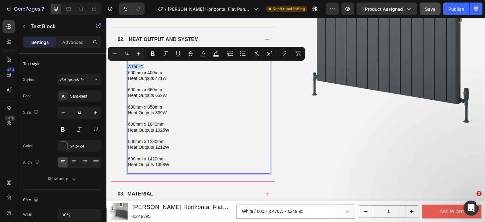
drag, startPoint x: 145, startPoint y: 64, endPoint x: 128, endPoint y: 64, distance: 16.4
click at [128, 64] on p "ΔT50°C" at bounding box center [199, 67] width 142 height 6
click at [156, 54] on icon "Editor contextual toolbar" at bounding box center [153, 54] width 6 height 6
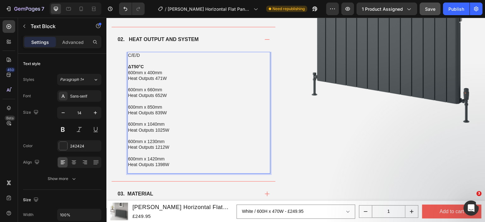
click at [155, 81] on p "Rich Text Editor. Editing area: main" at bounding box center [199, 84] width 142 height 6
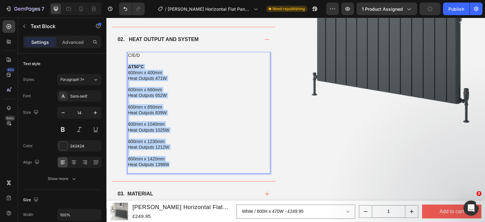
drag, startPoint x: 166, startPoint y: 150, endPoint x: 127, endPoint y: 66, distance: 92.5
click at [127, 66] on div "C/E/D ΔT50°C 600mm x 400mm Heat Outputs 471W 600mm x 660mm Heat Outputs 652W 60…" at bounding box center [198, 113] width 143 height 122
copy div "ΔT50°C 600mm x 400mm Heat Outputs 471W 600mm x 660mm Heat Outputs 652W 600mm x …"
click at [172, 162] on p "Heat Outputs 1398W" at bounding box center [199, 165] width 142 height 6
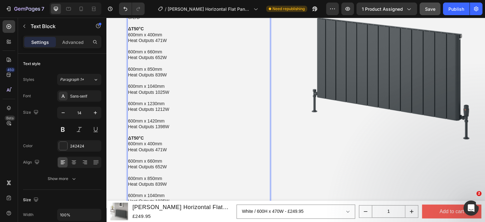
scroll to position [690, 0]
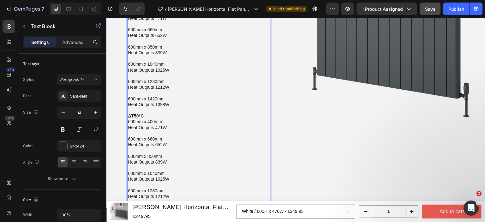
click at [136, 116] on strong "ΔT50°C" at bounding box center [136, 115] width 16 height 5
click at [161, 127] on p "Heat Outputs 471W" at bounding box center [199, 128] width 142 height 6
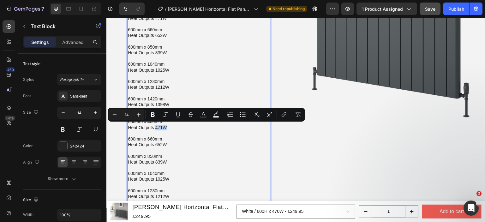
click at [158, 127] on p "Heat Outputs 471W" at bounding box center [199, 128] width 142 height 6
drag, startPoint x: 162, startPoint y: 127, endPoint x: 156, endPoint y: 126, distance: 6.4
click at [156, 126] on p "Heat Outputs 471W" at bounding box center [199, 128] width 142 height 6
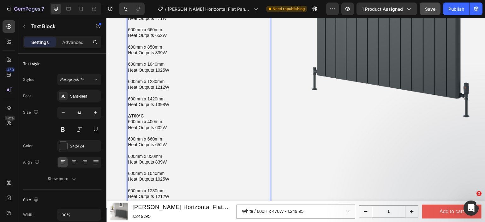
click at [162, 145] on p "Heat Outputs 652W" at bounding box center [199, 145] width 142 height 6
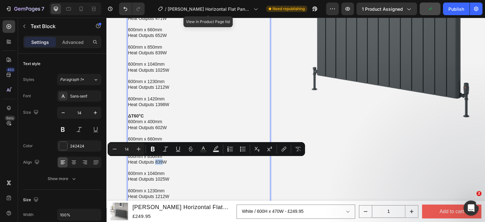
drag, startPoint x: 162, startPoint y: 162, endPoint x: 155, endPoint y: 162, distance: 7.6
click at [155, 162] on p "Heat Outputs 839W" at bounding box center [199, 162] width 142 height 6
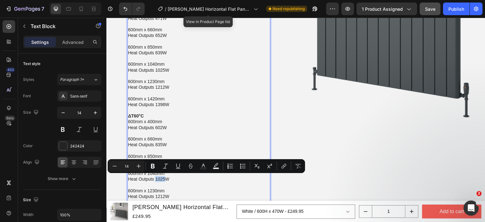
drag, startPoint x: 165, startPoint y: 176, endPoint x: 156, endPoint y: 177, distance: 9.2
click at [156, 177] on p "Heat Outputs 1025W" at bounding box center [199, 179] width 142 height 6
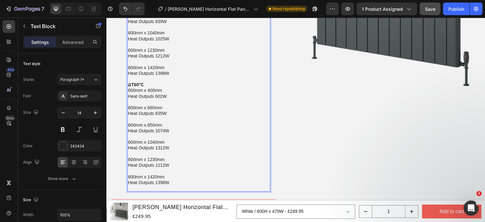
scroll to position [721, 0]
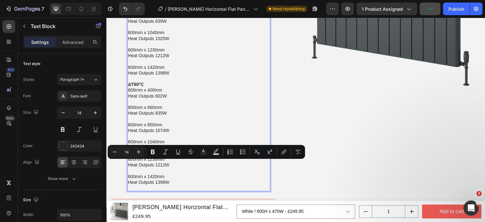
drag, startPoint x: 165, startPoint y: 163, endPoint x: 156, endPoint y: 165, distance: 8.9
click at [156, 165] on p "Heat Outputs 1212W" at bounding box center [199, 165] width 142 height 6
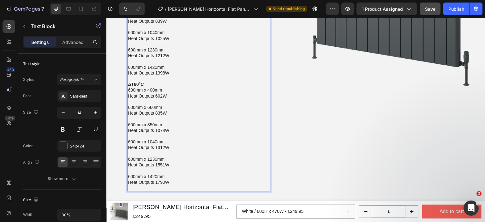
drag, startPoint x: 165, startPoint y: 180, endPoint x: 156, endPoint y: 181, distance: 9.9
click at [156, 181] on p "Heat Outputs 1790W" at bounding box center [199, 183] width 142 height 6
click at [191, 178] on p "600mm x 1420mm" at bounding box center [199, 177] width 142 height 6
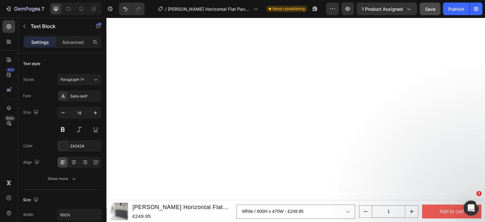
scroll to position [0, 0]
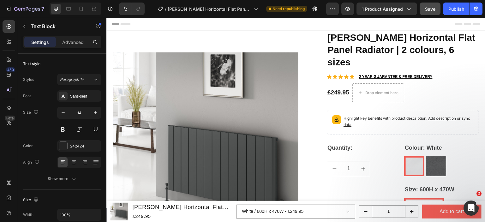
click at [455, 15] on div "7 Version history / Reina Resia Horizontal Flat Panel Radiator | 2 colours, 6 s…" at bounding box center [242, 9] width 485 height 18
click at [457, 9] on div "Publish" at bounding box center [457, 9] width 16 height 7
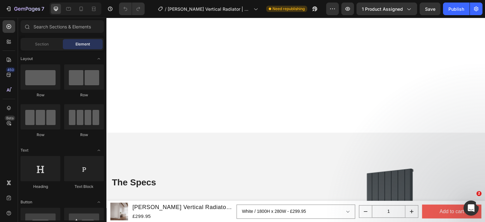
scroll to position [442, 0]
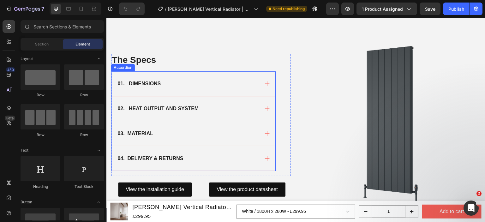
click at [213, 105] on div "02. HEAT OUTPUT AND SYSTEM" at bounding box center [188, 108] width 143 height 9
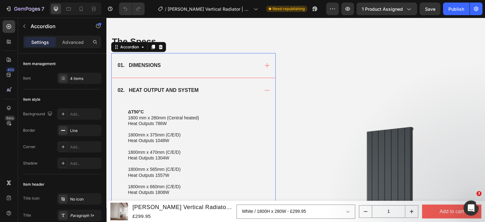
click at [214, 105] on p at bounding box center [199, 106] width 142 height 6
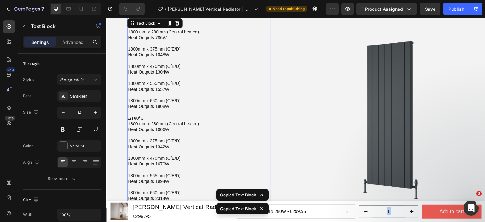
scroll to position [569, 0]
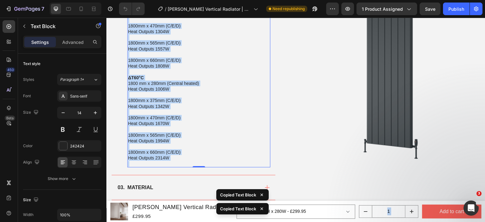
click at [169, 160] on p "Heat Outputs 2314W" at bounding box center [199, 158] width 142 height 6
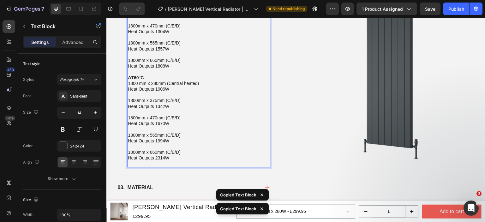
click at [170, 159] on p "Heat Outputs 2314W" at bounding box center [199, 158] width 142 height 6
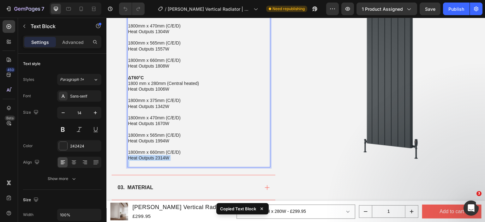
click at [170, 159] on p "Heat Outputs 2314W" at bounding box center [199, 158] width 142 height 6
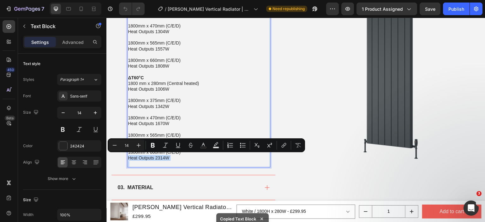
click at [171, 158] on p "Heat Outputs 2314W" at bounding box center [199, 158] width 142 height 6
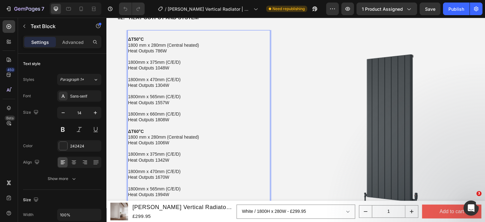
scroll to position [474, 0]
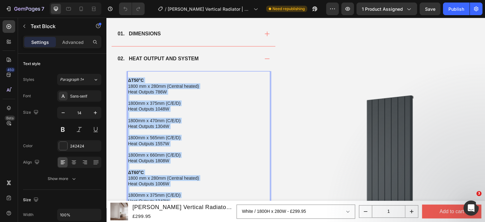
click at [128, 79] on strong "ΔT50°C" at bounding box center [136, 80] width 16 height 5
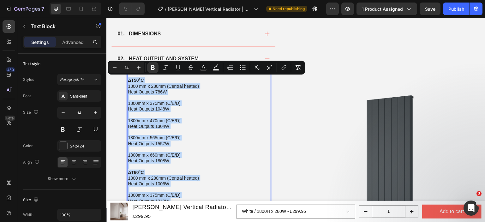
copy div "ΔT50°C 1800 mm x 280mm (Central heated) Heat Outputs 786W 1800mm x 375mm (C/E/D…"
click at [166, 40] on div "01. DIMENSIONS" at bounding box center [194, 33] width 164 height 25
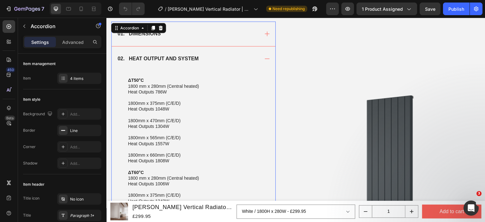
click at [166, 40] on div "01. DIMENSIONS" at bounding box center [194, 33] width 164 height 25
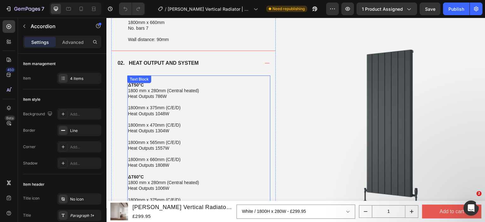
scroll to position [569, 0]
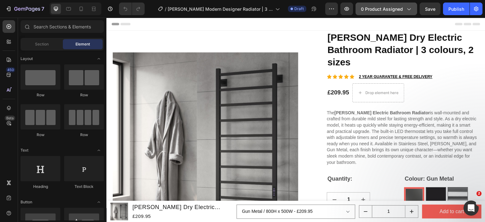
click at [374, 10] on span "0 product assigned" at bounding box center [382, 9] width 42 height 7
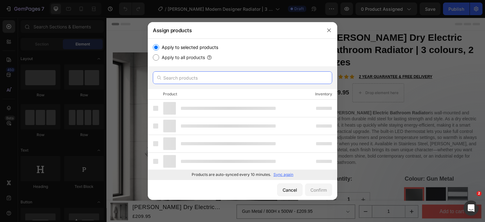
click at [205, 78] on input "text" at bounding box center [243, 77] width 180 height 13
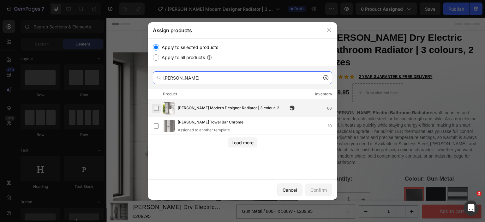
type input "reina picol"
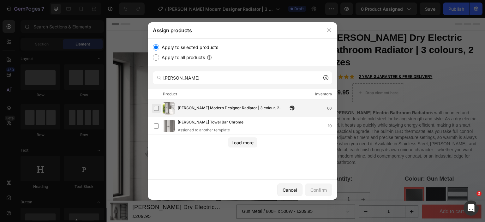
click at [157, 110] on label at bounding box center [156, 108] width 5 height 5
click at [314, 191] on div "Confirm" at bounding box center [319, 190] width 16 height 7
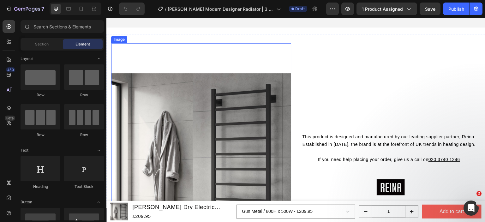
scroll to position [537, 0]
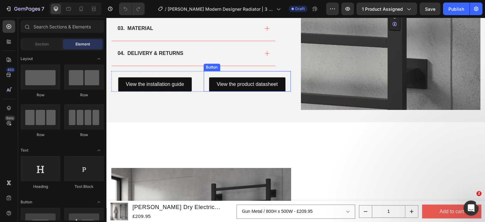
click at [250, 74] on div "View the product datasheet Button" at bounding box center [248, 81] width 88 height 21
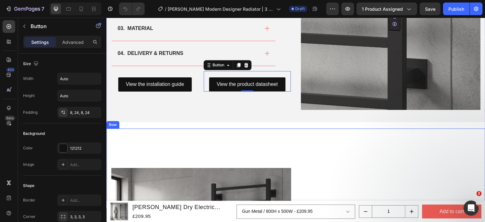
scroll to position [439, 0]
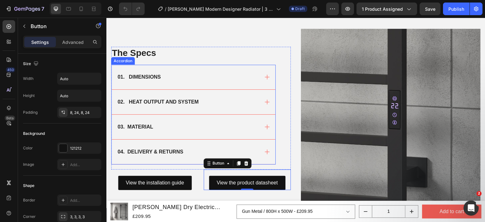
click at [162, 59] on h2 "The Specs" at bounding box center [193, 53] width 165 height 13
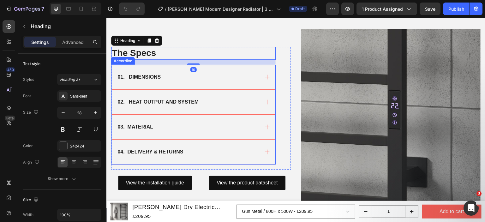
scroll to position [379, 0]
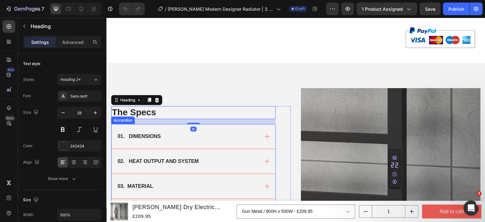
click at [161, 135] on div "01. DIMENSIONS" at bounding box center [139, 136] width 45 height 9
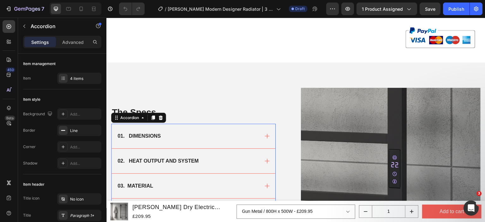
click at [176, 137] on div "01. DIMENSIONS" at bounding box center [188, 135] width 143 height 9
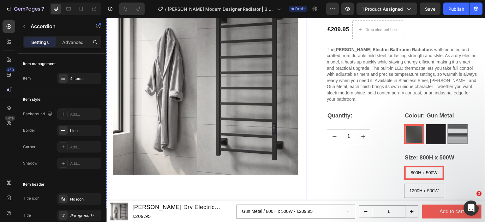
scroll to position [0, 0]
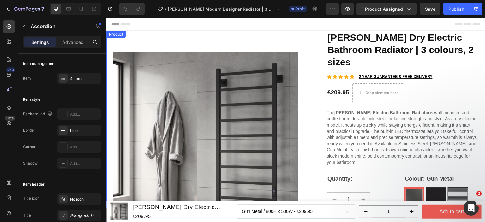
click at [113, 35] on div "Product" at bounding box center [116, 35] width 17 height 6
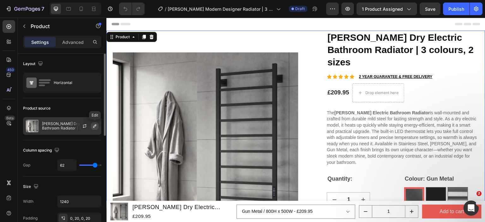
click at [96, 126] on icon "button" at bounding box center [94, 126] width 5 height 5
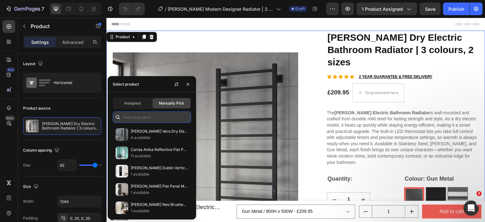
click at [141, 116] on input "text" at bounding box center [152, 117] width 78 height 11
paste input "https://cdn.shopify.com/s/files/1/0929/8313/2424/files/Reina_Picoli_Product_Dat…"
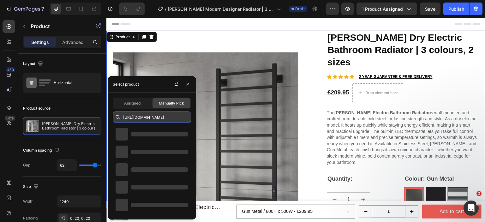
click at [141, 116] on input "https://cdn.shopify.com/s/files/1/0929/8313/2424/files/Reina_Picoli_Product_Dat…" at bounding box center [152, 117] width 78 height 11
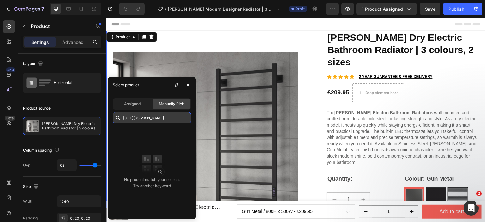
paste input "[PERSON_NAME] Modern Designer Radiator | 3 colour, 2 sizes"
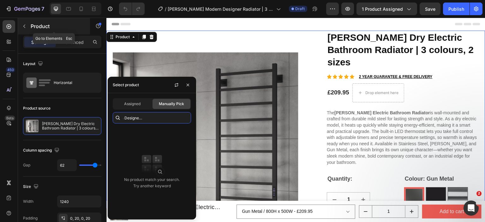
scroll to position [0, 36]
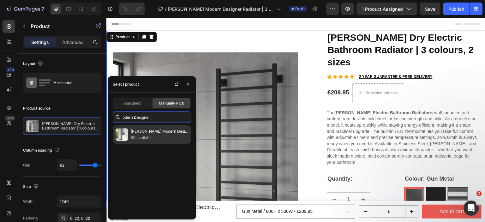
type input "[PERSON_NAME] Modern Designer Radiator | 3 colour, 2 sizes"
click at [130, 135] on div "Reina Picoli Modern Designer Radiator | 3 colour, 2 sizes 60 available" at bounding box center [152, 134] width 78 height 18
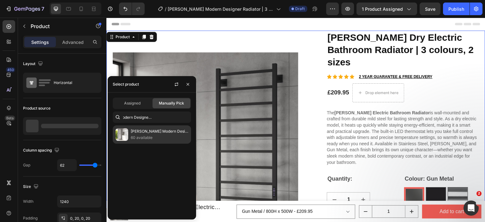
scroll to position [0, 0]
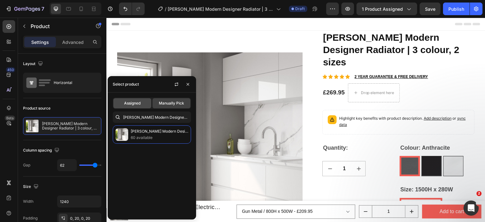
click at [132, 101] on span "Assigned" at bounding box center [132, 104] width 16 height 6
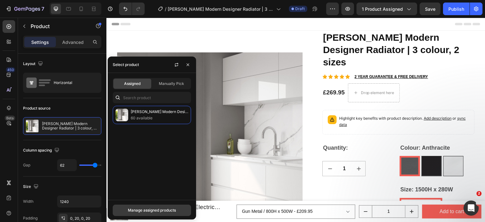
click at [145, 214] on button "Manage assigned products" at bounding box center [152, 210] width 78 height 11
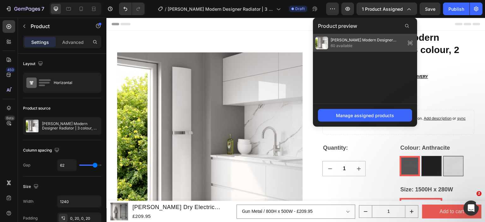
click at [343, 44] on span "60 available" at bounding box center [367, 46] width 73 height 6
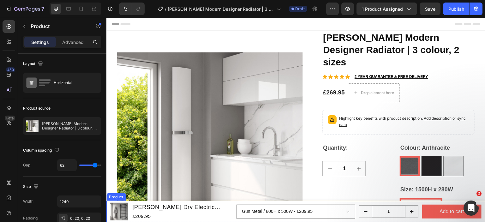
click at [108, 203] on div "Product Images Reina Velino Dry Electric Bathroom Radiator | 3 colours, 2 sizes…" at bounding box center [296, 211] width 379 height 21
click at [113, 197] on icon at bounding box center [111, 194] width 5 height 5
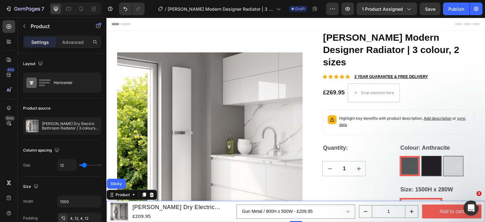
click at [109, 205] on div "Product Images Reina Velino Dry Electric Bathroom Radiator | 3 colours, 2 sizes…" at bounding box center [296, 211] width 379 height 21
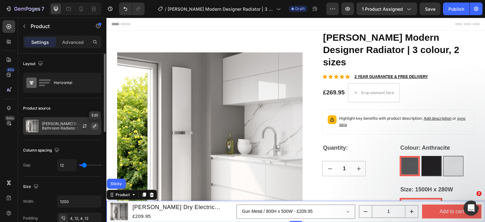
click at [93, 125] on icon "button" at bounding box center [94, 126] width 5 height 5
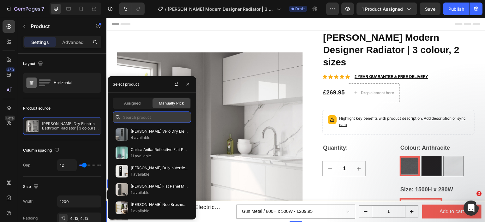
click at [147, 116] on input "text" at bounding box center [152, 117] width 78 height 11
paste input "[PERSON_NAME] Modern Designer Radiator | 3 colour, 2 sizes"
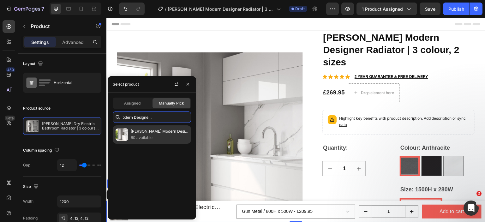
type input "[PERSON_NAME] Modern Designer Radiator | 3 colour, 2 sizes"
click at [144, 134] on p "[PERSON_NAME] Modern Designer Radiator | 3 colour, 2 sizes" at bounding box center [160, 131] width 58 height 6
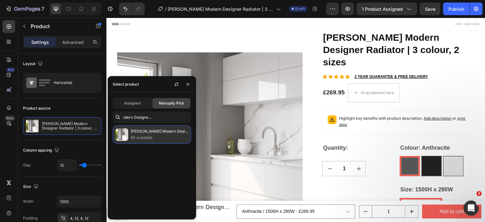
scroll to position [0, 0]
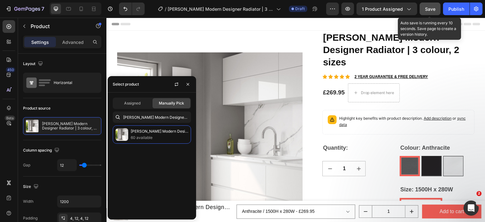
click at [431, 9] on span "Save" at bounding box center [430, 8] width 10 height 5
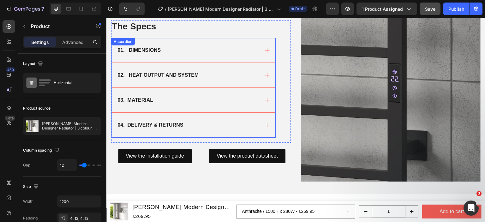
scroll to position [411, 0]
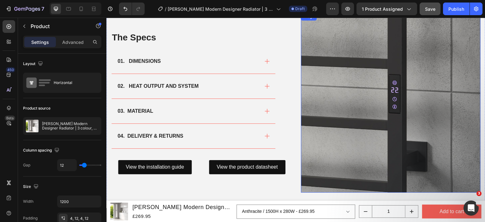
click at [369, 75] on img at bounding box center [391, 103] width 180 height 180
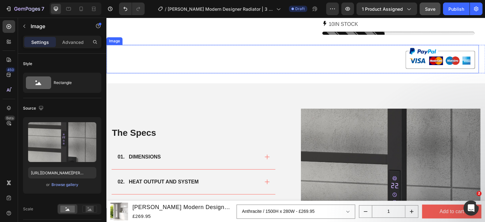
scroll to position [379, 0]
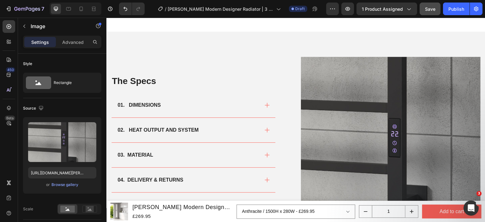
click at [339, 104] on img at bounding box center [391, 147] width 180 height 180
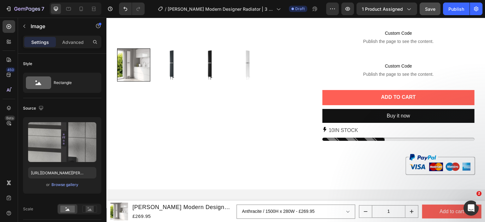
scroll to position [190, 0]
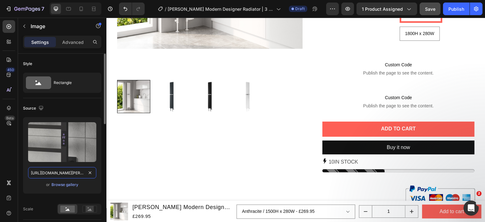
click at [67, 169] on input "[URL][DOMAIN_NAME][PERSON_NAME]" at bounding box center [62, 172] width 68 height 11
paste input "picoli-1800x280-black.png?v=1758574064"
type input "https://cdn.shopify.com/s/files/1/0929/8313/2424/files/picoli-1800x280-black.pn…"
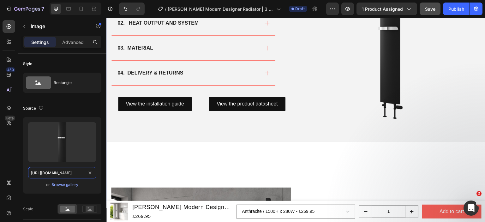
scroll to position [537, 0]
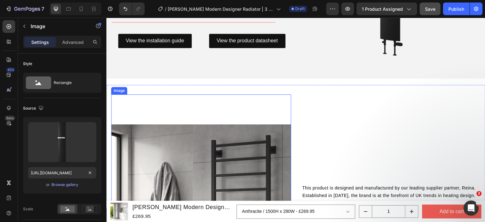
click at [227, 143] on img at bounding box center [201, 215] width 180 height 240
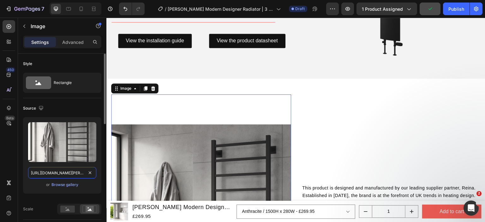
click at [59, 170] on input "[URL][DOMAIN_NAME][PERSON_NAME]" at bounding box center [62, 172] width 68 height 11
paste input "picoli-aluminium-white-designer-radiator-ls1.jpg?v=1758574066"
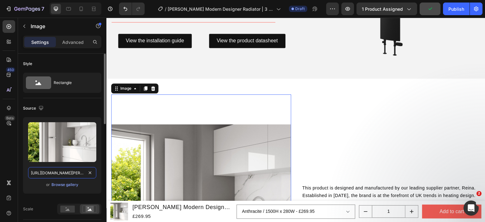
scroll to position [0, 172]
click at [81, 9] on icon at bounding box center [81, 9] width 6 height 6
type input "[URL][DOMAIN_NAME][PERSON_NAME]"
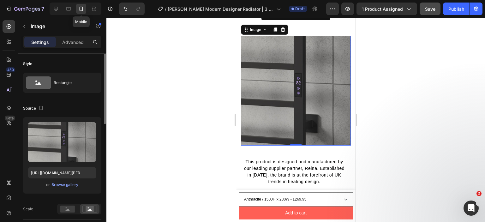
scroll to position [531, 0]
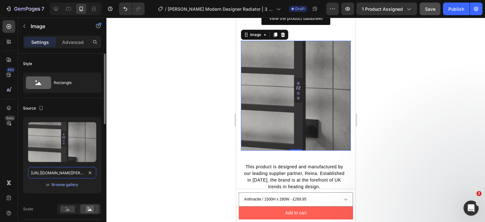
click at [58, 175] on input "[URL][DOMAIN_NAME][PERSON_NAME]" at bounding box center [62, 172] width 68 height 11
paste input "picoli-aluminium-white-designer-radiator-ls1.jpg?v=1758574066"
type input "https://cdn.shopify.com/s/files/1/0929/8313/2424/files/reina-picoli-aluminium-w…"
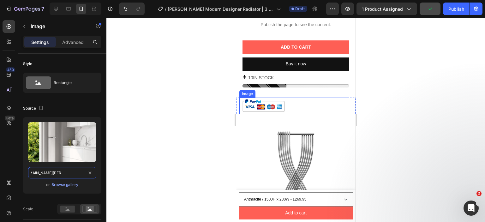
scroll to position [435, 0]
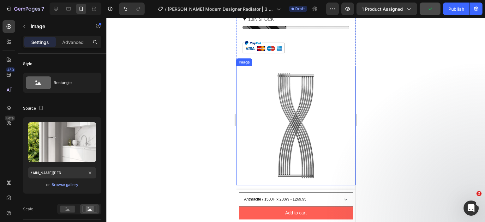
click at [282, 140] on img at bounding box center [295, 125] width 119 height 119
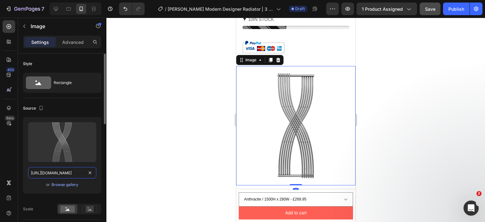
click at [46, 176] on input "[URL][DOMAIN_NAME]" at bounding box center [62, 172] width 68 height 11
paste input "picoli-1800x280-black.png?v=1758574064"
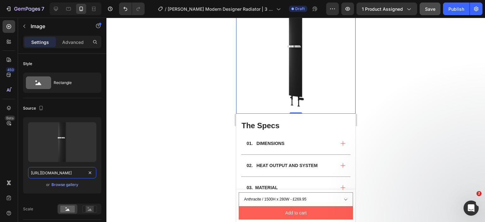
scroll to position [624, 0]
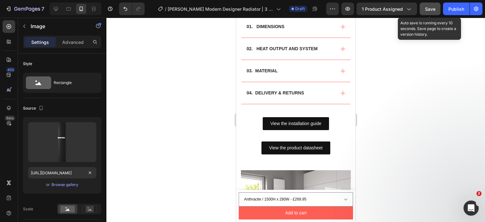
click at [430, 10] on span "Save" at bounding box center [430, 8] width 10 height 5
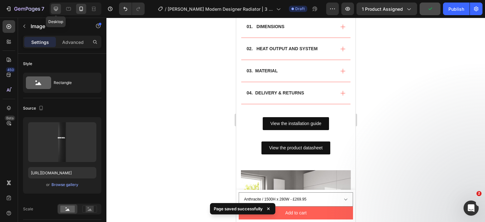
click at [57, 10] on icon at bounding box center [56, 9] width 6 height 6
type input "[URL][DOMAIN_NAME]"
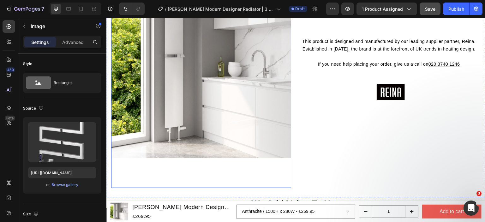
scroll to position [751, 0]
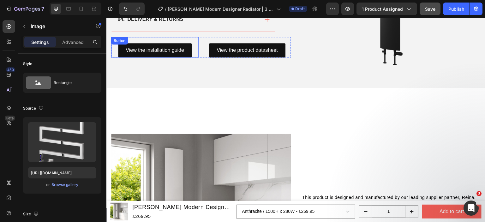
click at [194, 46] on div "View the installation guide Button" at bounding box center [155, 47] width 88 height 21
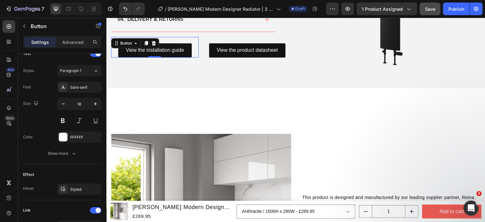
scroll to position [315, 0]
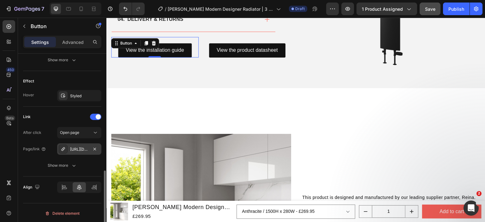
click at [77, 149] on div "[URL][DOMAIN_NAME][PERSON_NAME]" at bounding box center [79, 150] width 18 height 6
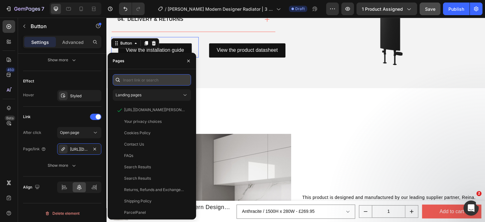
click at [149, 82] on input "text" at bounding box center [152, 79] width 78 height 11
paste input "https://cdn.shopify.com/s/files/1/0929/8313/2424/files/Reina-Picoli-Installatio…"
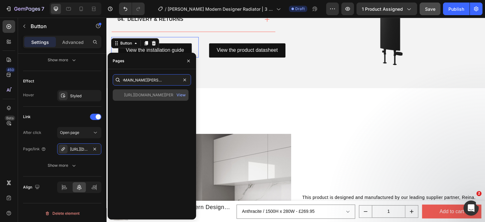
type input "https://cdn.shopify.com/s/files/1/0929/8313/2424/files/Reina-Picoli-Installatio…"
click at [149, 92] on div "https://cdn.shopify.com/s/files/1/0929/8313/2424/files/Reina-Picoli-Installatio…" at bounding box center [154, 95] width 61 height 6
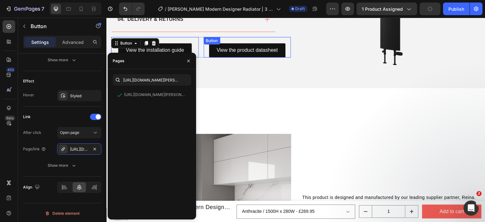
click at [256, 39] on div "View the product datasheet Button" at bounding box center [248, 47] width 88 height 21
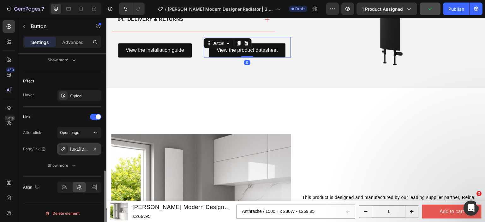
click at [81, 147] on div "[URL][DOMAIN_NAME]" at bounding box center [79, 150] width 18 height 6
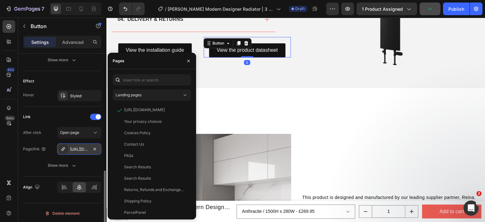
click at [81, 147] on div "[URL][DOMAIN_NAME]" at bounding box center [79, 150] width 18 height 6
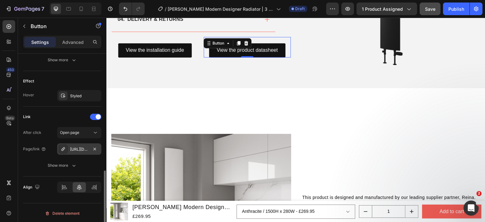
click at [81, 147] on div "[URL][DOMAIN_NAME]" at bounding box center [79, 150] width 18 height 6
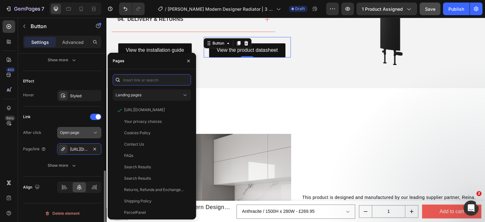
paste input "https://cdn.shopify.com/s/files/1/0929/8313/2424/files/Reina_Picoli_Product_Dat…"
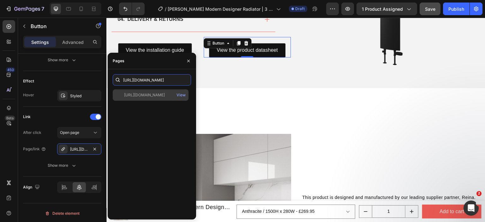
type input "https://cdn.shopify.com/s/files/1/0929/8313/2424/files/Reina_Picoli_Product_Dat…"
click at [150, 95] on div "https://cdn.shopify.com/s/files/1/0929/8313/2424/files/Reina_Picoli_Product_Dat…" at bounding box center [144, 95] width 41 height 6
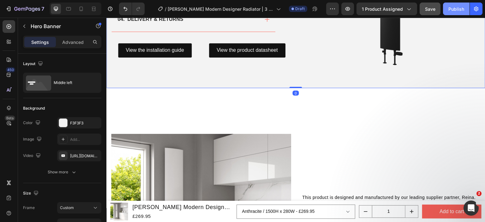
click at [460, 8] on div "Publish" at bounding box center [457, 9] width 16 height 7
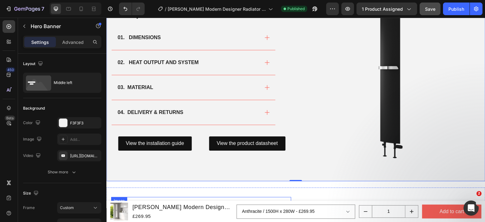
scroll to position [656, 0]
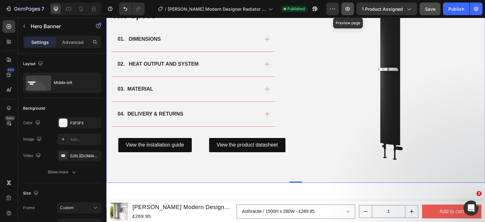
click at [348, 11] on icon "button" at bounding box center [348, 9] width 6 height 6
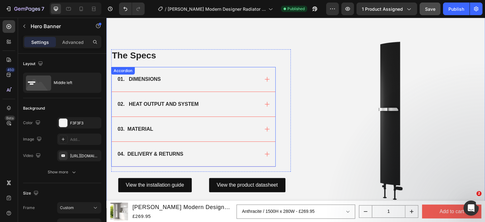
scroll to position [593, 0]
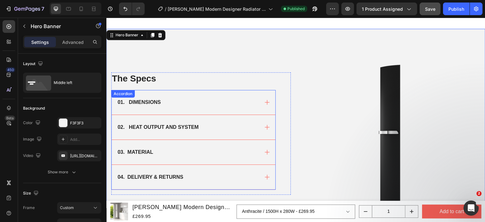
click at [217, 98] on div "01. DIMENSIONS" at bounding box center [188, 102] width 143 height 9
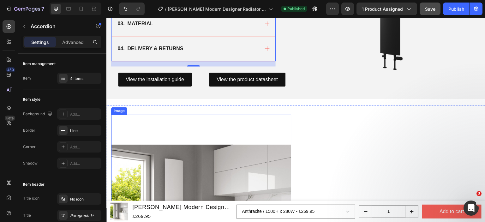
scroll to position [403, 0]
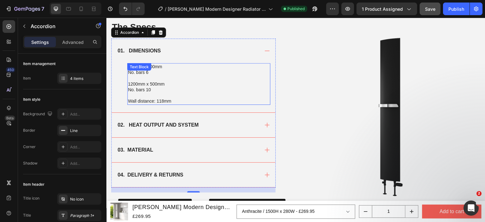
click at [187, 101] on p "Wall distance: 118mm" at bounding box center [199, 101] width 142 height 6
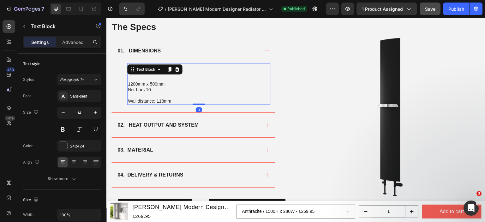
click at [181, 97] on p at bounding box center [199, 96] width 142 height 6
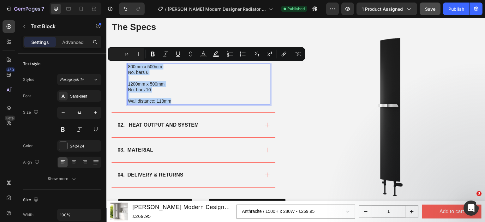
drag, startPoint x: 174, startPoint y: 99, endPoint x: 129, endPoint y: 65, distance: 56.3
click at [129, 65] on div "800mm x 500mm No. bars 6 1200mm x 500mm No. bars 10 Wall distance: 118mm" at bounding box center [198, 83] width 143 height 41
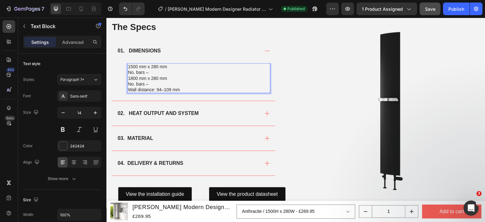
click at [160, 68] on p "1500 mm x 280 mm No. bars –" at bounding box center [199, 69] width 142 height 11
click at [157, 73] on p "1500 mm x 280 mm No. bars –" at bounding box center [199, 69] width 142 height 11
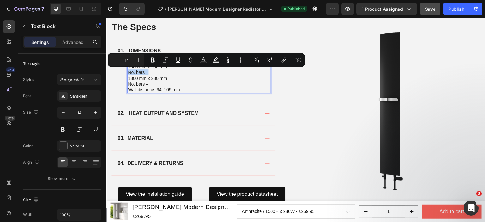
drag, startPoint x: 156, startPoint y: 72, endPoint x: 129, endPoint y: 71, distance: 26.9
click at [129, 71] on p "1500 mm x 280 mm No. bars –" at bounding box center [199, 69] width 142 height 11
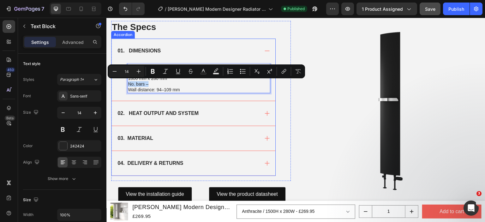
drag, startPoint x: 150, startPoint y: 81, endPoint x: 127, endPoint y: 82, distance: 23.7
click at [127, 82] on div "1500 mm x 280 mm 1800 mm x 280 mm No. bars – Wall distance: 94–109 mm Text Bloc…" at bounding box center [194, 82] width 164 height 38
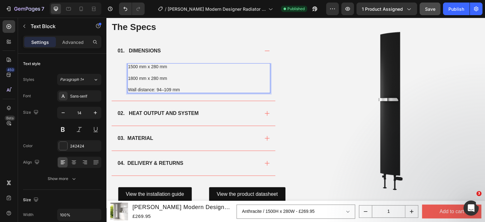
click at [187, 85] on p "1800 mm x 280 mm" at bounding box center [199, 81] width 142 height 11
click at [188, 88] on p "Wall distance: 94–109 mm" at bounding box center [199, 90] width 142 height 6
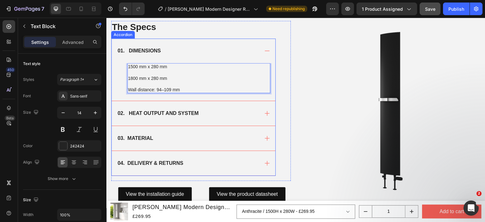
click at [233, 111] on div "02. HEAT OUTPUT AND SYSTEM" at bounding box center [188, 113] width 143 height 9
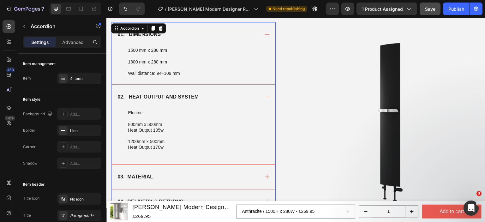
scroll to position [435, 0]
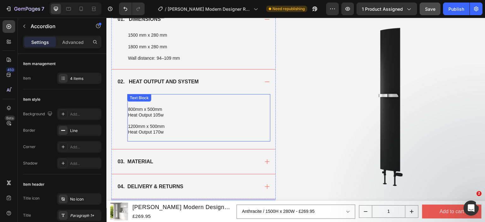
click at [171, 128] on p "1200mm x 500mm" at bounding box center [199, 127] width 142 height 6
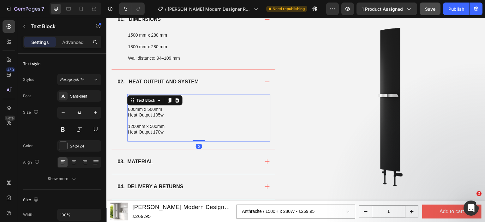
click at [143, 117] on p "Heat Output 105w" at bounding box center [199, 115] width 142 height 6
click at [143, 95] on p "Electric." at bounding box center [199, 98] width 142 height 6
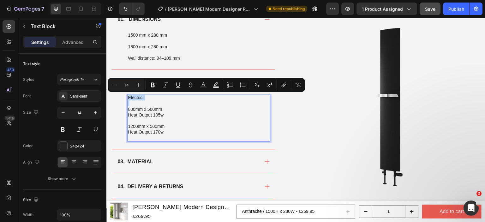
drag, startPoint x: 143, startPoint y: 95, endPoint x: 130, endPoint y: 95, distance: 12.6
click at [130, 95] on p "Electric." at bounding box center [199, 98] width 142 height 6
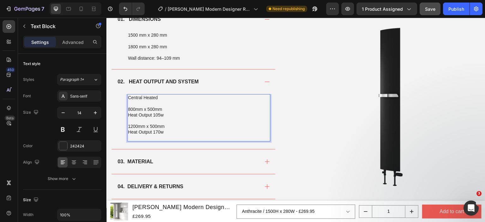
click at [169, 131] on p "Heat Output 170w" at bounding box center [199, 132] width 142 height 6
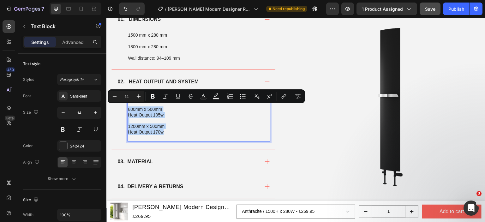
drag, startPoint x: 168, startPoint y: 131, endPoint x: 128, endPoint y: 109, distance: 46.0
click at [128, 109] on div "Central Heated 800mm x 500mm Heat Output 105w 1200mm x 500mm Heat Output 170w" at bounding box center [198, 117] width 143 height 47
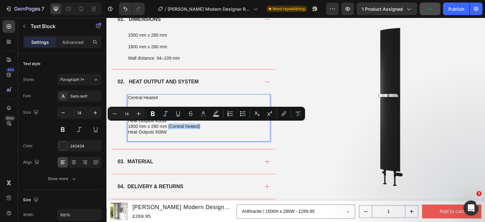
drag, startPoint x: 202, startPoint y: 124, endPoint x: 168, endPoint y: 123, distance: 33.8
click at [168, 124] on p "1800 mm x 280 mm (Central heated) Heat Outputs 508W" at bounding box center [199, 129] width 142 height 11
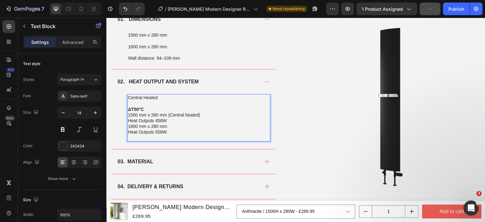
drag, startPoint x: 200, startPoint y: 112, endPoint x: 175, endPoint y: 113, distance: 24.7
click at [175, 113] on p "ΔT50°C 1500 mm x 280 mm (Central heated) Heat Outputs 458W" at bounding box center [199, 115] width 142 height 17
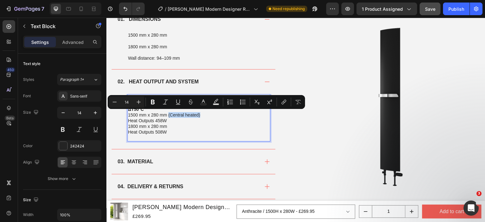
drag, startPoint x: 168, startPoint y: 114, endPoint x: 206, endPoint y: 113, distance: 38.6
click at [206, 113] on p "ΔT50°C 1500 mm x 280 mm (Central heated) Heat Outputs 458W" at bounding box center [199, 115] width 142 height 17
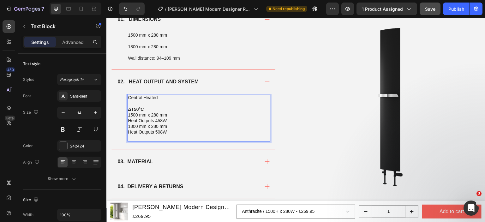
click at [179, 117] on p "ΔT50°C 1500 mm x 280 mm Heat Outputs 458W" at bounding box center [199, 115] width 142 height 17
click at [175, 120] on p "ΔT50°C 1500 mm x 280 mm Heat Outputs 458W" at bounding box center [199, 115] width 142 height 17
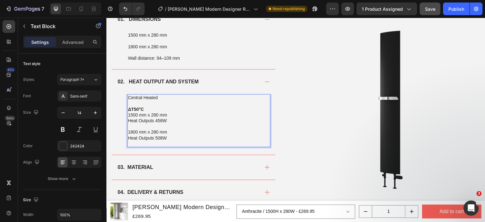
click at [175, 139] on p "1800 mm x 280 mm Heat Outputs 508W" at bounding box center [199, 134] width 142 height 11
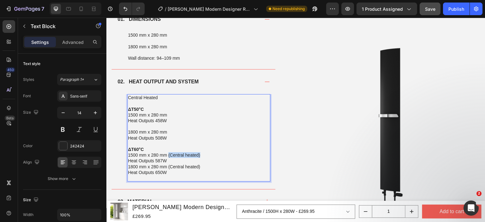
drag, startPoint x: 169, startPoint y: 156, endPoint x: 201, endPoint y: 153, distance: 32.0
click at [201, 153] on p "ΔT60°C 1500 mm x 280 mm (Central heated) Heat Outputs 587W" at bounding box center [199, 155] width 142 height 17
click at [182, 159] on p "ΔT60°C 1500 mm x 280 mm Heat Outputs 587W" at bounding box center [199, 155] width 142 height 17
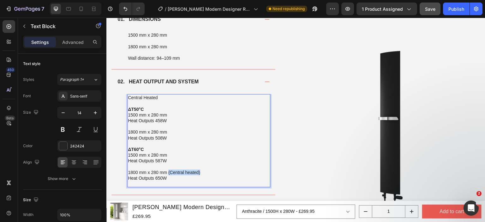
drag, startPoint x: 168, startPoint y: 172, endPoint x: 203, endPoint y: 170, distance: 34.5
click at [203, 170] on p "1800 mm x 280 mm (Central heated) Heat Outputs 650W" at bounding box center [199, 175] width 142 height 11
click at [459, 10] on div "Publish" at bounding box center [457, 9] width 16 height 7
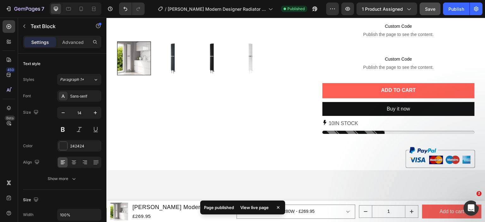
scroll to position [221, 0]
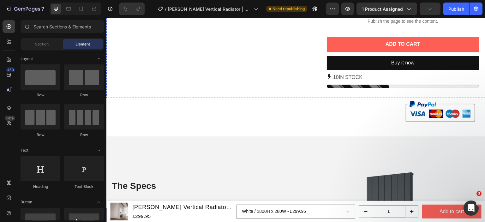
scroll to position [411, 0]
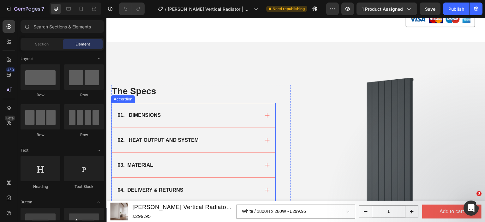
click at [185, 113] on div "01. DIMENSIONS" at bounding box center [188, 115] width 143 height 9
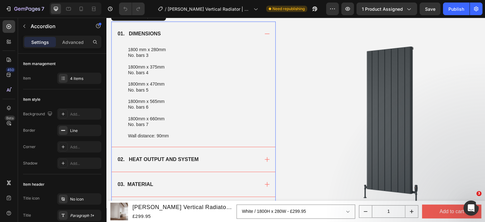
scroll to position [537, 0]
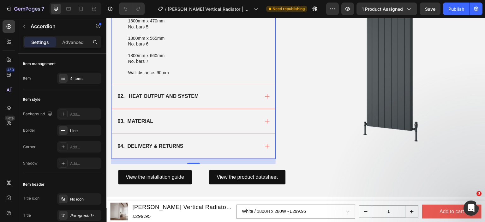
click at [193, 92] on div "02. HEAT OUTPUT AND SYSTEM" at bounding box center [158, 96] width 83 height 9
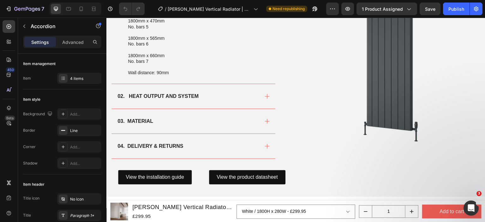
click at [222, 97] on div "02. HEAT OUTPUT AND SYSTEM" at bounding box center [188, 96] width 143 height 9
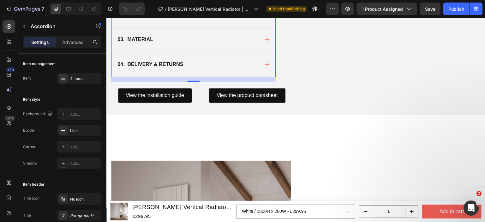
scroll to position [822, 0]
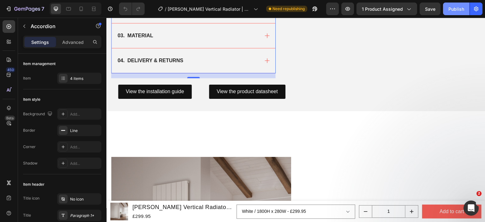
click at [447, 9] on button "Publish" at bounding box center [456, 9] width 27 height 13
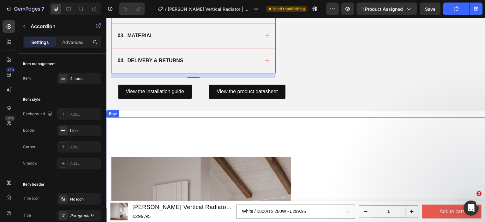
scroll to position [695, 0]
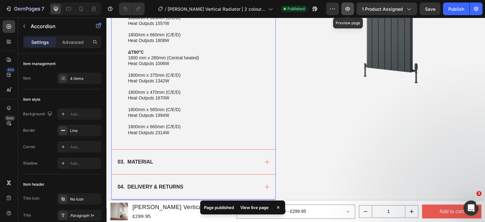
click at [345, 7] on button "button" at bounding box center [348, 9] width 13 height 13
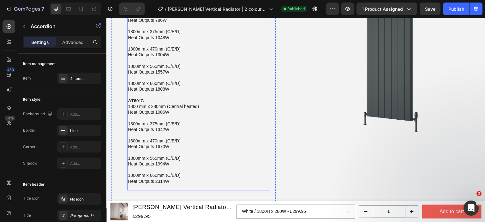
scroll to position [632, 0]
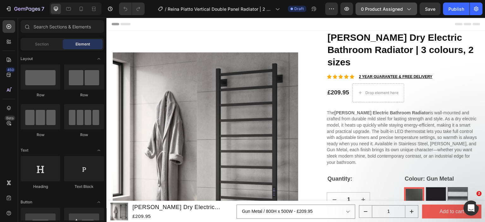
click at [373, 10] on span "0 product assigned" at bounding box center [382, 9] width 42 height 7
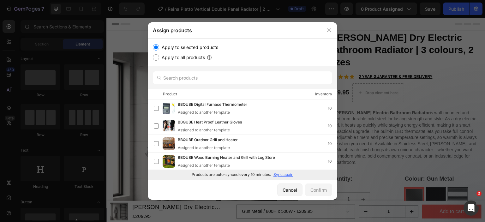
click at [211, 84] on div at bounding box center [243, 77] width 190 height 23
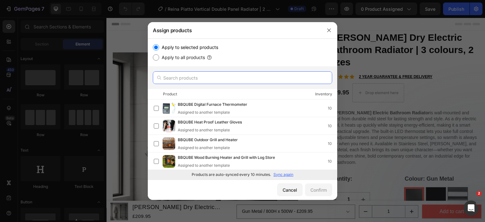
click at [214, 78] on input "text" at bounding box center [243, 77] width 180 height 13
paste input "reina [PERSON_NAME]"
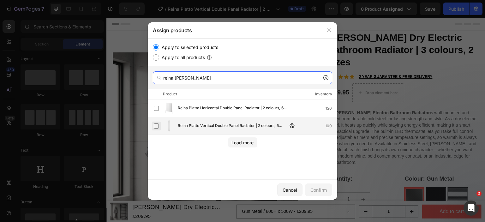
type input "reina [PERSON_NAME]"
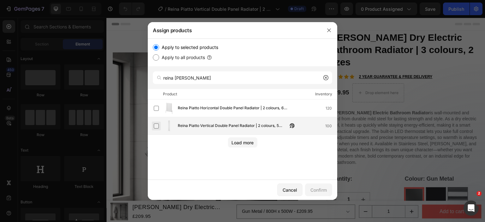
click at [156, 128] on label at bounding box center [156, 126] width 5 height 5
click at [311, 186] on button "Confirm" at bounding box center [318, 190] width 27 height 13
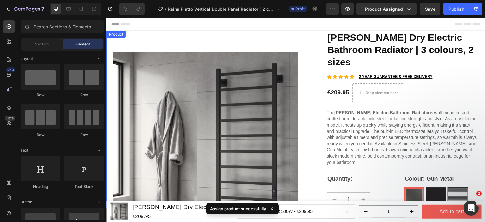
click at [112, 35] on div "Product" at bounding box center [116, 35] width 17 height 6
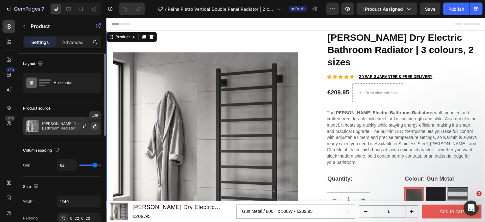
click at [93, 126] on icon "button" at bounding box center [94, 126] width 5 height 5
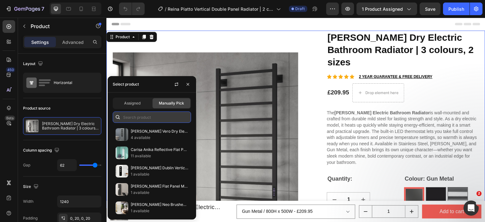
click at [132, 115] on input "text" at bounding box center [152, 117] width 78 height 11
paste input "reina [PERSON_NAME]"
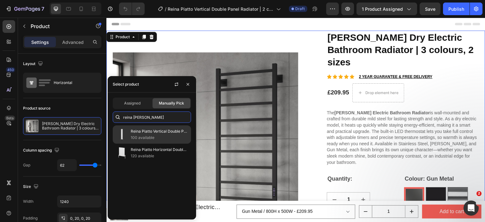
type input "reina [PERSON_NAME]"
click at [138, 134] on p "Reina Piatto Vertical Double Panel Radiator | 2 colours, 5 sizes" at bounding box center [160, 131] width 58 height 6
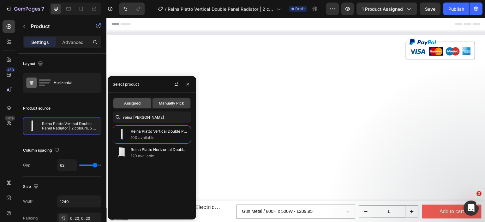
click at [139, 103] on span "Assigned" at bounding box center [132, 104] width 16 height 6
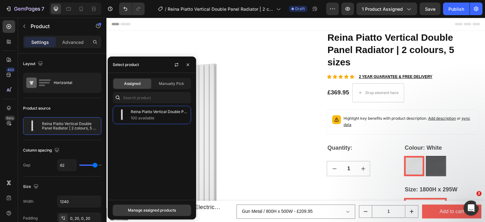
click at [148, 208] on div "Manage assigned products" at bounding box center [152, 211] width 48 height 6
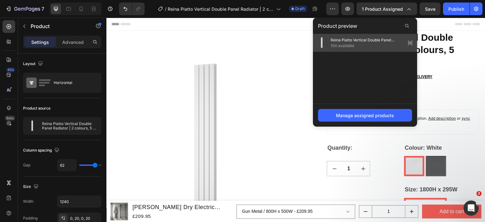
click at [348, 51] on div "Reina Piatto Vertical Double Panel Radiator | 2 colours, 5 sizes 100 available" at bounding box center [365, 43] width 104 height 18
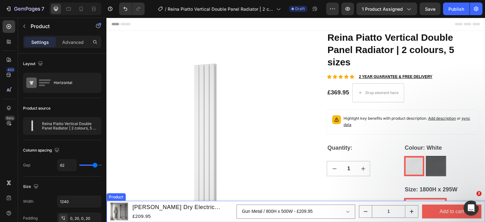
click at [110, 198] on div "Product" at bounding box center [116, 197] width 17 height 6
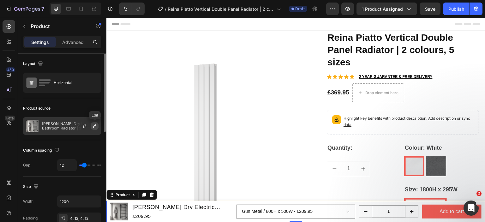
click at [95, 126] on icon "button" at bounding box center [94, 126] width 3 height 3
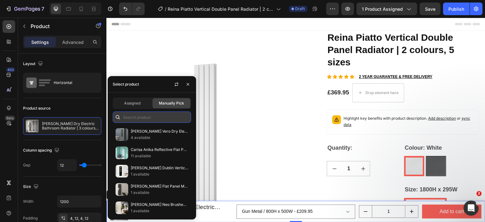
click at [150, 114] on input "text" at bounding box center [152, 117] width 78 height 11
paste input "reina [PERSON_NAME]"
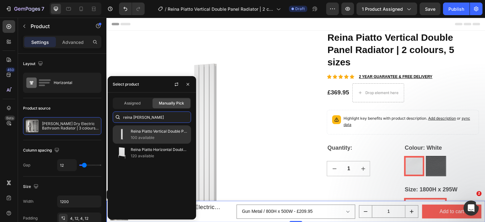
type input "reina [PERSON_NAME]"
click at [146, 135] on p "100 available" at bounding box center [160, 138] width 58 height 6
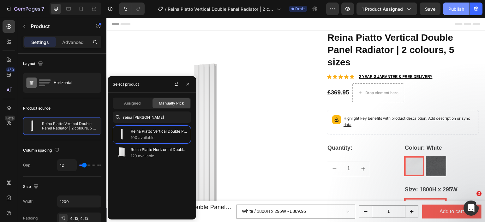
click at [450, 8] on div "Publish" at bounding box center [457, 9] width 16 height 7
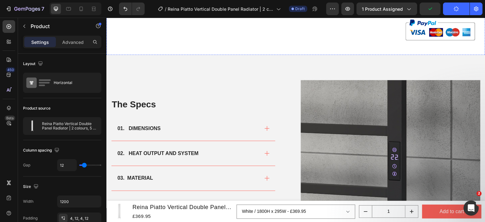
scroll to position [411, 0]
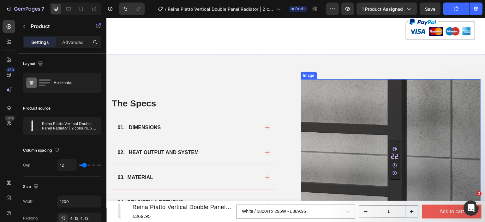
click at [354, 114] on img at bounding box center [391, 169] width 180 height 180
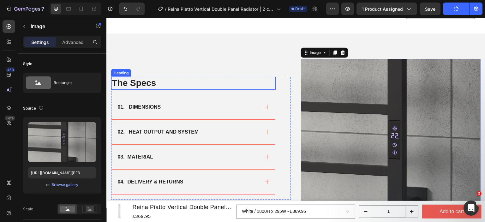
scroll to position [442, 0]
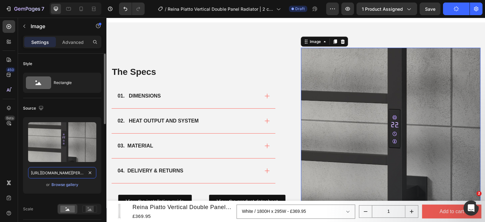
click at [66, 172] on input "[URL][DOMAIN_NAME][PERSON_NAME]" at bounding box center [62, 172] width 68 height 11
paste input "piatto-vertical-double-1800x445-white.png?v=1758574219"
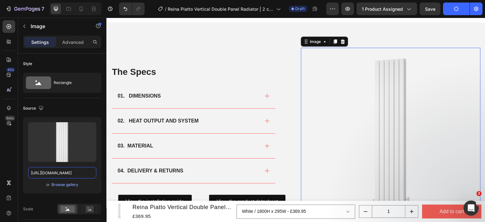
scroll to position [0, 0]
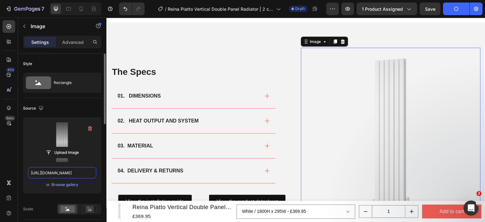
paste input "anthrac"
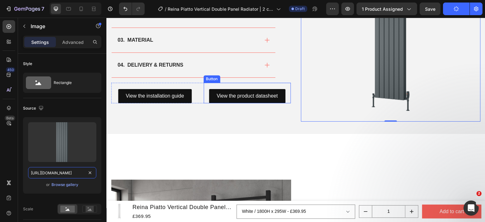
scroll to position [537, 0]
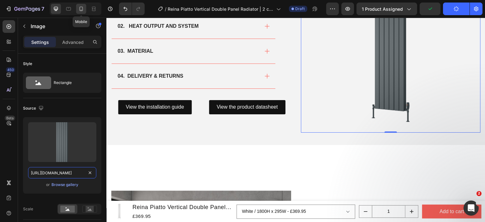
type input "[URL][DOMAIN_NAME]"
click at [81, 13] on div at bounding box center [81, 9] width 10 height 10
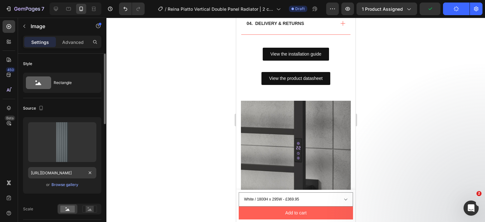
scroll to position [515, 0]
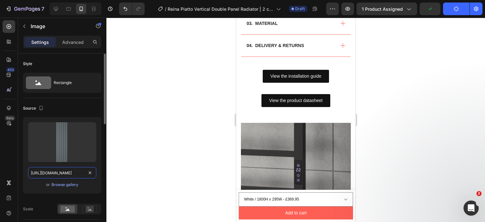
click at [62, 172] on input "[URL][DOMAIN_NAME]" at bounding box center [62, 172] width 68 height 11
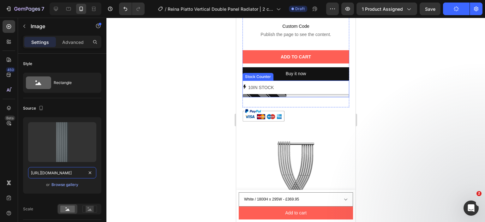
scroll to position [436, 0]
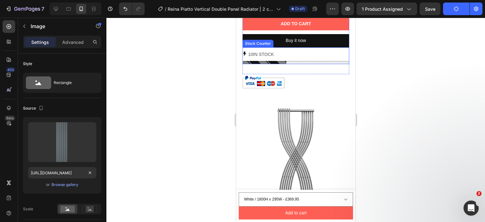
click at [294, 128] on img at bounding box center [295, 160] width 119 height 119
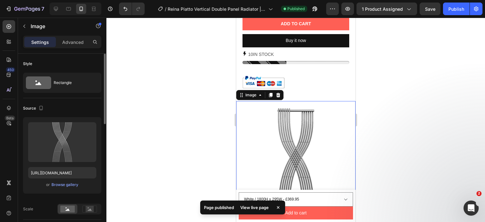
click at [49, 178] on div "Upload Image [URL][DOMAIN_NAME] or Browse gallery" at bounding box center [62, 155] width 78 height 76
click at [50, 174] on input "[URL][DOMAIN_NAME]" at bounding box center [62, 172] width 68 height 11
paste input "reina-piatto-vertical-double-1800x445-anthracite.png?v=1758574219"
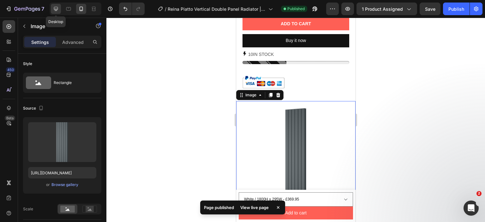
click at [60, 7] on div at bounding box center [56, 9] width 10 height 10
type input "[URL][DOMAIN_NAME]"
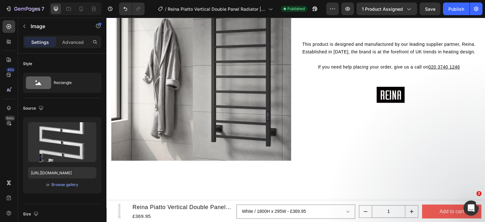
scroll to position [759, 0]
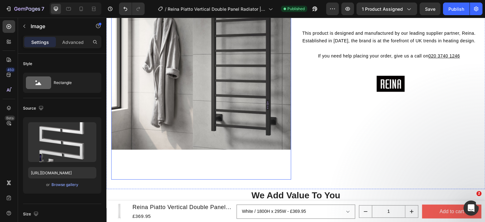
click at [225, 83] on img at bounding box center [201, 60] width 180 height 240
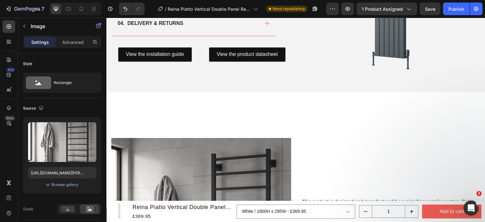
scroll to position [632, 0]
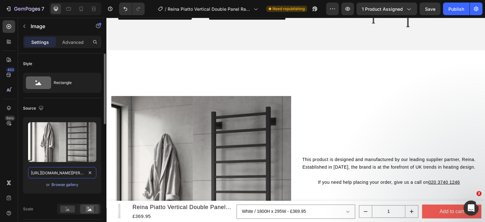
click at [57, 169] on input "[URL][DOMAIN_NAME][PERSON_NAME]" at bounding box center [62, 172] width 68 height 11
paste input "piatto-vertical-double-1800x445-white.png?v=1758574219"
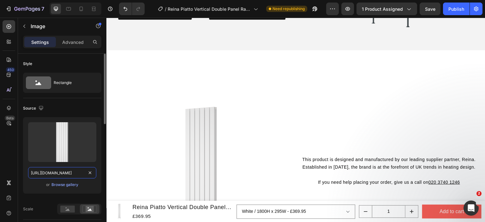
scroll to position [0, 163]
click at [83, 10] on icon at bounding box center [81, 9] width 6 height 6
type input "[URL][DOMAIN_NAME][PERSON_NAME]"
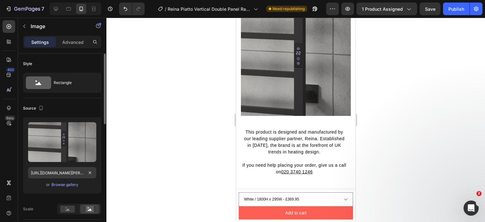
scroll to position [597, 0]
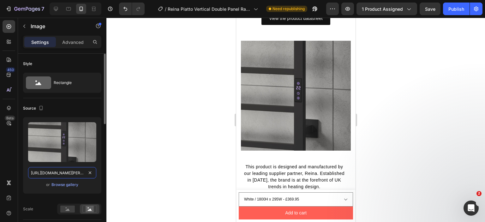
click at [70, 173] on input "[URL][DOMAIN_NAME][PERSON_NAME]" at bounding box center [62, 172] width 68 height 11
paste input "piatto-vertical-double-1800x445-white.png?v=1758574219"
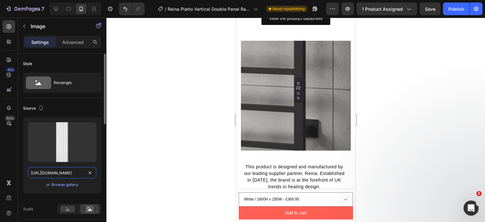
scroll to position [0, 163]
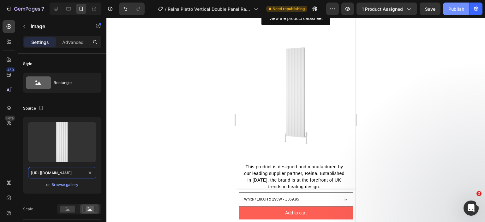
type input "[URL][DOMAIN_NAME]"
click at [450, 9] on div "Publish" at bounding box center [457, 9] width 16 height 7
click at [58, 9] on icon at bounding box center [56, 9] width 6 height 6
type input "750"
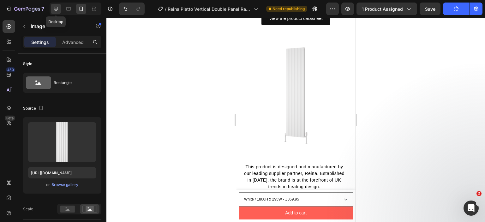
type input "1000"
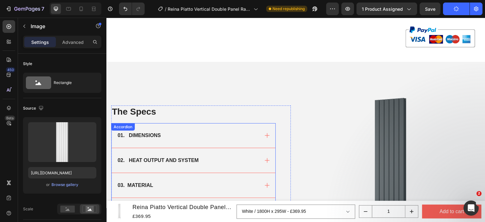
scroll to position [466, 0]
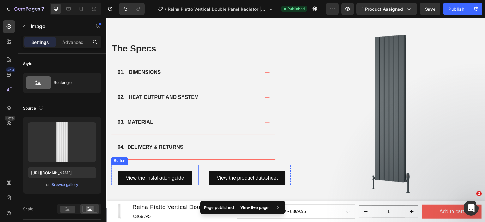
click at [184, 168] on div "View the installation guide Button" at bounding box center [155, 175] width 88 height 21
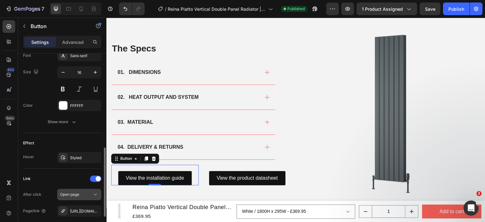
scroll to position [315, 0]
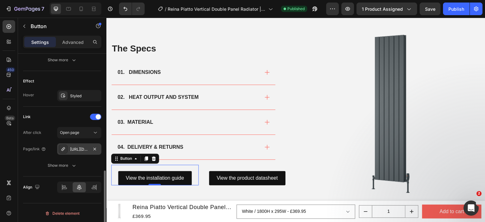
click at [83, 147] on div "[URL][DOMAIN_NAME][PERSON_NAME]" at bounding box center [79, 150] width 18 height 6
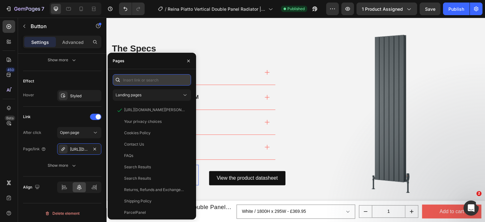
click at [149, 80] on input "text" at bounding box center [152, 79] width 78 height 11
paste input "[URL][DOMAIN_NAME]"
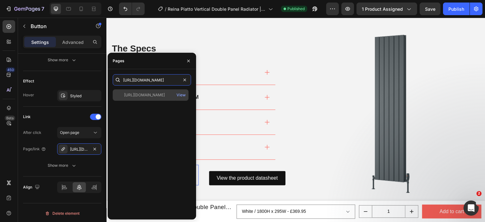
type input "[URL][DOMAIN_NAME]"
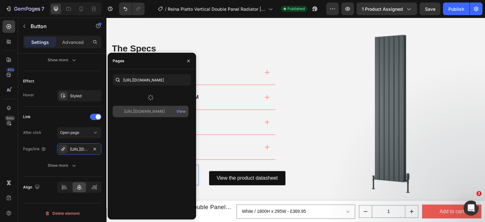
click at [146, 95] on div at bounding box center [151, 97] width 76 height 16
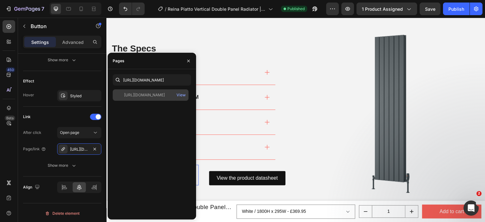
click at [145, 94] on div "[URL][DOMAIN_NAME]" at bounding box center [144, 95] width 41 height 6
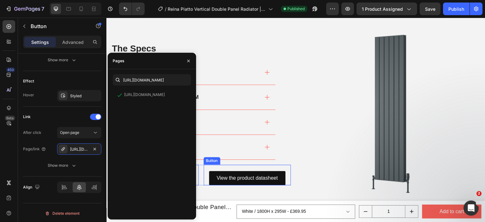
click at [271, 168] on div "View the product datasheet Button" at bounding box center [248, 175] width 88 height 21
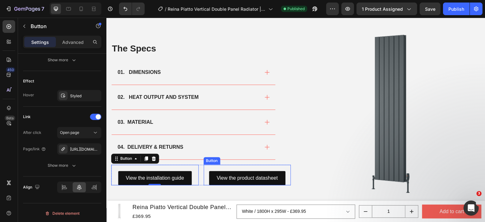
scroll to position [315, 0]
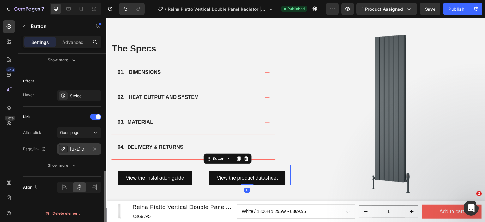
click at [77, 148] on div "[URL][DOMAIN_NAME]" at bounding box center [79, 150] width 18 height 6
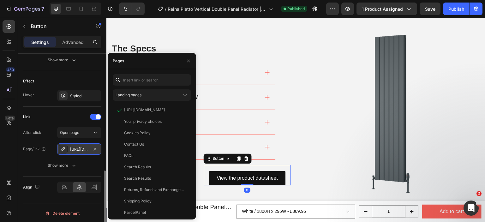
click at [77, 148] on div "[URL][DOMAIN_NAME]" at bounding box center [79, 150] width 18 height 6
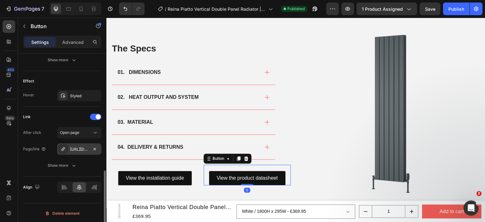
click at [77, 149] on div "[URL][DOMAIN_NAME]" at bounding box center [79, 150] width 18 height 6
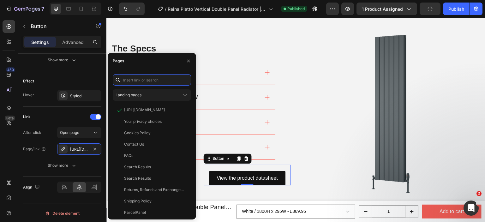
paste input "[URL][DOMAIN_NAME]"
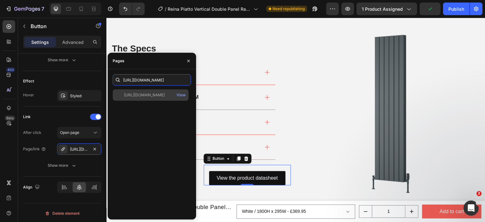
type input "[URL][DOMAIN_NAME]"
click at [143, 93] on div "[URL][DOMAIN_NAME]" at bounding box center [144, 95] width 41 height 6
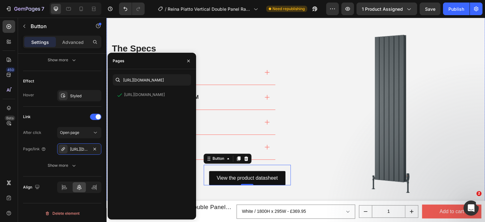
click at [293, 160] on div "The Specs Heading 01. DIMENSIONS 02. HEAT OUTPUT AND SYSTEM 03. MATERIAL 04. DE…" at bounding box center [296, 107] width 379 height 217
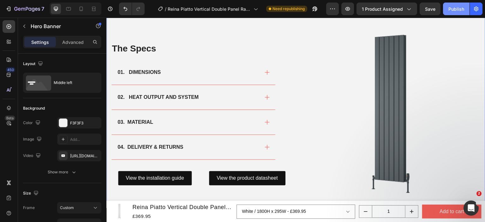
click at [461, 12] on button "Publish" at bounding box center [456, 9] width 27 height 13
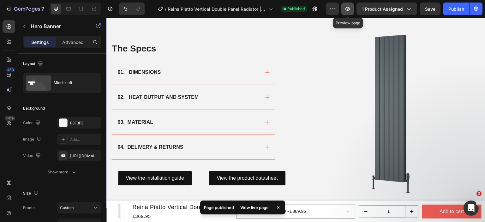
click at [351, 10] on icon "button" at bounding box center [348, 9] width 6 height 6
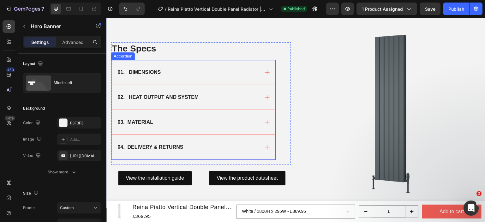
click at [175, 77] on div "01. DIMENSIONS" at bounding box center [194, 72] width 164 height 25
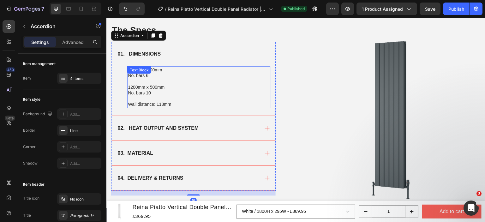
click at [171, 82] on p at bounding box center [199, 82] width 142 height 6
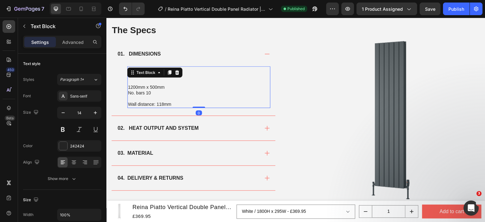
click at [172, 103] on p "Wall distance: 118mm" at bounding box center [199, 104] width 142 height 6
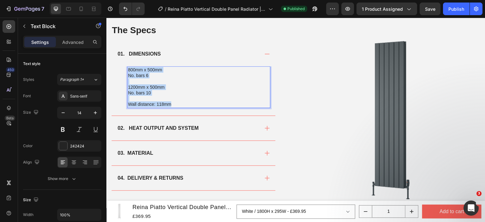
drag, startPoint x: 172, startPoint y: 103, endPoint x: 128, endPoint y: 70, distance: 55.4
click at [128, 70] on div "800mm x 500mm No. bars 6 1200mm x 500mm No. bars 10 Wall distance: 118mm" at bounding box center [198, 86] width 143 height 41
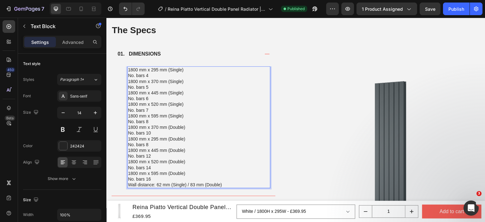
click at [155, 77] on p "1800 mm x 295 mm (Single) No. bars 4" at bounding box center [199, 72] width 142 height 11
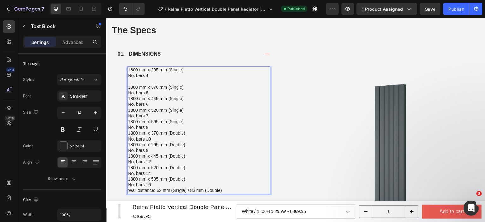
click at [155, 89] on p "1800 mm x 370 mm (Single) No. bars 5" at bounding box center [199, 89] width 142 height 11
click at [155, 93] on p "1800 mm x 370 mm (Single) No. bars 5" at bounding box center [199, 89] width 142 height 11
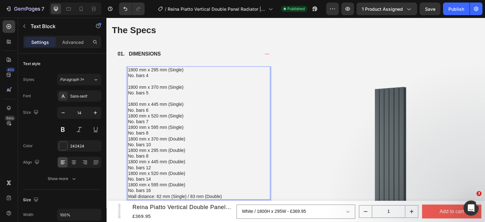
click at [153, 110] on p "1800 mm x 445 mm (Single) No. bars 6" at bounding box center [199, 106] width 142 height 11
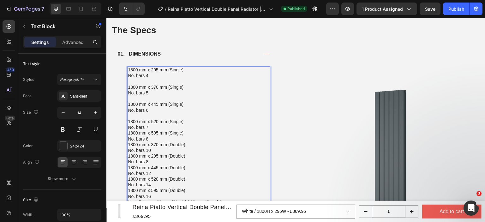
click at [153, 125] on p "1800 mm x 520 mm (Single) No. bars 7" at bounding box center [199, 124] width 142 height 11
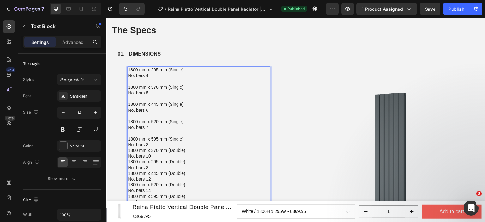
click at [155, 145] on p "1800 mm x 595 mm (Single) No. bars 8" at bounding box center [199, 141] width 142 height 11
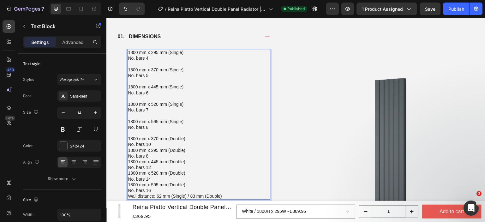
scroll to position [498, 0]
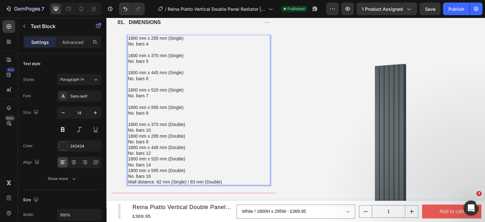
click at [154, 130] on p "1800 mm x 370 mm (Double) No. bars 10" at bounding box center [199, 127] width 142 height 11
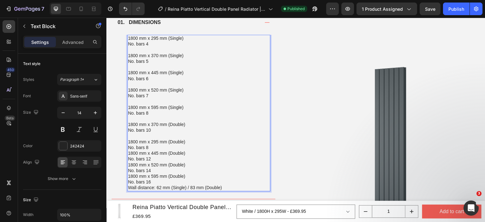
click at [153, 146] on p "1800 mm x 295 mm (Double) No. bars 8" at bounding box center [199, 144] width 142 height 11
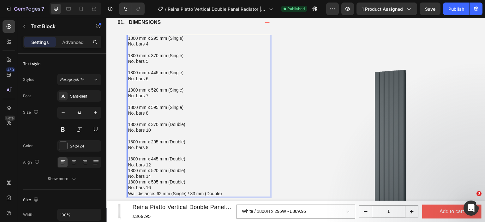
click at [156, 162] on p "1800 mm x 445 mm (Double) No. bars 12" at bounding box center [199, 161] width 142 height 11
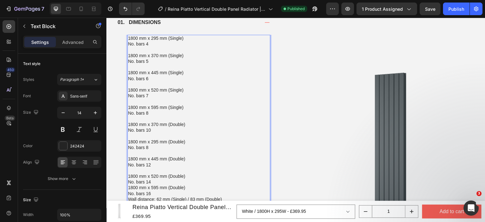
click at [154, 184] on p "1800 mm x 520 mm (Double) No. bars 14" at bounding box center [199, 179] width 142 height 11
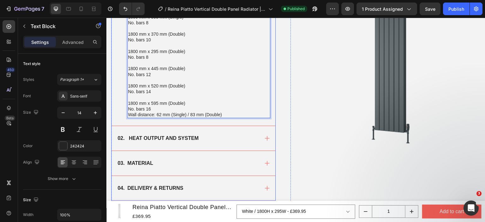
scroll to position [593, 0]
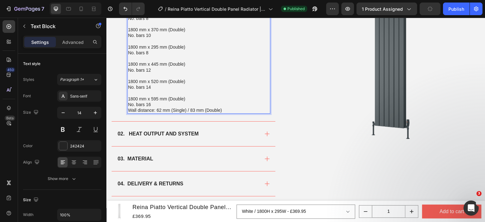
click at [160, 103] on p "1800 mm x 595 mm (Double) No. bars 16" at bounding box center [199, 101] width 142 height 11
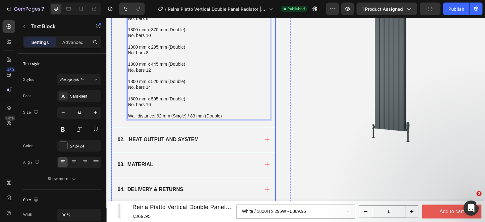
click at [214, 135] on div "02. HEAT OUTPUT AND SYSTEM" at bounding box center [188, 139] width 143 height 9
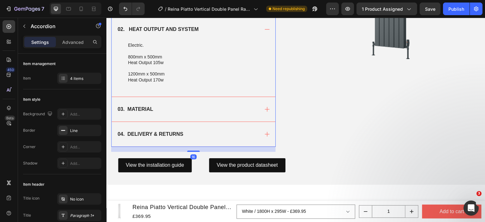
scroll to position [687, 0]
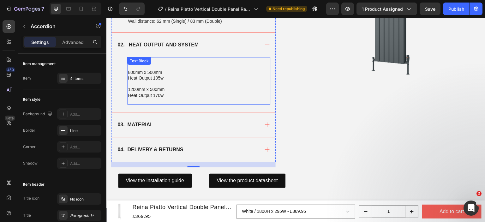
click at [165, 90] on p "1200mm x 500mm" at bounding box center [199, 90] width 142 height 6
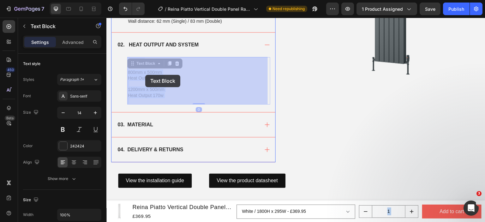
drag, startPoint x: 167, startPoint y: 95, endPoint x: 149, endPoint y: 77, distance: 25.0
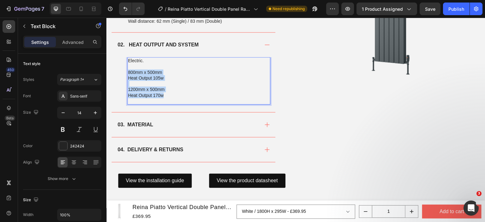
drag, startPoint x: 166, startPoint y: 94, endPoint x: 129, endPoint y: 69, distance: 44.9
click at [129, 69] on div "Electric. 800mm x 500mm Heat Output 105w 1200mm x 500mm Heat Output 170w" at bounding box center [198, 80] width 143 height 47
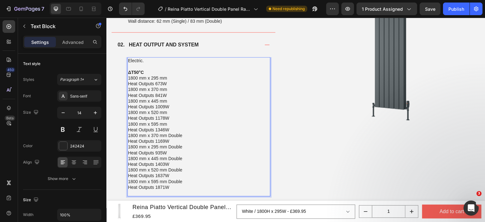
click at [169, 82] on p "ΔT50°C 1800 mm x 295 mm Heat Outputs 673W" at bounding box center [199, 78] width 142 height 17
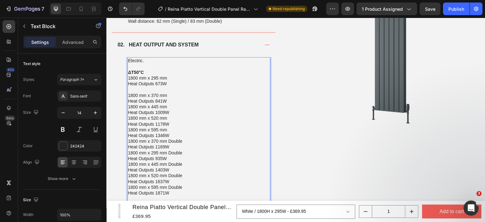
click at [171, 101] on p "1800 mm x 370 mm Heat Outputs 841W" at bounding box center [199, 98] width 142 height 11
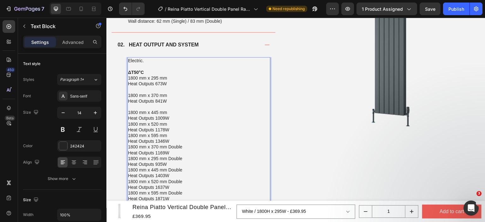
click at [172, 120] on p "1800 mm x 445 mm Heat Outputs 1009W" at bounding box center [199, 115] width 142 height 11
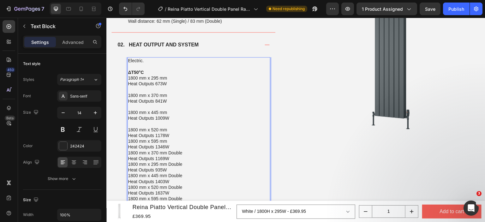
click at [172, 136] on p "1800 mm x 520 mm Heat Outputs 1178W" at bounding box center [199, 132] width 142 height 11
click at [173, 152] on p "1800 mm x 595 mm Heat Outputs 1346W" at bounding box center [199, 149] width 142 height 11
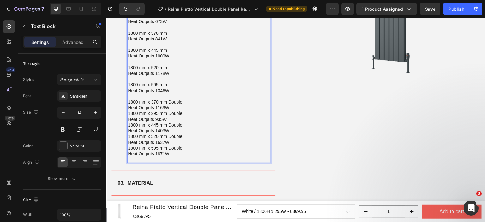
scroll to position [751, 0]
click at [169, 103] on p "1800 mm x 370 mm Double Heat Outputs 1169W" at bounding box center [199, 103] width 142 height 11
click at [169, 105] on p "1800 mm x 370 mm Double Heat Outputs 1169W" at bounding box center [199, 103] width 142 height 11
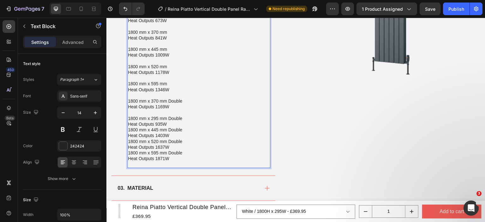
click at [171, 123] on p "1800 mm x 295 mm Double Heat Outputs 935W" at bounding box center [199, 121] width 142 height 11
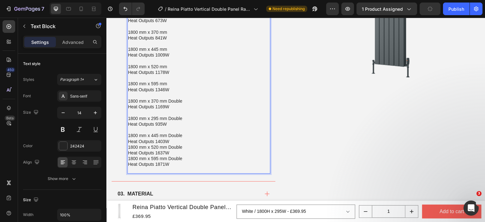
click at [173, 139] on p "1800 mm x 445 mm Double Heat Outputs 1403W" at bounding box center [199, 138] width 142 height 11
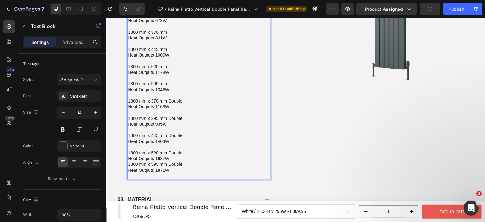
click at [171, 156] on p "1800 mm x 520 mm Double Heat Outputs 1637W" at bounding box center [199, 155] width 142 height 11
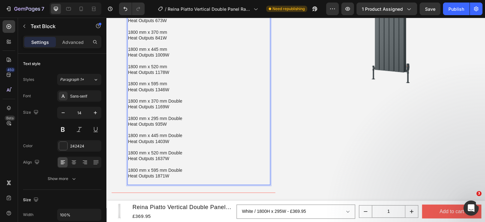
click at [168, 169] on p "1800 mm x 595 mm Double Heat Outputs 1871W" at bounding box center [199, 173] width 142 height 11
drag, startPoint x: 191, startPoint y: 170, endPoint x: 168, endPoint y: 170, distance: 22.1
click at [168, 170] on p "1800 mm x 595 mm (Double) Heat Outputs 1871W" at bounding box center [199, 173] width 142 height 11
copy p "(Double)"
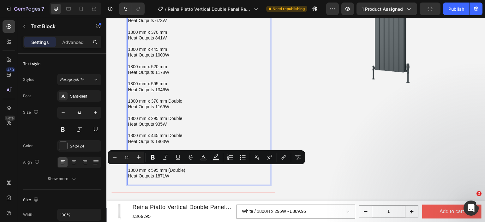
click at [197, 144] on p "Rich Text Editor. Editing area: main" at bounding box center [199, 147] width 142 height 6
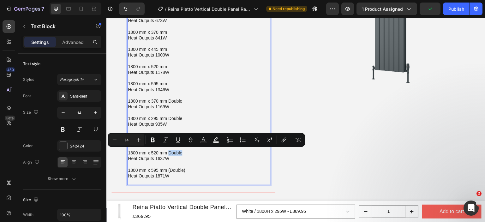
drag, startPoint x: 184, startPoint y: 153, endPoint x: 168, endPoint y: 153, distance: 15.5
click at [168, 153] on p "1800 mm x 520 mm Double Heat Outputs 1637W" at bounding box center [199, 155] width 142 height 11
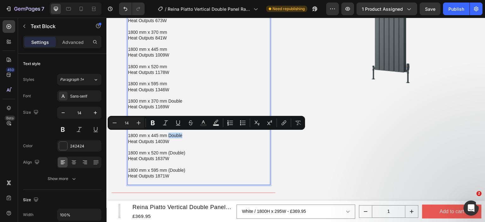
drag, startPoint x: 184, startPoint y: 135, endPoint x: 169, endPoint y: 135, distance: 14.2
click at [169, 135] on p "1800 mm x 445 mm Double Heat Outputs 1403W" at bounding box center [199, 138] width 142 height 11
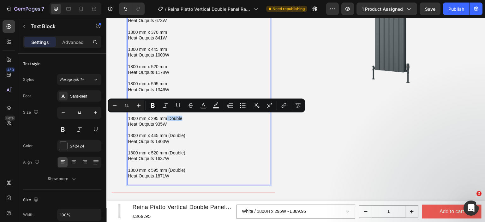
drag, startPoint x: 184, startPoint y: 116, endPoint x: 167, endPoint y: 116, distance: 16.8
click at [167, 116] on p "1800 mm x 295 mm Double Heat Outputs 935W" at bounding box center [199, 121] width 142 height 11
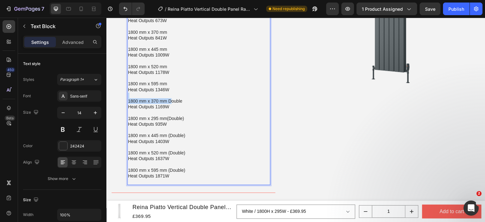
drag, startPoint x: 187, startPoint y: 97, endPoint x: 173, endPoint y: 100, distance: 15.1
click at [173, 100] on div "Electric. ΔT50°C 1800 mm x 295 mm Heat Outputs 673W 1800 mm x 370 mm Heat Outpu…" at bounding box center [198, 89] width 143 height 191
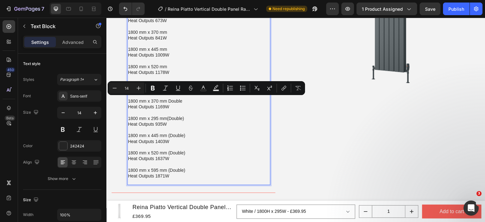
click at [180, 101] on p "1800 mm x 370 mm Double Heat Outputs 1169W" at bounding box center [199, 103] width 142 height 11
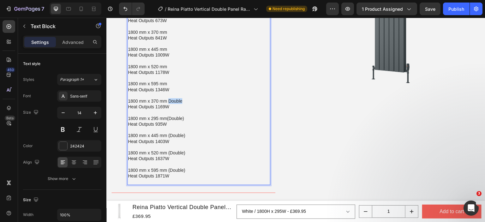
drag, startPoint x: 183, startPoint y: 100, endPoint x: 169, endPoint y: 101, distance: 14.3
click at [169, 101] on p "1800 mm x 370 mm Double Heat Outputs 1169W" at bounding box center [199, 103] width 142 height 11
click at [168, 119] on p "1800 mm x 295 mm(Double) Heat Outputs 935W" at bounding box center [199, 121] width 142 height 11
click at [201, 119] on p "1800 mm x 295 mm (Double) Heat Outputs 935W" at bounding box center [199, 121] width 142 height 11
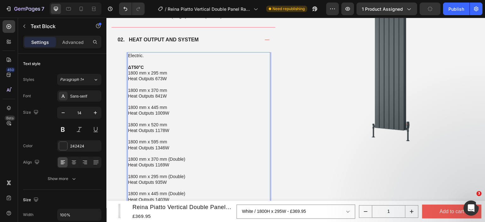
scroll to position [624, 0]
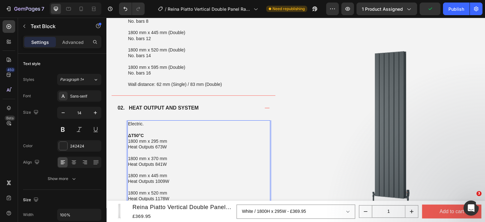
click at [139, 122] on p "Electric." at bounding box center [199, 124] width 142 height 6
click at [150, 133] on p "ΔT50°C 1800 mm x 295 mm Heat Outputs 673W" at bounding box center [199, 141] width 142 height 17
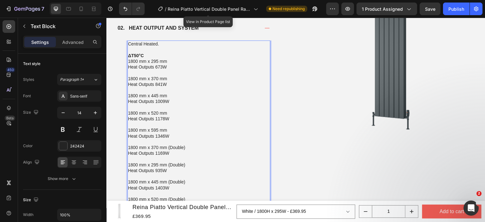
scroll to position [751, 0]
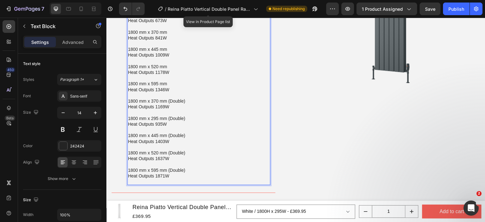
click at [178, 176] on p "1800 mm x 595 mm (Double) Heat Outputs 1871W" at bounding box center [199, 173] width 142 height 11
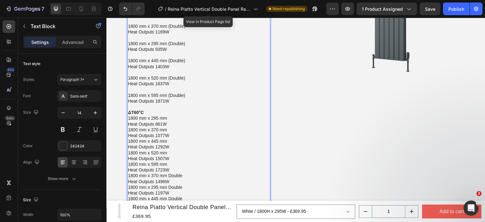
scroll to position [839, 0]
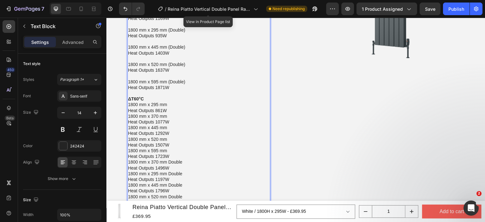
click at [171, 113] on p "1800 mm x 370 mm Heat Outputs 1077W" at bounding box center [199, 118] width 142 height 11
click at [170, 108] on p "ΔT60°C 1800 mm x 295 mm Heat Outputs 861W" at bounding box center [199, 104] width 142 height 17
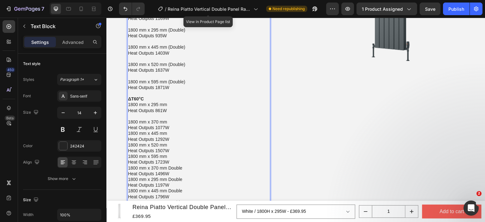
click at [173, 129] on p "1800 mm x 370 mm Heat Outputs 1077W" at bounding box center [199, 124] width 142 height 11
click at [172, 144] on p "1800 mm x 445 mm Heat Outputs 1292W" at bounding box center [199, 142] width 142 height 11
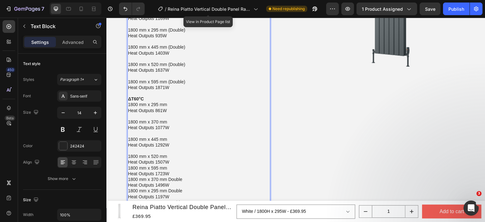
click at [173, 162] on p "1800 mm x 520 mm Heat Outputs 1507W" at bounding box center [199, 159] width 142 height 11
click at [175, 177] on p "1800 mm x 595 mm Heat Outputs 1723W" at bounding box center [199, 176] width 142 height 11
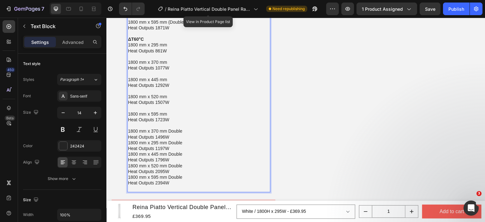
scroll to position [902, 0]
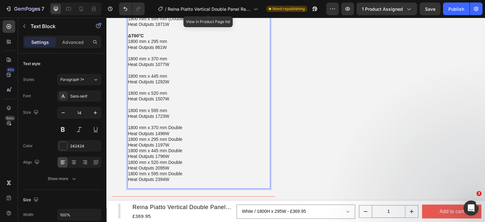
click at [177, 132] on p "1800 mm x 370 mm Double Heat Outputs 1496W" at bounding box center [199, 130] width 142 height 11
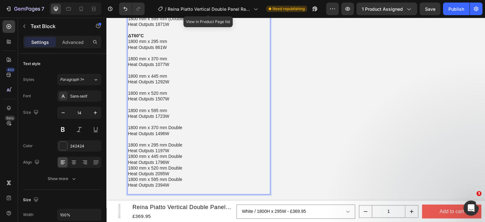
click at [177, 149] on p "1800 mm x 295 mm Double Heat Outputs 1197W" at bounding box center [199, 147] width 142 height 11
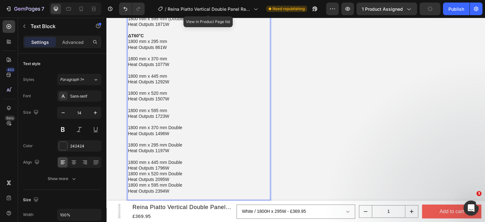
click at [178, 167] on p "1800 mm x 445 mm Double Heat Outputs 1796W" at bounding box center [199, 165] width 142 height 11
click at [176, 182] on p "1800 mm x 520 mm Double Heat Outputs 2095W" at bounding box center [199, 182] width 142 height 11
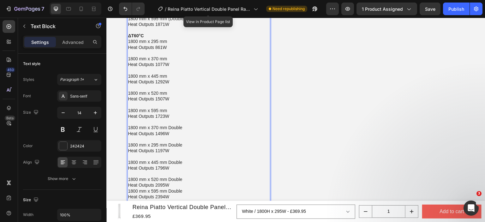
click at [181, 184] on p "1800 mm x 520 mm Double Heat Outputs 2095W" at bounding box center [199, 182] width 142 height 11
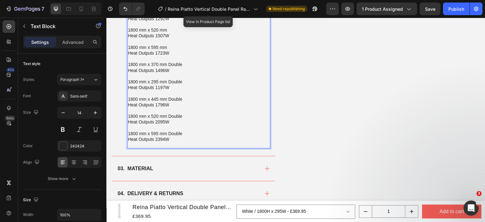
click at [169, 133] on p "1800 mm x 595 mm Double Heat Outputs 2394W" at bounding box center [199, 136] width 142 height 11
copy p "(Double)"
drag, startPoint x: 186, startPoint y: 131, endPoint x: 168, endPoint y: 131, distance: 18.3
click at [168, 131] on p "1800 mm x 595 mm (Double) Heat Outputs 2394W" at bounding box center [199, 136] width 142 height 11
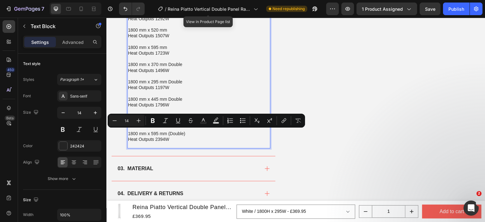
click at [198, 110] on p "Rich Text Editor. Editing area: main" at bounding box center [199, 111] width 142 height 6
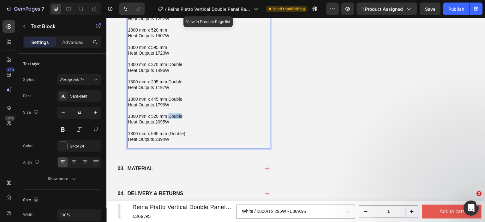
drag, startPoint x: 187, startPoint y: 115, endPoint x: 168, endPoint y: 115, distance: 19.6
click at [168, 115] on p "1800 mm x 520 mm Double Heat Outputs 2095W" at bounding box center [199, 118] width 142 height 11
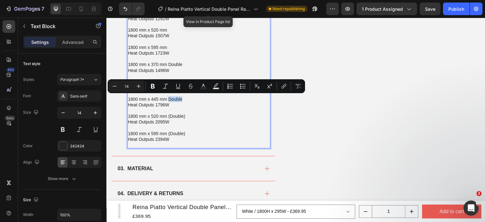
drag, startPoint x: 184, startPoint y: 97, endPoint x: 168, endPoint y: 97, distance: 15.8
click at [168, 97] on p "1800 mm x 445 mm Double Heat Outputs 1796W" at bounding box center [199, 101] width 142 height 11
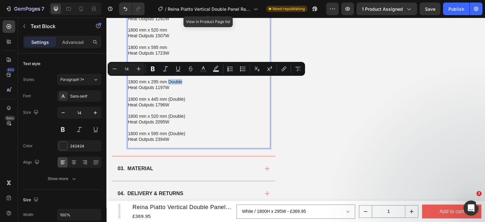
drag, startPoint x: 185, startPoint y: 79, endPoint x: 168, endPoint y: 79, distance: 16.4
click at [168, 79] on p "1800 mm x 295 mm Double Heat Outputs 1197W" at bounding box center [199, 84] width 142 height 11
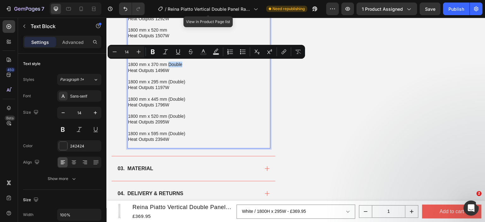
drag, startPoint x: 184, startPoint y: 63, endPoint x: 168, endPoint y: 63, distance: 16.1
click at [168, 63] on p "1800 mm x 370 mm Double Heat Outputs 1496W" at bounding box center [199, 67] width 142 height 11
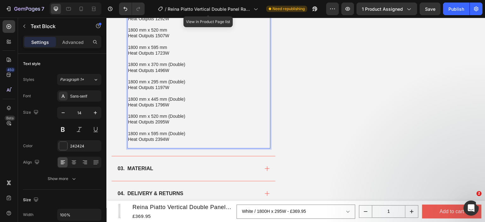
click at [194, 81] on p "1800 mm x 295 mm (Double) Heat Outputs 1197W" at bounding box center [199, 84] width 142 height 11
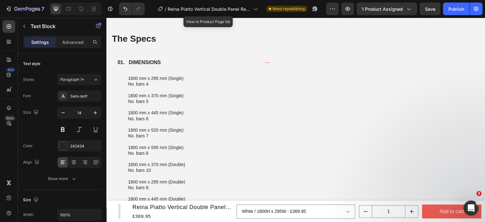
scroll to position [270, 0]
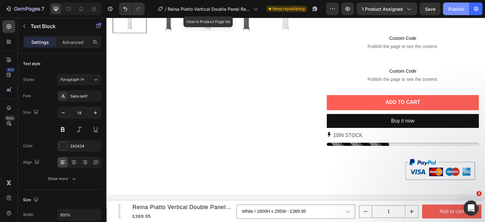
drag, startPoint x: 330, startPoint y: 0, endPoint x: 448, endPoint y: 10, distance: 118.9
click at [448, 10] on button "Publish" at bounding box center [456, 9] width 27 height 13
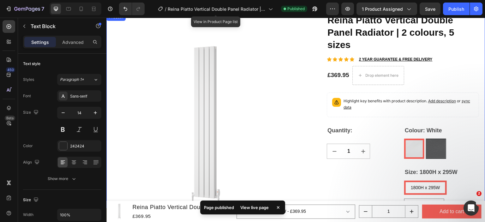
scroll to position [0, 0]
